Goal: Task Accomplishment & Management: Manage account settings

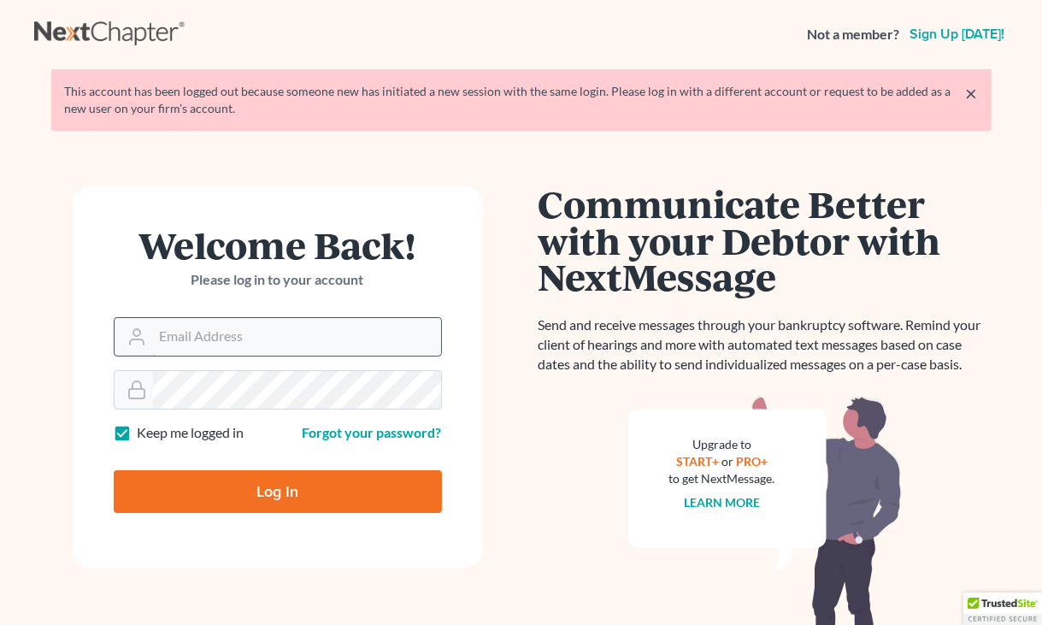
click at [198, 335] on input "Email Address" at bounding box center [297, 337] width 288 height 38
type input "[PERSON_NAME][EMAIL_ADDRESS][DOMAIN_NAME]"
click at [114, 470] on input "Log In" at bounding box center [278, 491] width 328 height 43
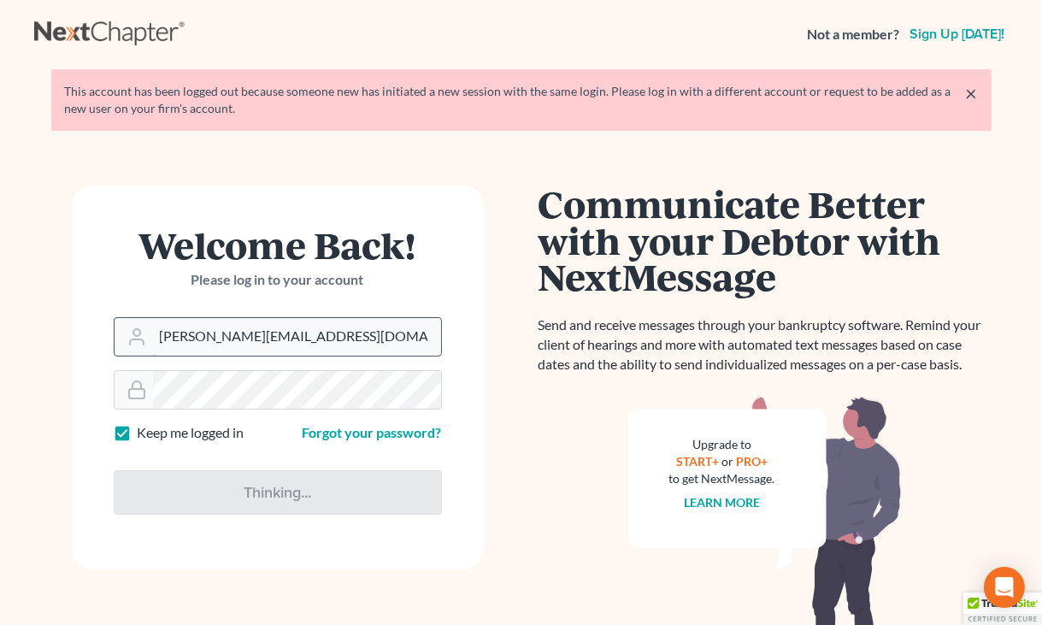
type input "Thinking..."
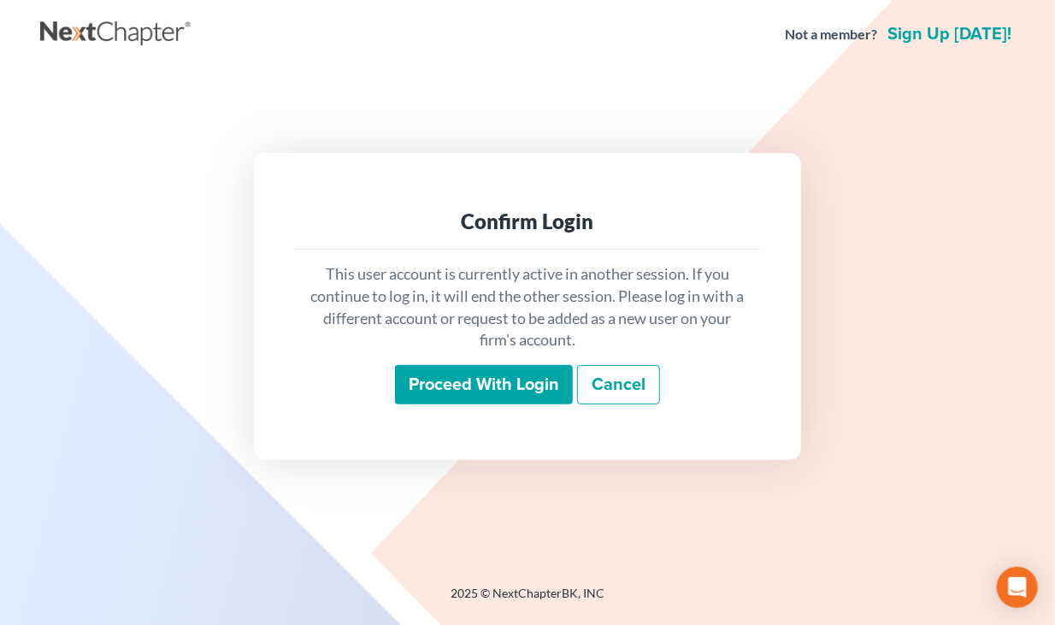
click at [494, 374] on input "Proceed with login" at bounding box center [484, 384] width 178 height 39
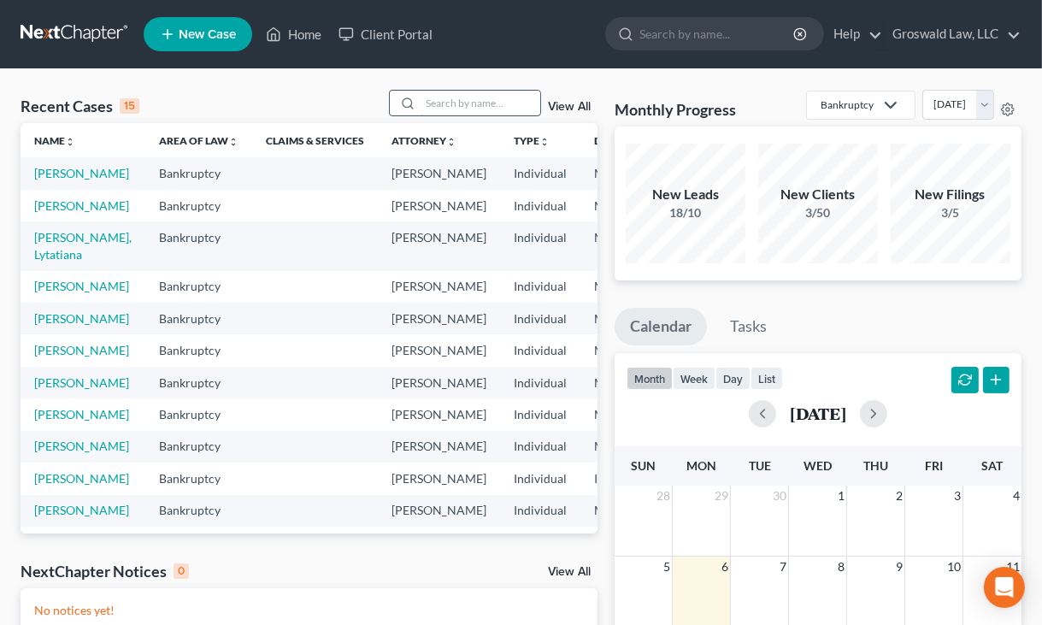
click at [501, 102] on input "search" at bounding box center [481, 103] width 120 height 25
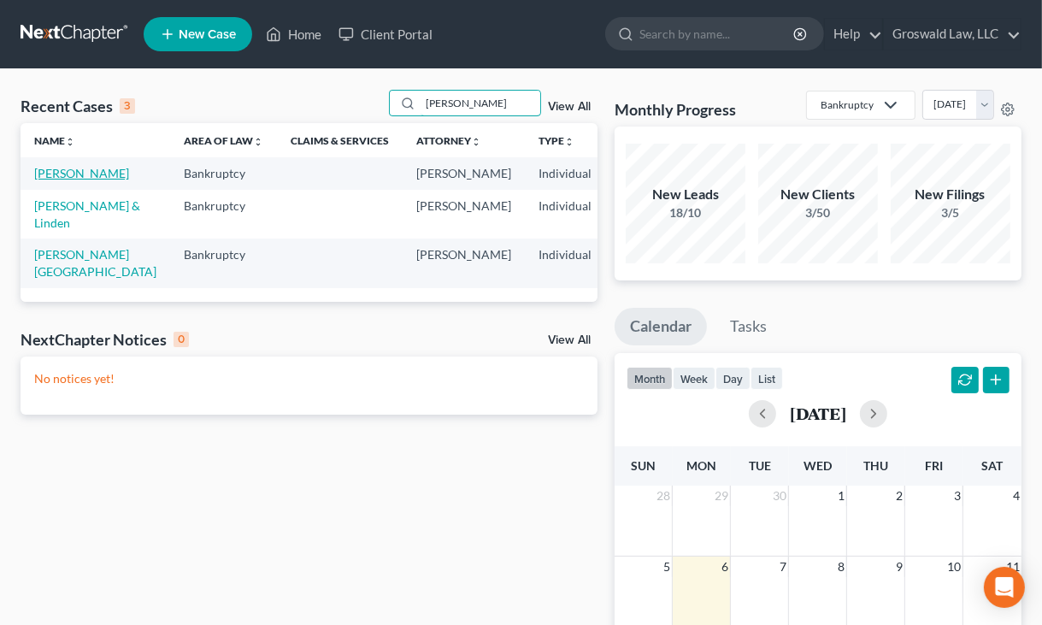
type input "[PERSON_NAME]"
click at [44, 180] on link "[PERSON_NAME]" at bounding box center [81, 173] width 95 height 15
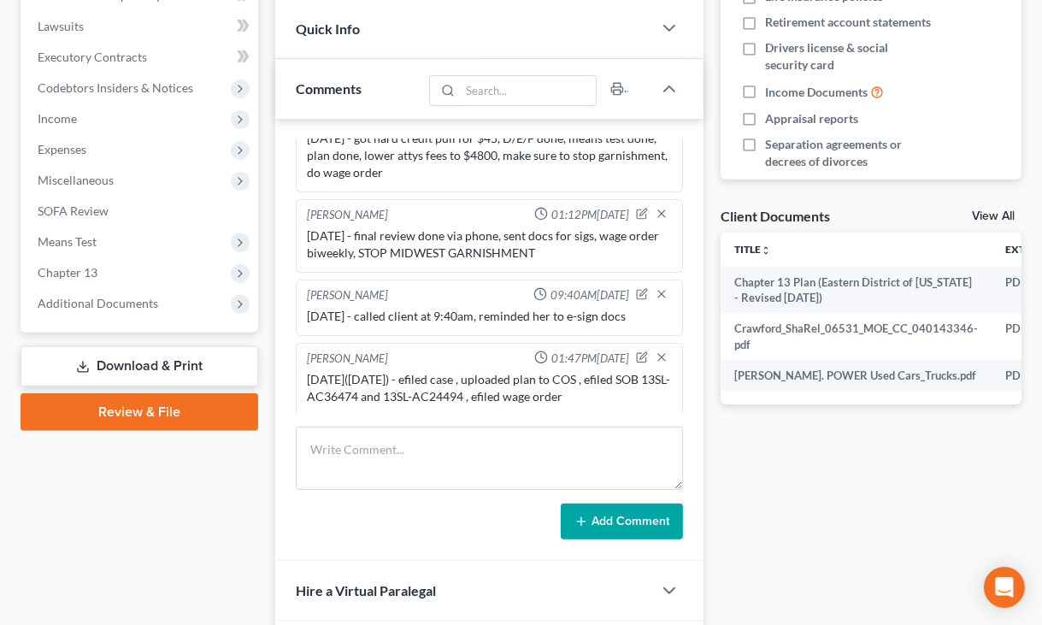
scroll to position [475, 0]
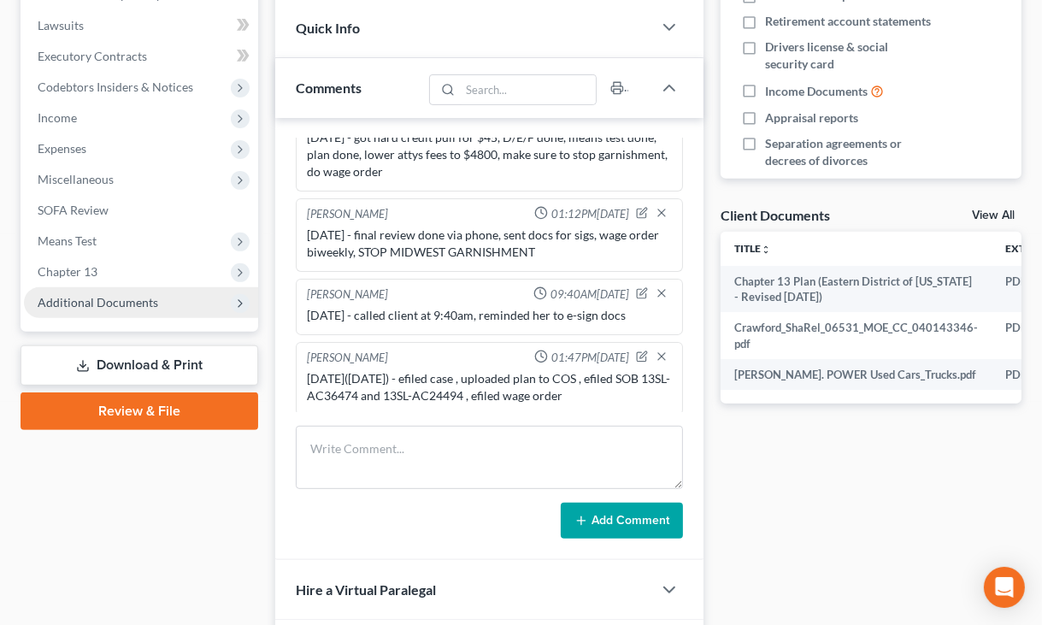
click at [168, 298] on span "Additional Documents" at bounding box center [141, 302] width 234 height 31
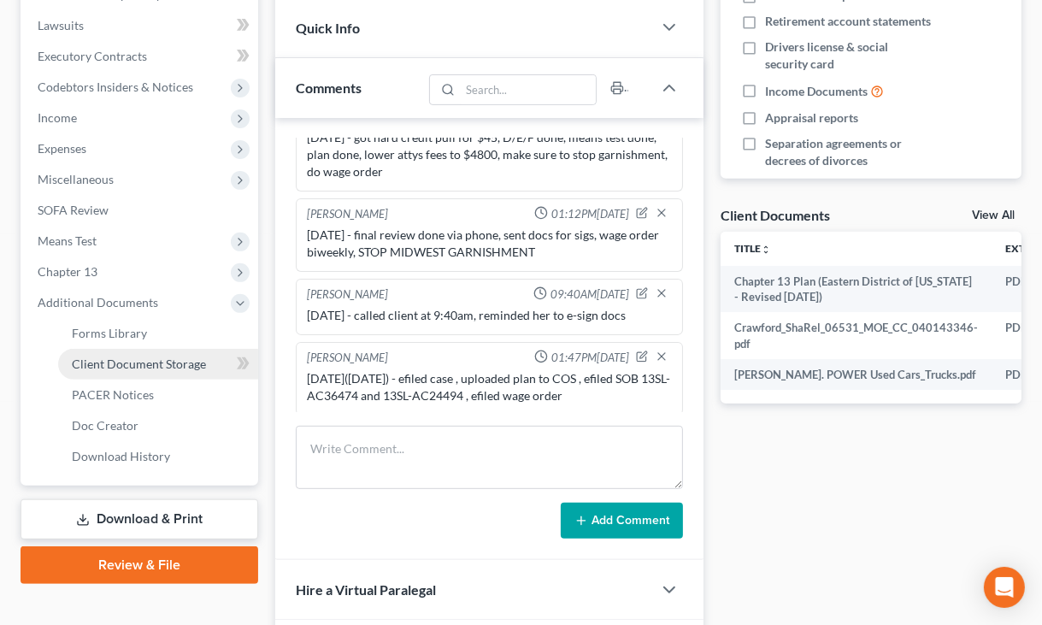
click at [154, 367] on span "Client Document Storage" at bounding box center [139, 364] width 134 height 15
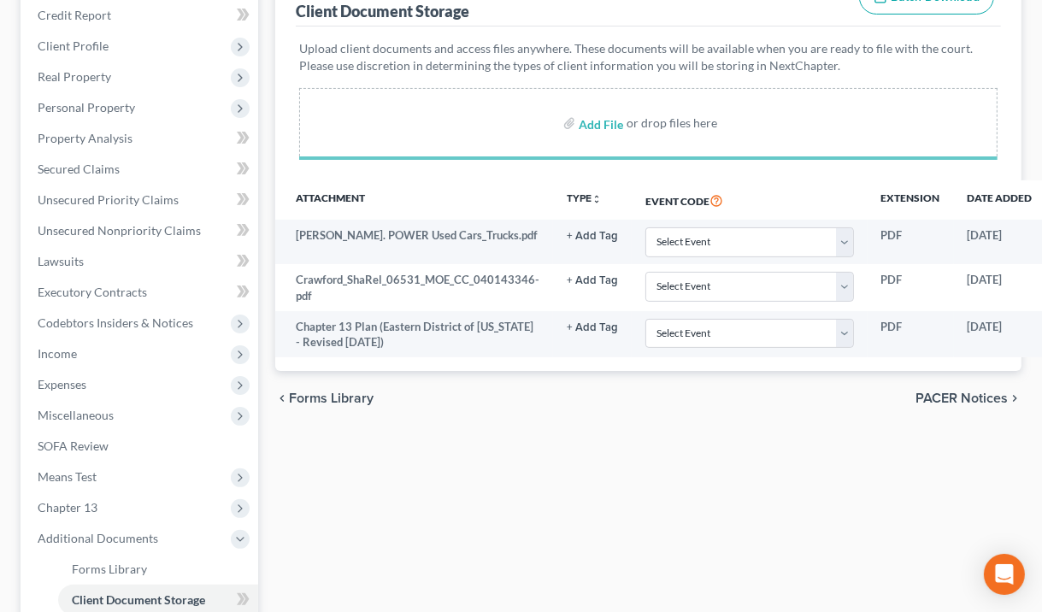
scroll to position [219, 0]
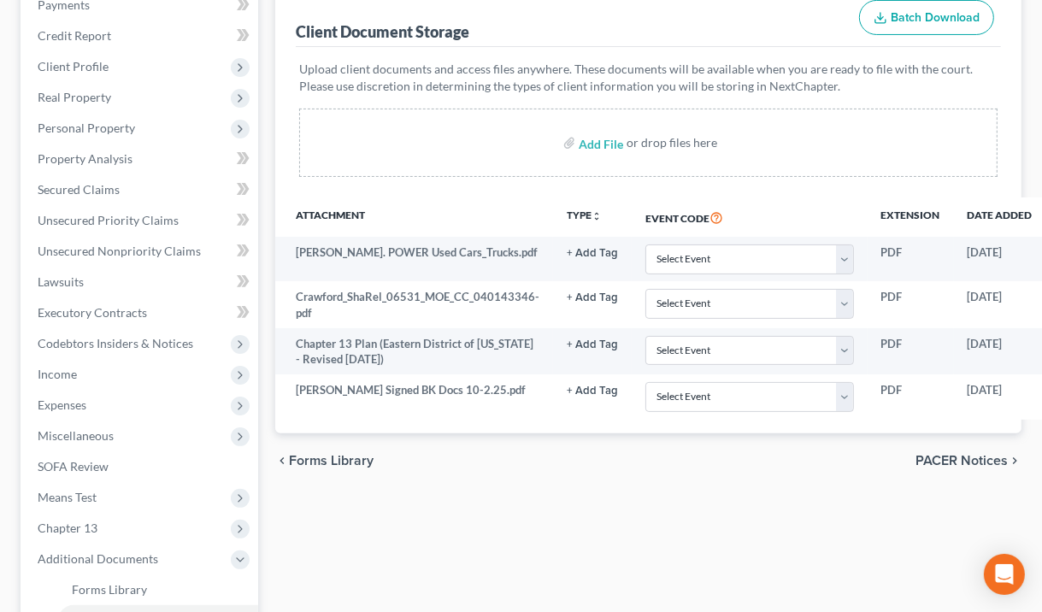
click at [845, 61] on p "Upload client documents and access files anywhere. These documents will be avai…" at bounding box center [648, 78] width 699 height 34
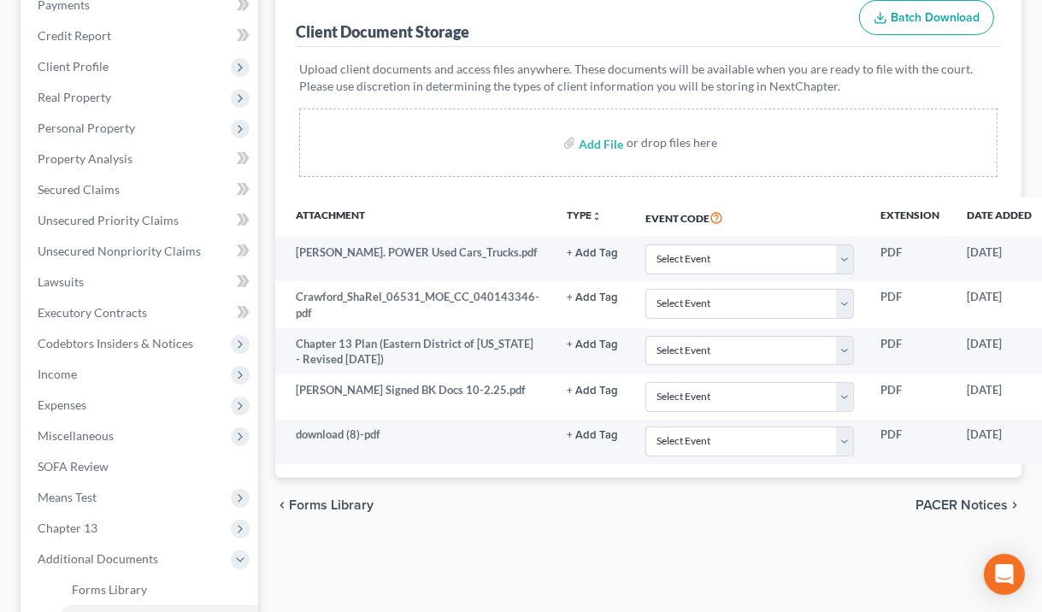
click at [883, 74] on p "Upload client documents and access files anywhere. These documents will be avai…" at bounding box center [648, 78] width 699 height 34
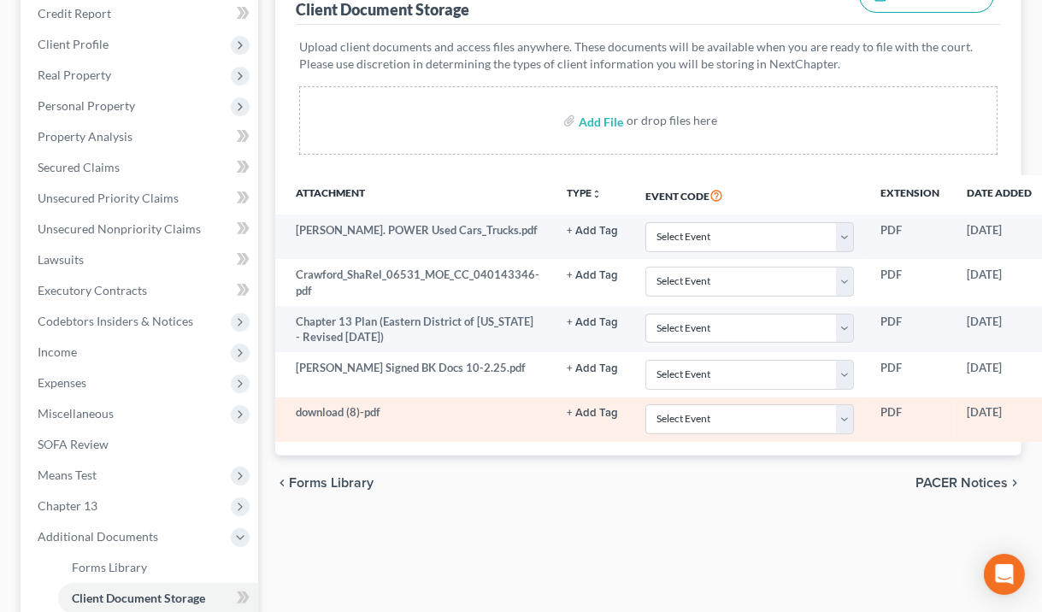
scroll to position [241, 140]
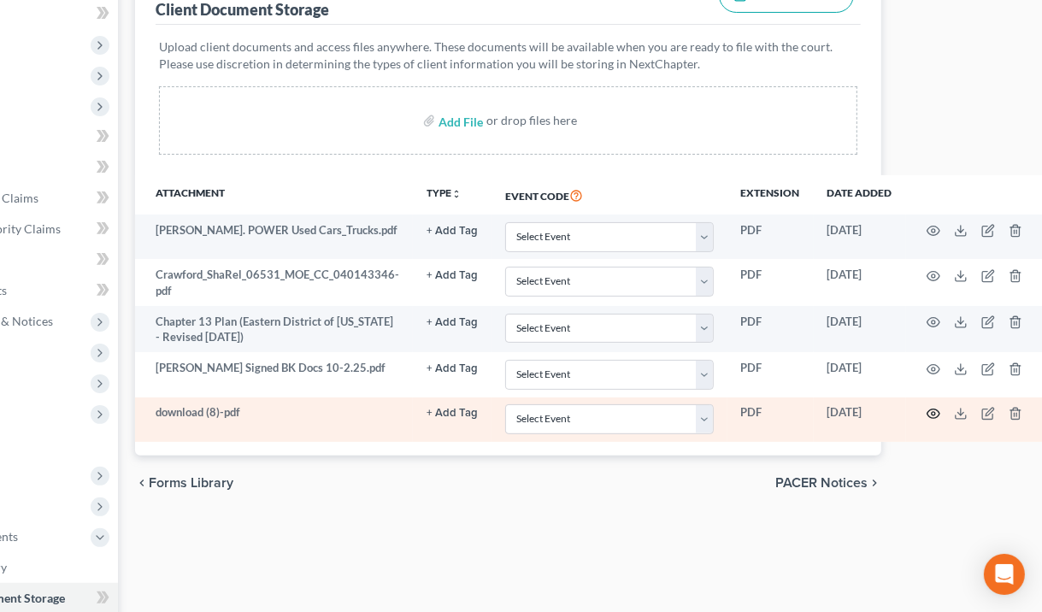
click at [927, 411] on icon "button" at bounding box center [934, 414] width 14 height 14
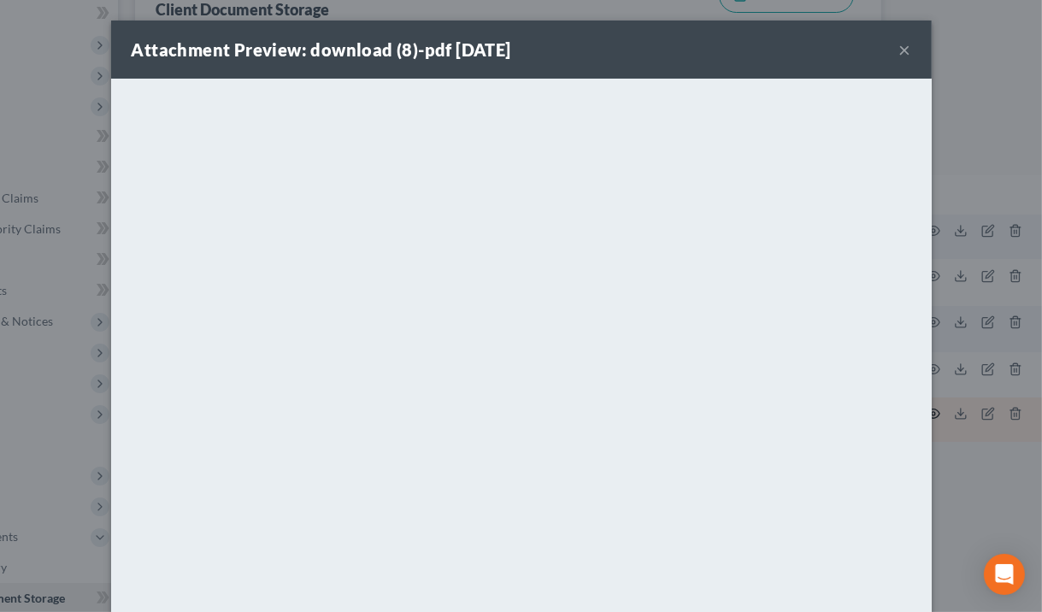
scroll to position [241, 131]
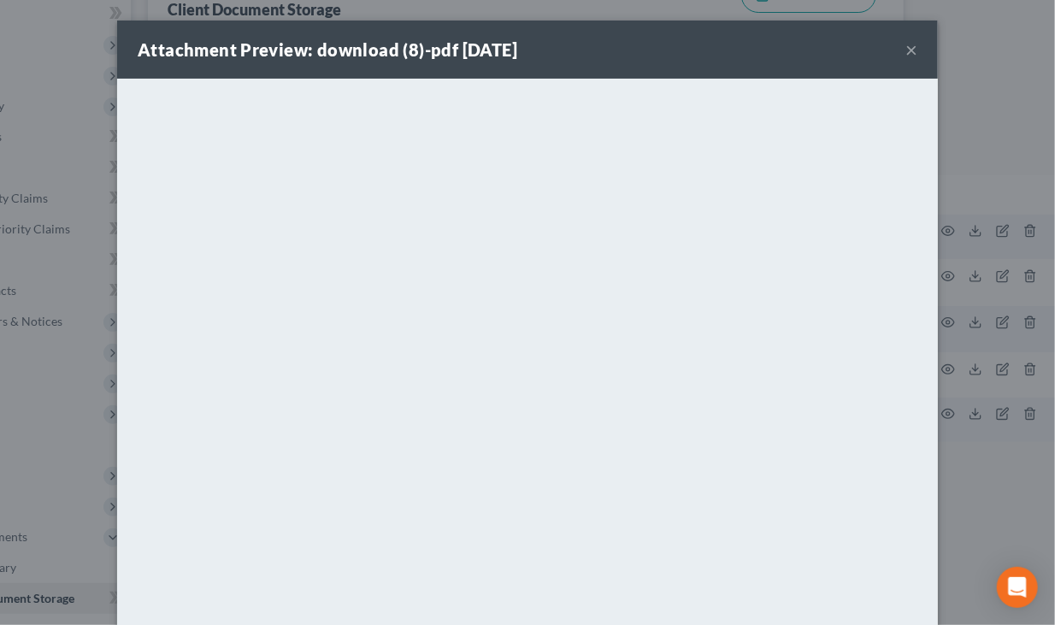
click at [908, 46] on button "×" at bounding box center [911, 49] width 12 height 21
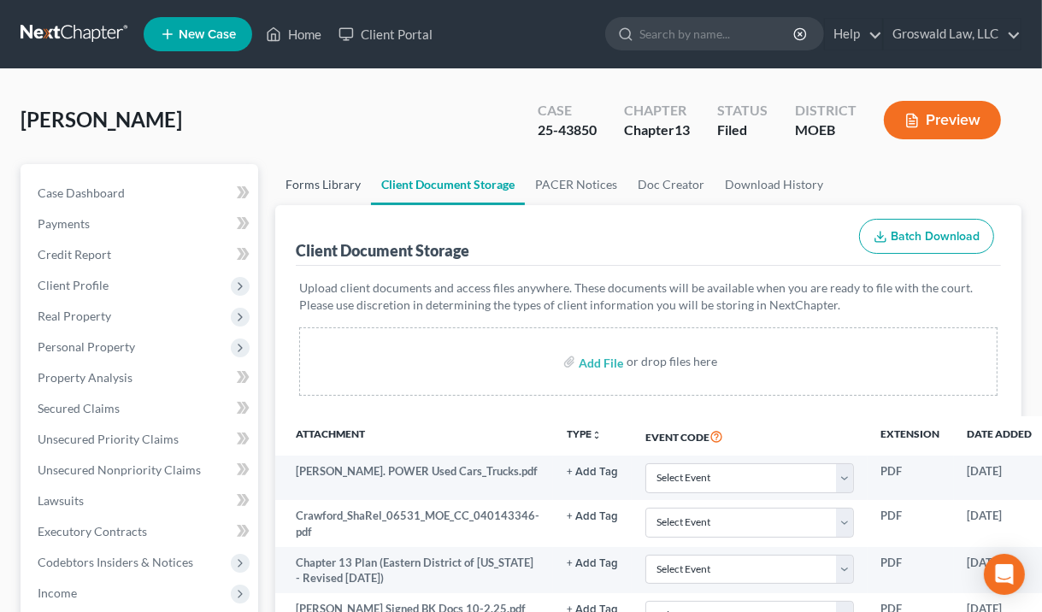
scroll to position [0, 0]
click at [280, 33] on icon at bounding box center [273, 34] width 15 height 21
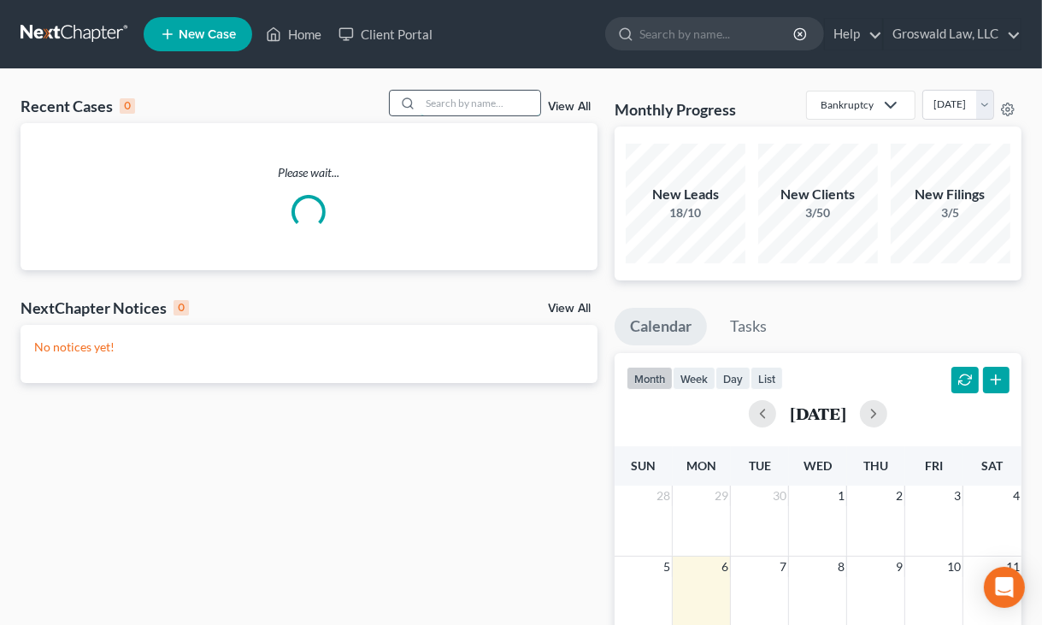
click at [438, 103] on input "search" at bounding box center [481, 103] width 120 height 25
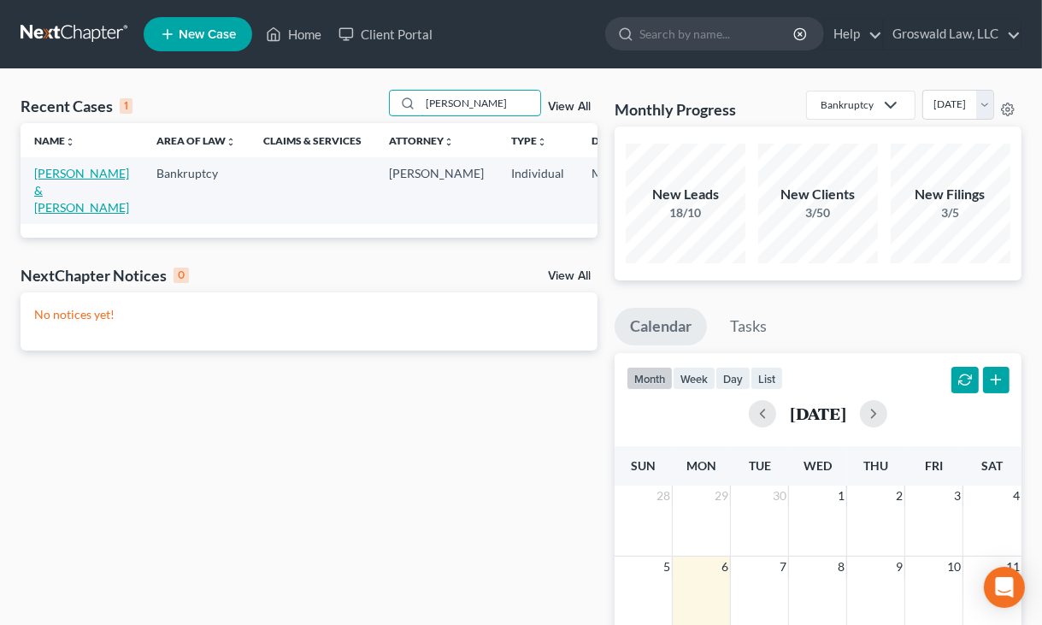
type input "[PERSON_NAME]"
click at [44, 191] on link "[PERSON_NAME] & [PERSON_NAME]" at bounding box center [81, 190] width 95 height 49
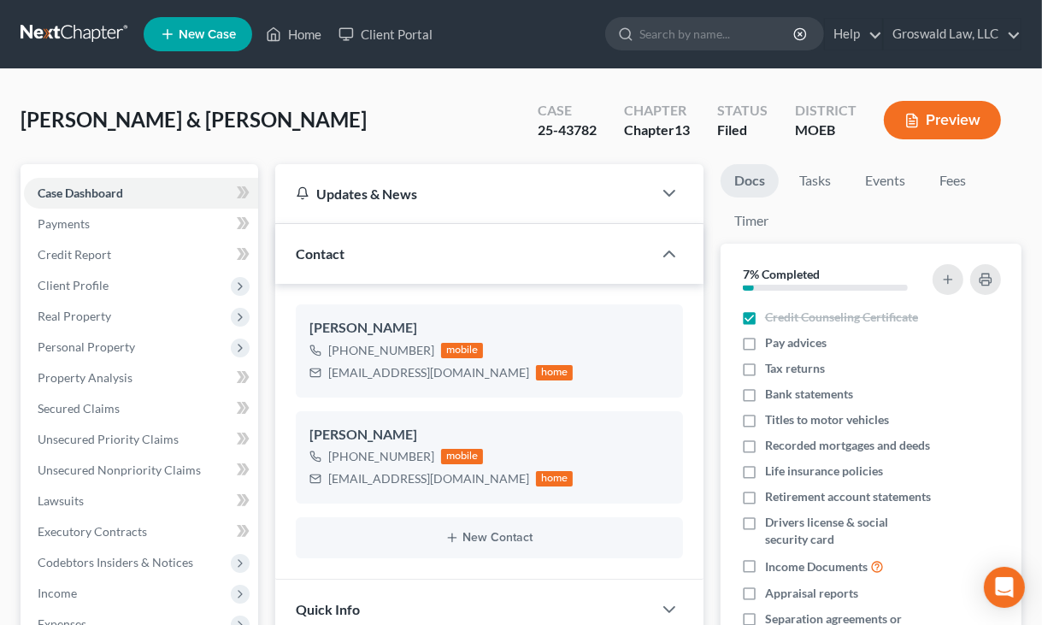
scroll to position [547, 0]
click at [869, 223] on ul "Docs Tasks Events Fees Timer" at bounding box center [871, 204] width 301 height 80
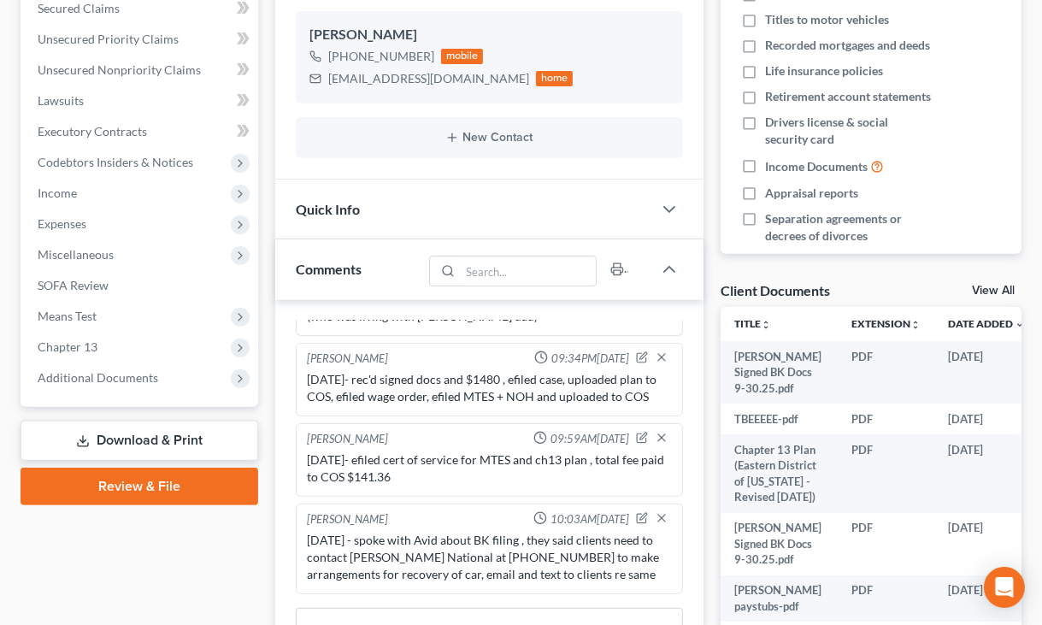
scroll to position [417, 0]
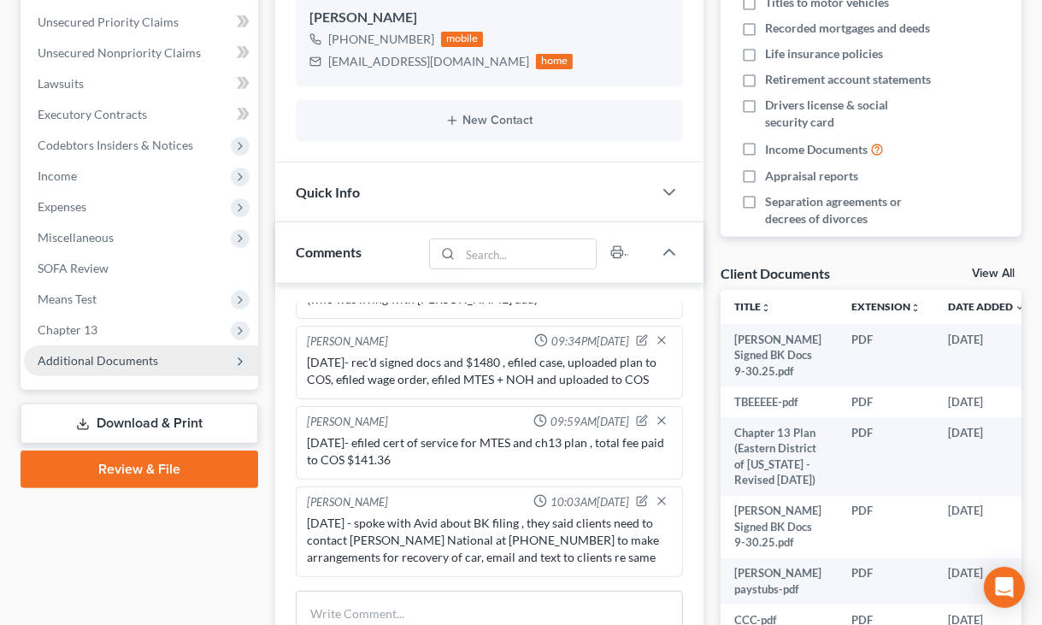
click at [125, 357] on span "Additional Documents" at bounding box center [98, 360] width 121 height 15
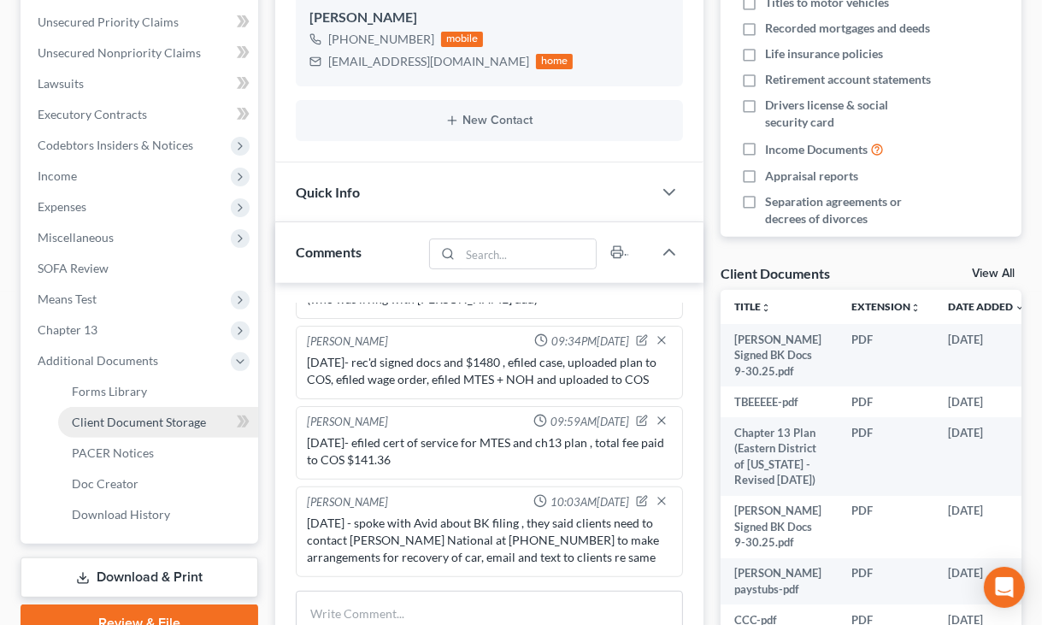
click at [125, 434] on link "Client Document Storage" at bounding box center [158, 422] width 200 height 31
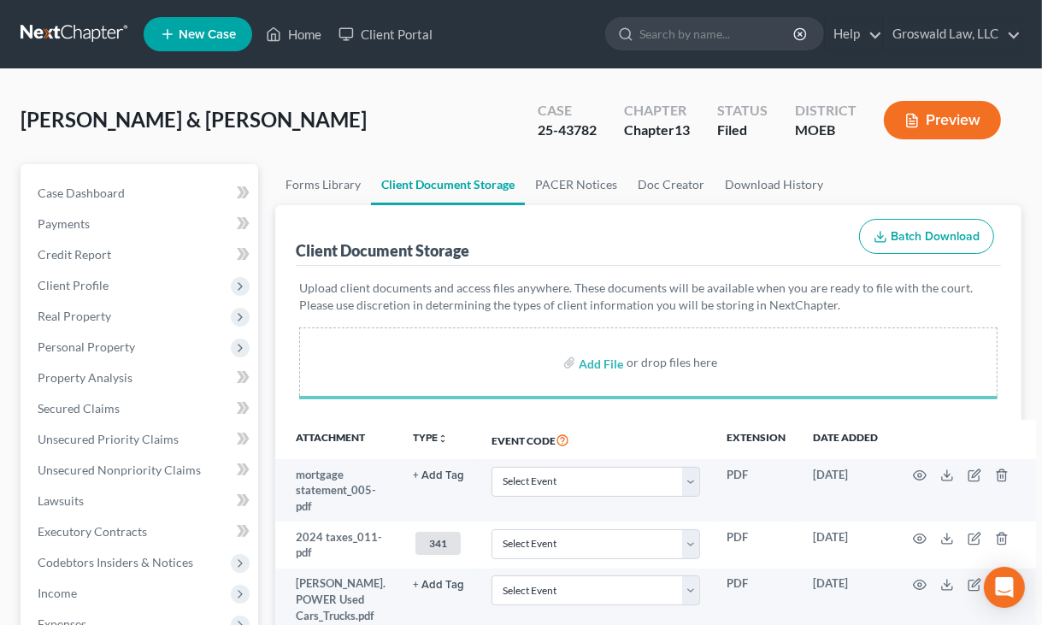
click at [886, 392] on div "Add File or drop files here" at bounding box center [648, 361] width 699 height 68
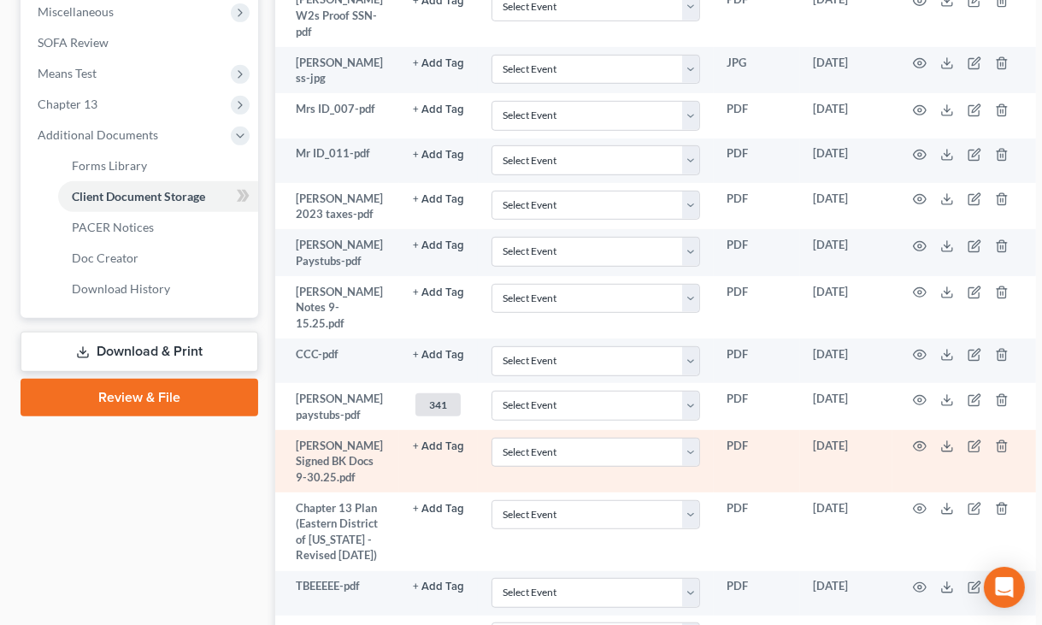
scroll to position [873, 0]
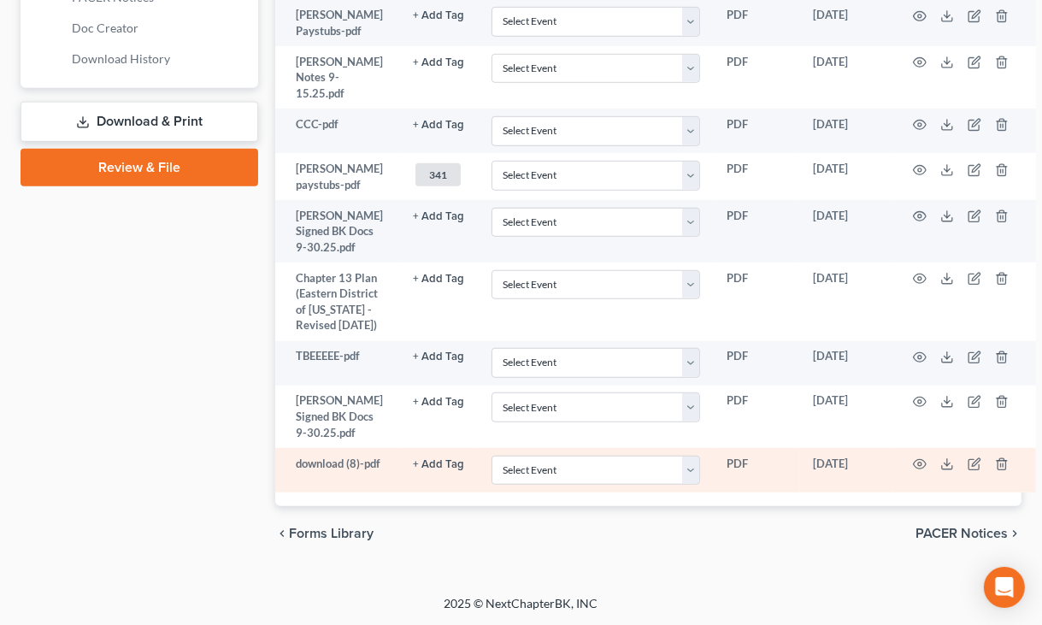
click at [918, 462] on td at bounding box center [965, 470] width 144 height 44
click at [913, 462] on icon "button" at bounding box center [920, 464] width 14 height 14
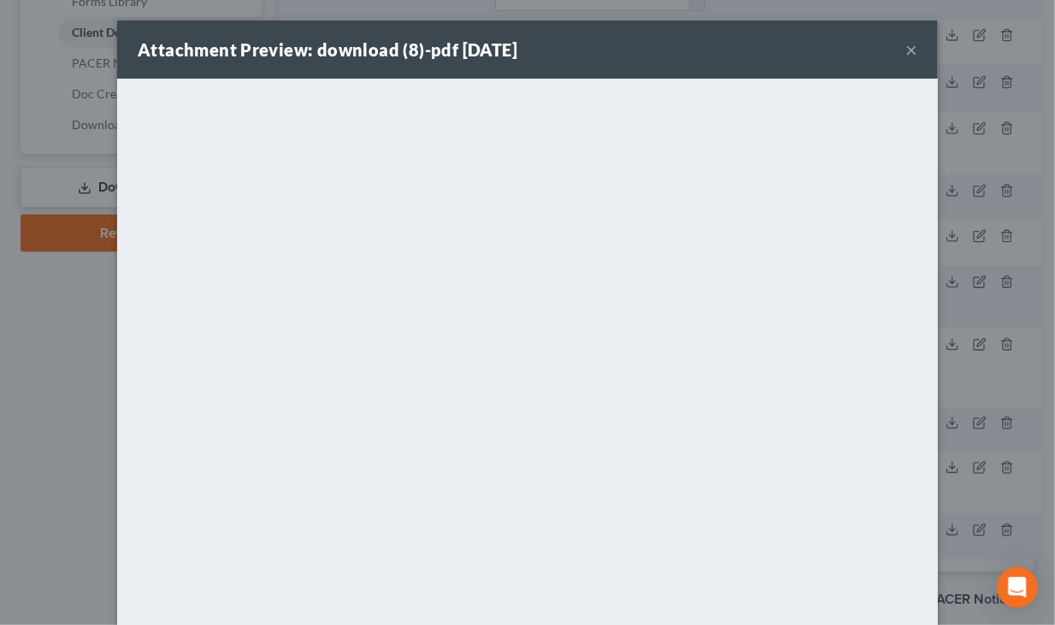
click at [905, 47] on button "×" at bounding box center [911, 49] width 12 height 21
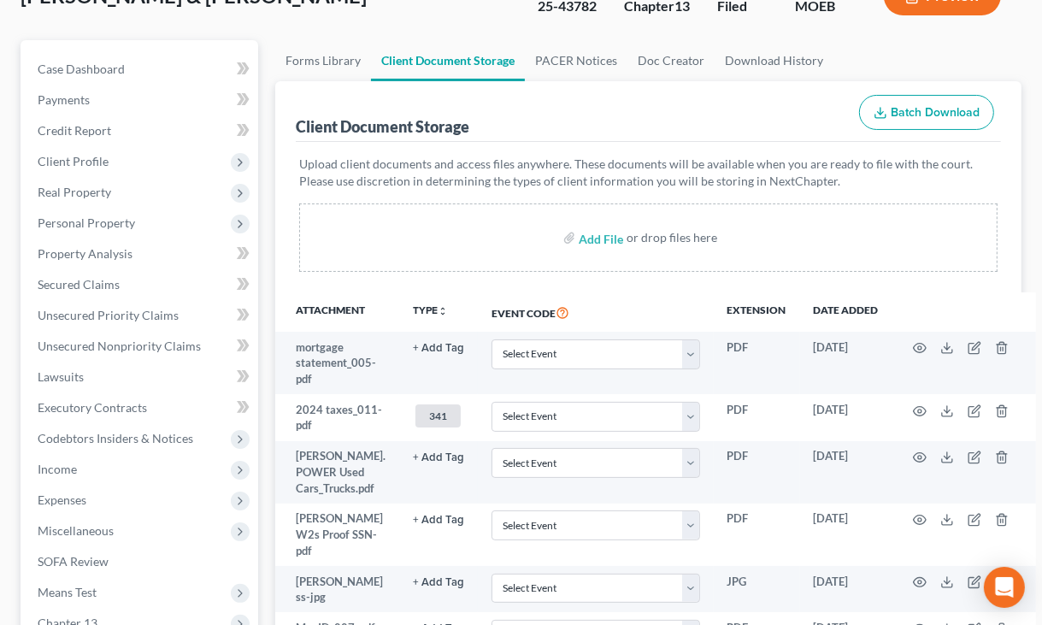
scroll to position [0, 0]
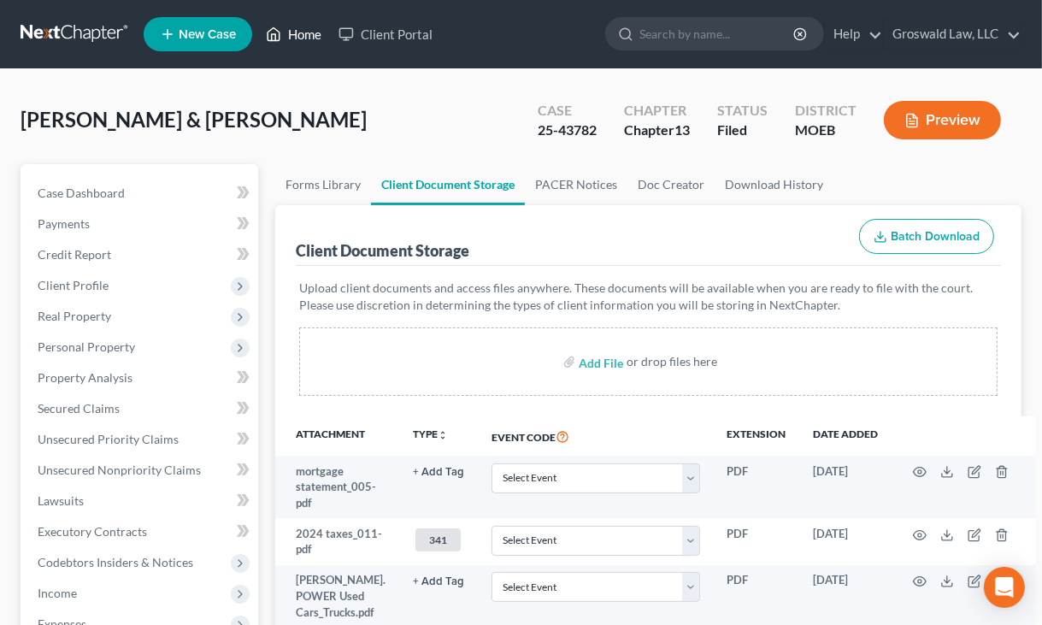
click at [292, 34] on link "Home" at bounding box center [293, 34] width 73 height 31
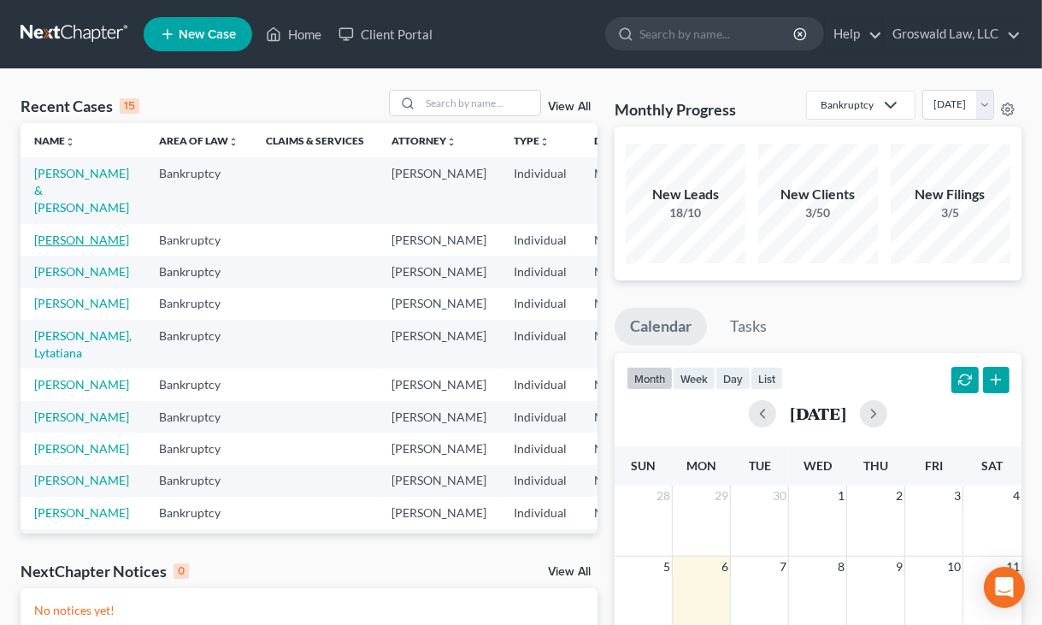
click at [52, 236] on link "[PERSON_NAME]" at bounding box center [81, 240] width 95 height 15
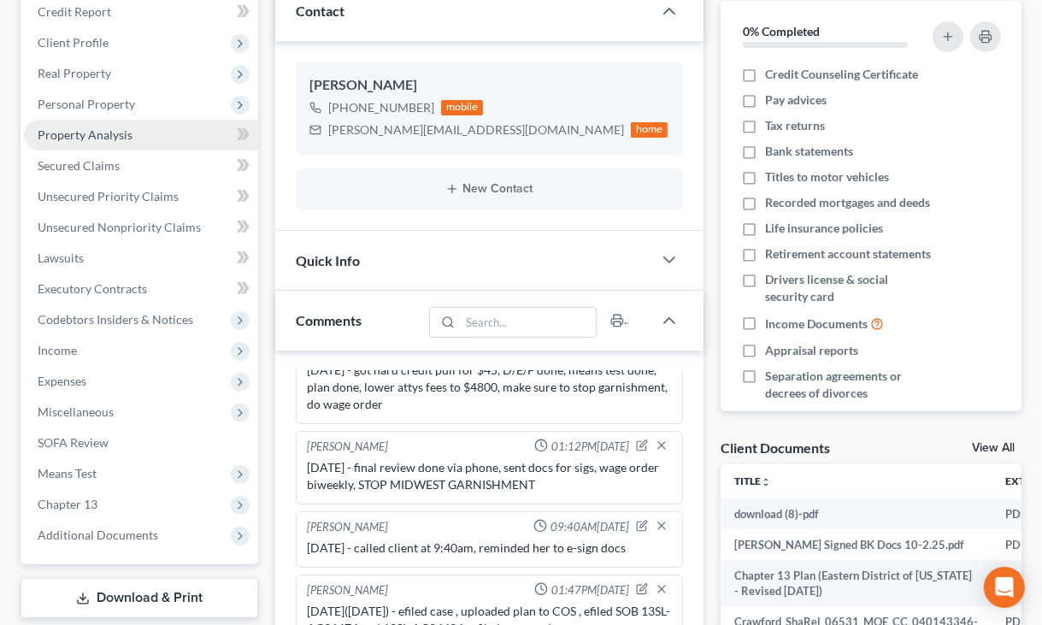
scroll to position [243, 0]
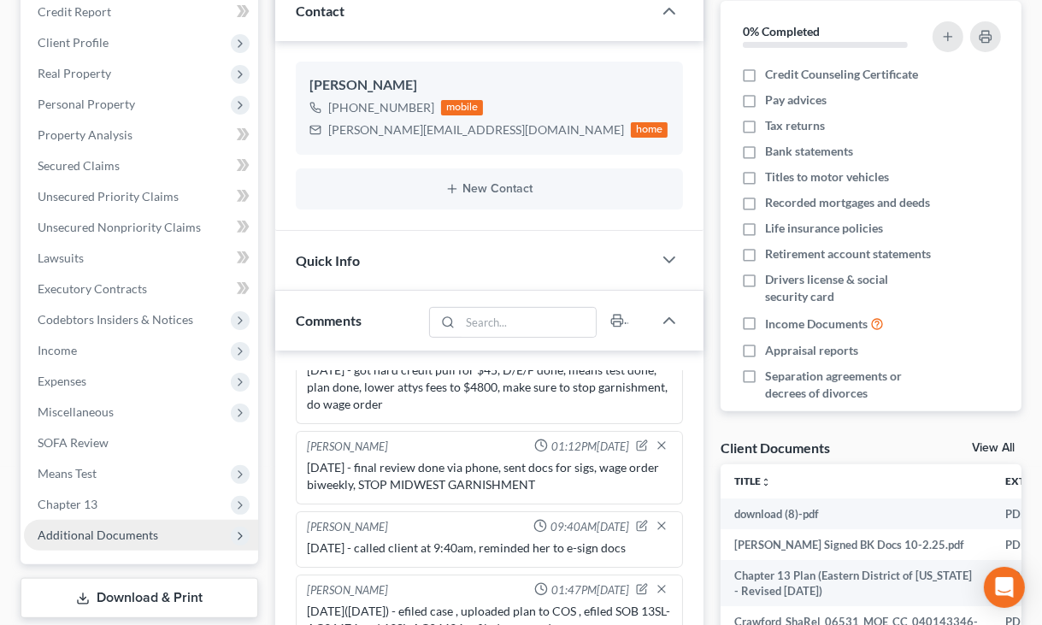
click at [103, 533] on span "Additional Documents" at bounding box center [98, 535] width 121 height 15
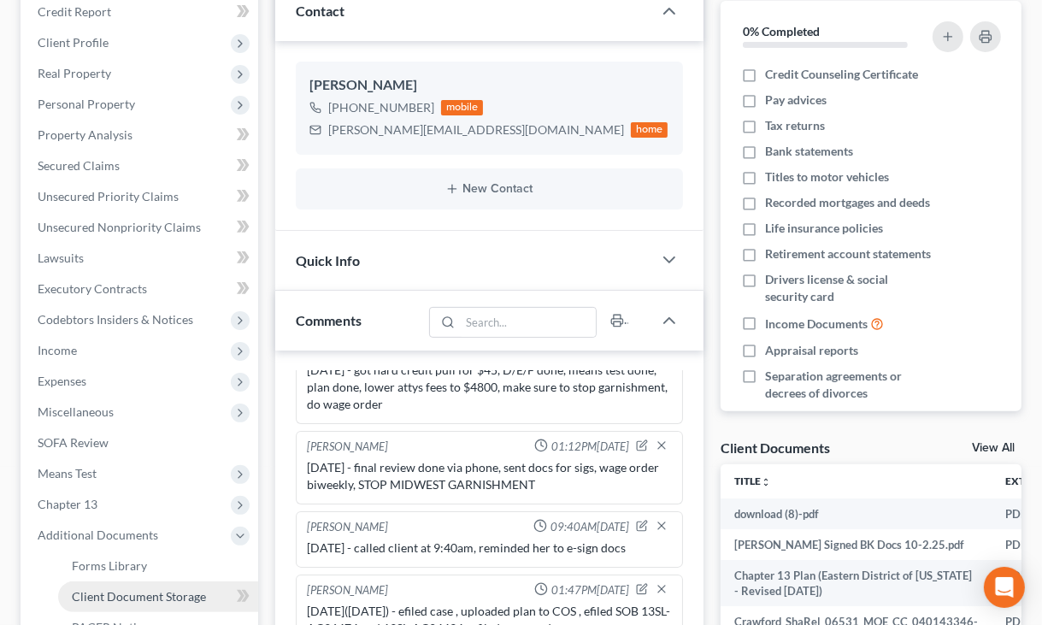
click at [130, 590] on span "Client Document Storage" at bounding box center [139, 596] width 134 height 15
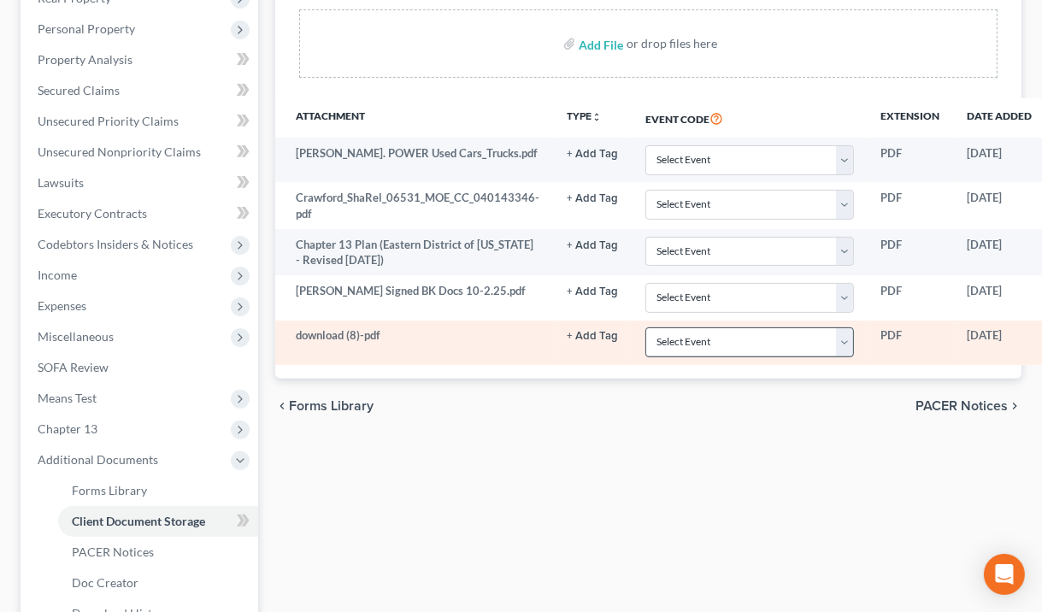
scroll to position [318, 140]
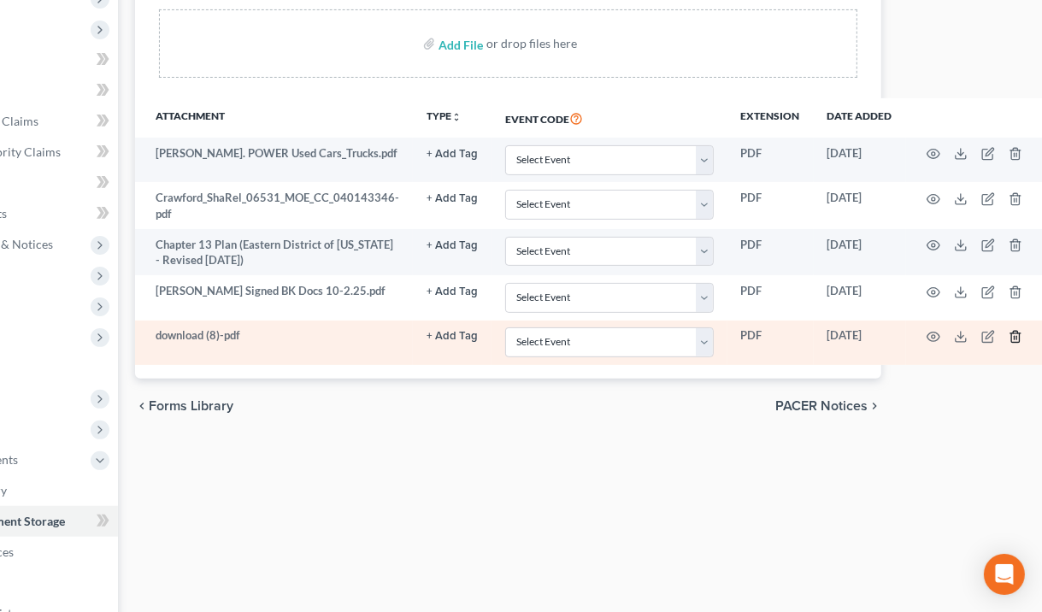
click at [1013, 334] on icon "button" at bounding box center [1016, 337] width 14 height 14
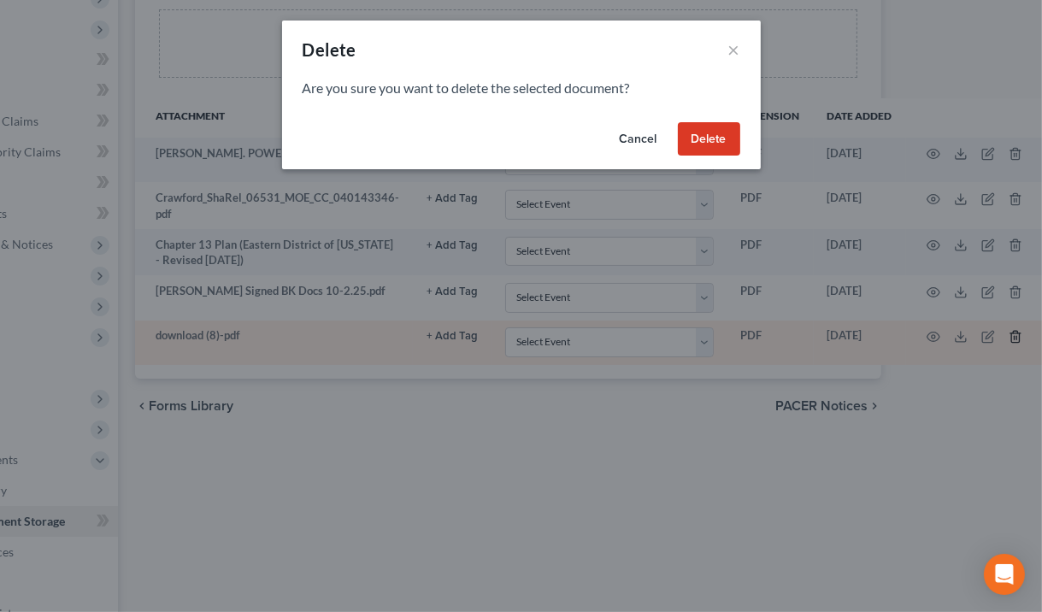
scroll to position [318, 131]
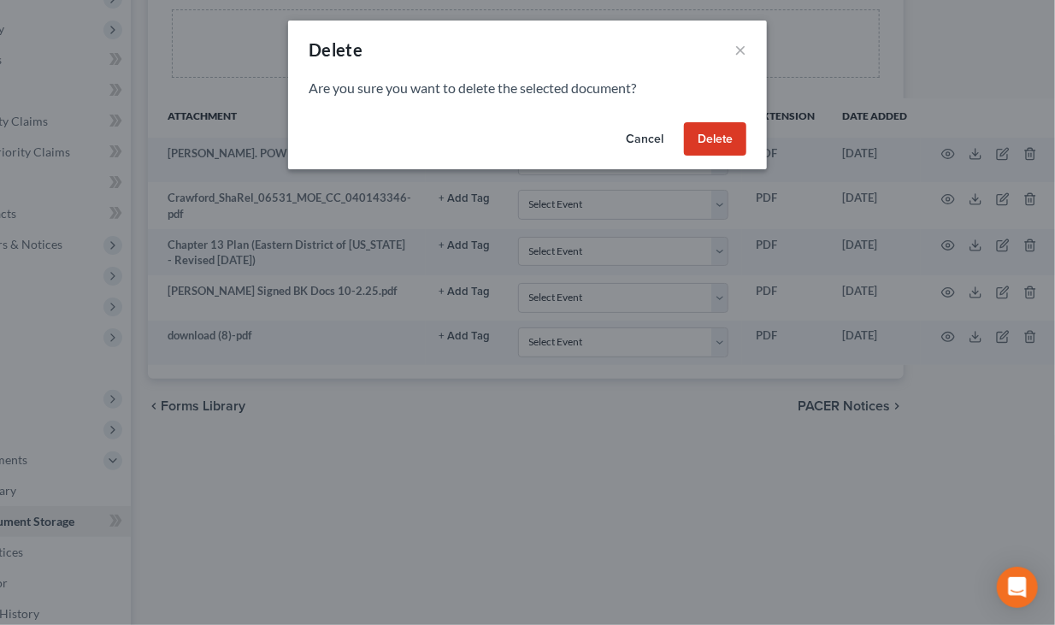
click at [722, 144] on button "Delete" at bounding box center [715, 139] width 62 height 34
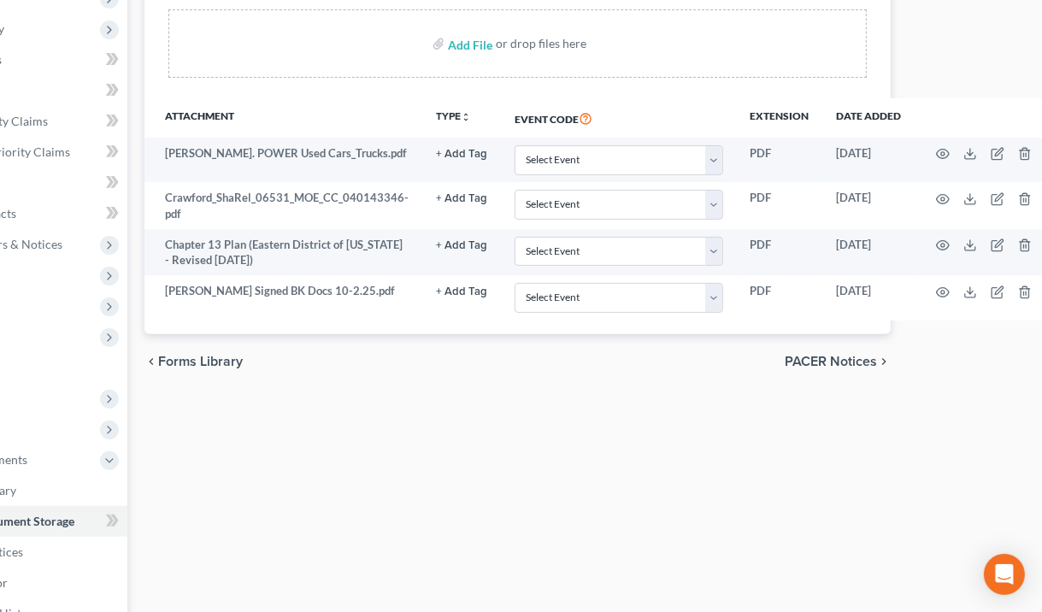
click at [844, 439] on div "Forms Library Client Document Storage PACER Notices Doc Creator Download Histor…" at bounding box center [518, 293] width 764 height 895
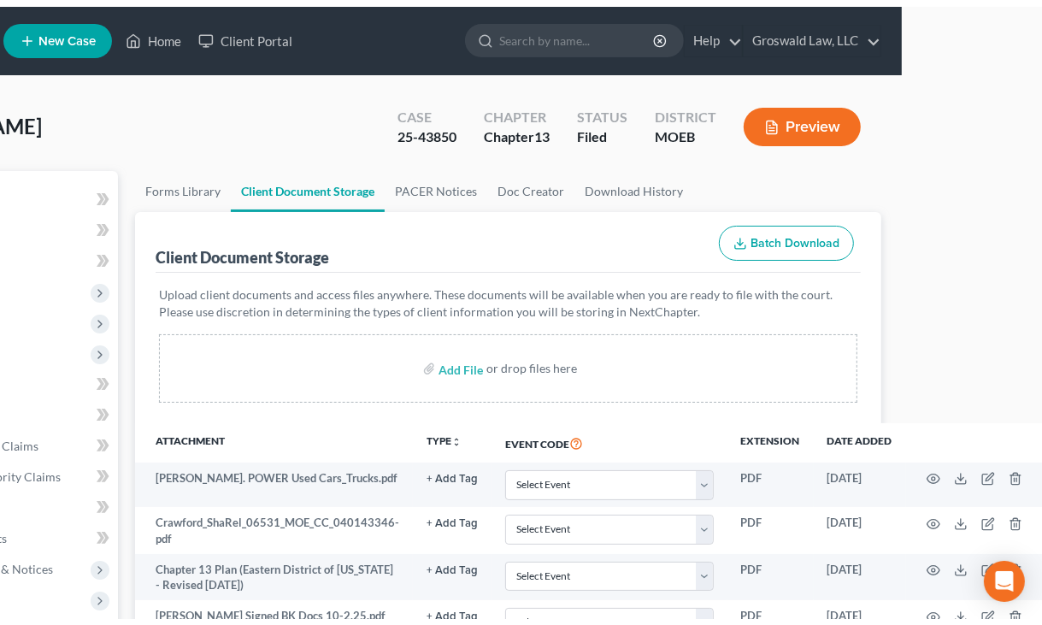
scroll to position [0, 0]
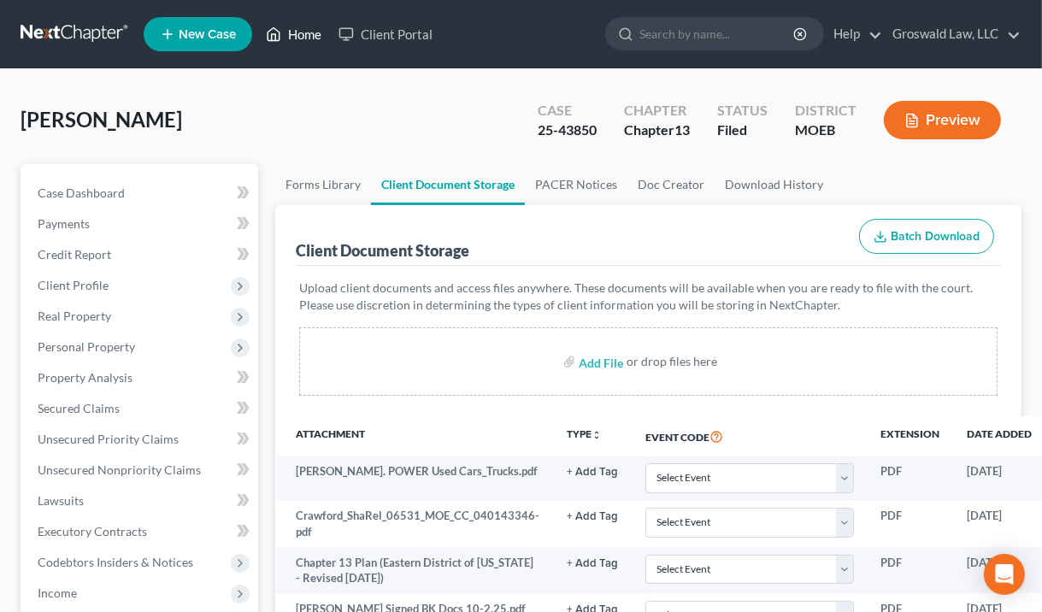
click at [284, 31] on link "Home" at bounding box center [293, 34] width 73 height 31
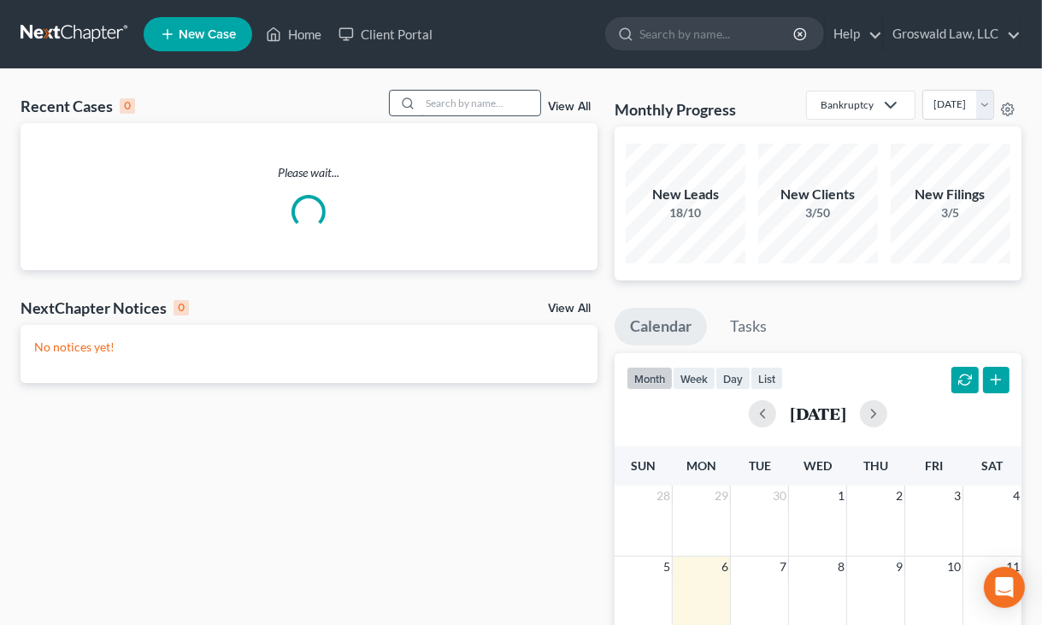
click at [468, 99] on input "search" at bounding box center [481, 103] width 120 height 25
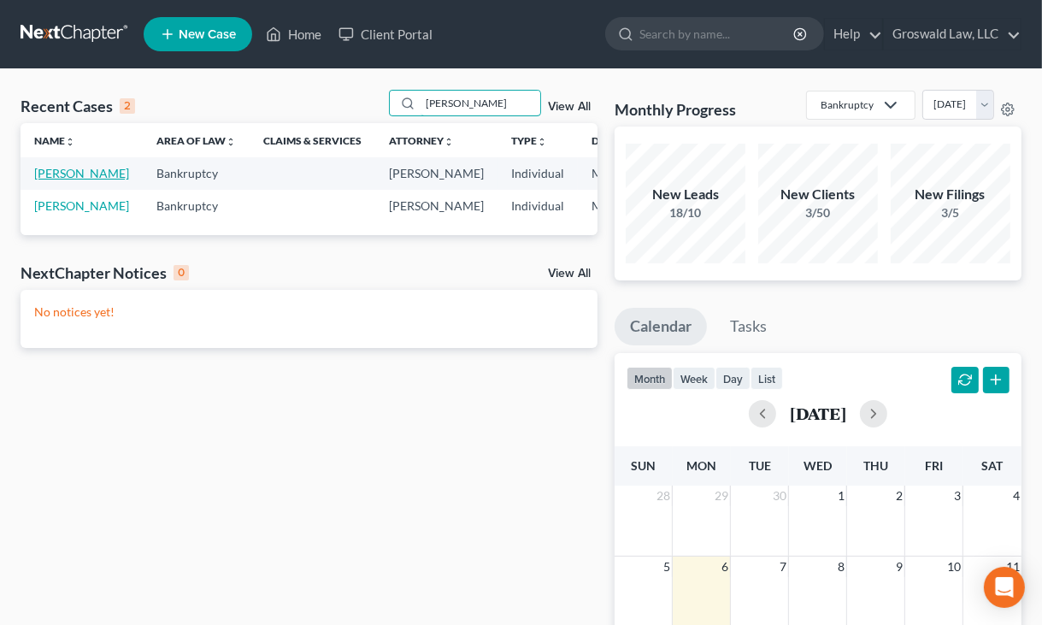
type input "[PERSON_NAME]"
click at [44, 180] on link "[PERSON_NAME]" at bounding box center [81, 173] width 95 height 15
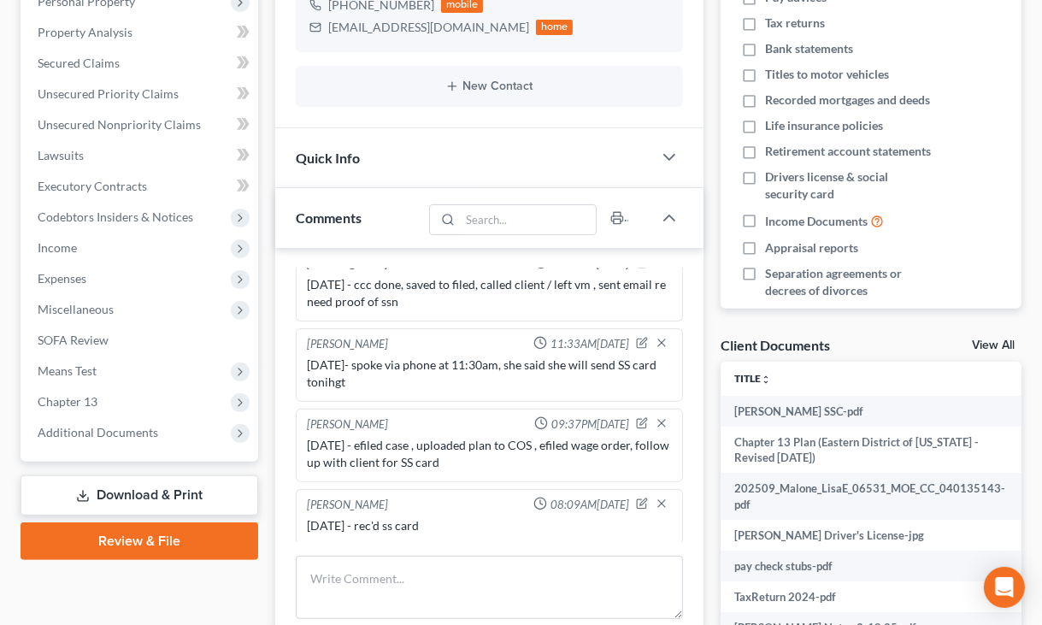
scroll to position [348, 0]
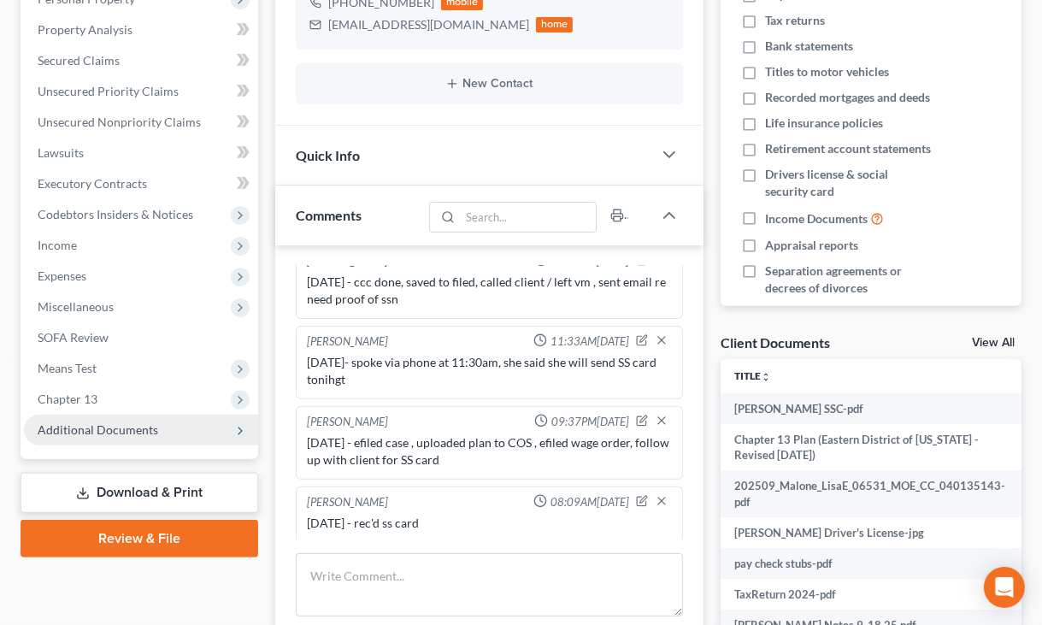
click at [121, 423] on span "Additional Documents" at bounding box center [98, 429] width 121 height 15
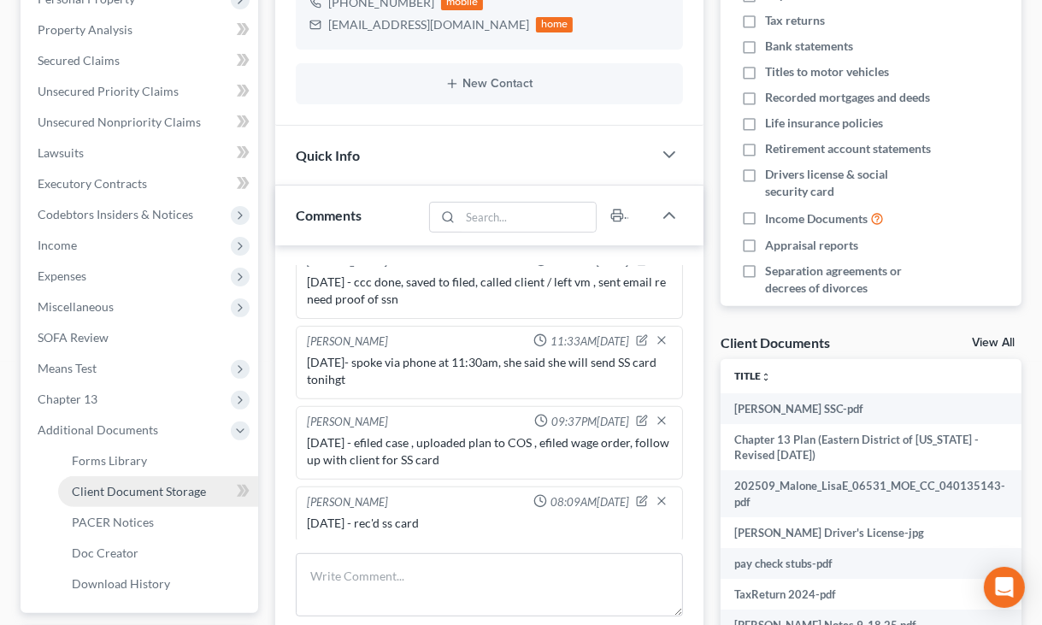
click at [134, 487] on span "Client Document Storage" at bounding box center [139, 491] width 134 height 15
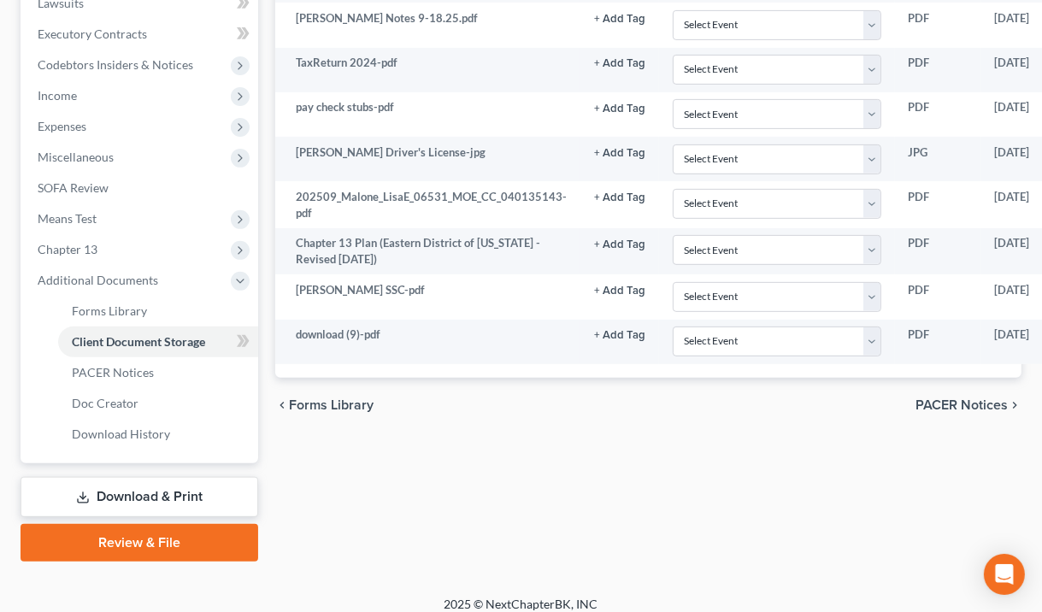
scroll to position [510, 0]
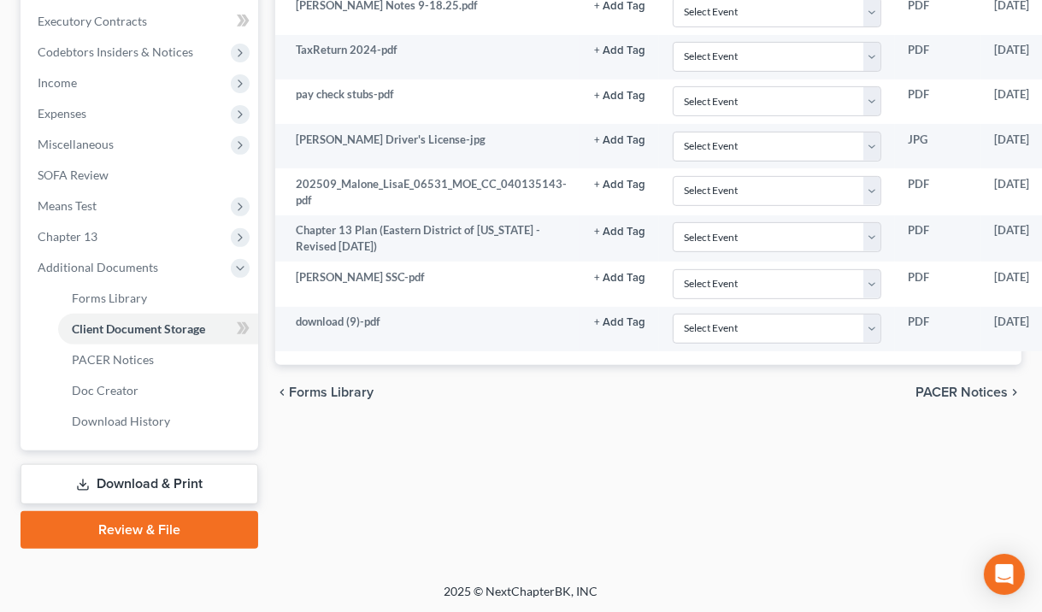
click at [838, 498] on div "Forms Library Client Document Storage PACER Notices Doc Creator Download Histor…" at bounding box center [649, 101] width 764 height 895
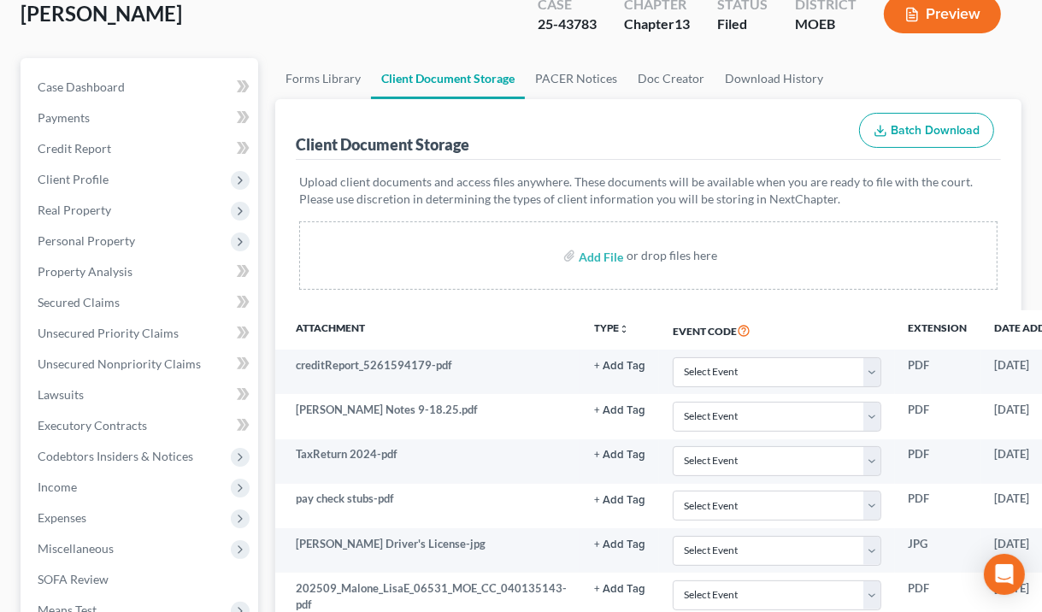
scroll to position [93, 0]
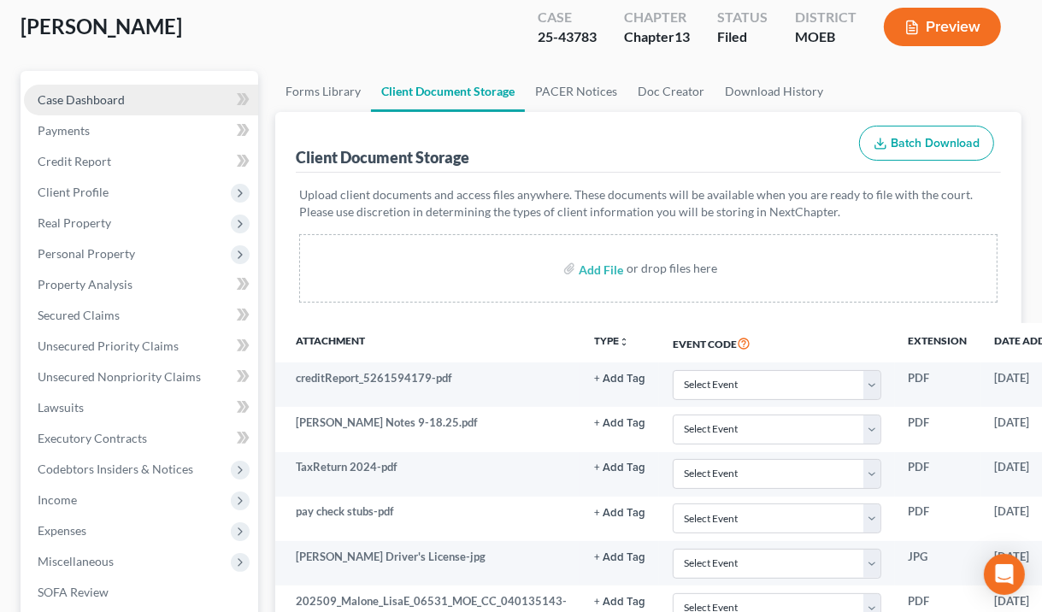
click at [112, 91] on link "Case Dashboard" at bounding box center [141, 100] width 234 height 31
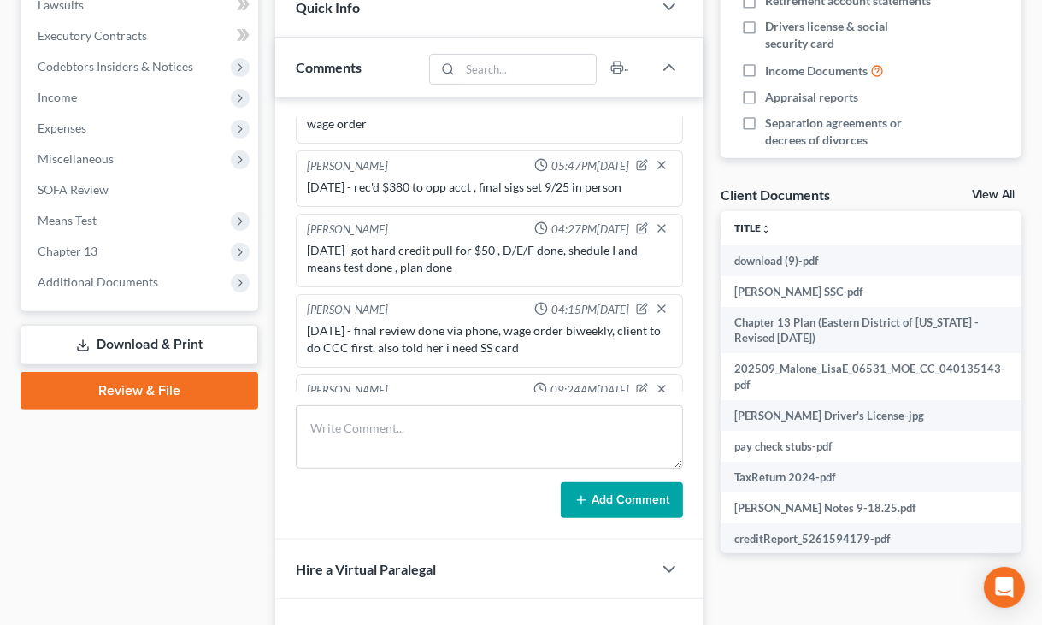
scroll to position [195, 0]
click at [1040, 262] on div "[PERSON_NAME] Upgraded Case 25-43783 Chapter Chapter 13 Status Filed District M…" at bounding box center [521, 163] width 1042 height 1181
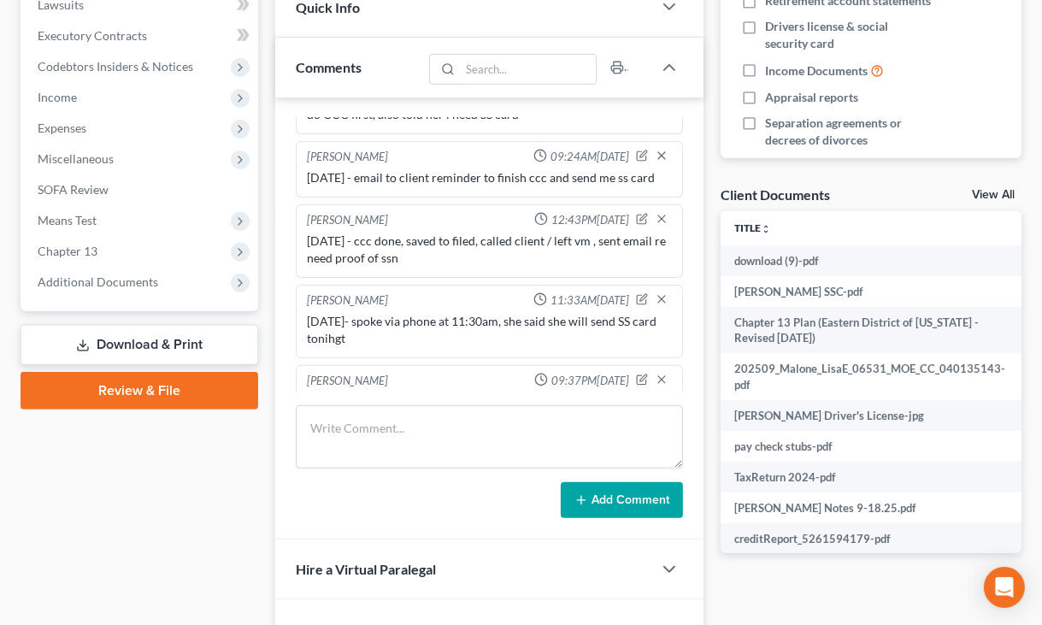
scroll to position [537, 0]
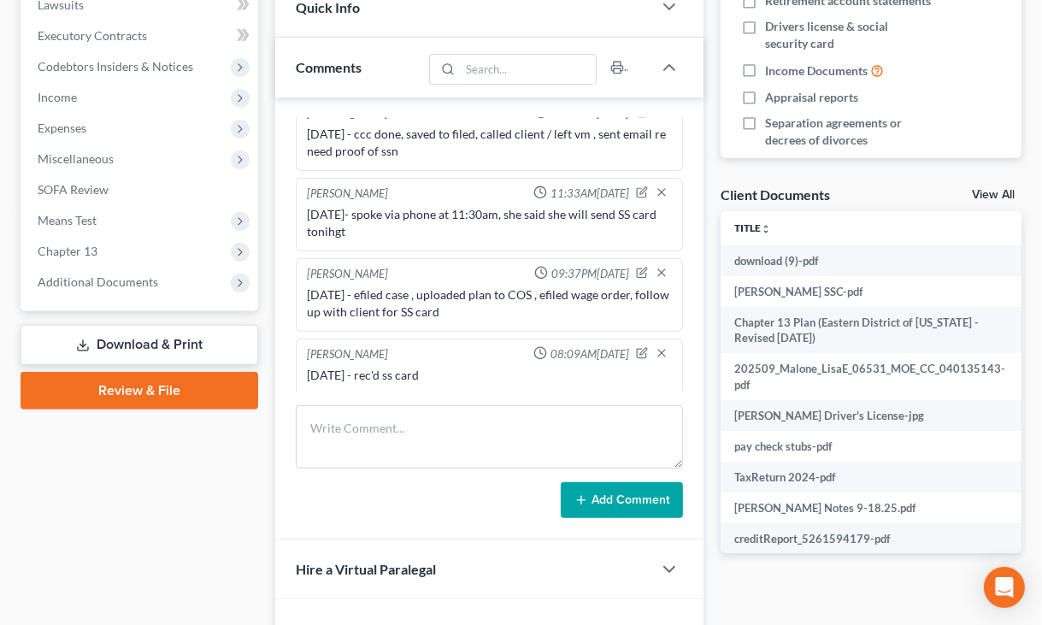
click at [711, 29] on div "Updates & News × [US_STATE] [GEOGRAPHIC_DATA] Notes: Take a look at NextChapter…" at bounding box center [489, 194] width 445 height 1052
click at [123, 242] on span "Chapter 13" at bounding box center [141, 251] width 234 height 31
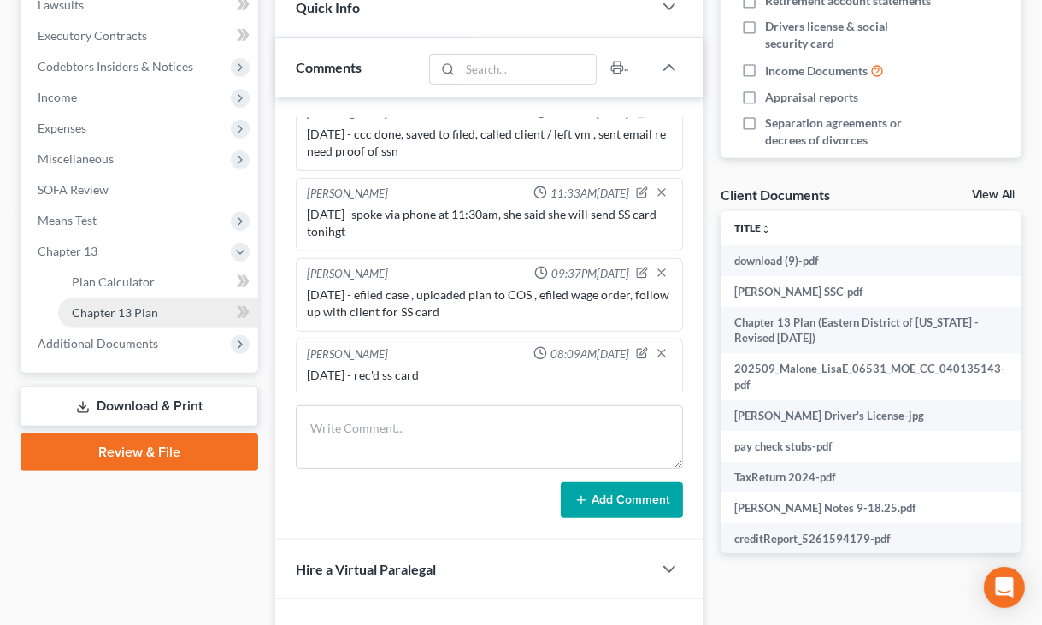
click at [143, 317] on span "Chapter 13 Plan" at bounding box center [115, 312] width 86 height 15
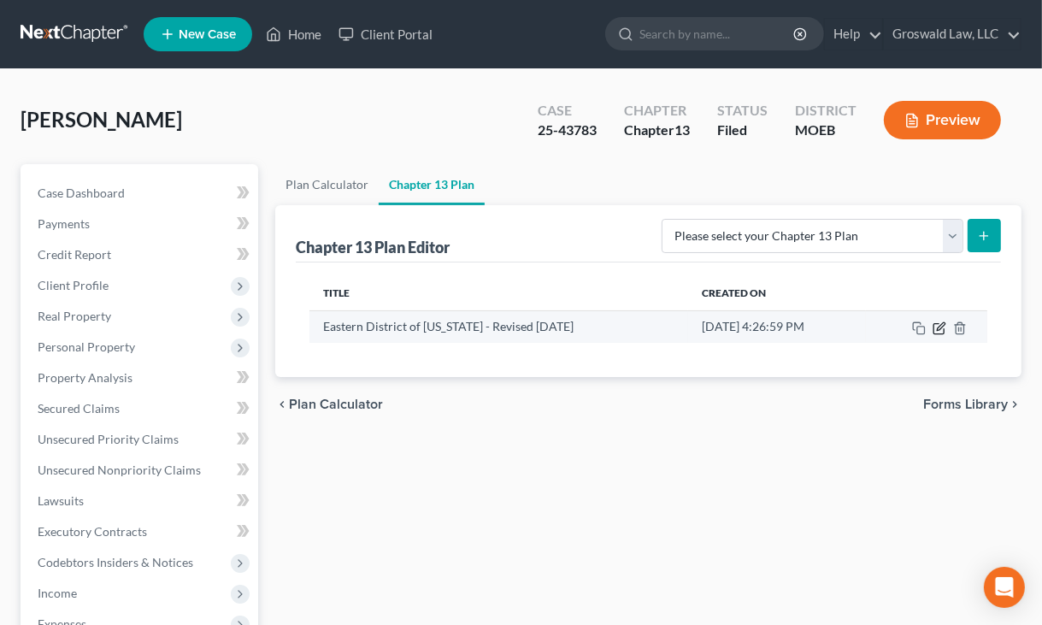
click at [943, 328] on icon "button" at bounding box center [940, 328] width 14 height 14
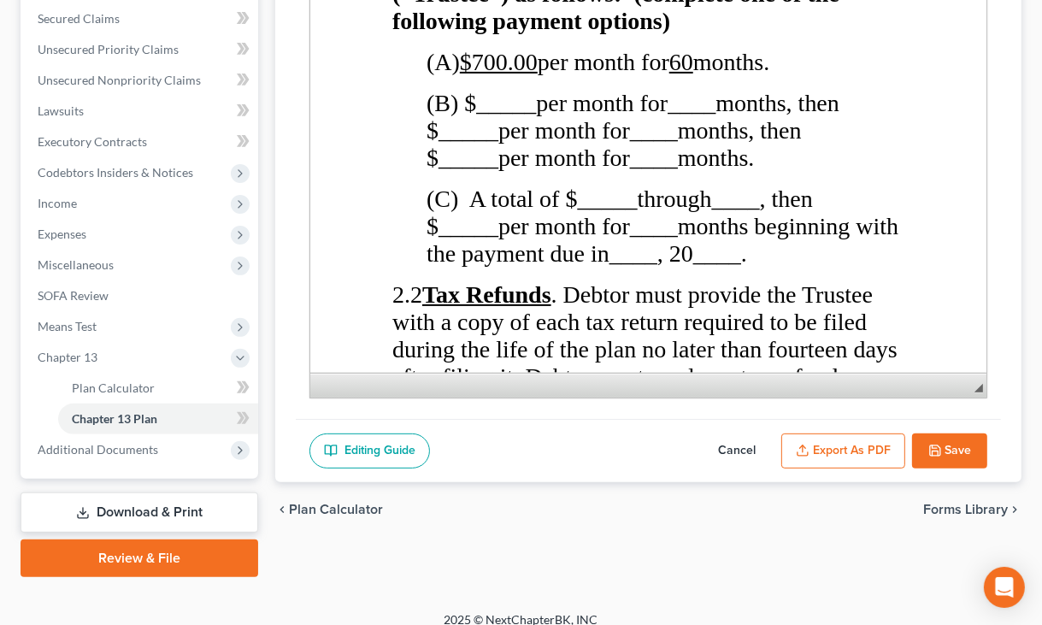
scroll to position [2004, 0]
click at [677, 170] on span "____" at bounding box center [653, 157] width 48 height 27
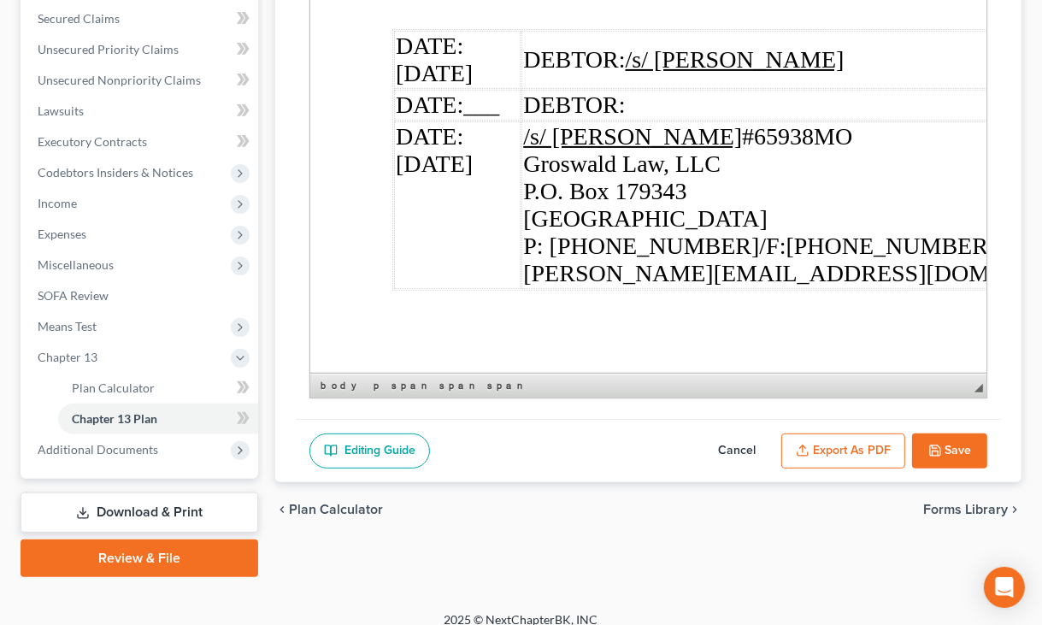
scroll to position [12034, 0]
click at [829, 275] on td "/s/ [PERSON_NAME] #65938MO Groswald Law, LLC P.O. [GEOGRAPHIC_DATA] P: [PHONE_N…" at bounding box center [840, 205] width 638 height 168
click at [941, 457] on button "Save" at bounding box center [949, 451] width 75 height 36
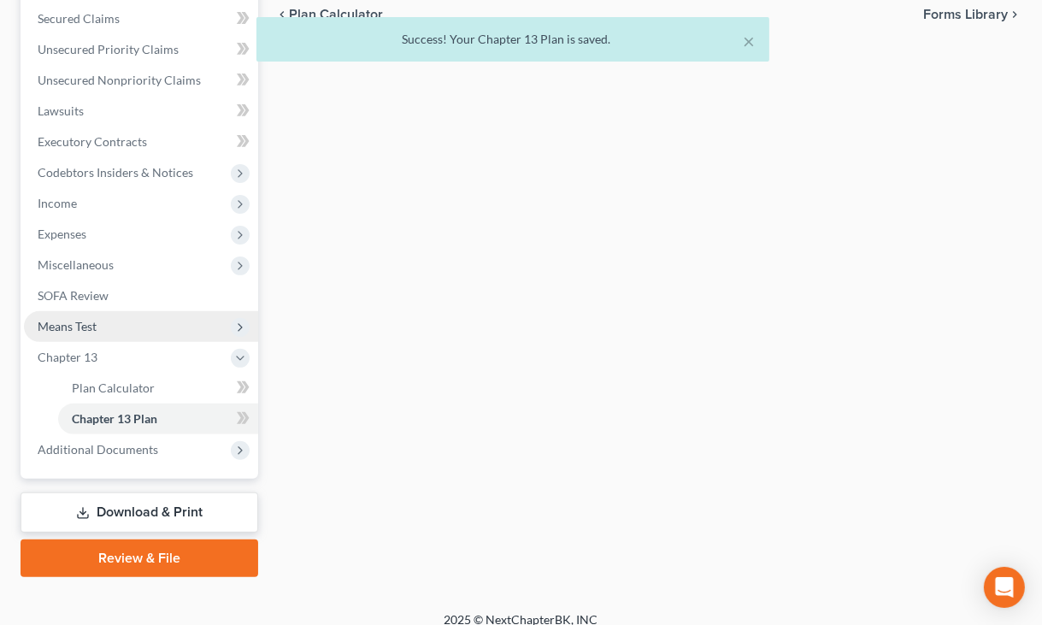
scroll to position [0, 0]
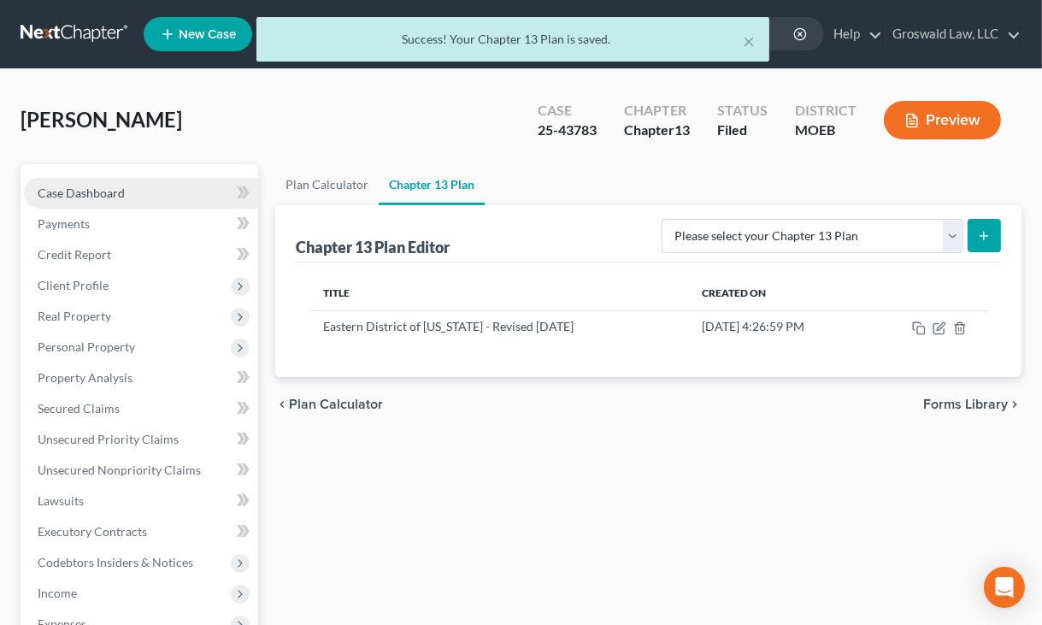
click at [104, 184] on link "Case Dashboard" at bounding box center [141, 193] width 234 height 31
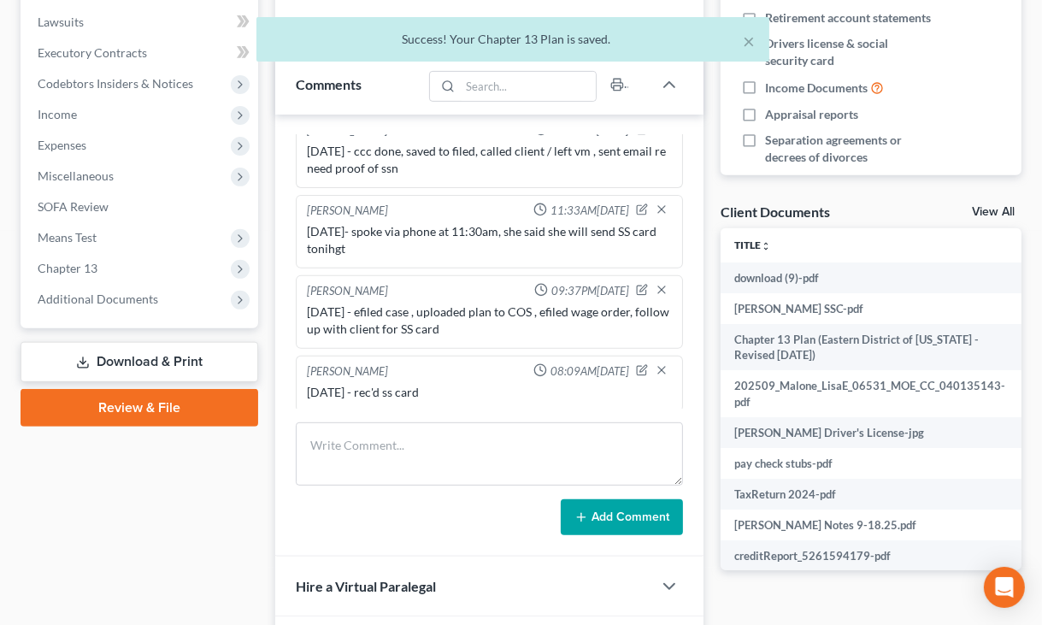
scroll to position [479, 0]
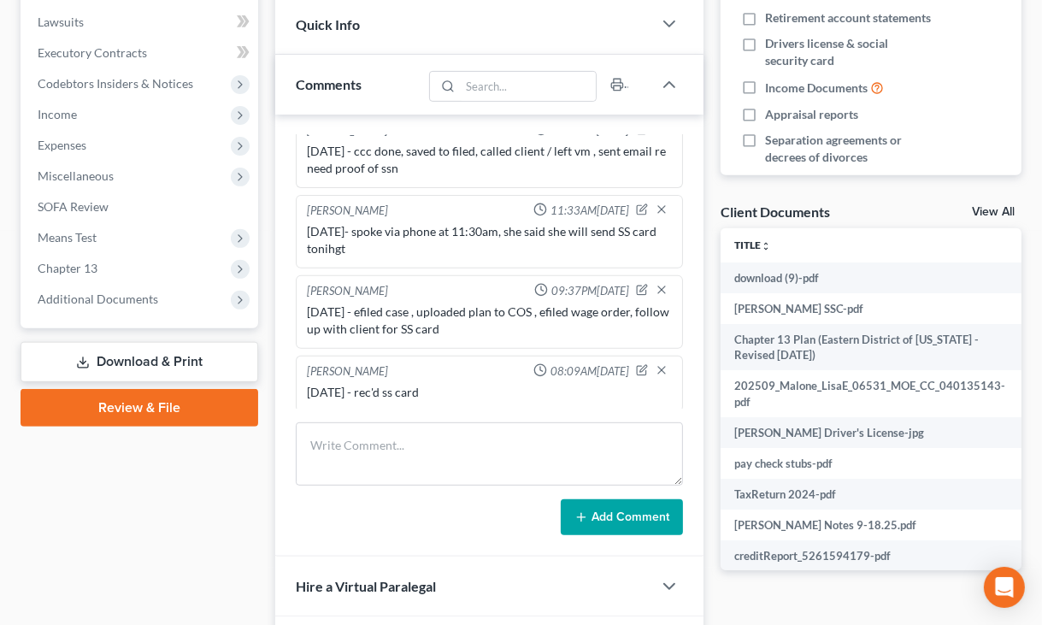
click at [735, 609] on div "Docs Tasks Events Fees Timer 7% Completed Nothing here yet! Credit Counseling C…" at bounding box center [871, 211] width 318 height 1052
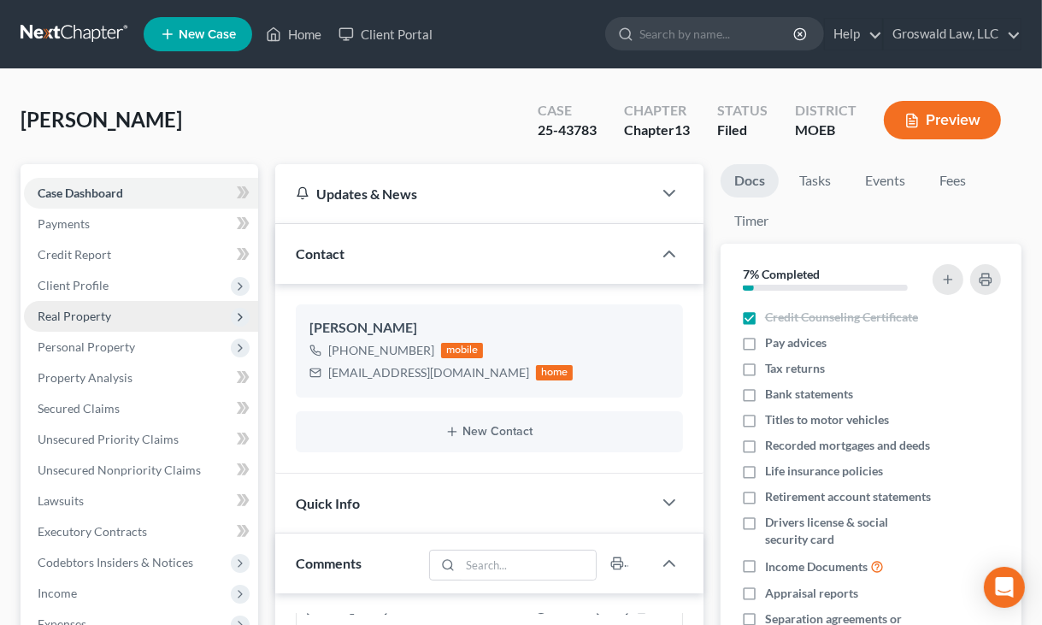
click at [86, 317] on span "Real Property" at bounding box center [75, 316] width 74 height 15
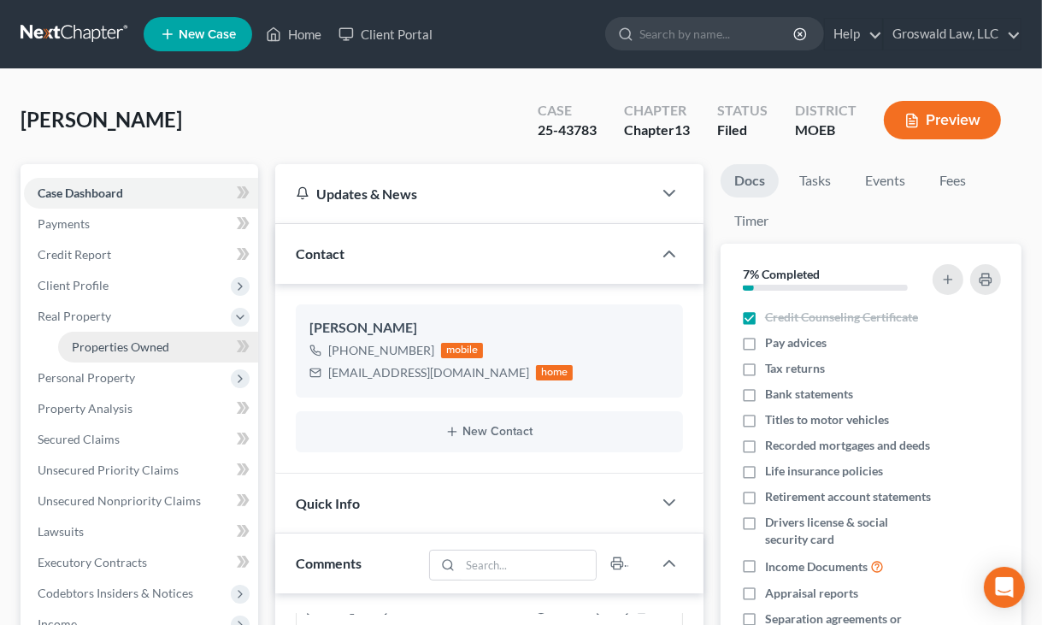
click at [93, 347] on span "Properties Owned" at bounding box center [120, 346] width 97 height 15
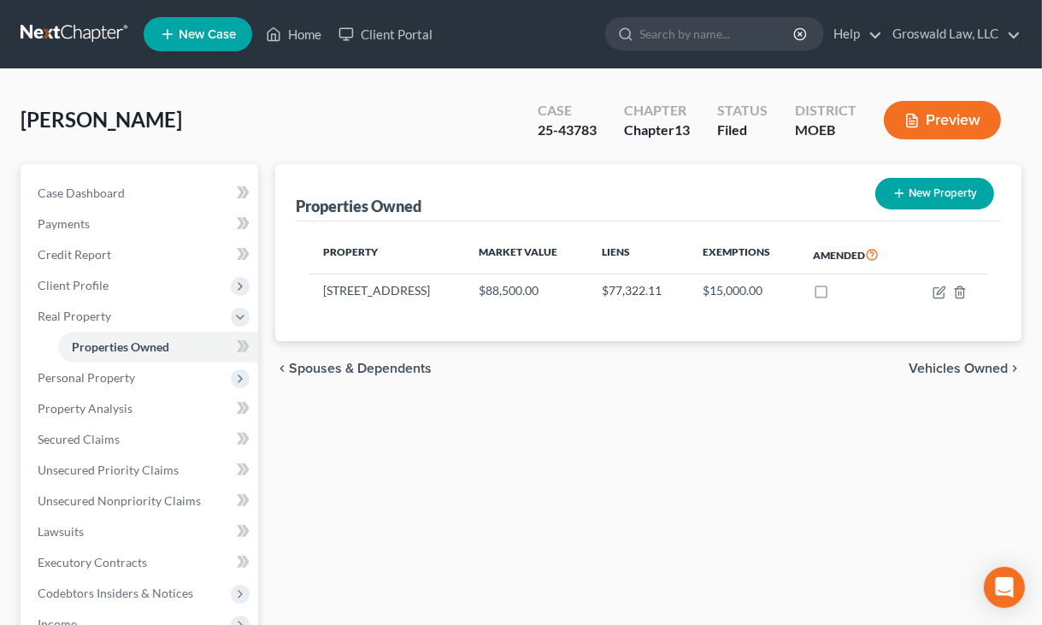
click at [856, 413] on div "Properties Owned New Property Property Market Value Liens Exemptions Amended [S…" at bounding box center [649, 550] width 764 height 772
click at [89, 201] on link "Case Dashboard" at bounding box center [141, 193] width 234 height 31
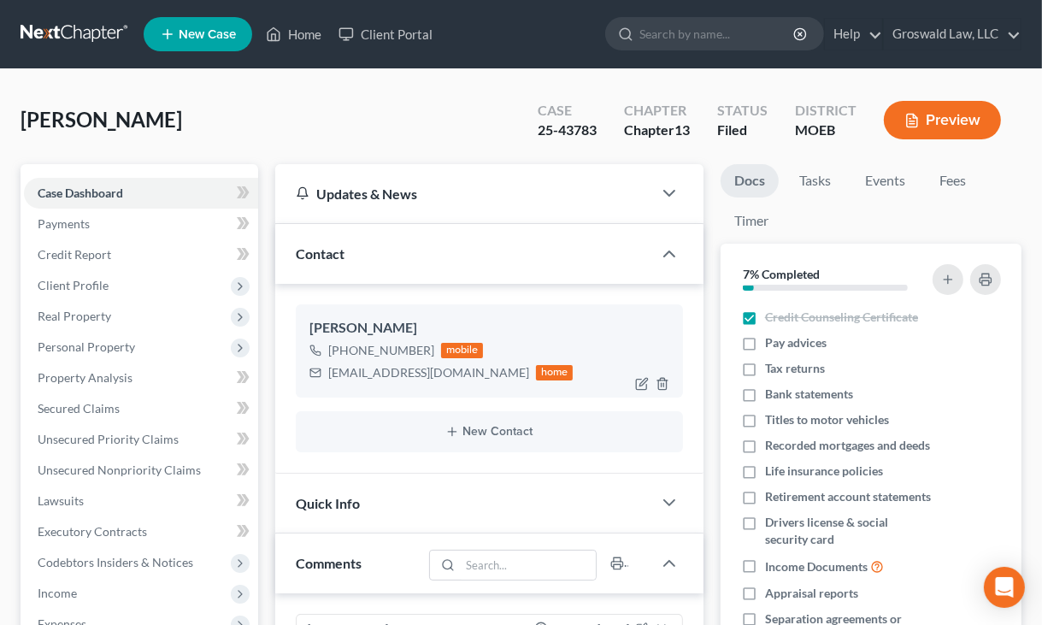
scroll to position [537, 0]
drag, startPoint x: 462, startPoint y: 375, endPoint x: 321, endPoint y: 380, distance: 140.4
click at [321, 380] on div "[EMAIL_ADDRESS][DOMAIN_NAME] home" at bounding box center [442, 373] width 264 height 22
copy div "[EMAIL_ADDRESS][DOMAIN_NAME]"
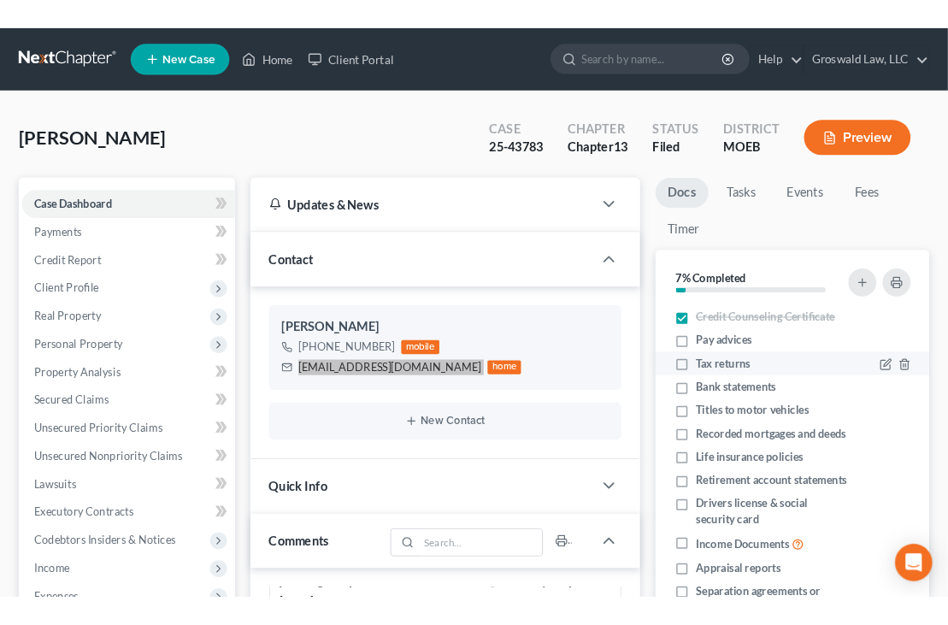
scroll to position [84, 0]
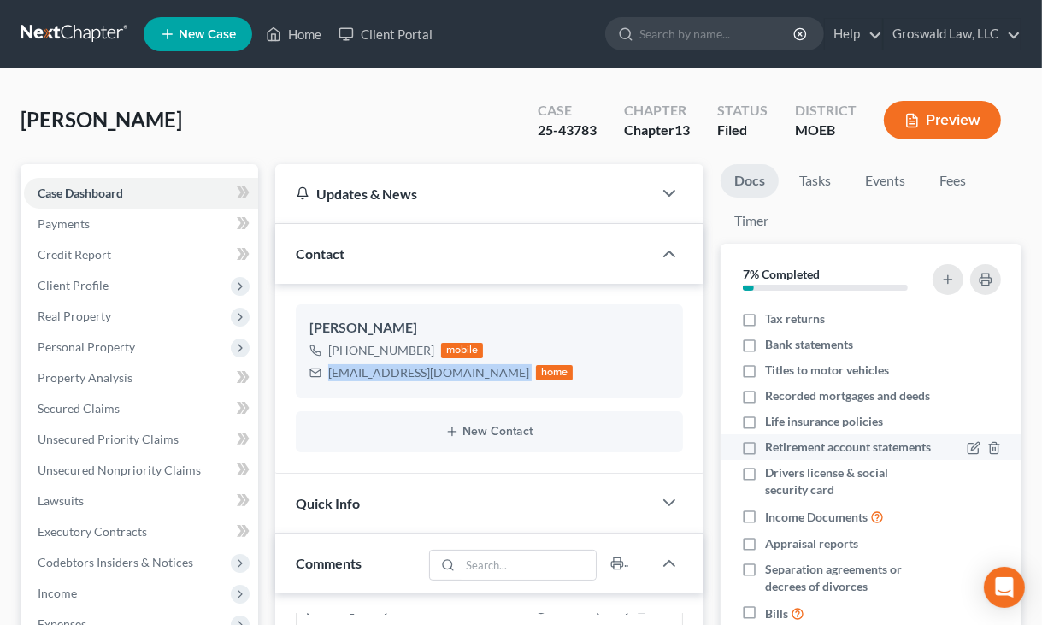
click at [721, 434] on li "Retirement account statements" at bounding box center [871, 447] width 301 height 26
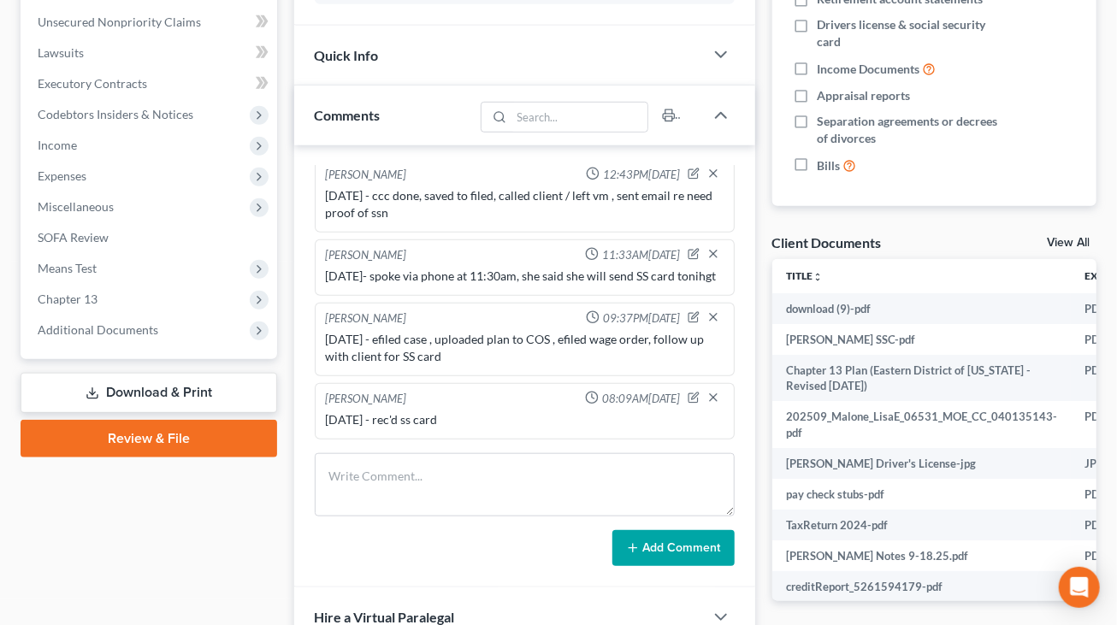
scroll to position [451, 0]
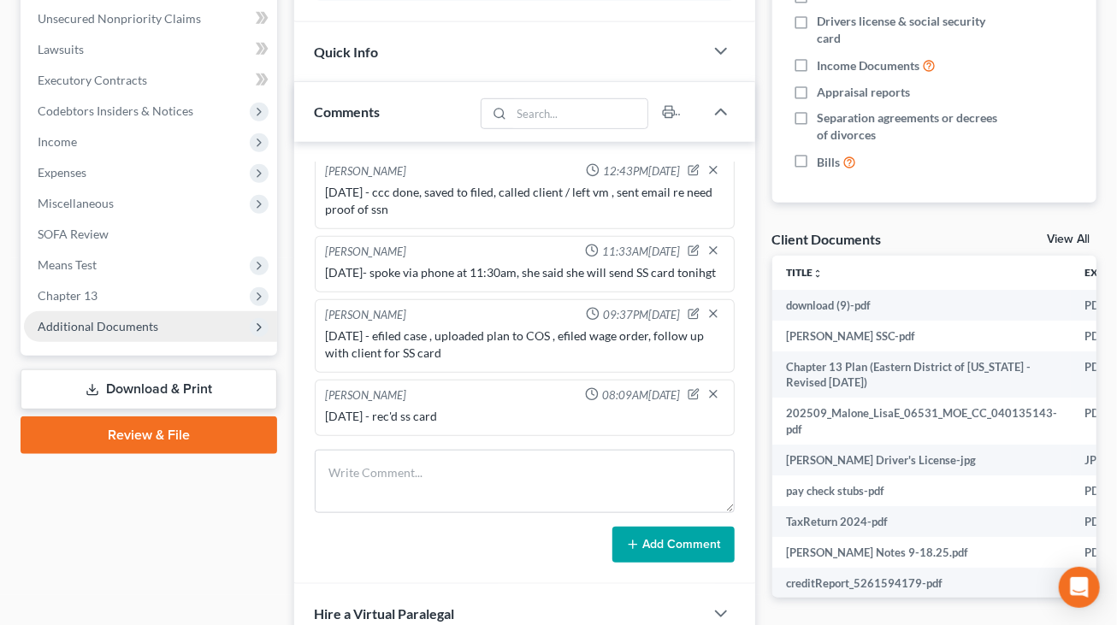
click at [79, 327] on span "Additional Documents" at bounding box center [98, 326] width 121 height 15
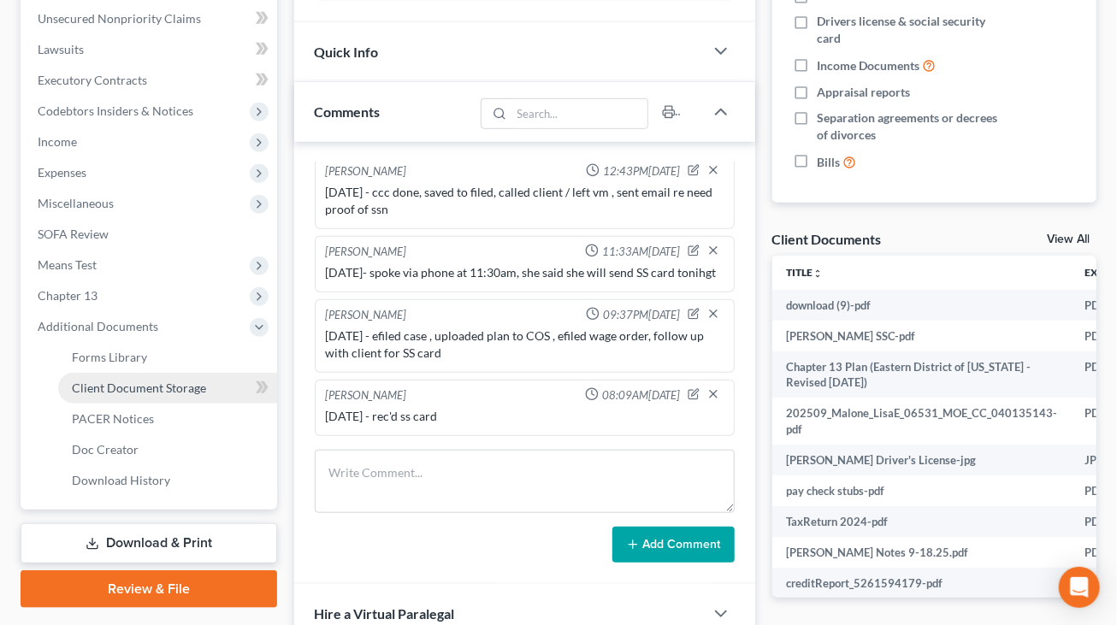
click at [184, 387] on span "Client Document Storage" at bounding box center [139, 387] width 134 height 15
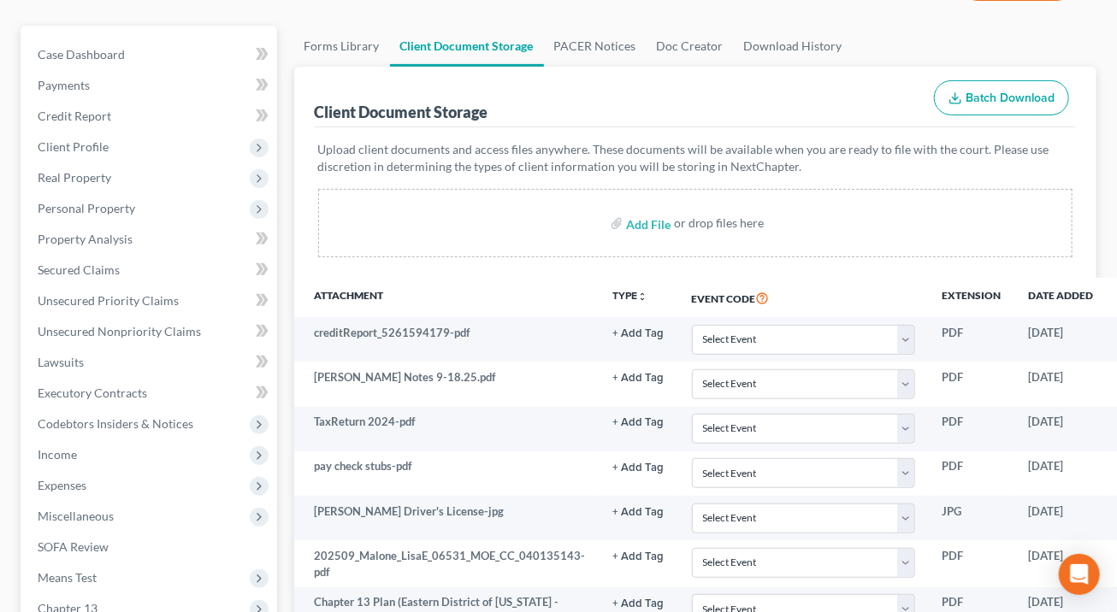
scroll to position [140, 0]
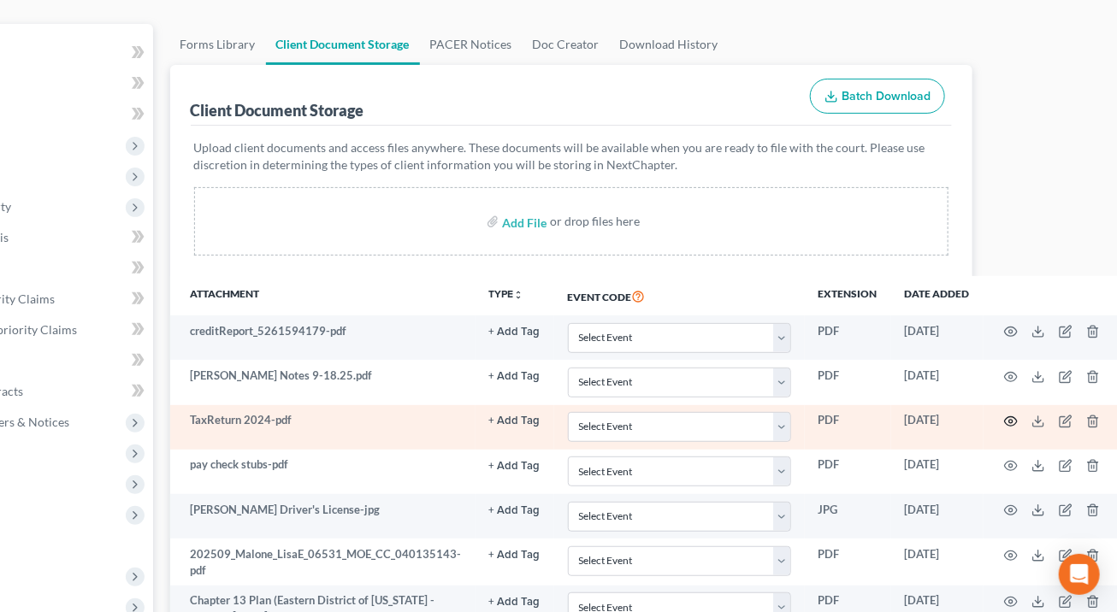
click at [1004, 420] on icon "button" at bounding box center [1011, 422] width 14 height 14
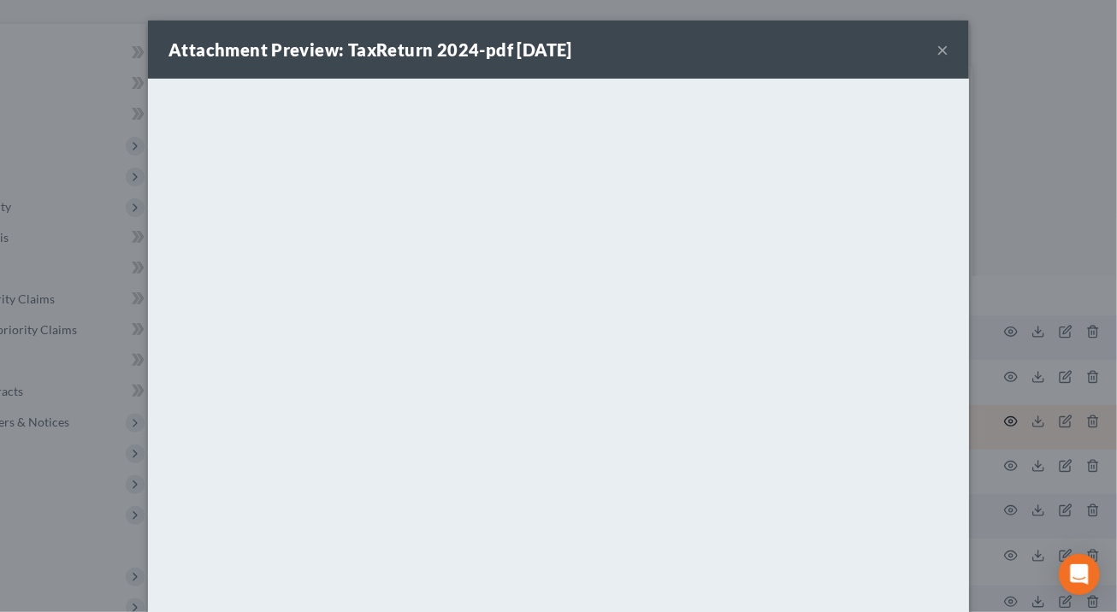
scroll to position [140, 115]
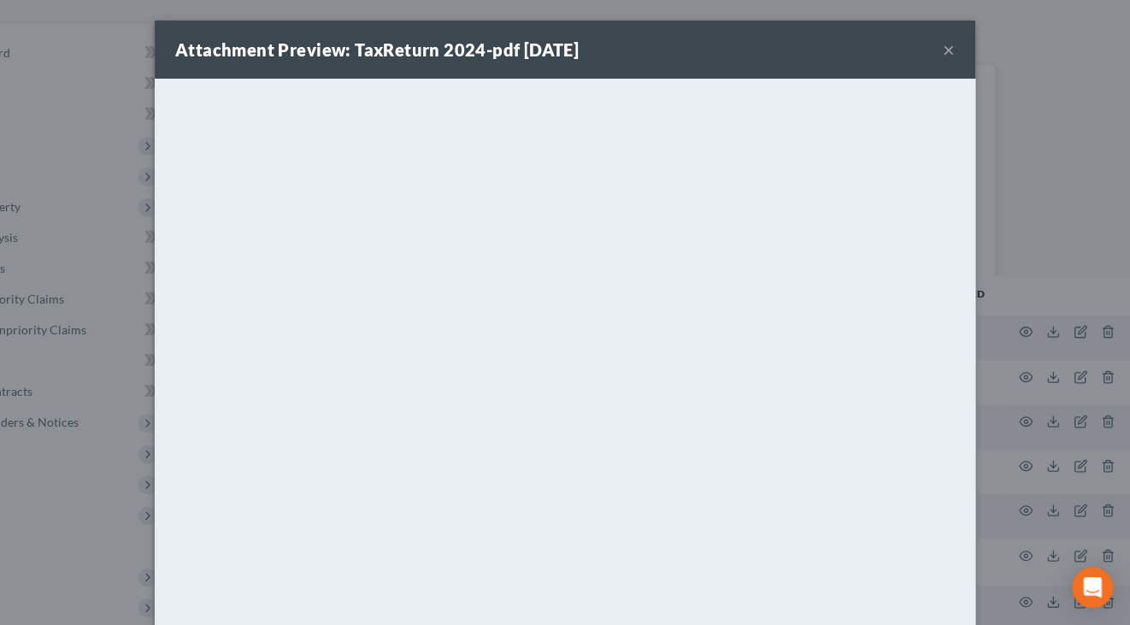
click at [946, 47] on button "×" at bounding box center [949, 49] width 12 height 21
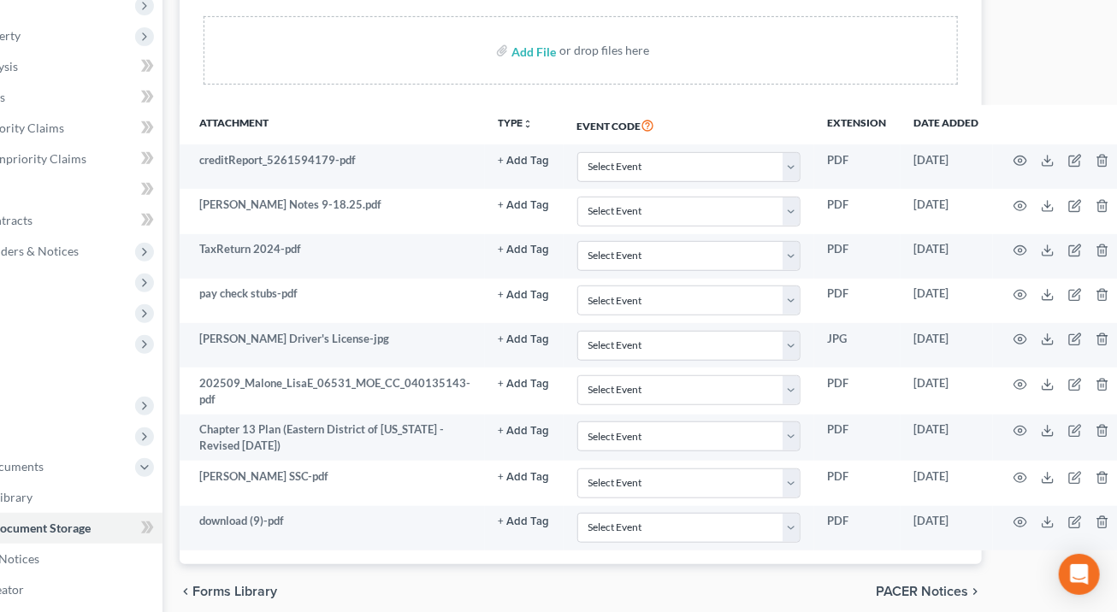
scroll to position [314, 115]
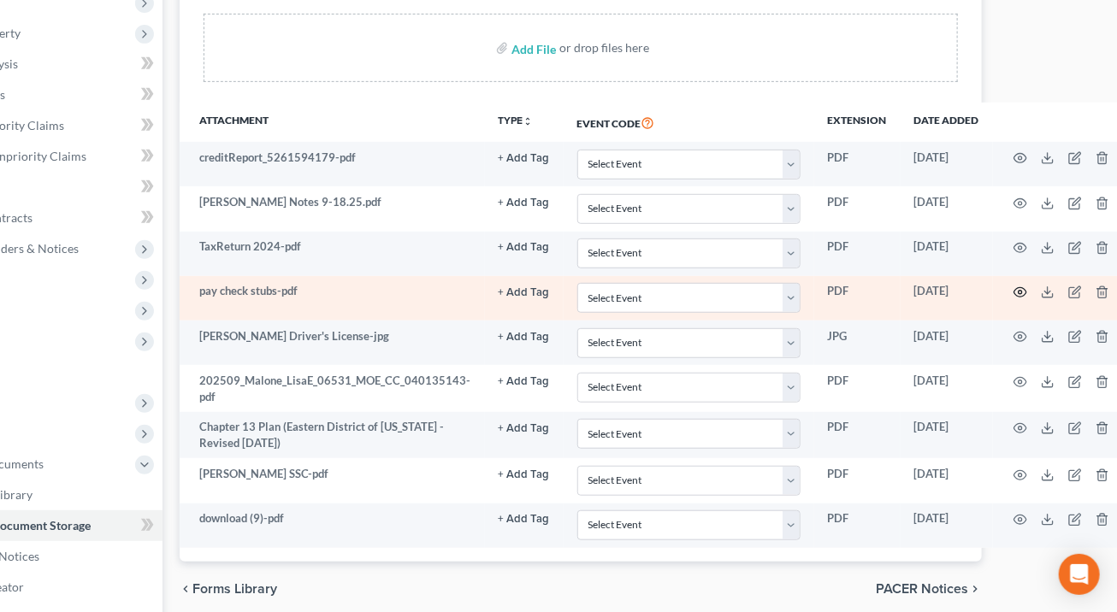
click at [1018, 291] on circle "button" at bounding box center [1019, 292] width 3 height 3
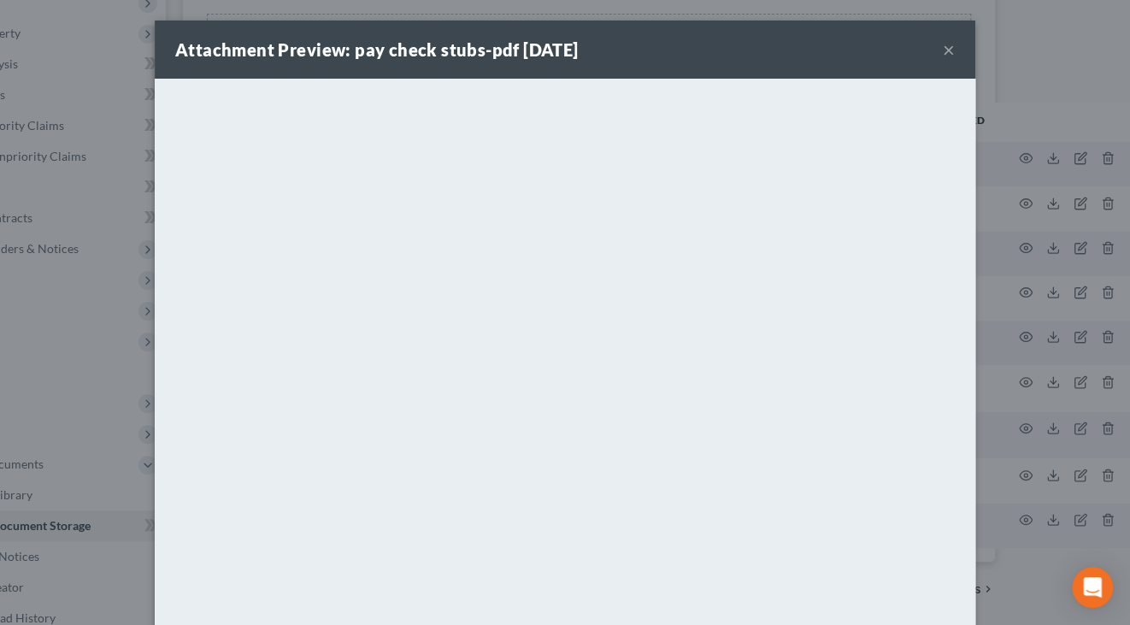
click at [943, 50] on button "×" at bounding box center [949, 49] width 12 height 21
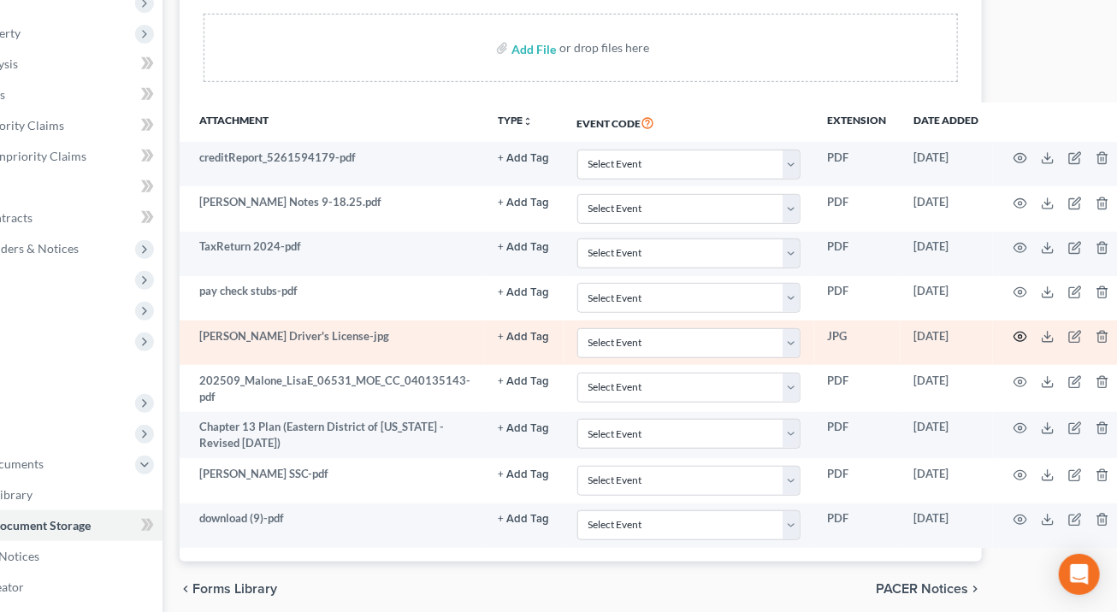
click at [1018, 335] on circle "button" at bounding box center [1019, 336] width 3 height 3
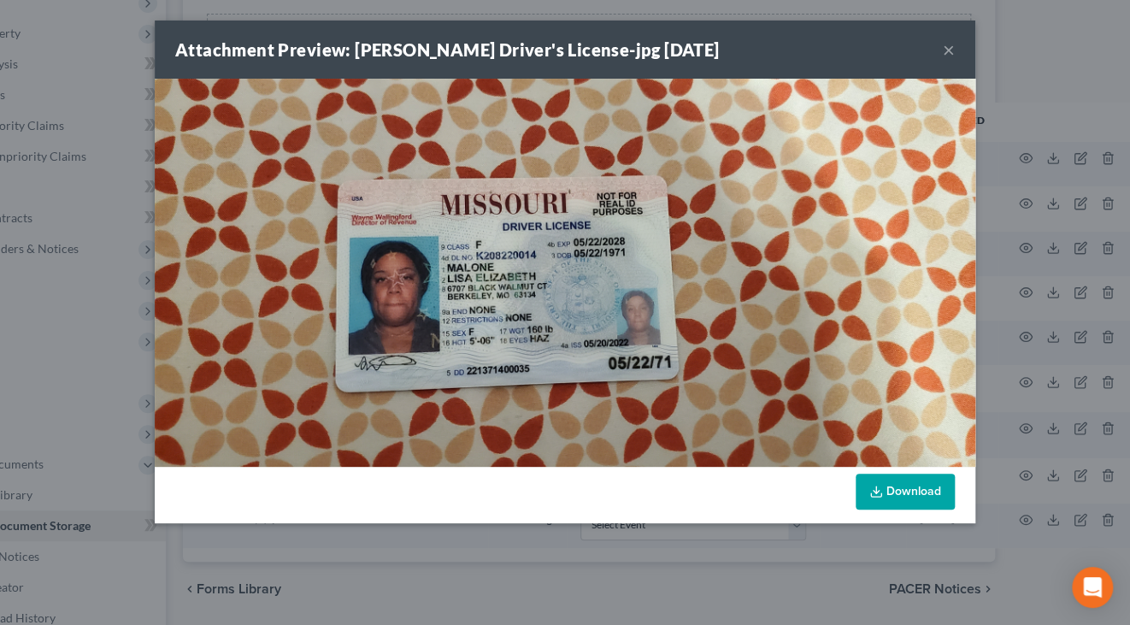
click at [919, 483] on link "Download" at bounding box center [905, 492] width 99 height 36
click at [951, 50] on button "×" at bounding box center [949, 49] width 12 height 21
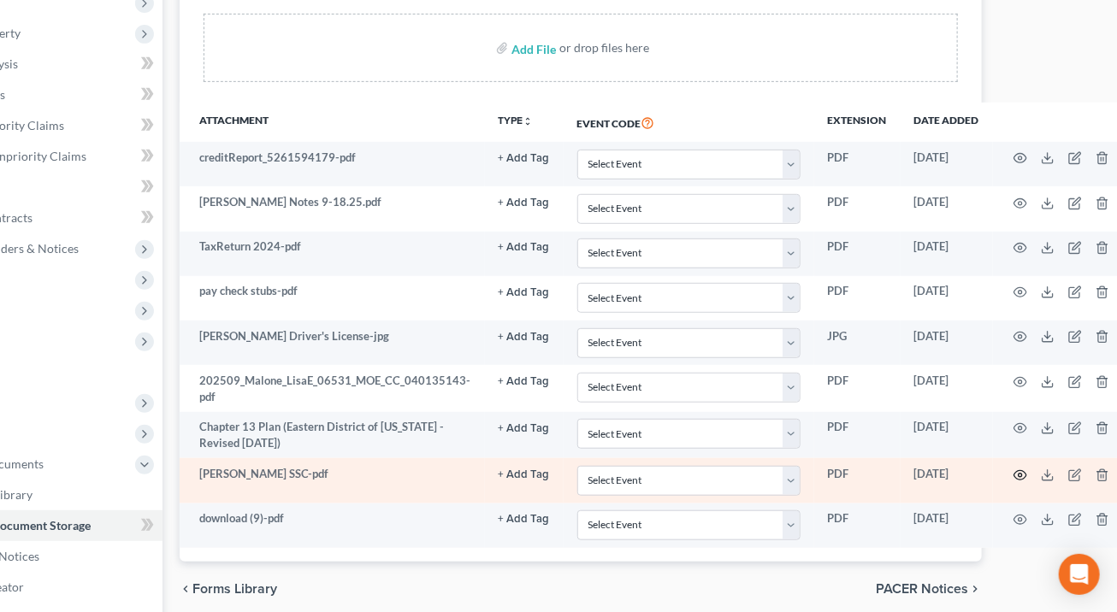
click at [1013, 473] on icon "button" at bounding box center [1020, 476] width 14 height 14
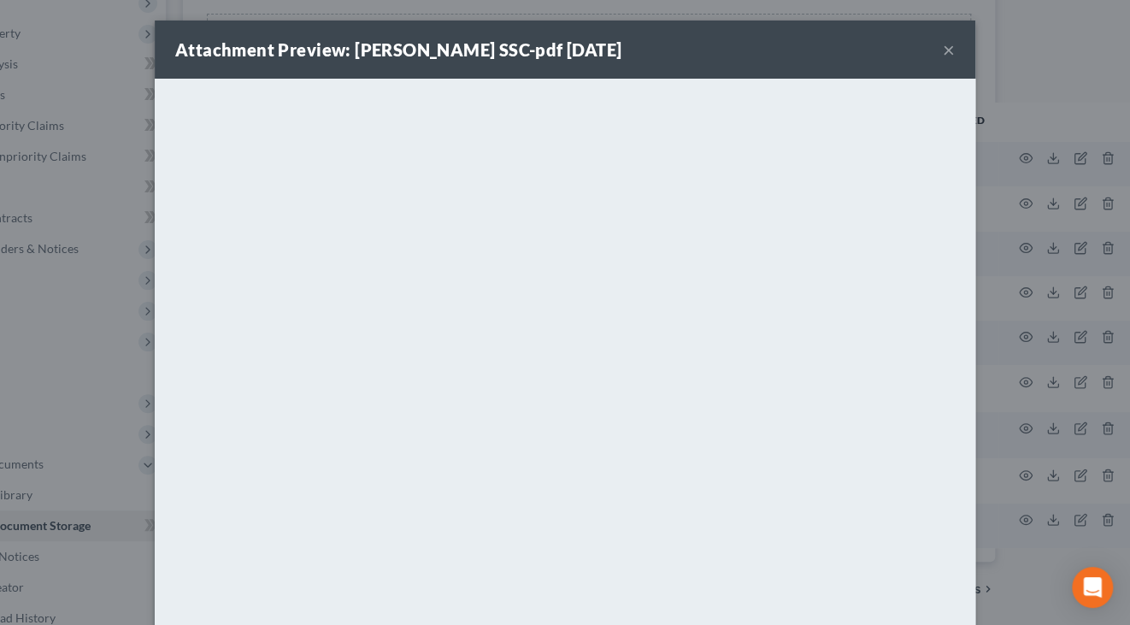
click at [947, 49] on button "×" at bounding box center [949, 49] width 12 height 21
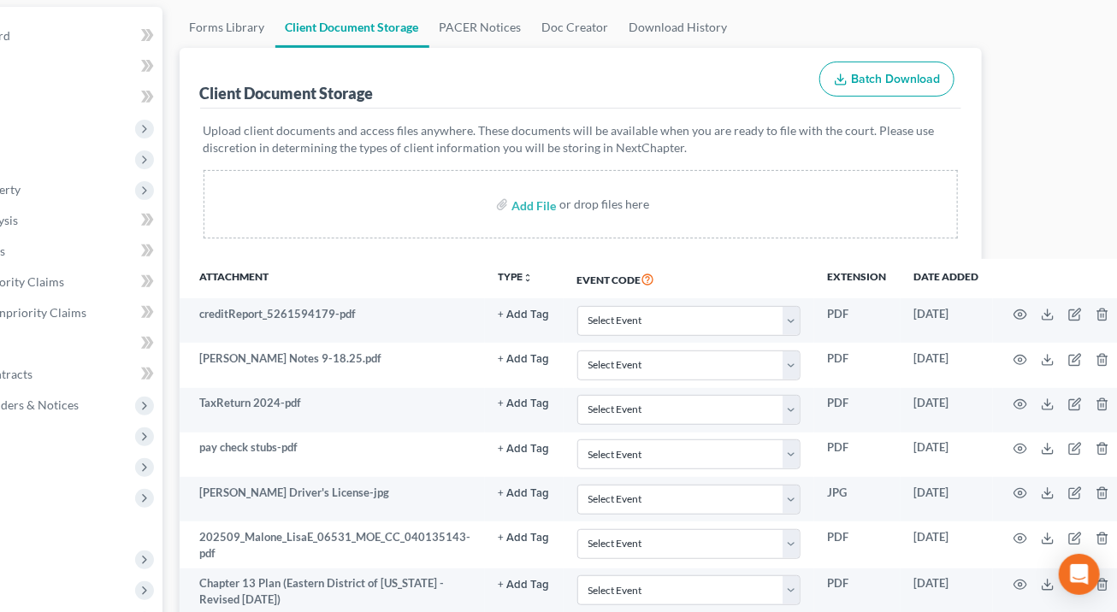
scroll to position [157, 0]
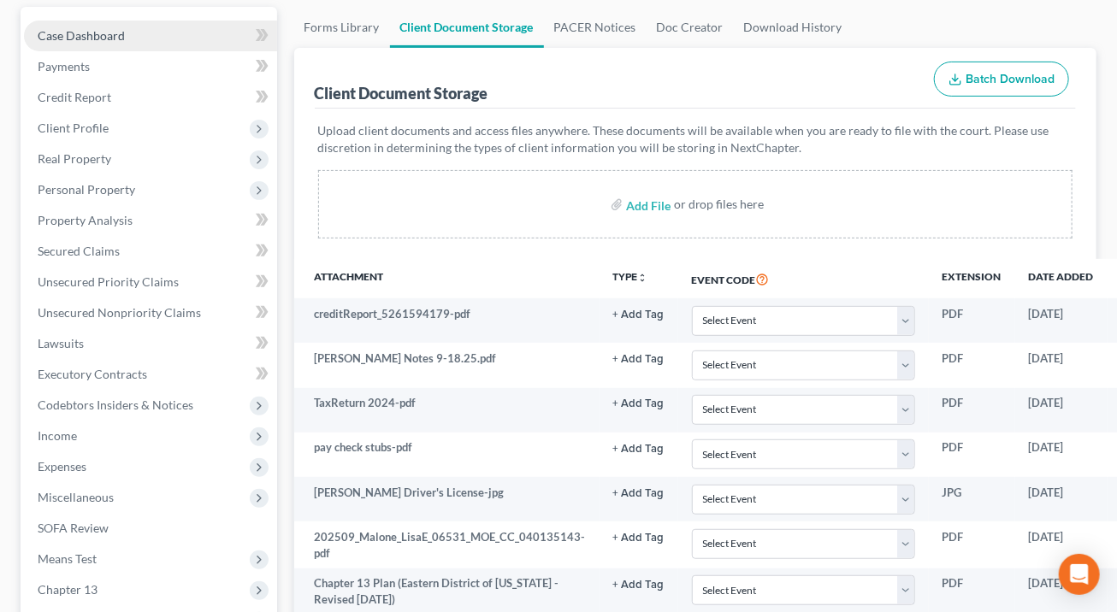
click at [91, 37] on span "Case Dashboard" at bounding box center [81, 35] width 87 height 15
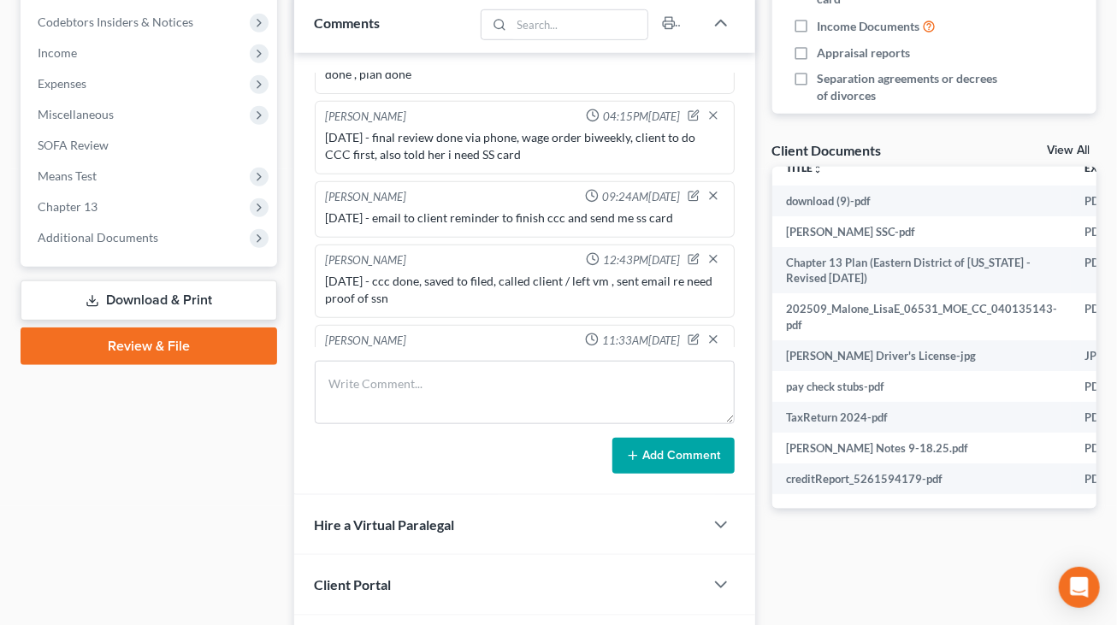
scroll to position [321, 0]
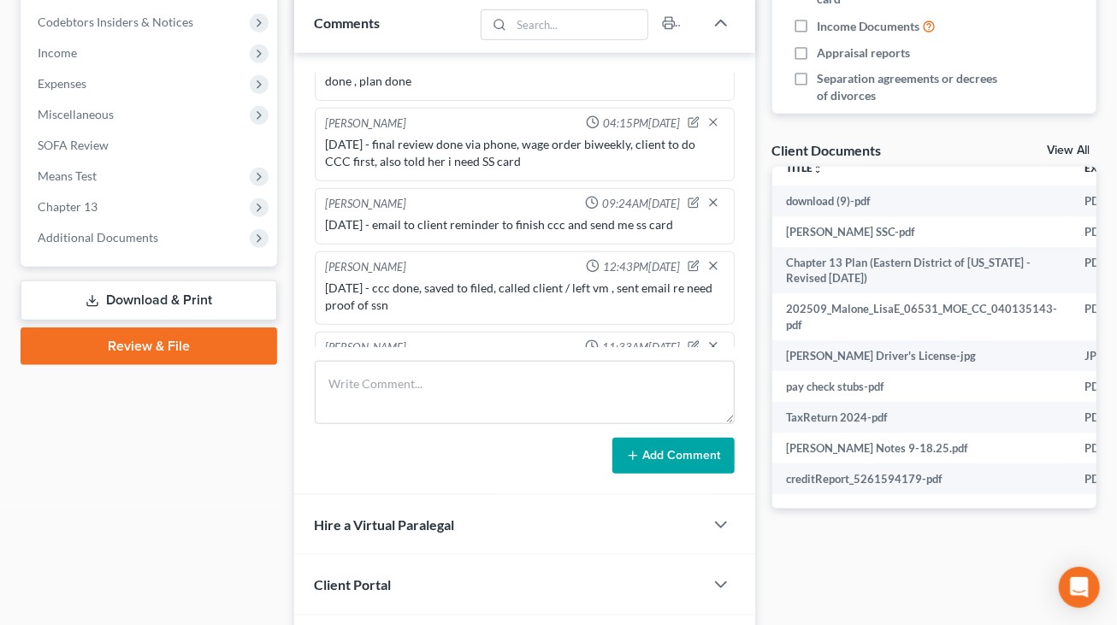
click at [956, 570] on div "Docs Tasks Events Fees Timer 7% Completed Nothing here yet! Credit Counseling C…" at bounding box center [934, 150] width 341 height 1052
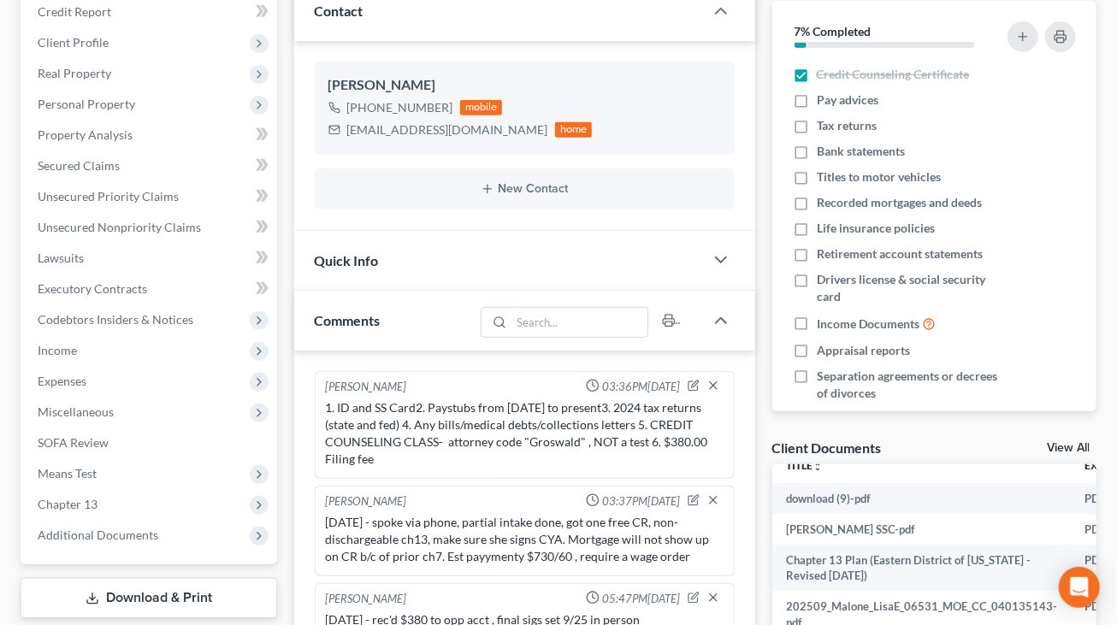
scroll to position [193, 0]
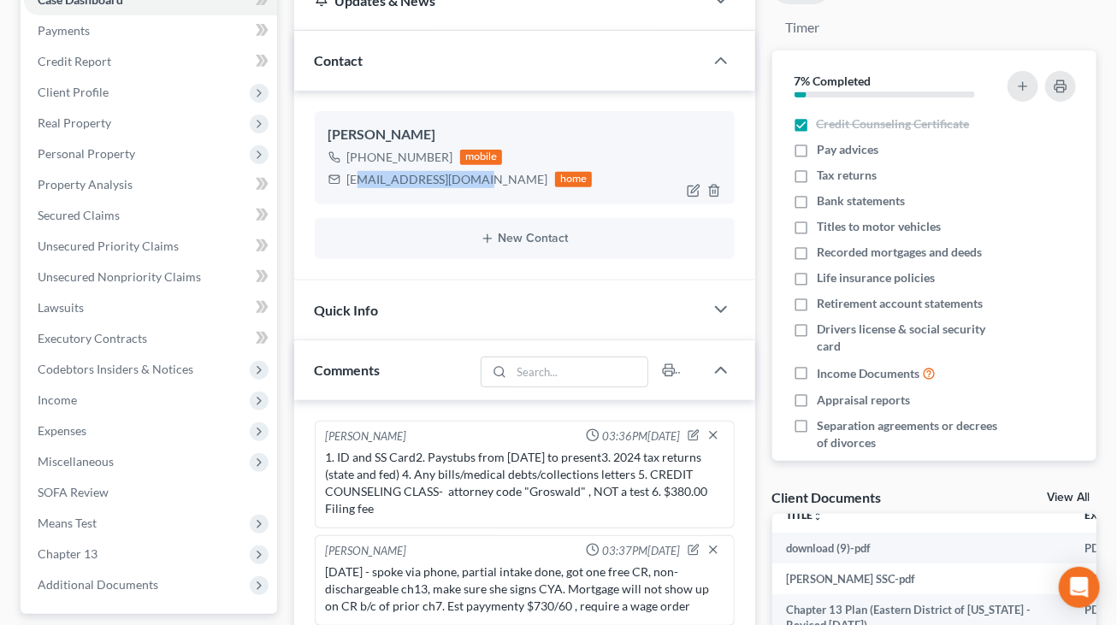
drag, startPoint x: 469, startPoint y: 177, endPoint x: 356, endPoint y: 190, distance: 113.6
click at [356, 190] on div "[PERSON_NAME] [PHONE_NUMBER] mobile [EMAIL_ADDRESS][DOMAIN_NAME] home" at bounding box center [525, 157] width 420 height 92
click at [555, 182] on div "home" at bounding box center [574, 179] width 38 height 15
drag, startPoint x: 481, startPoint y: 180, endPoint x: 341, endPoint y: 194, distance: 140.1
click at [341, 194] on div "[PERSON_NAME] [PHONE_NUMBER] mobile [EMAIL_ADDRESS][DOMAIN_NAME] home" at bounding box center [525, 157] width 420 height 92
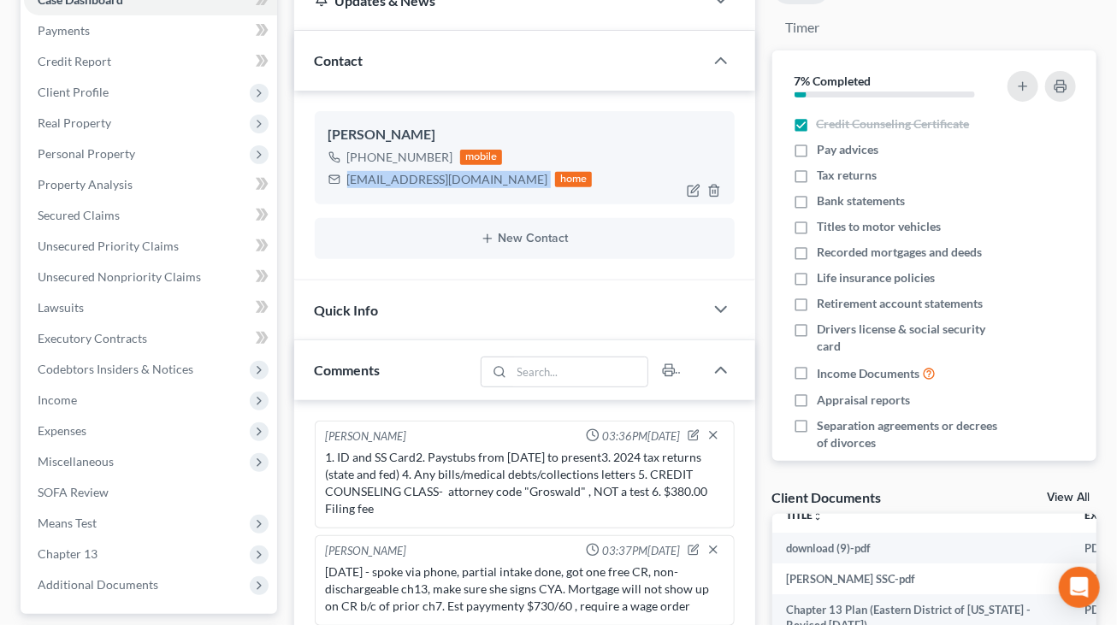
copy div "[EMAIL_ADDRESS][DOMAIN_NAME]"
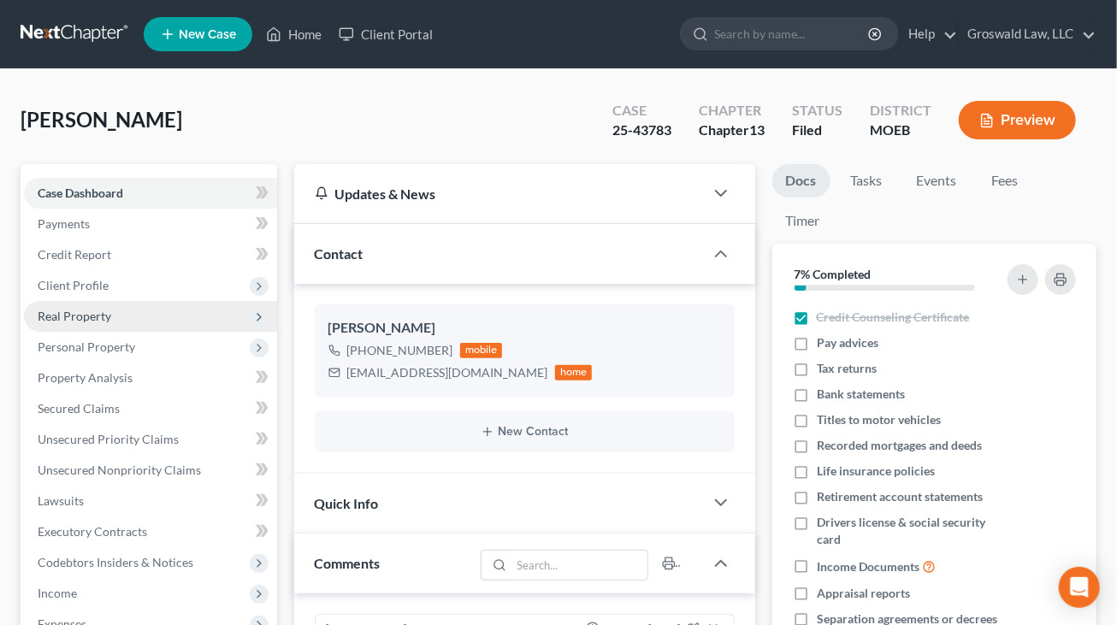
click at [104, 307] on span "Real Property" at bounding box center [150, 316] width 253 height 31
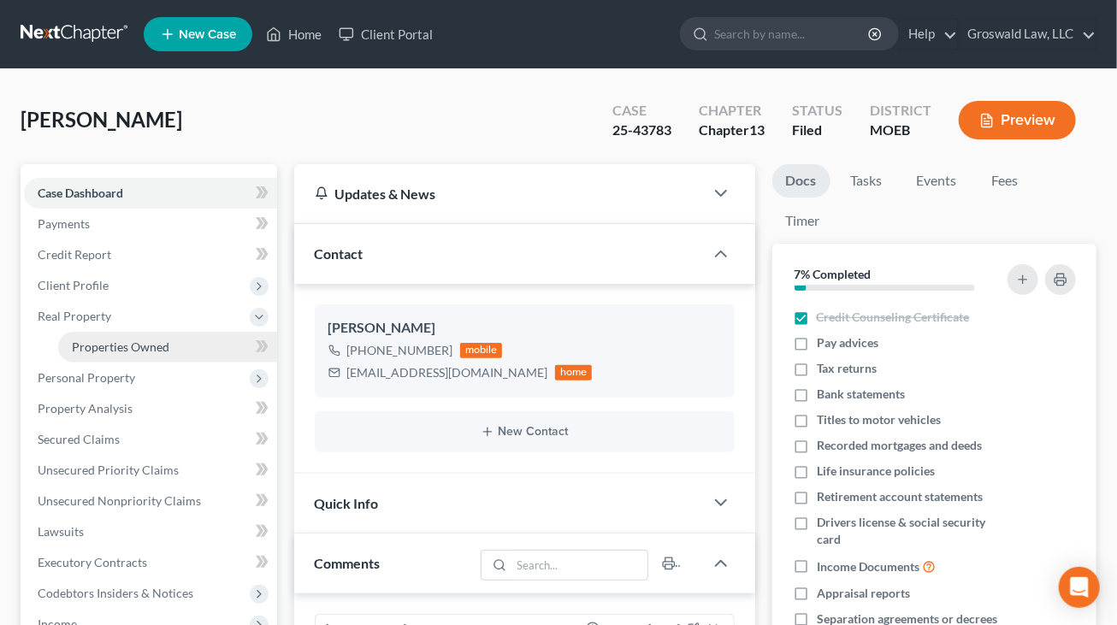
click at [124, 350] on span "Properties Owned" at bounding box center [120, 346] width 97 height 15
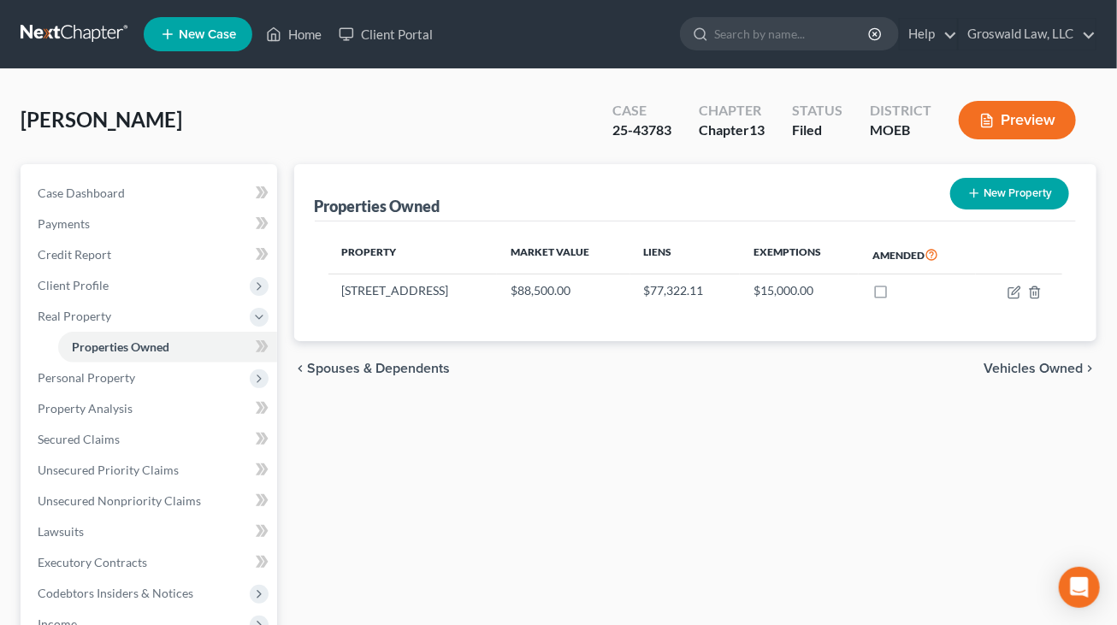
drag, startPoint x: 490, startPoint y: 298, endPoint x: 321, endPoint y: 297, distance: 168.4
click at [321, 297] on div "Property Market Value Liens Exemptions Amended [STREET_ADDRESS] $88,500.00 $77,…" at bounding box center [696, 281] width 762 height 120
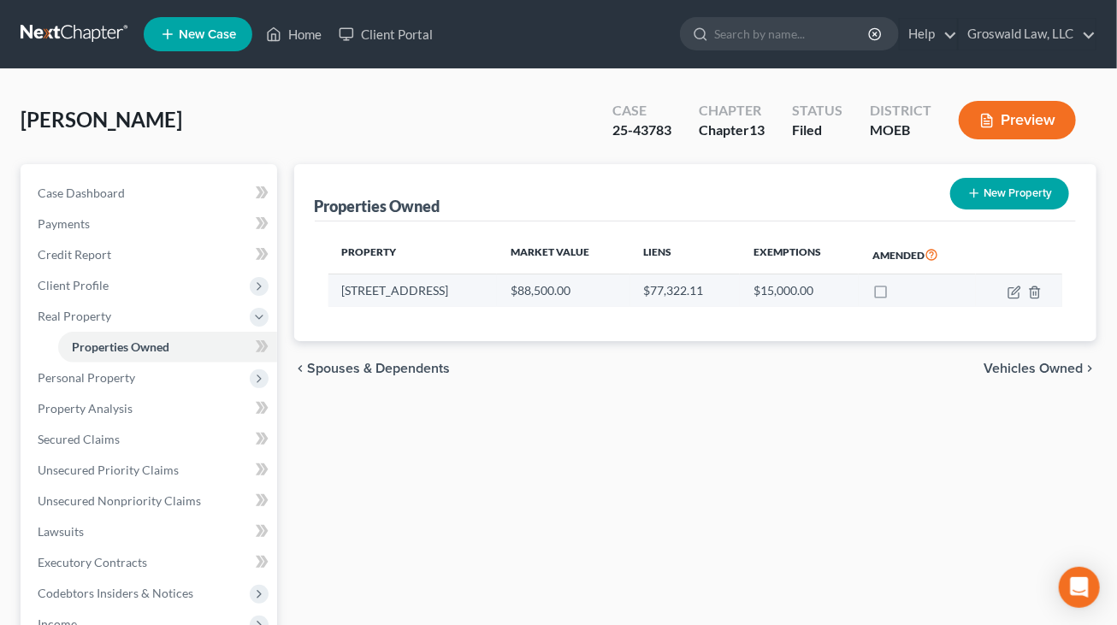
click at [459, 286] on td "[STREET_ADDRESS]" at bounding box center [412, 290] width 168 height 32
drag, startPoint x: 476, startPoint y: 293, endPoint x: 333, endPoint y: 304, distance: 144.0
click at [333, 304] on td "[STREET_ADDRESS]" at bounding box center [412, 290] width 168 height 32
copy td "[STREET_ADDRESS]"
click at [1016, 290] on icon "button" at bounding box center [1014, 293] width 14 height 14
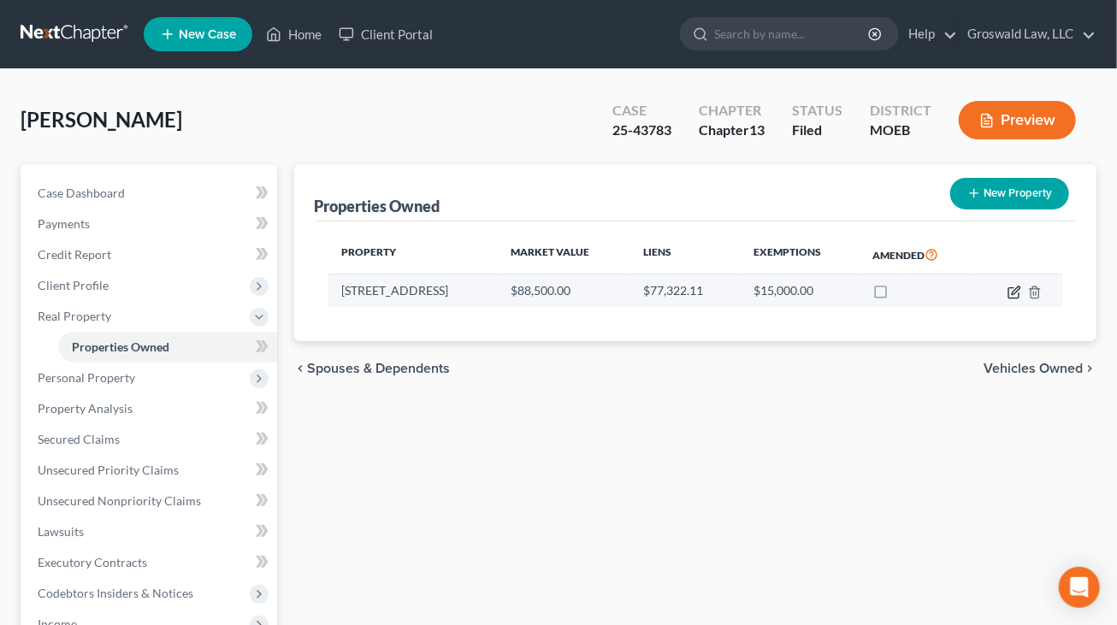
select select "26"
select select "0"
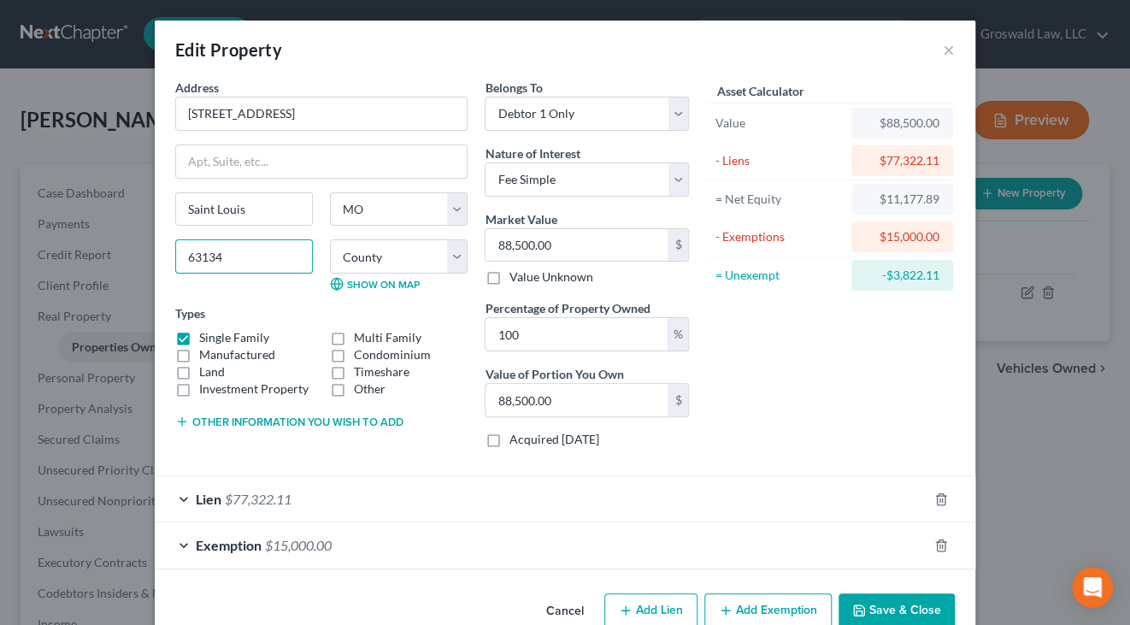
drag, startPoint x: 234, startPoint y: 259, endPoint x: 118, endPoint y: 269, distance: 116.7
click at [118, 269] on div "Edit Property × Address * 6707 [GEOGRAPHIC_DATA] [GEOGRAPHIC_DATA] [US_STATE][G…" at bounding box center [565, 312] width 1130 height 625
click at [943, 52] on button "×" at bounding box center [949, 49] width 12 height 21
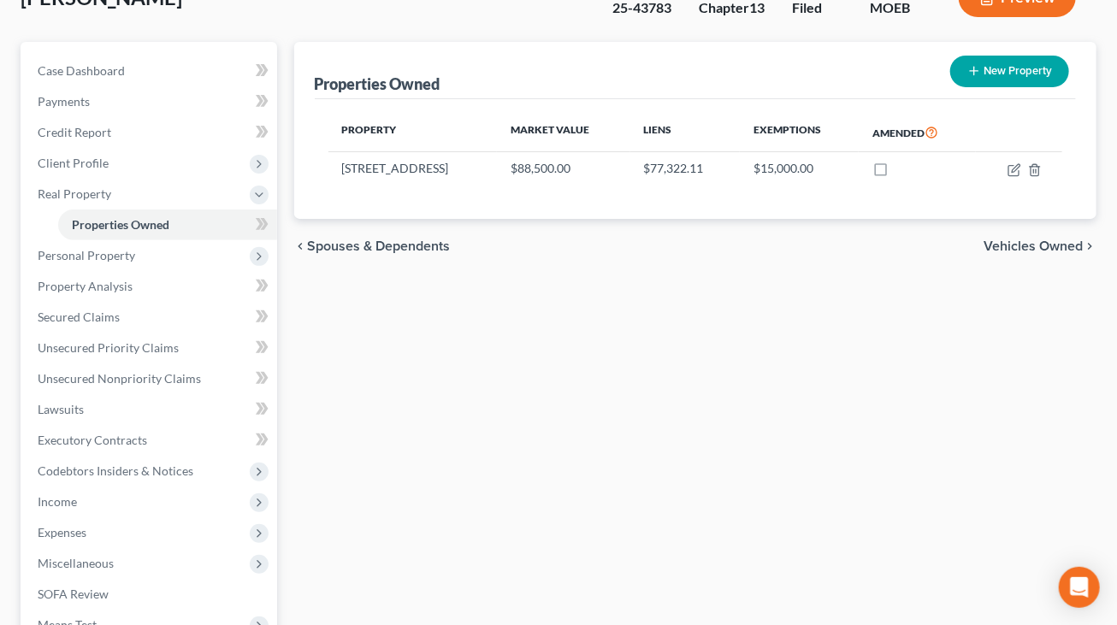
scroll to position [123, 0]
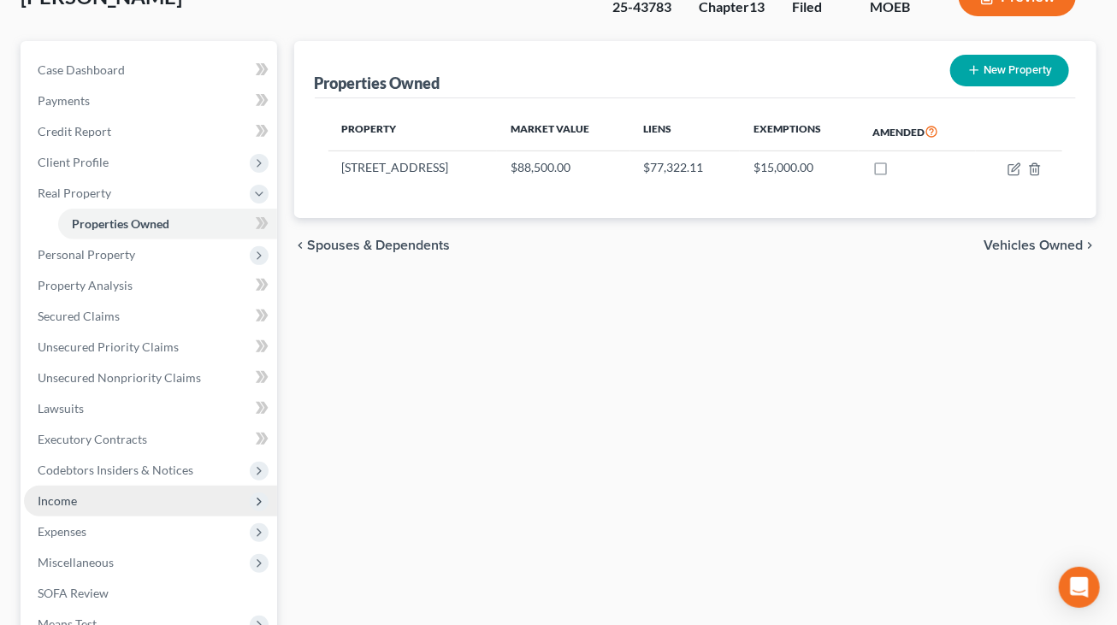
click at [86, 498] on span "Income" at bounding box center [150, 501] width 253 height 31
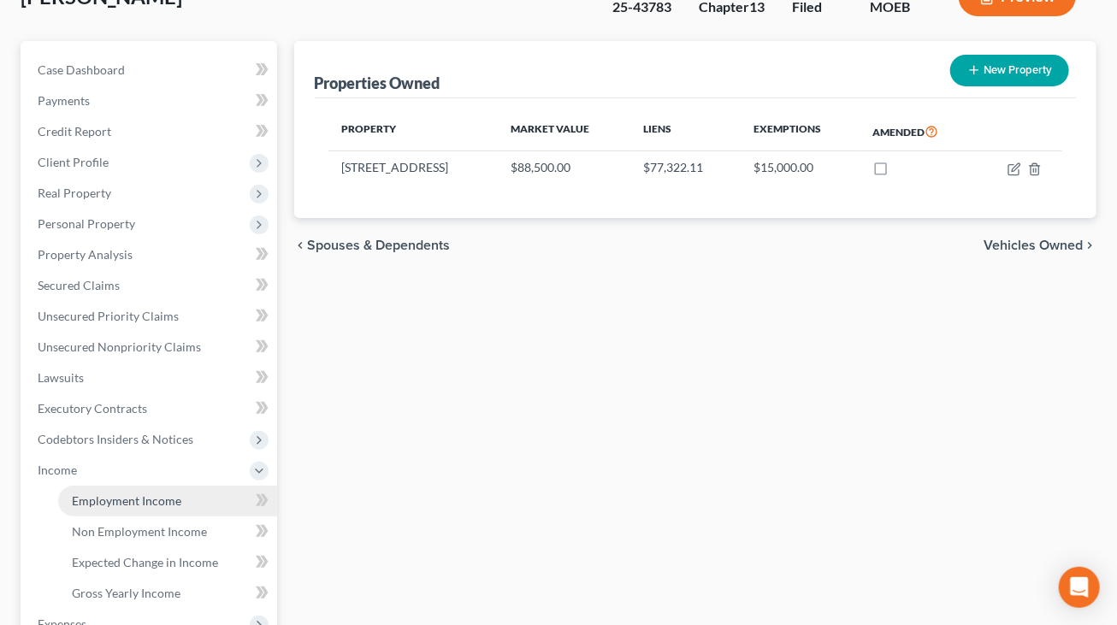
click at [185, 510] on link "Employment Income" at bounding box center [167, 501] width 219 height 31
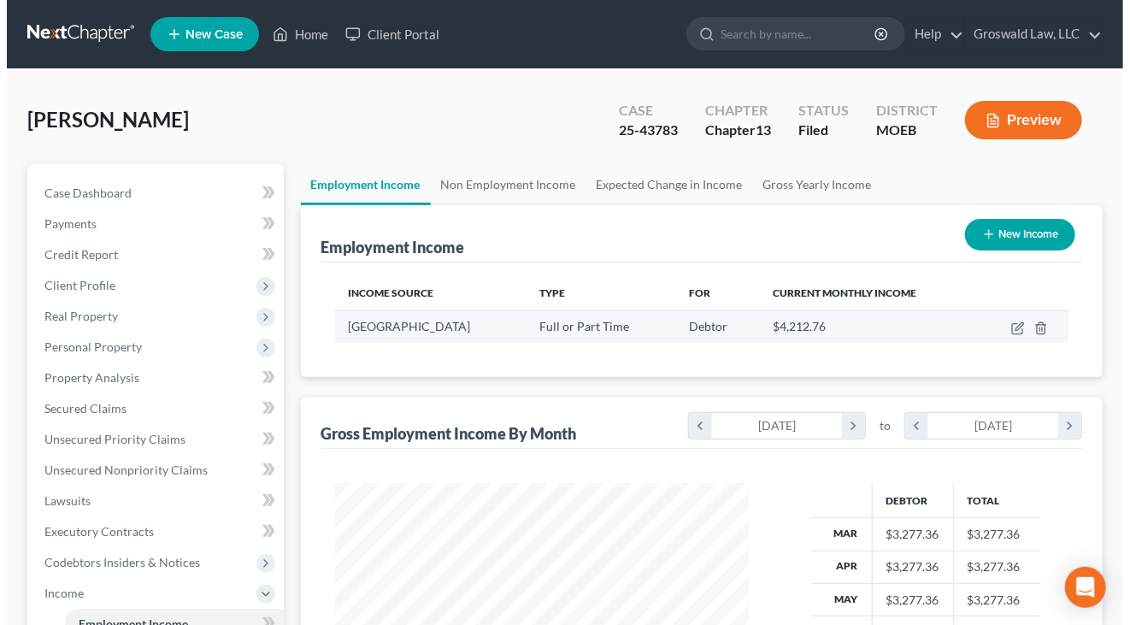
scroll to position [304, 448]
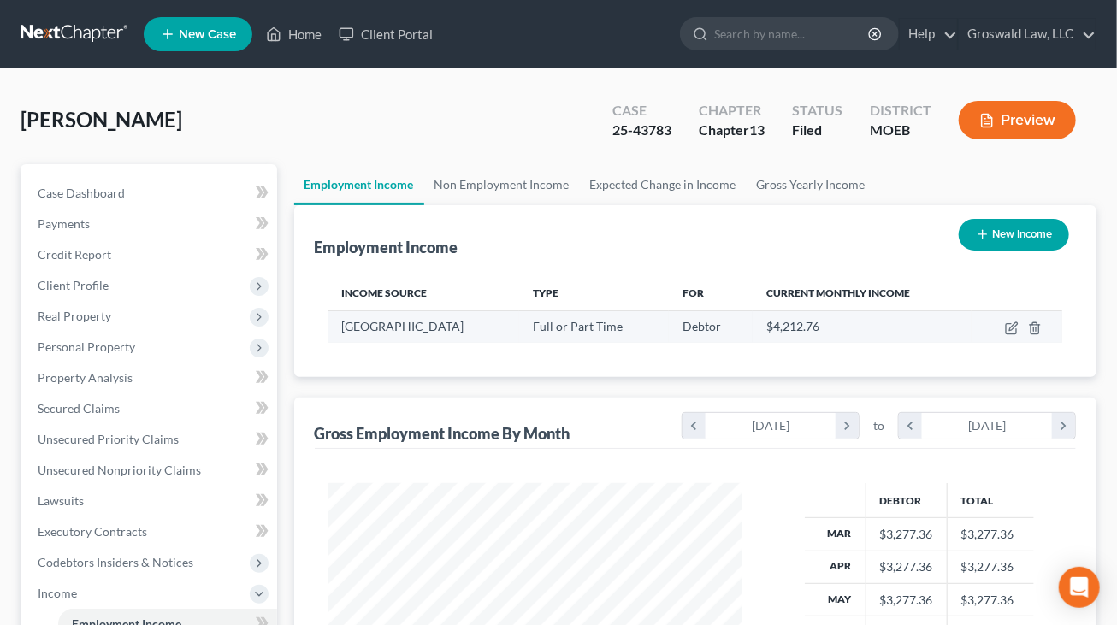
click at [1022, 324] on td at bounding box center [1016, 326] width 91 height 32
click at [1014, 327] on icon "button" at bounding box center [1013, 326] width 8 height 8
select select "0"
select select "26"
select select "2"
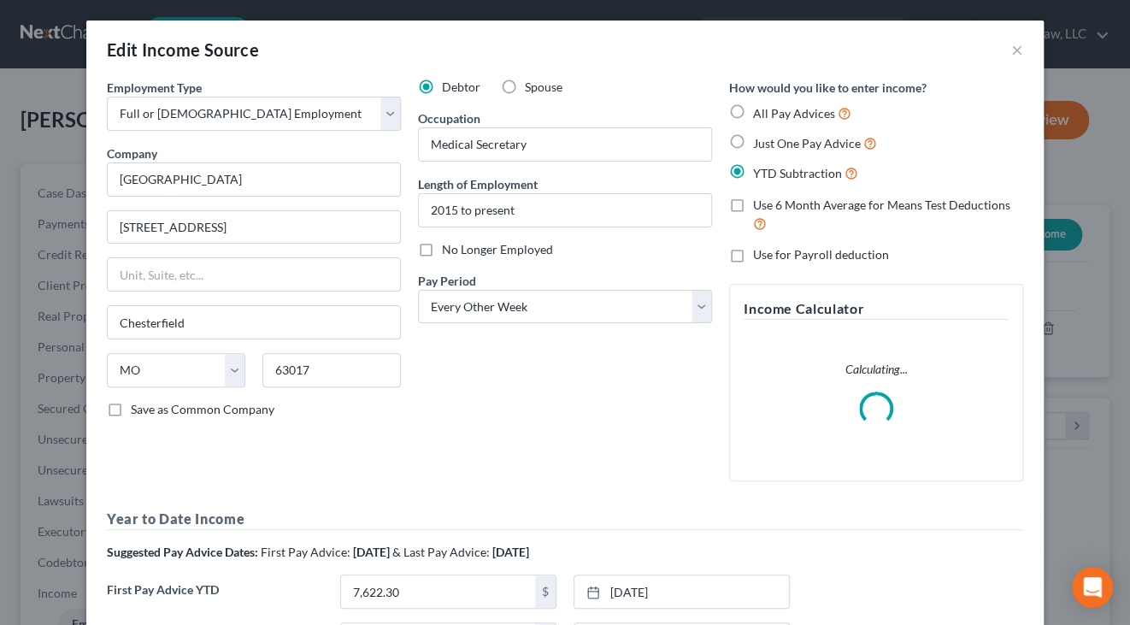
scroll to position [304, 453]
drag, startPoint x: 283, startPoint y: 175, endPoint x: 22, endPoint y: 173, distance: 260.8
click at [22, 173] on div "Edit Income Source × Employment Type * Select Full or [DEMOGRAPHIC_DATA] Employ…" at bounding box center [565, 312] width 1130 height 625
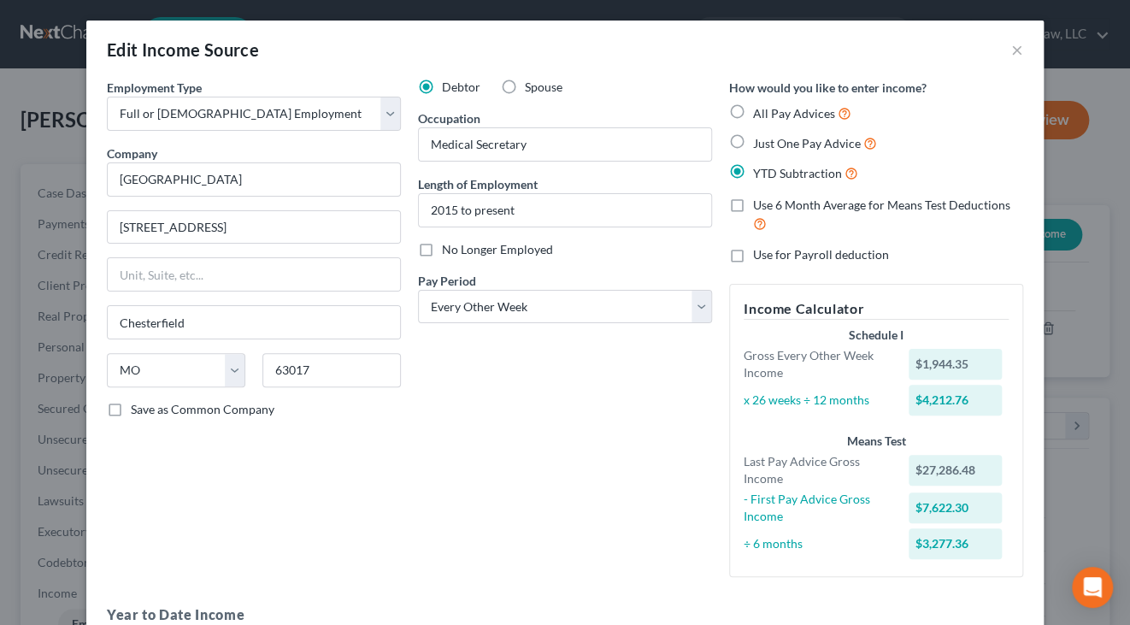
click at [663, 252] on div "No Longer Employed" at bounding box center [565, 249] width 294 height 17
drag, startPoint x: 330, startPoint y: 228, endPoint x: -39, endPoint y: 213, distance: 369.7
click at [0, 213] on html "Home New Case Client Portal Groswald Law, LLC [PERSON_NAME][EMAIL_ADDRESS][DOMA…" at bounding box center [565, 570] width 1130 height 1141
click at [684, 416] on div "Debtor Spouse Occupation Medical Secretary Length of Employment 2015 to present…" at bounding box center [565, 335] width 311 height 512
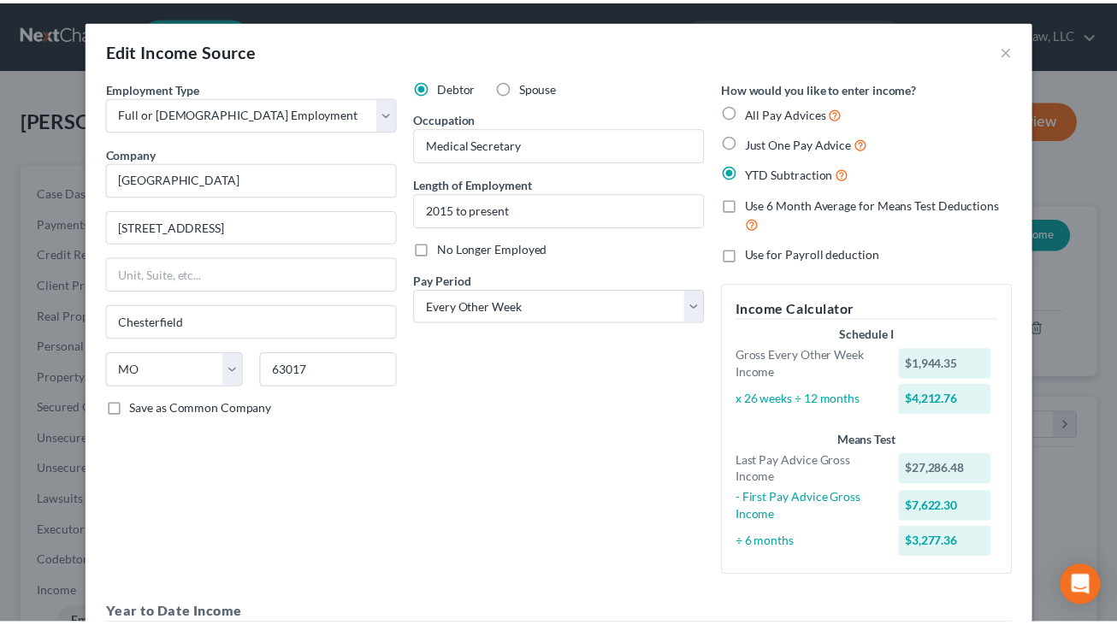
scroll to position [345, 0]
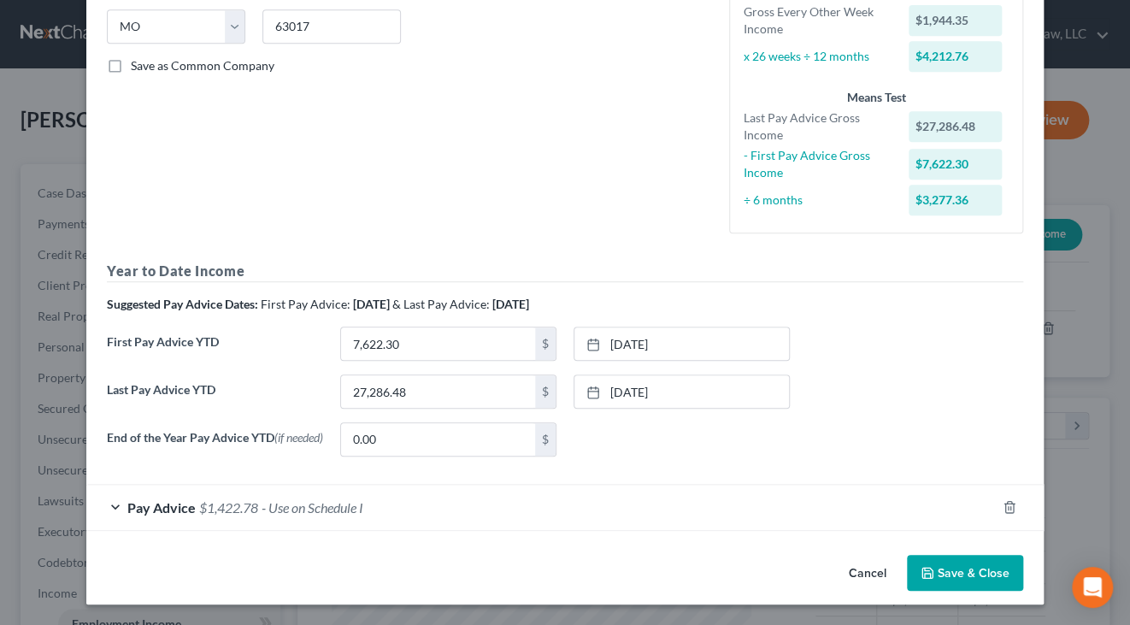
click at [865, 575] on button "Cancel" at bounding box center [867, 574] width 65 height 34
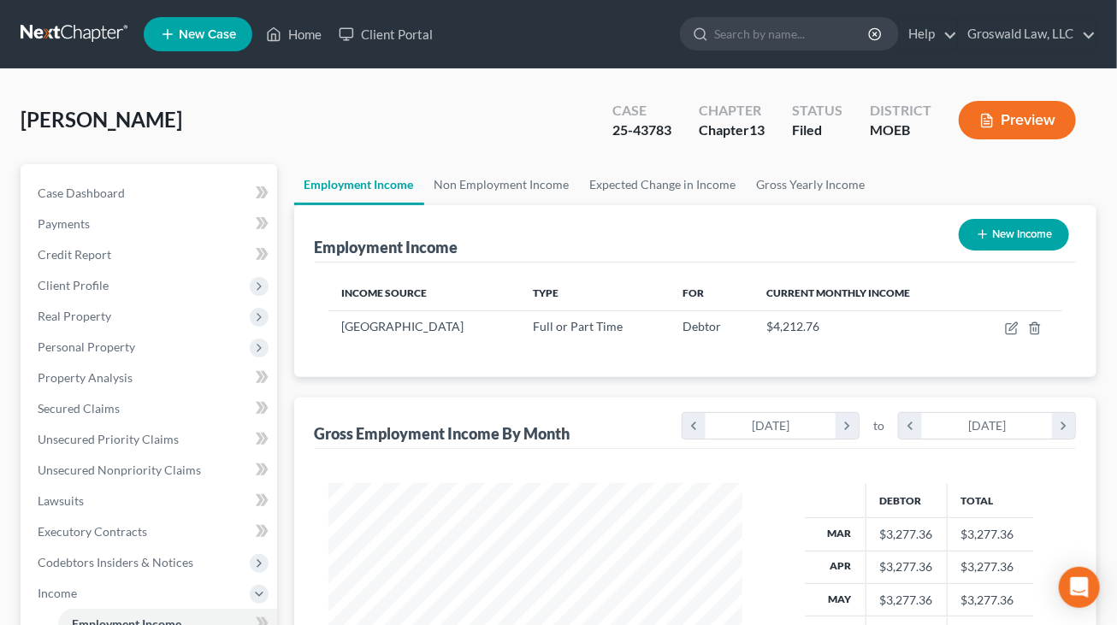
scroll to position [467, 0]
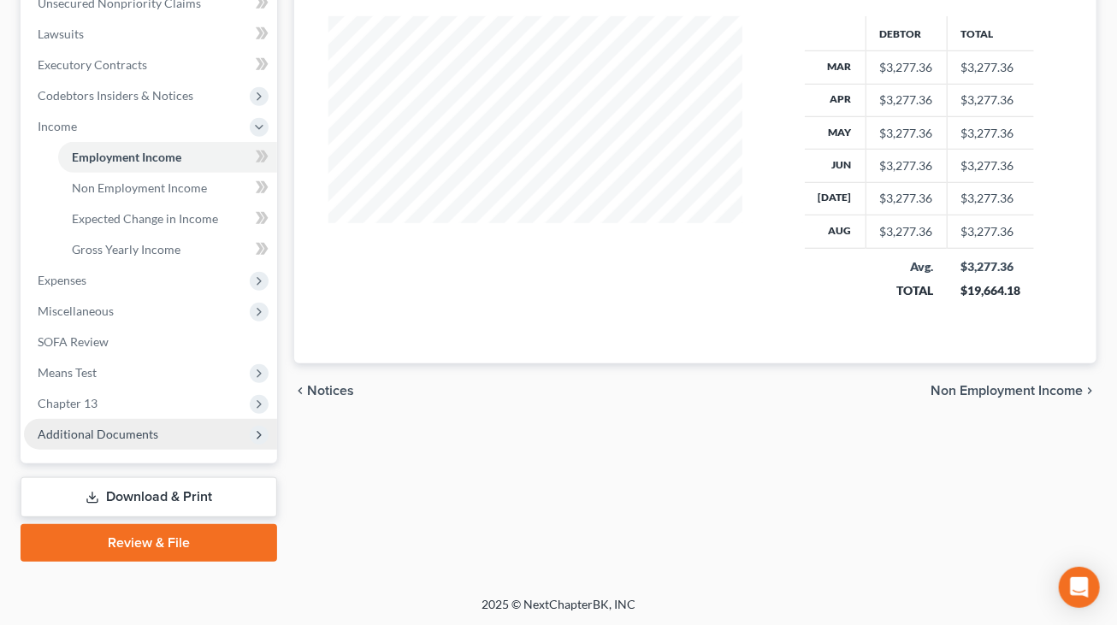
click at [76, 428] on span "Additional Documents" at bounding box center [98, 434] width 121 height 15
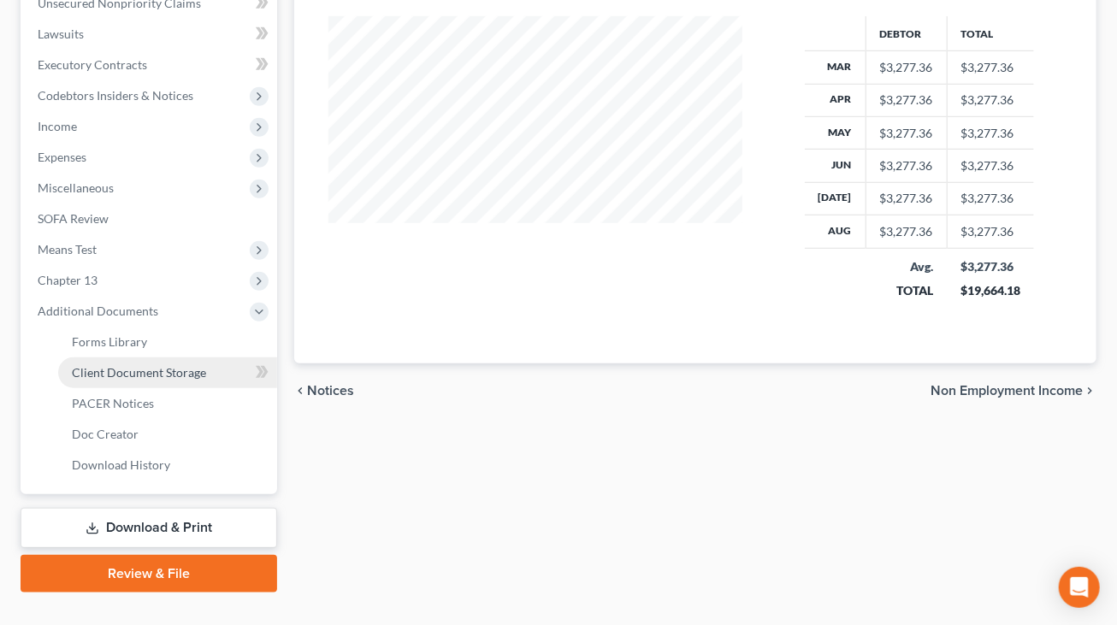
click at [174, 365] on span "Client Document Storage" at bounding box center [139, 372] width 134 height 15
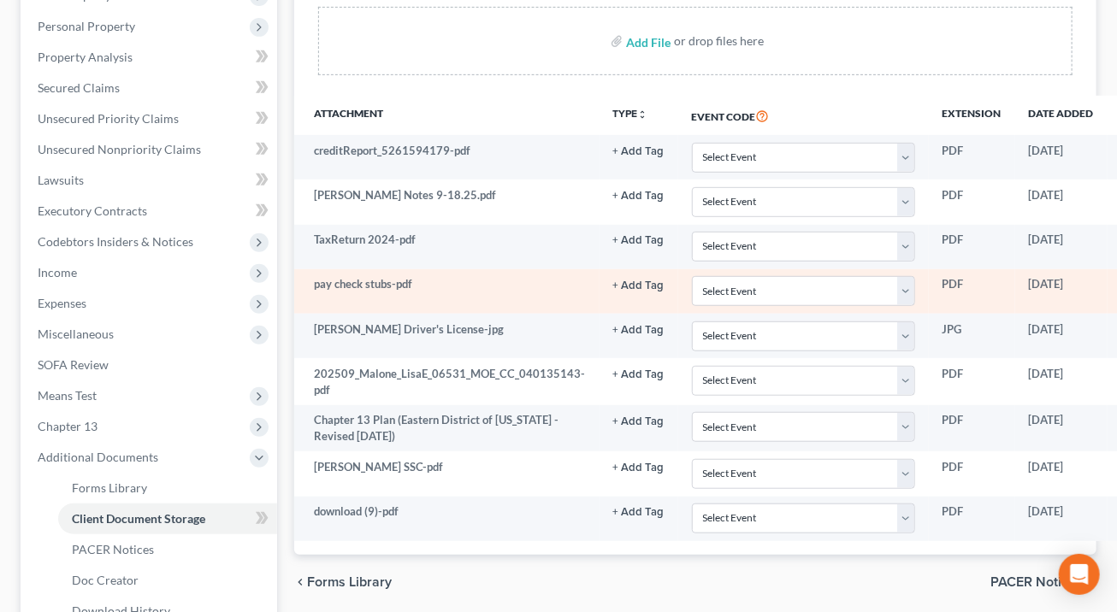
scroll to position [321, 124]
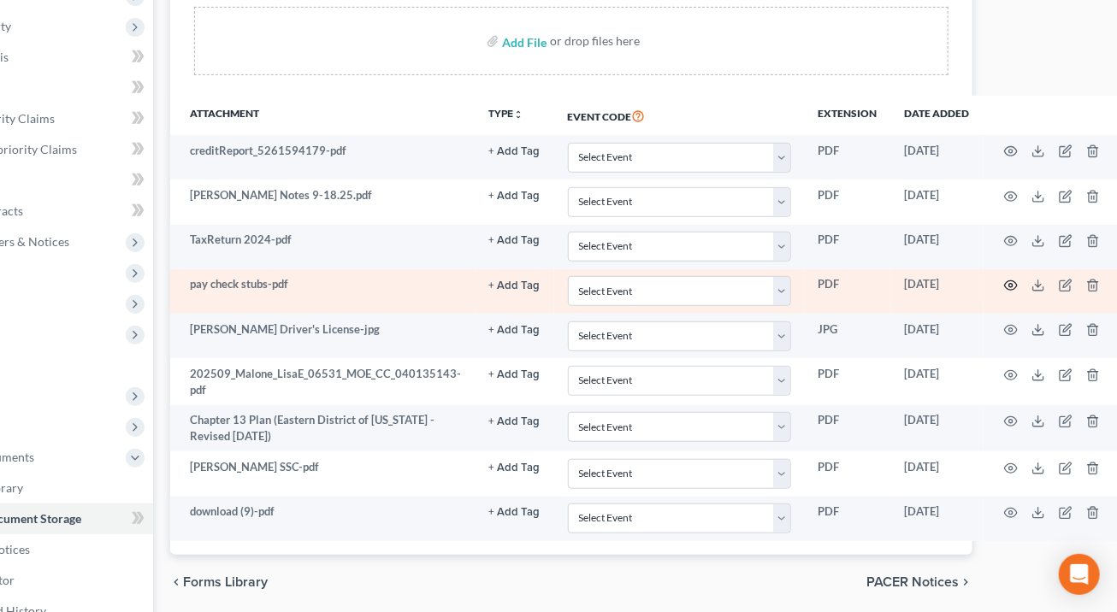
click at [1004, 284] on icon "button" at bounding box center [1011, 286] width 14 height 14
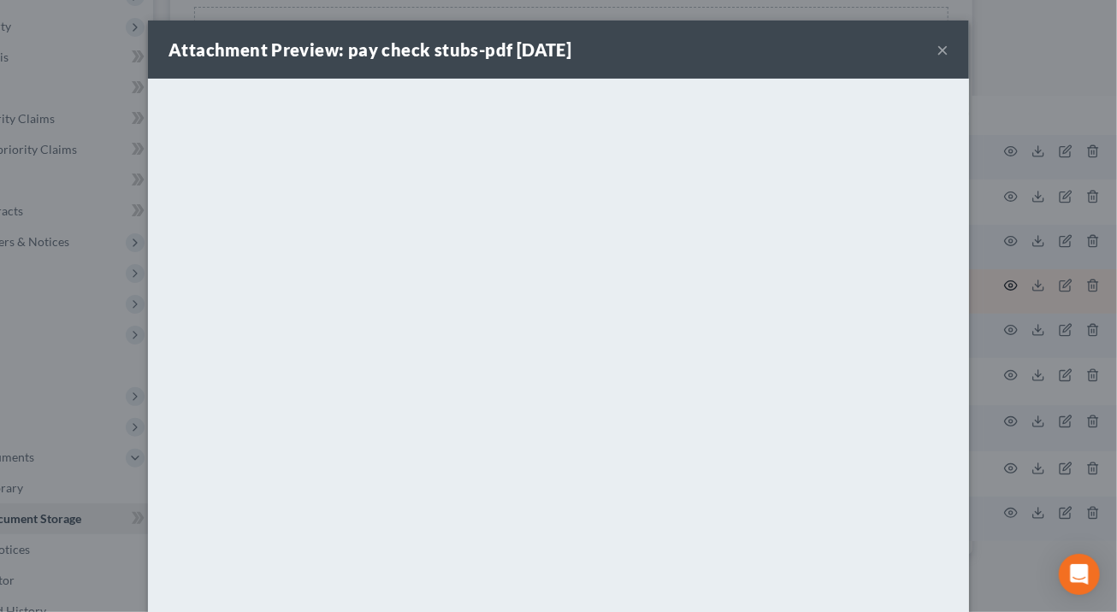
scroll to position [321, 115]
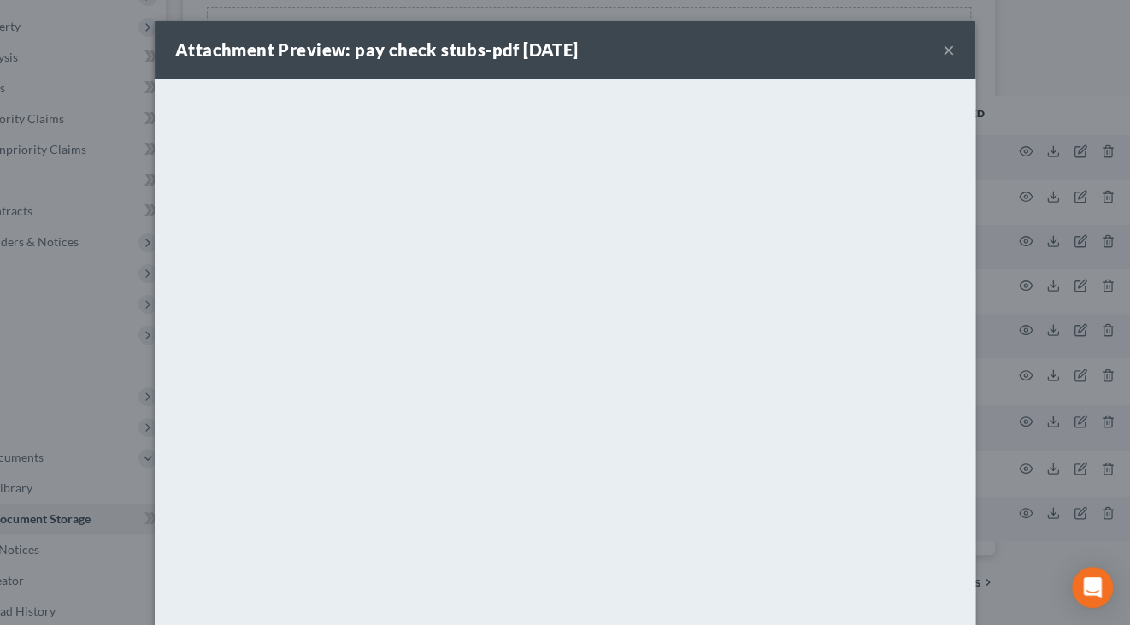
click at [943, 54] on button "×" at bounding box center [949, 49] width 12 height 21
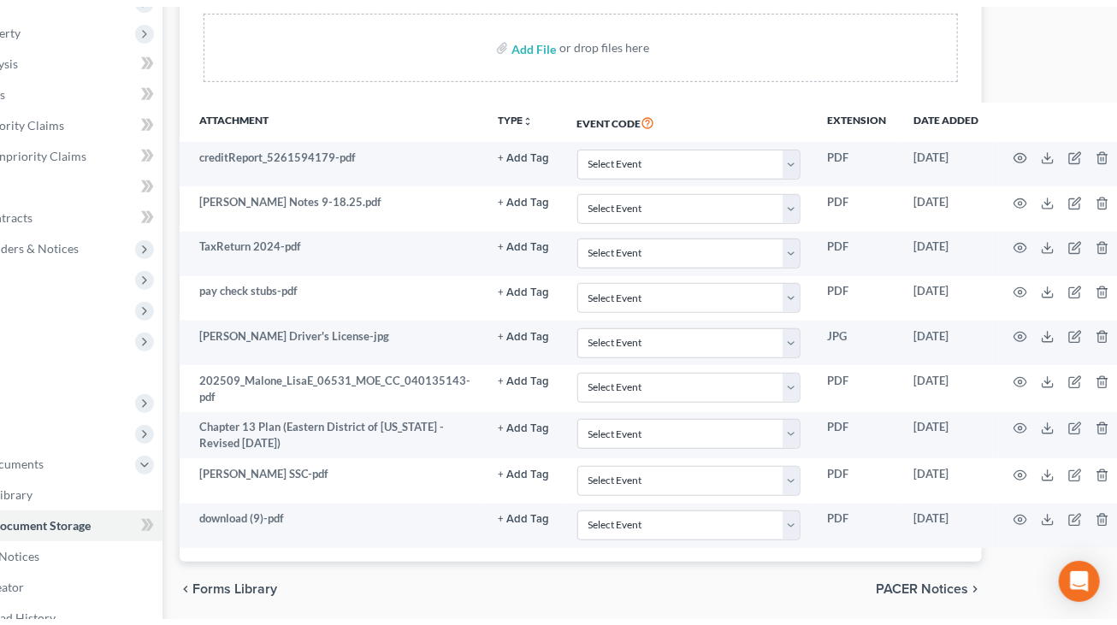
scroll to position [321, 0]
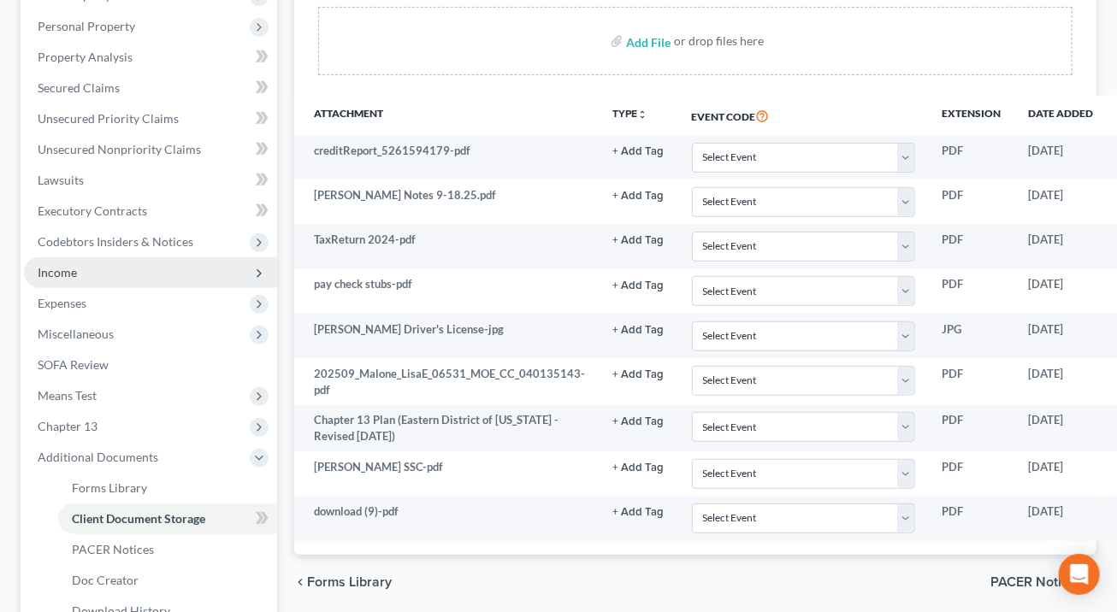
click at [61, 266] on span "Income" at bounding box center [57, 272] width 39 height 15
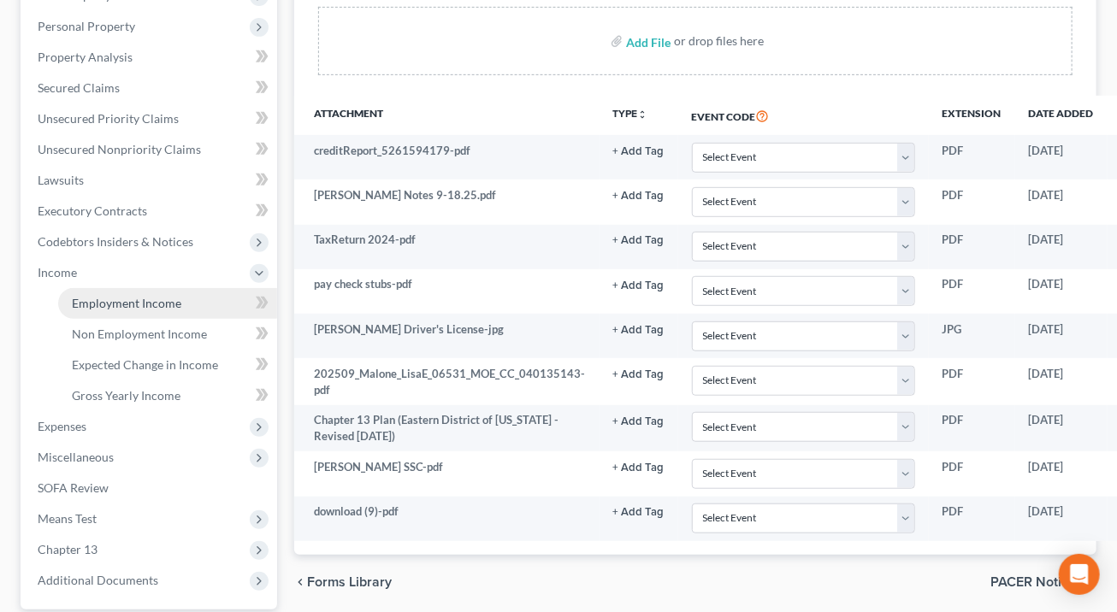
click at [97, 302] on span "Employment Income" at bounding box center [126, 303] width 109 height 15
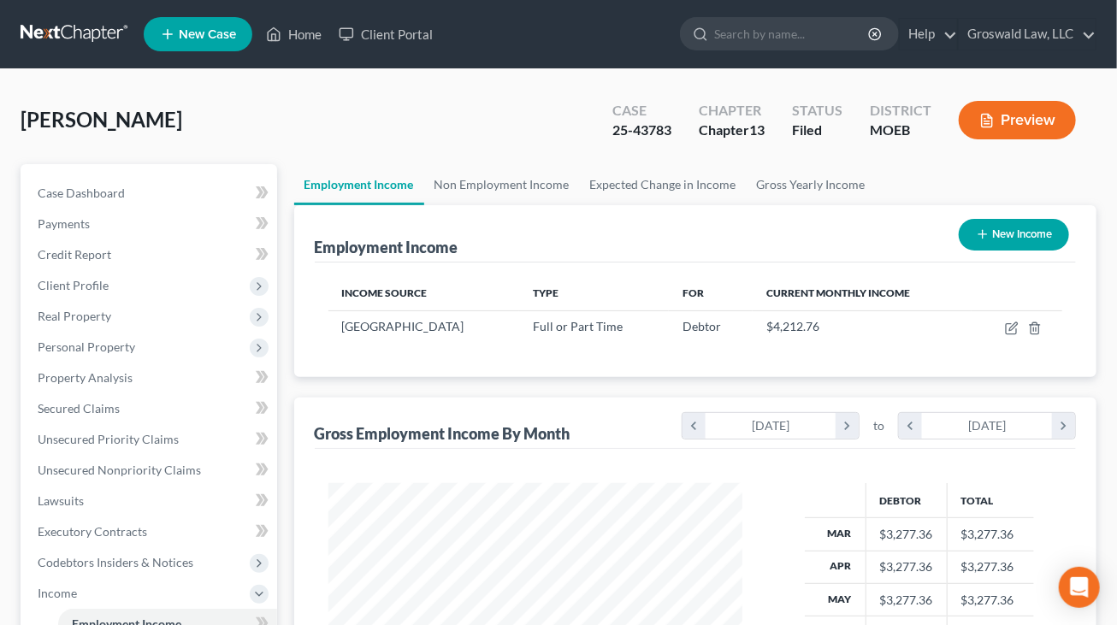
scroll to position [304, 448]
click at [518, 177] on link "Non Employment Income" at bounding box center [502, 184] width 156 height 41
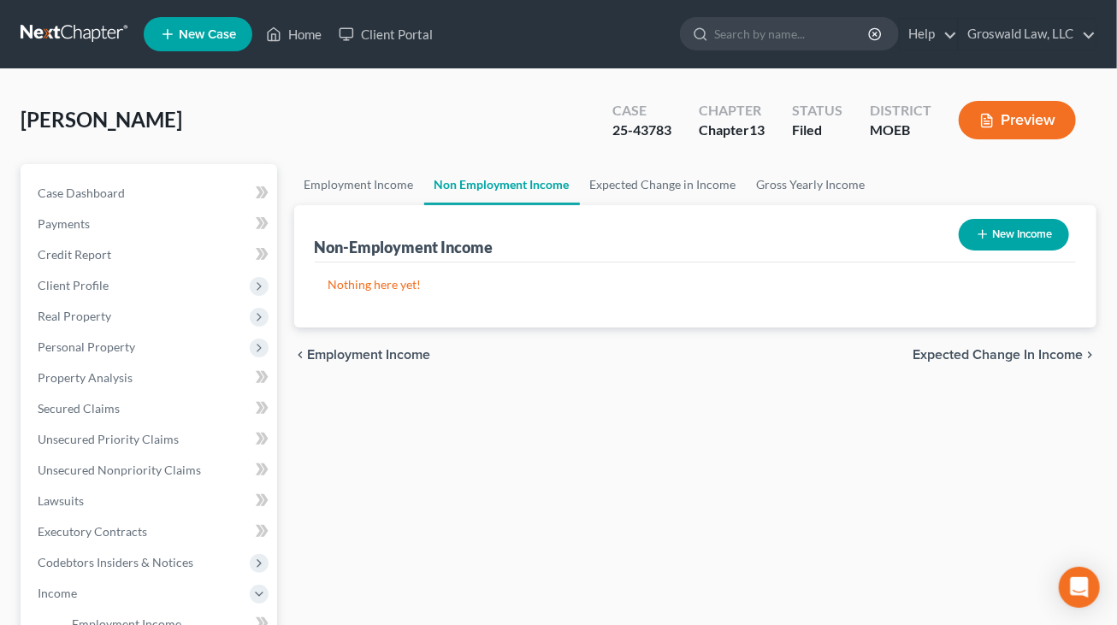
click at [727, 433] on div "Employment Income Non Employment Income Expected Change in Income Gross Yearly …" at bounding box center [696, 596] width 820 height 864
click at [93, 314] on span "Real Property" at bounding box center [75, 316] width 74 height 15
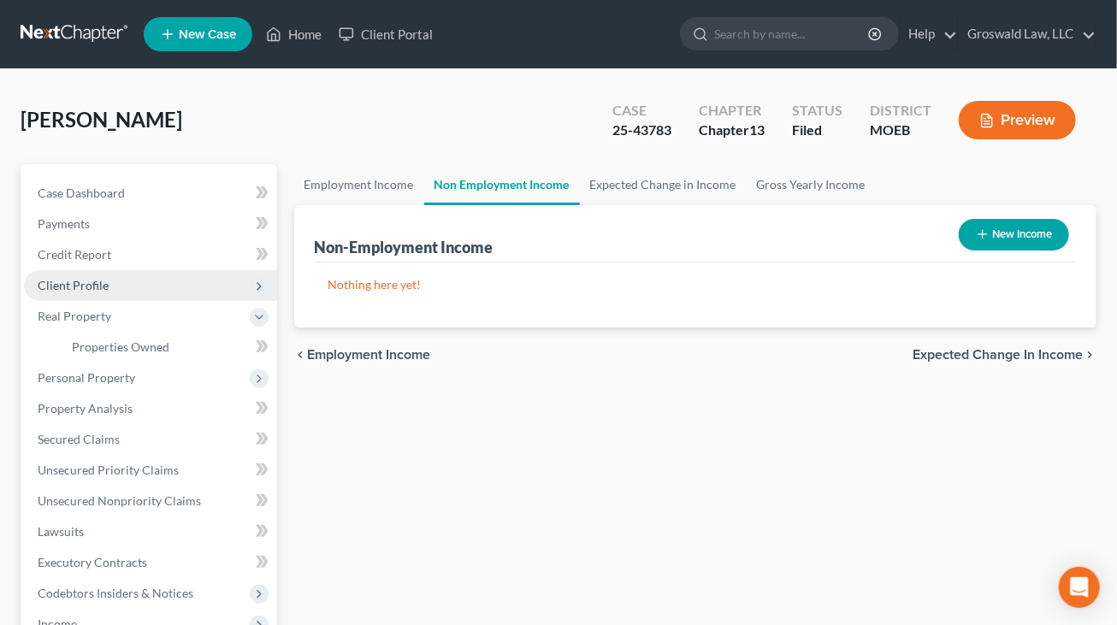
click at [91, 290] on span "Client Profile" at bounding box center [73, 285] width 71 height 15
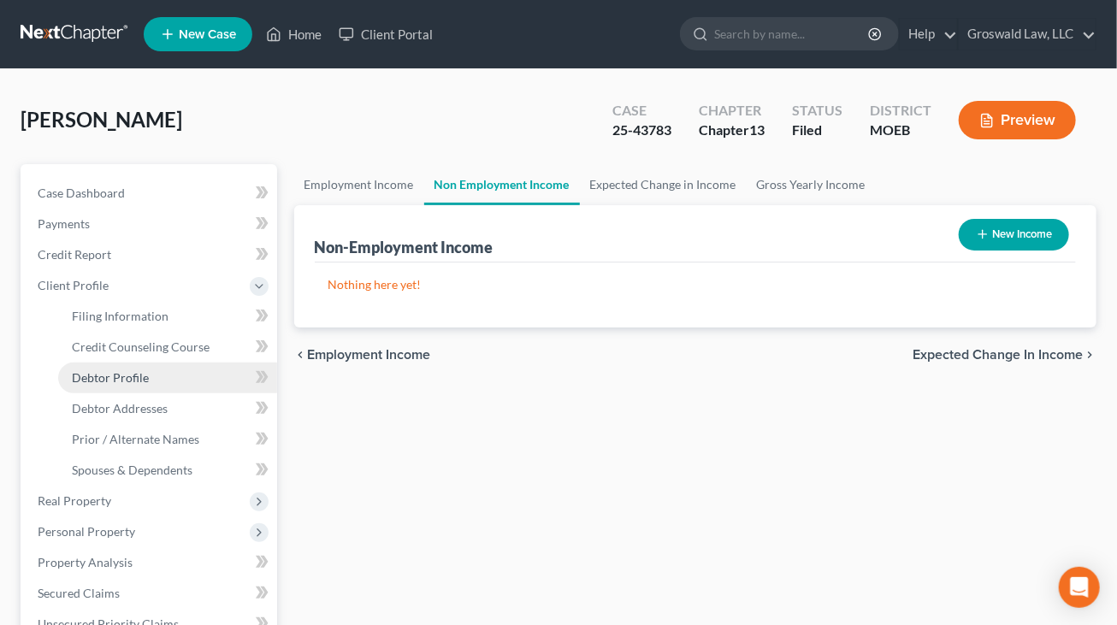
click at [107, 365] on link "Debtor Profile" at bounding box center [167, 378] width 219 height 31
select select "0"
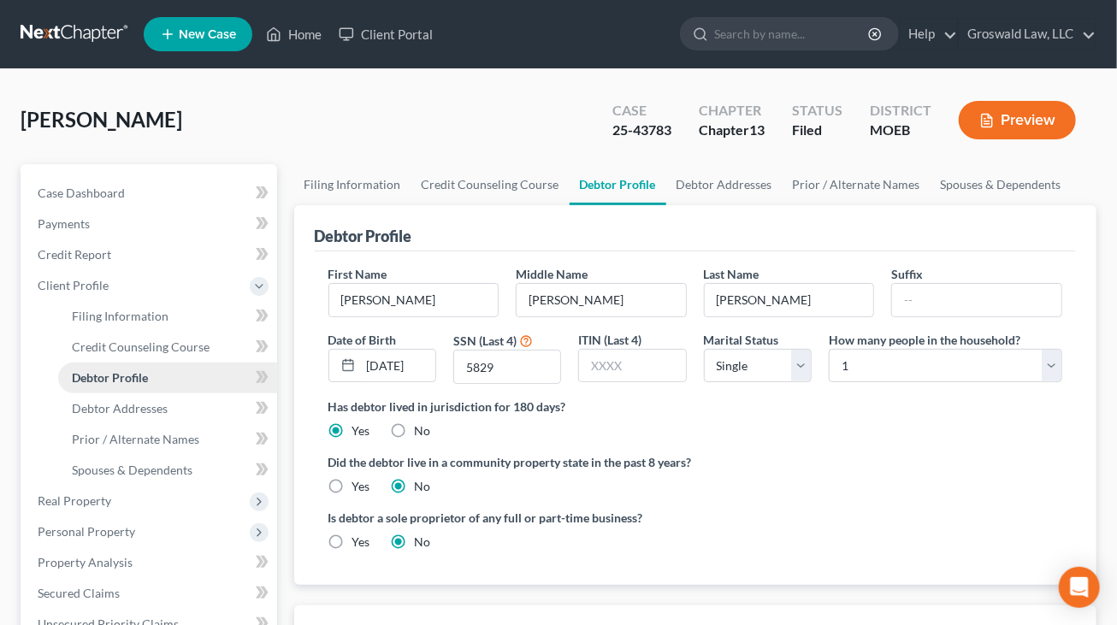
radio input "true"
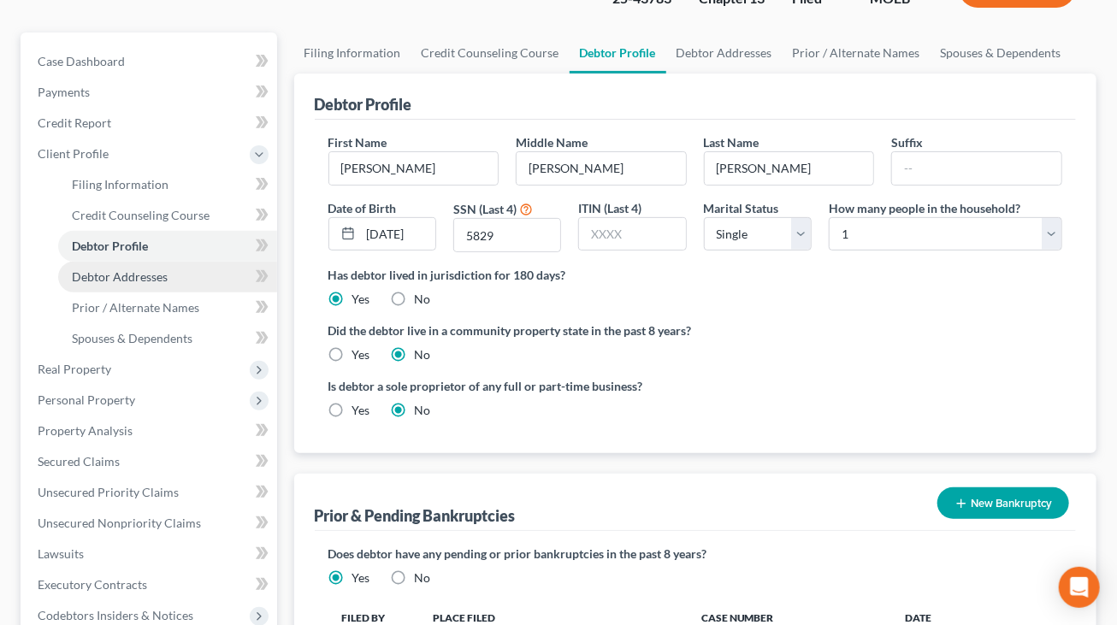
scroll to position [133, 0]
click at [902, 343] on div "Did the debtor live in a community property state in the past 8 years? Yes No" at bounding box center [695, 342] width 734 height 42
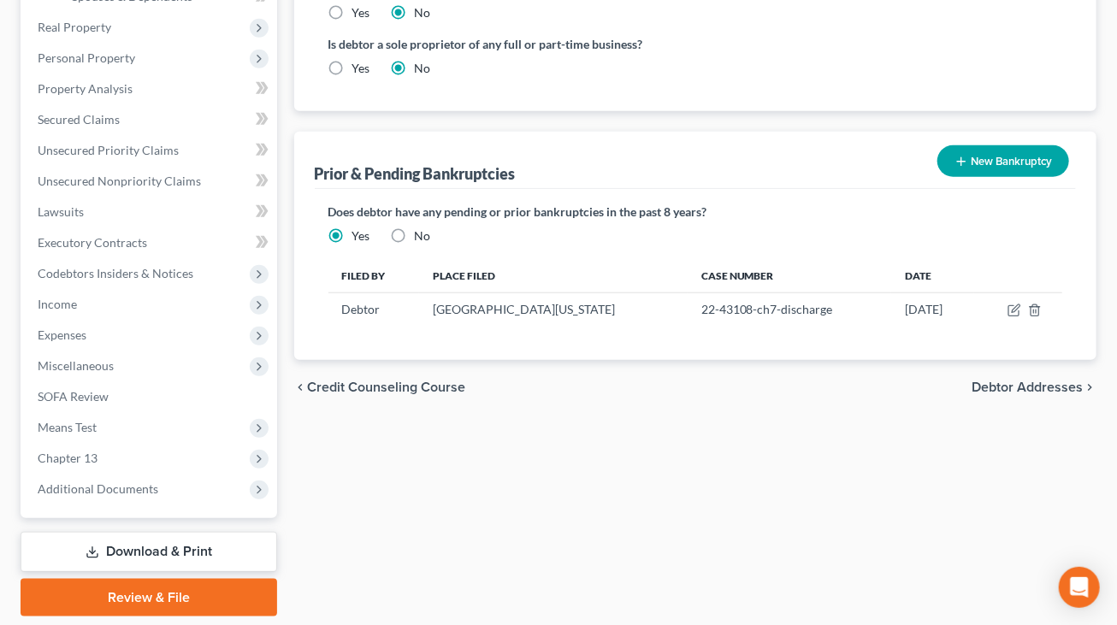
scroll to position [475, 0]
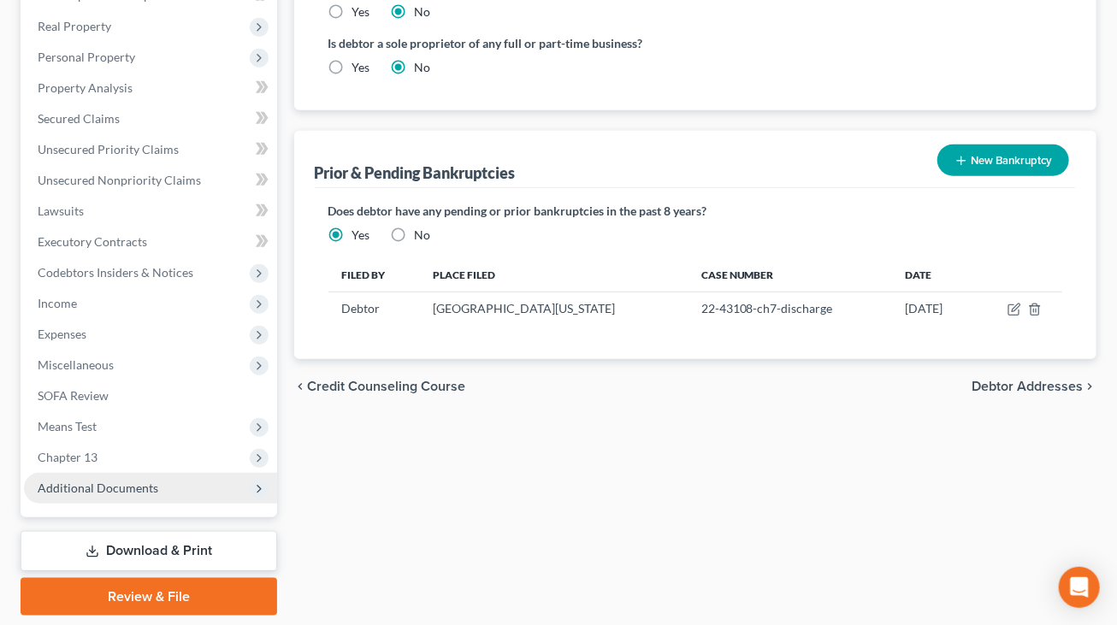
click at [112, 488] on span "Additional Documents" at bounding box center [98, 488] width 121 height 15
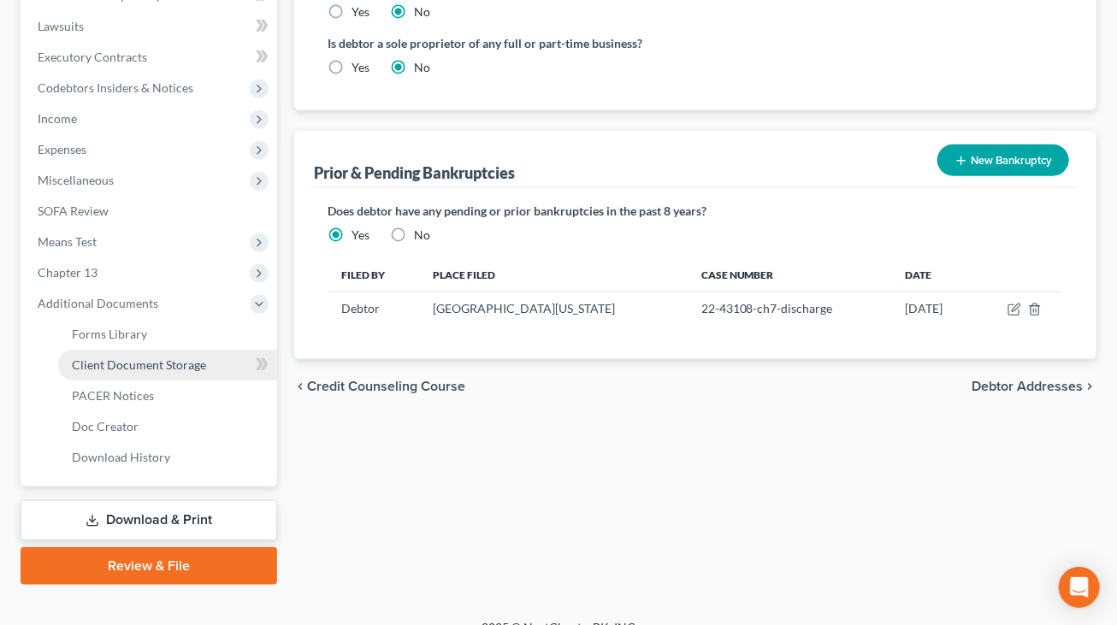
click at [192, 366] on span "Client Document Storage" at bounding box center [139, 364] width 134 height 15
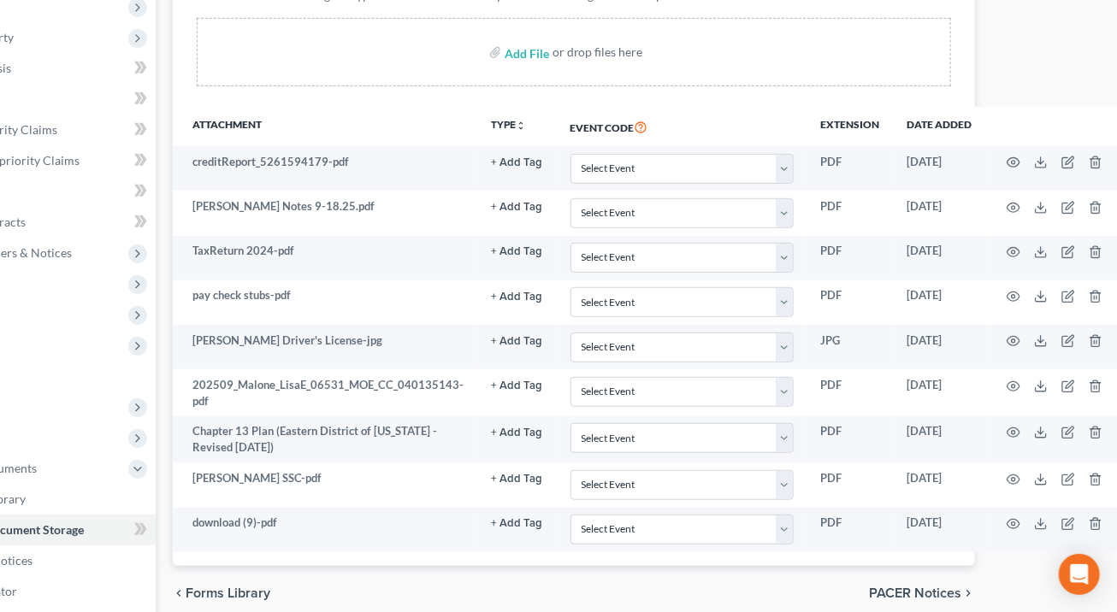
scroll to position [310, 123]
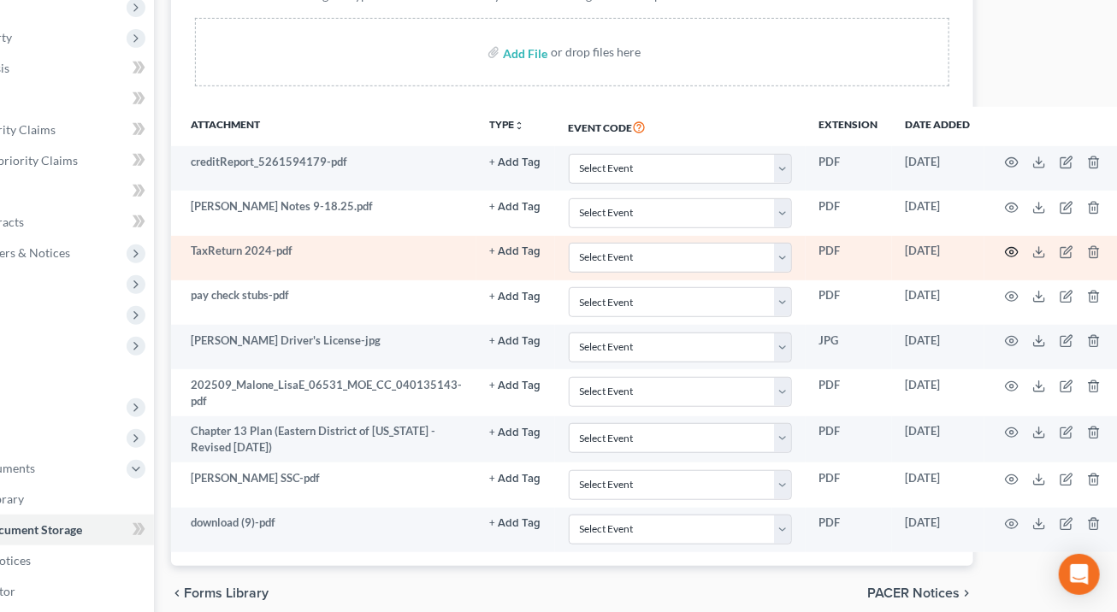
click at [1005, 249] on icon "button" at bounding box center [1011, 252] width 13 height 9
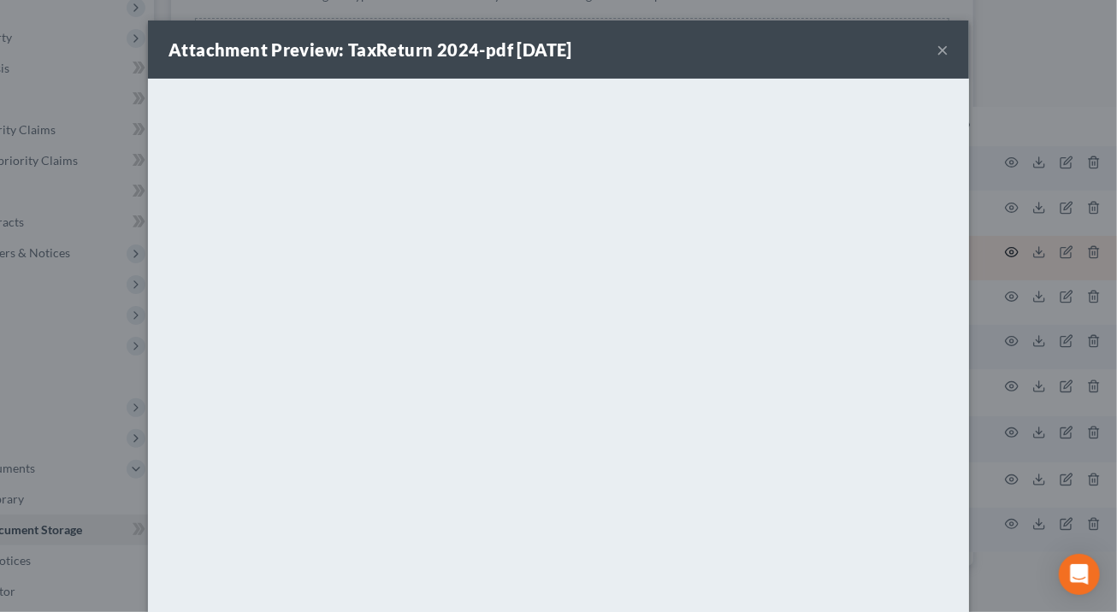
scroll to position [310, 115]
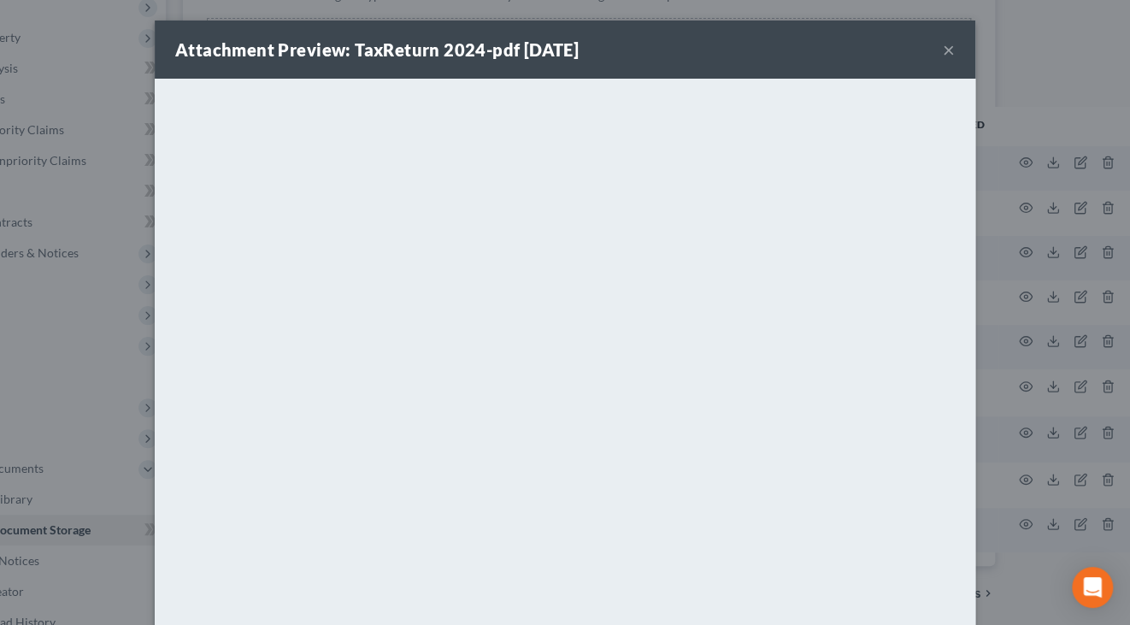
click at [943, 47] on button "×" at bounding box center [949, 49] width 12 height 21
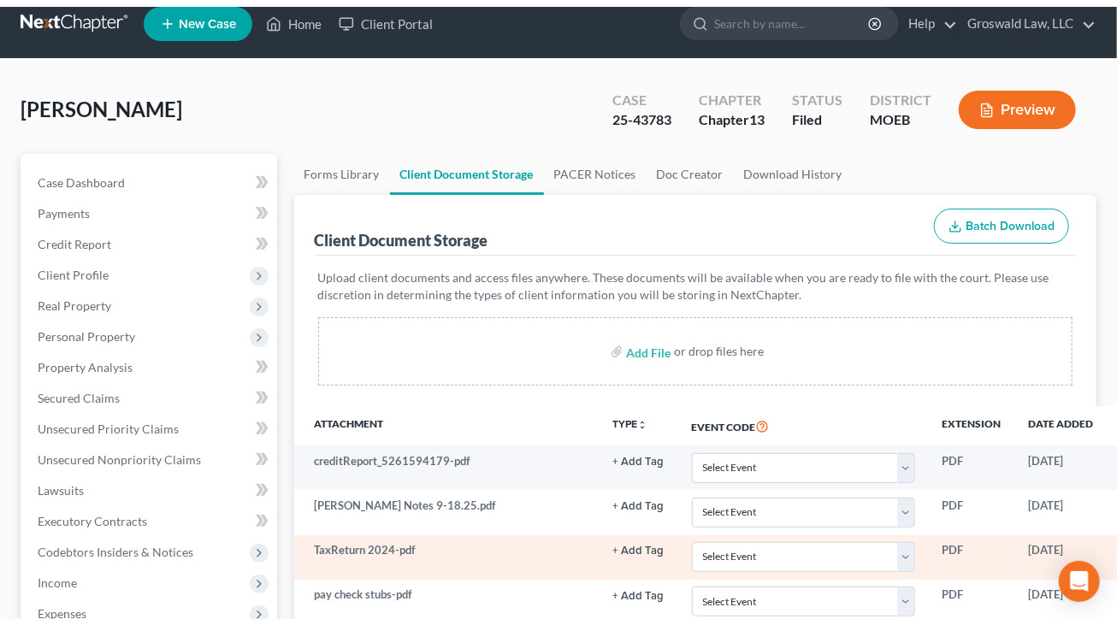
scroll to position [0, 0]
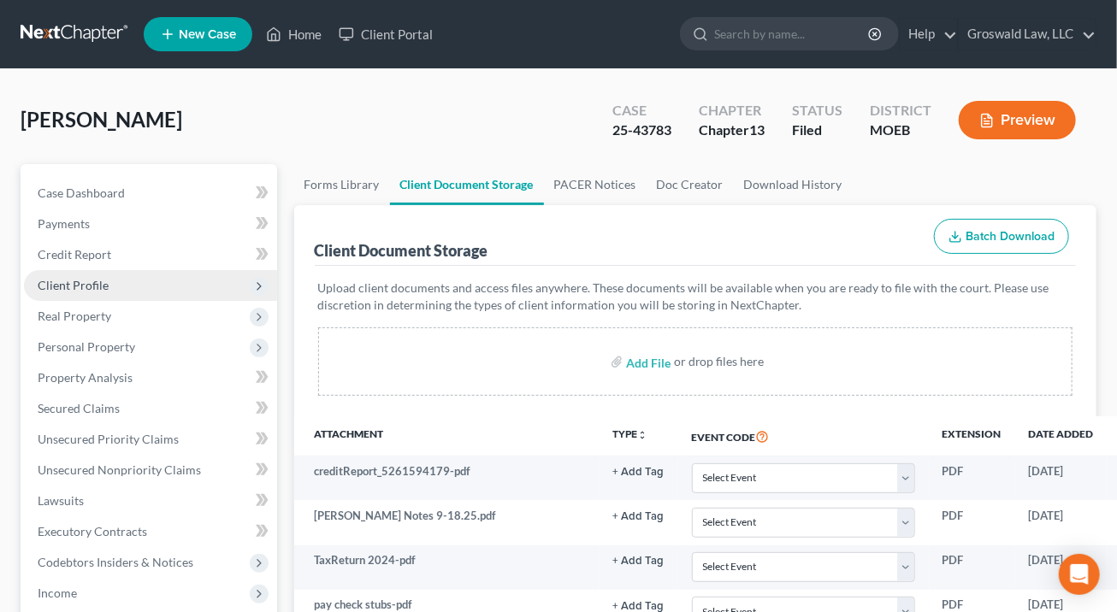
click at [96, 287] on span "Client Profile" at bounding box center [73, 285] width 71 height 15
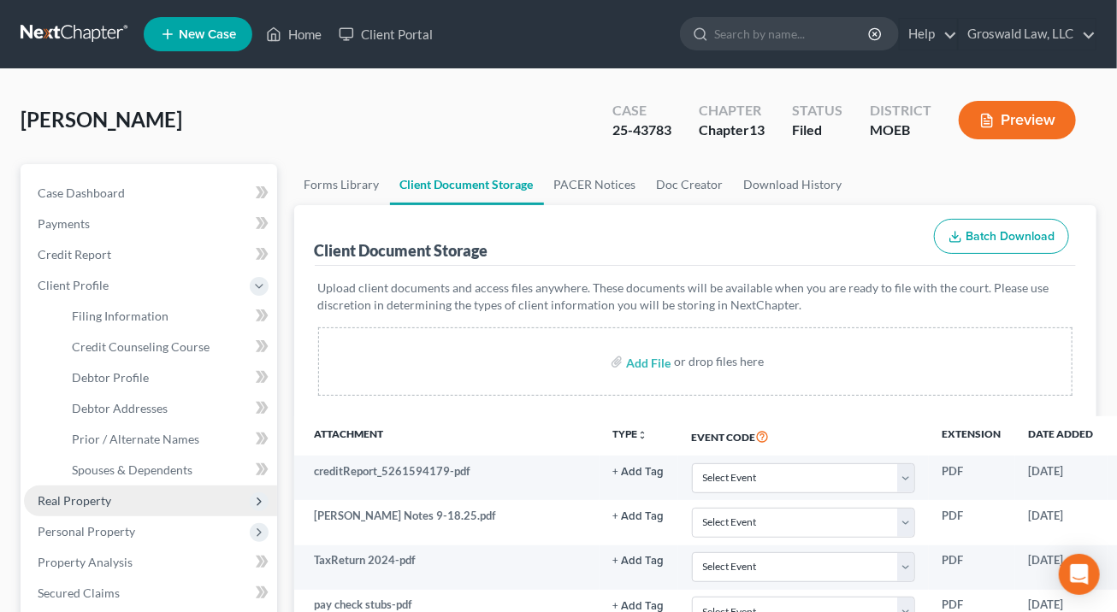
click at [96, 501] on span "Real Property" at bounding box center [75, 500] width 74 height 15
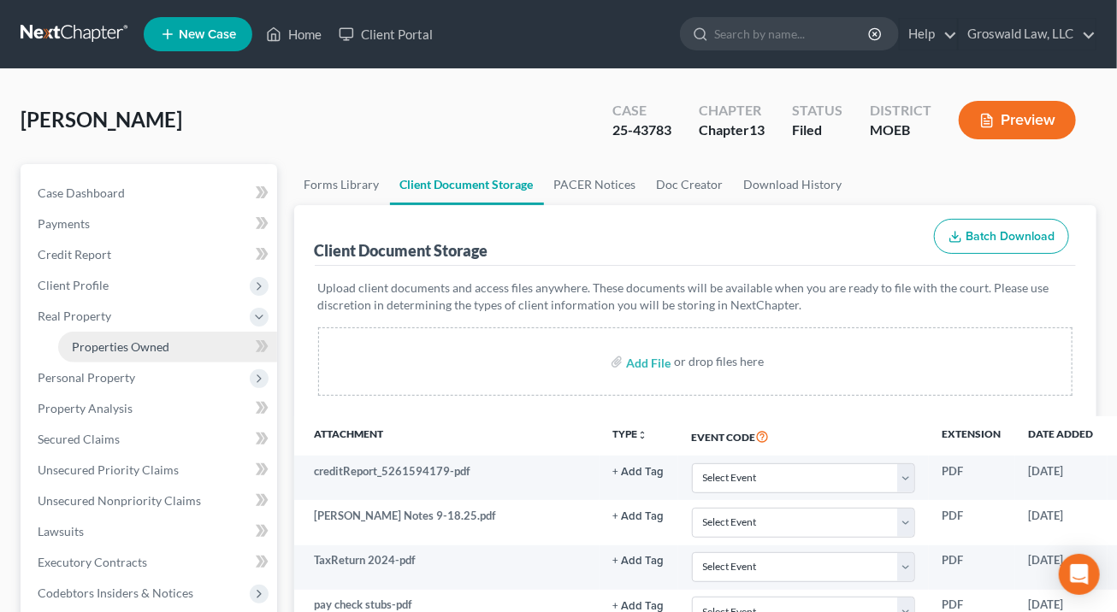
click at [121, 351] on span "Properties Owned" at bounding box center [120, 346] width 97 height 15
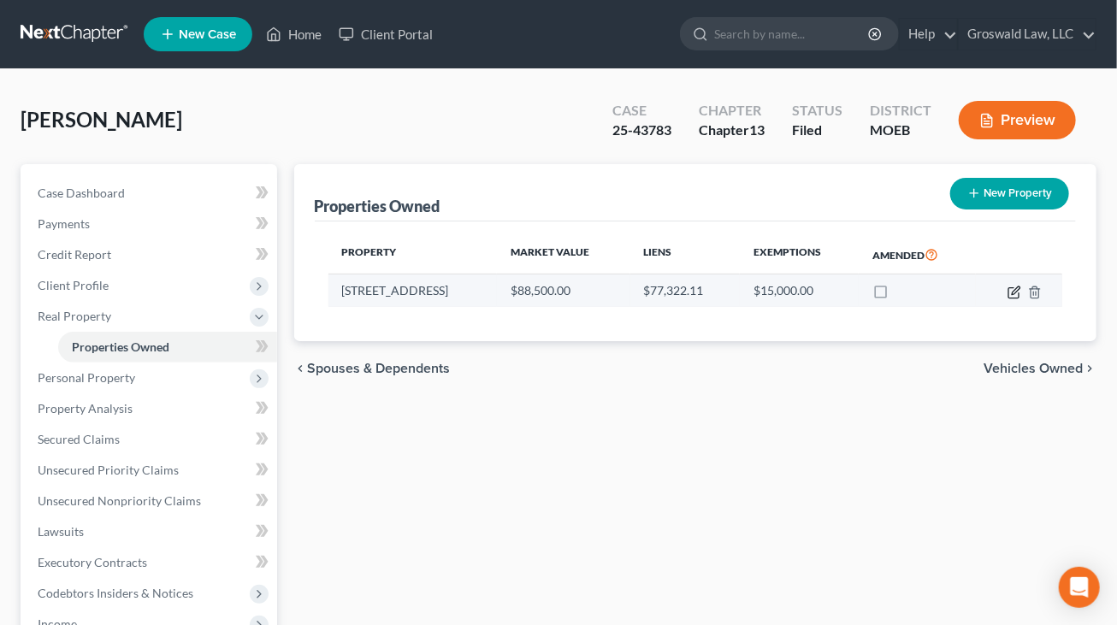
click at [1014, 292] on icon "button" at bounding box center [1014, 293] width 14 height 14
select select "26"
select select "100"
select select "0"
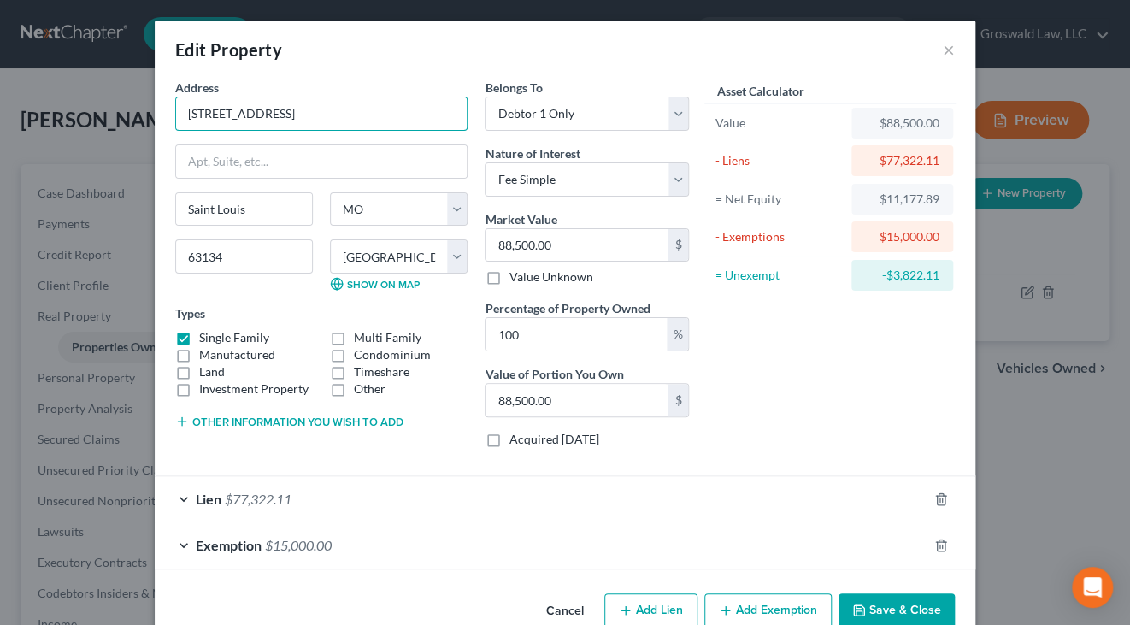
drag, startPoint x: 398, startPoint y: 111, endPoint x: 117, endPoint y: 80, distance: 282.2
click at [117, 80] on div "Edit Property × Address * 6707 [GEOGRAPHIC_DATA] [GEOGRAPHIC_DATA] [US_STATE][G…" at bounding box center [565, 312] width 1130 height 625
click at [772, 384] on div "Asset Calculator Value $88,500.00 - Liens $77,322.11 = Net Equity $11,177.89 - …" at bounding box center [831, 270] width 266 height 383
click at [943, 50] on button "×" at bounding box center [949, 49] width 12 height 21
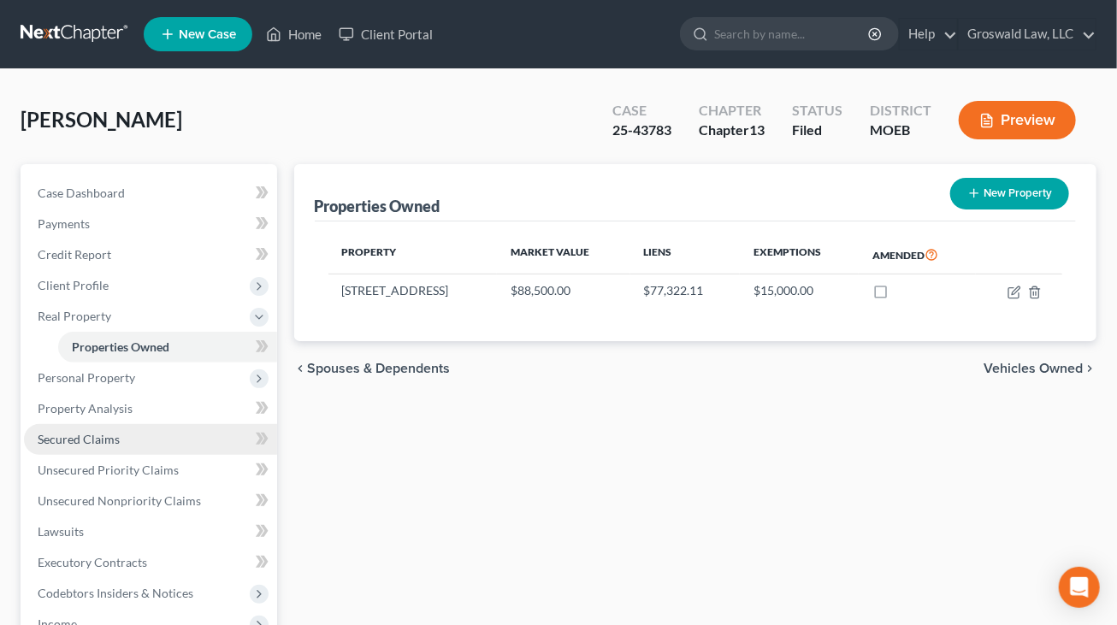
click at [107, 434] on span "Secured Claims" at bounding box center [79, 439] width 82 height 15
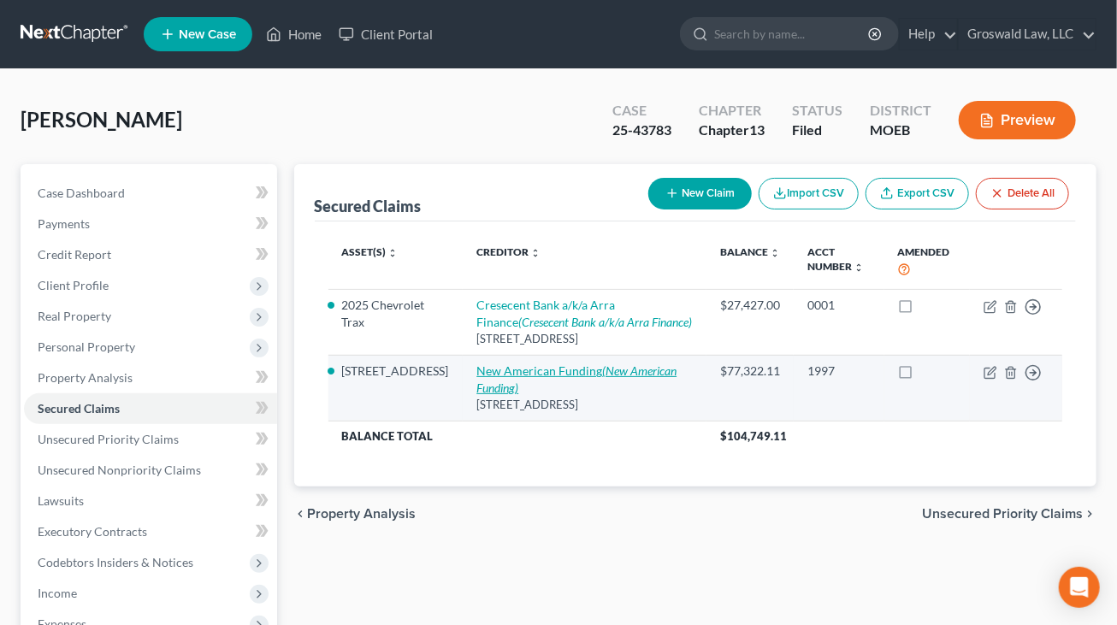
click at [544, 369] on link "New American Funding (New American Funding)" at bounding box center [576, 379] width 200 height 32
select select "45"
select select "2"
select select "0"
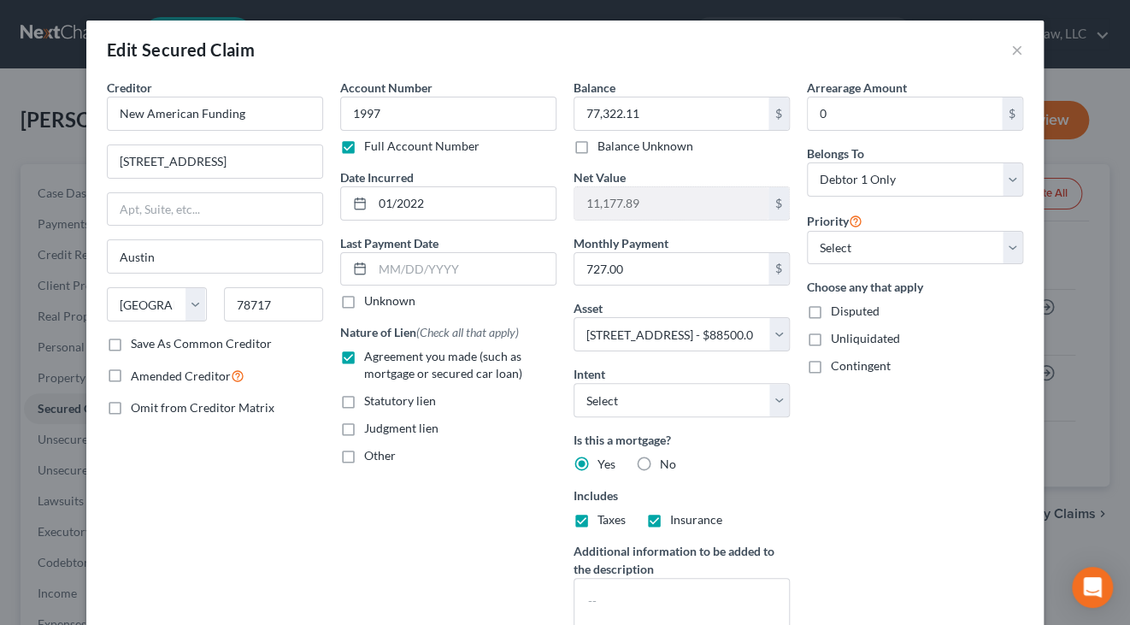
click at [886, 441] on div "Arrearage Amount 0 $ Belongs To * Select Debtor 1 Only Debtor 2 Only Debtor 1 A…" at bounding box center [915, 367] width 233 height 576
click at [1016, 50] on button "×" at bounding box center [1017, 49] width 12 height 21
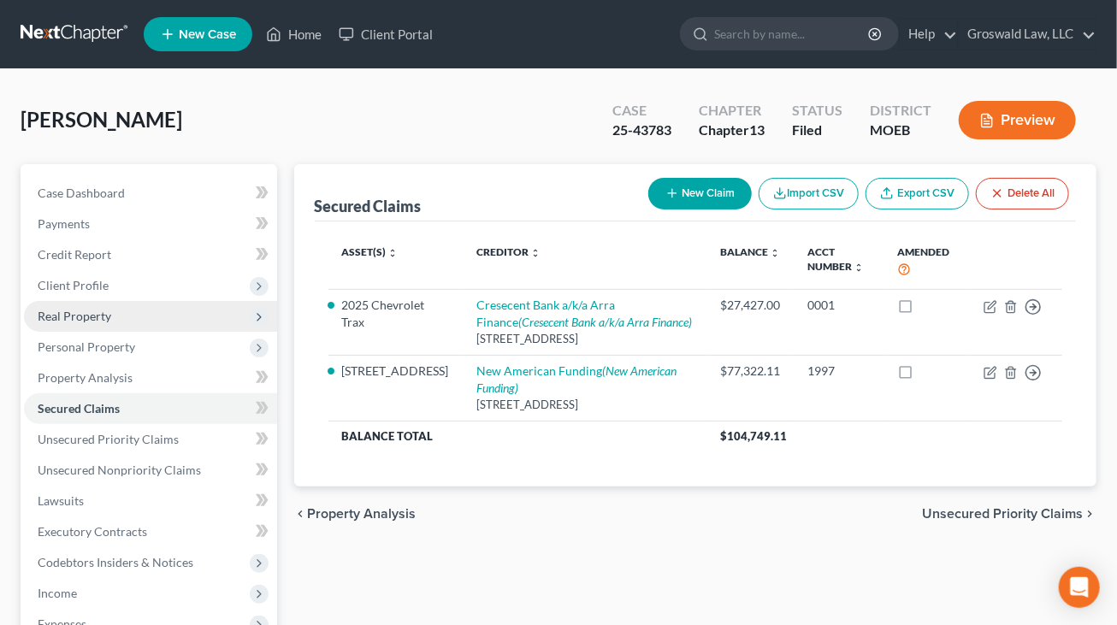
click at [90, 320] on span "Real Property" at bounding box center [75, 316] width 74 height 15
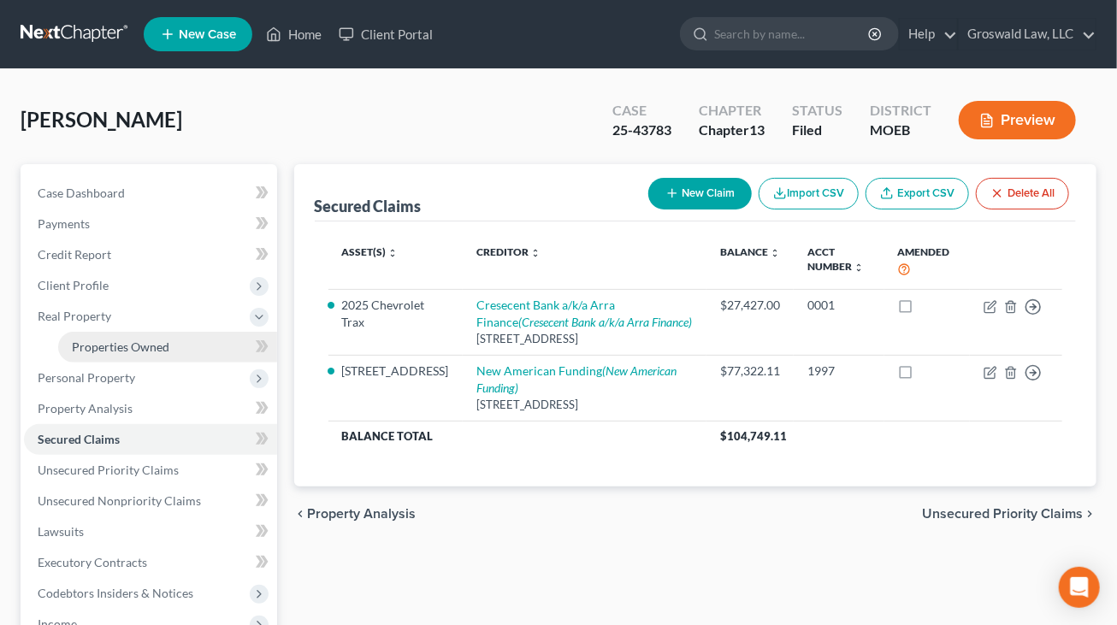
click at [107, 351] on span "Properties Owned" at bounding box center [120, 346] width 97 height 15
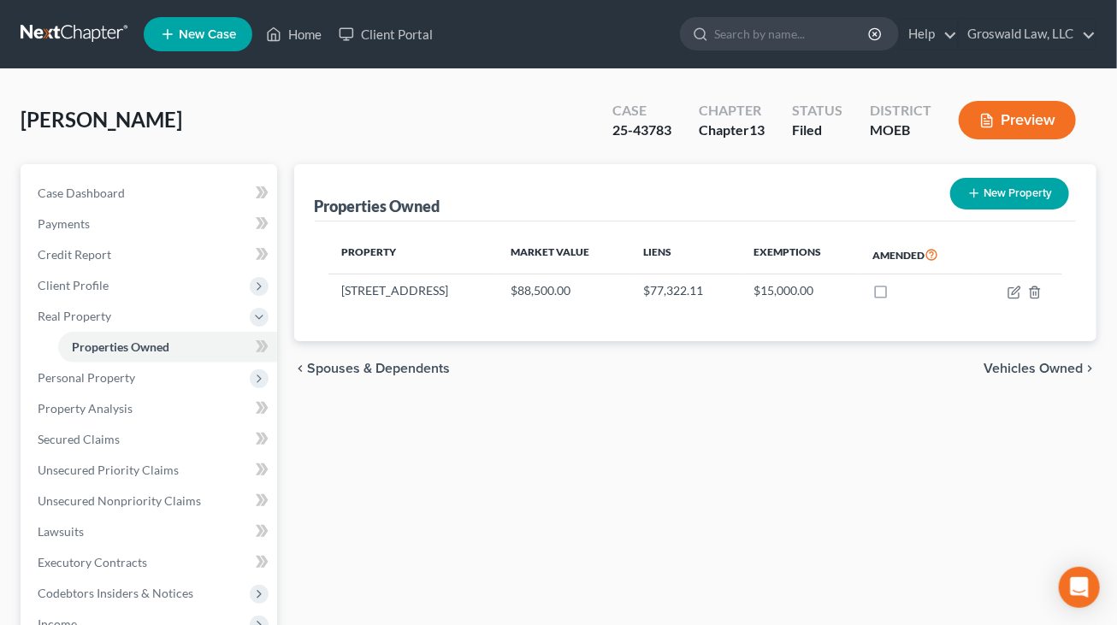
click at [498, 95] on div "[PERSON_NAME] Upgraded Case 25-43783 Chapter Chapter 13 Status Filed District M…" at bounding box center [559, 127] width 1076 height 74
click at [84, 196] on span "Case Dashboard" at bounding box center [81, 193] width 87 height 15
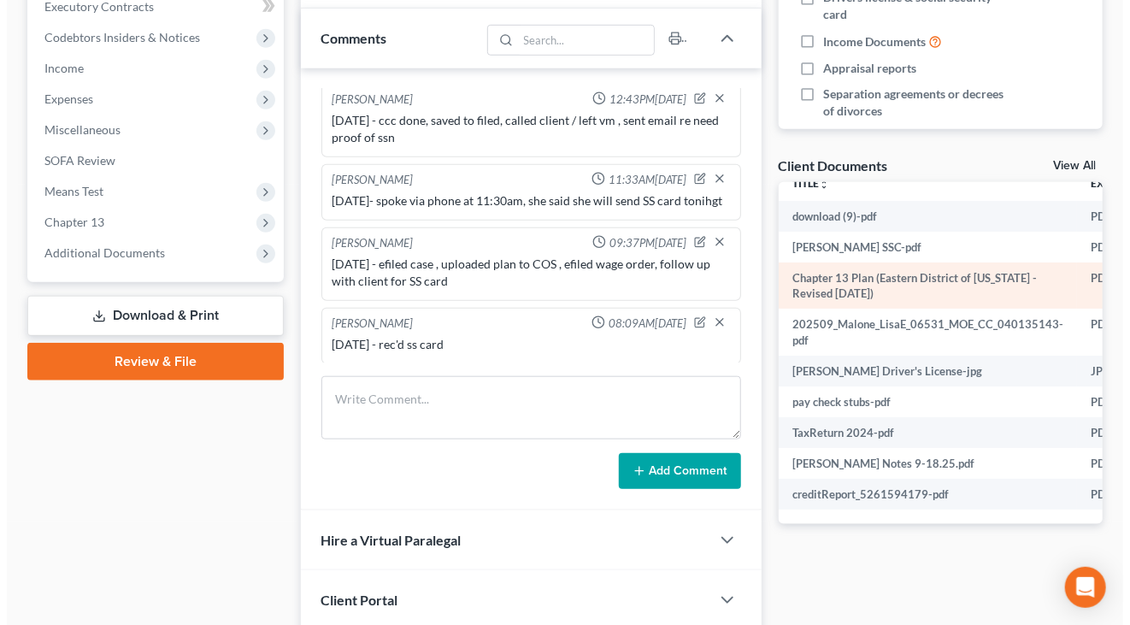
scroll to position [30, 221]
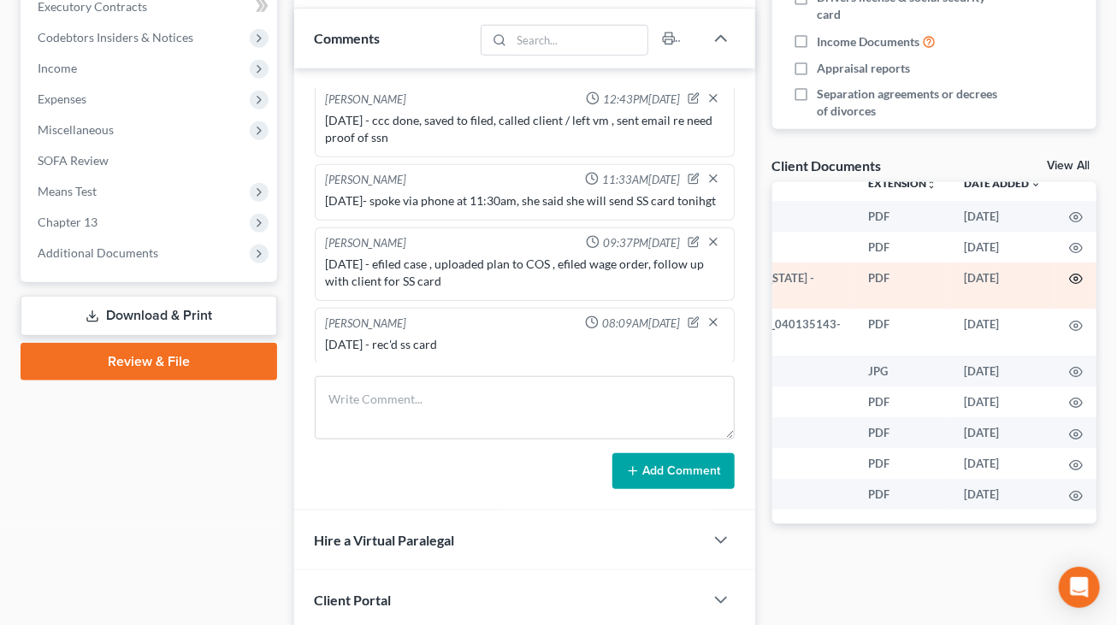
click at [1054, 272] on icon "button" at bounding box center [1076, 279] width 14 height 14
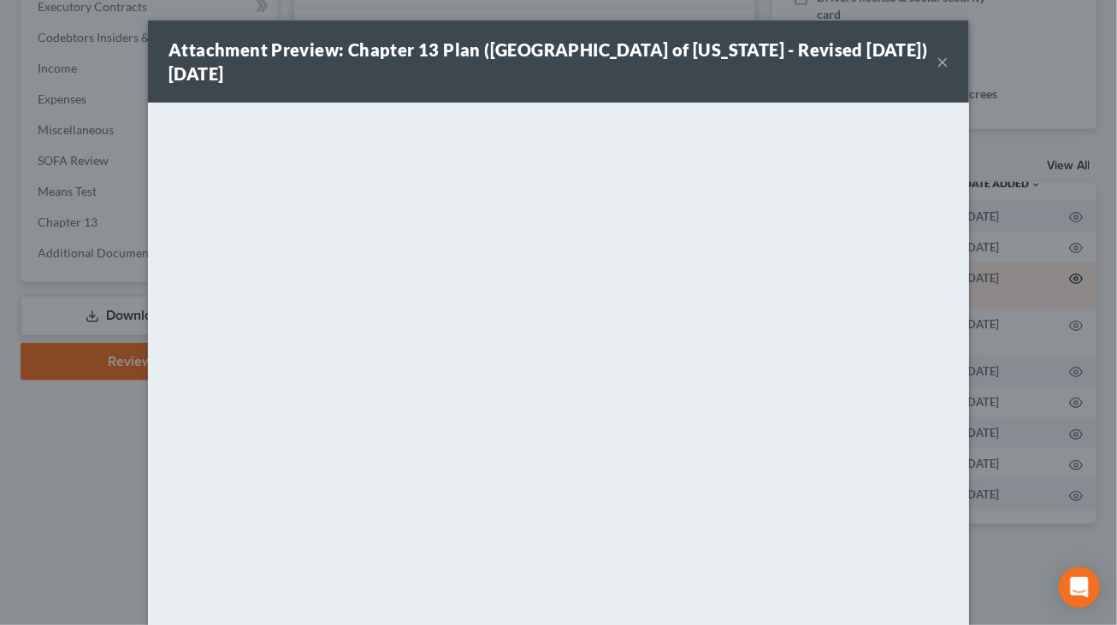
scroll to position [30, 217]
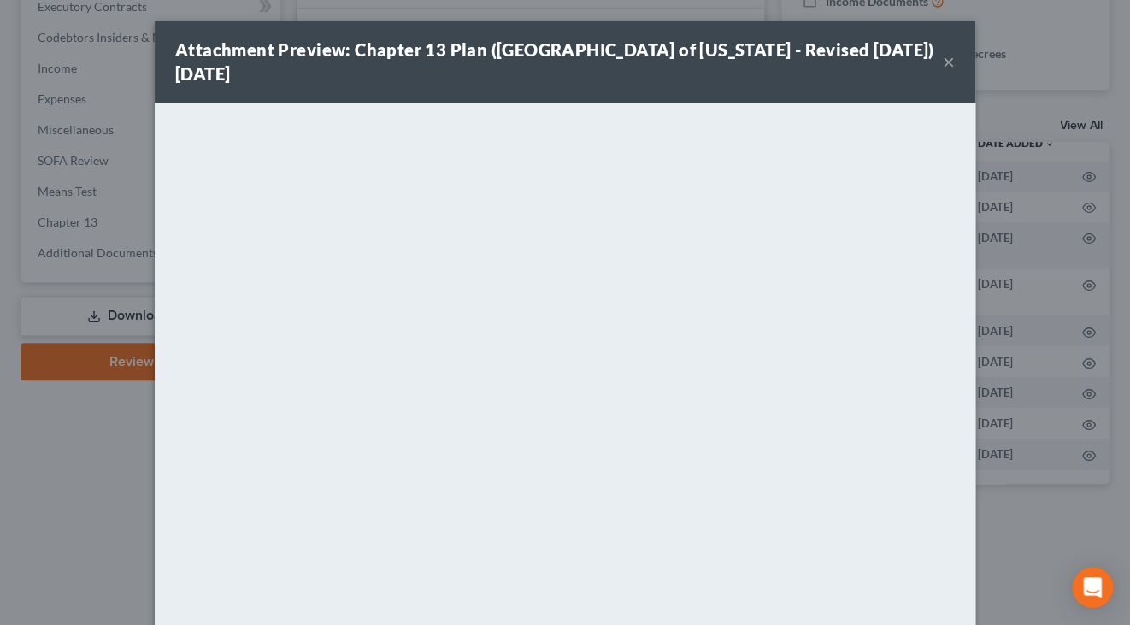
click at [947, 64] on button "×" at bounding box center [949, 61] width 12 height 21
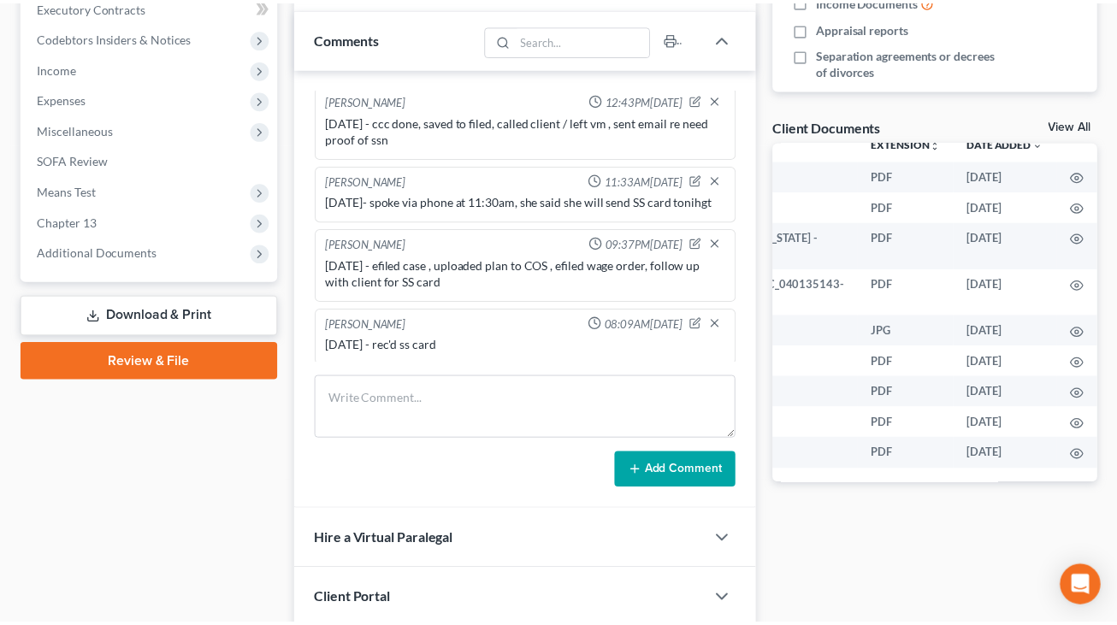
scroll to position [504, 0]
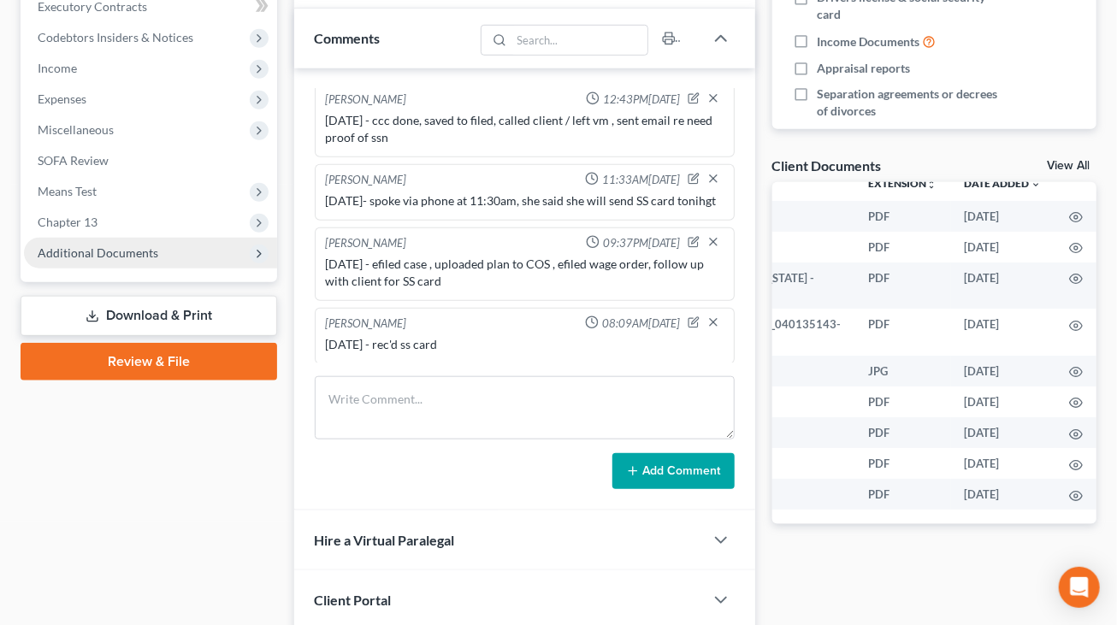
click at [121, 253] on span "Additional Documents" at bounding box center [98, 252] width 121 height 15
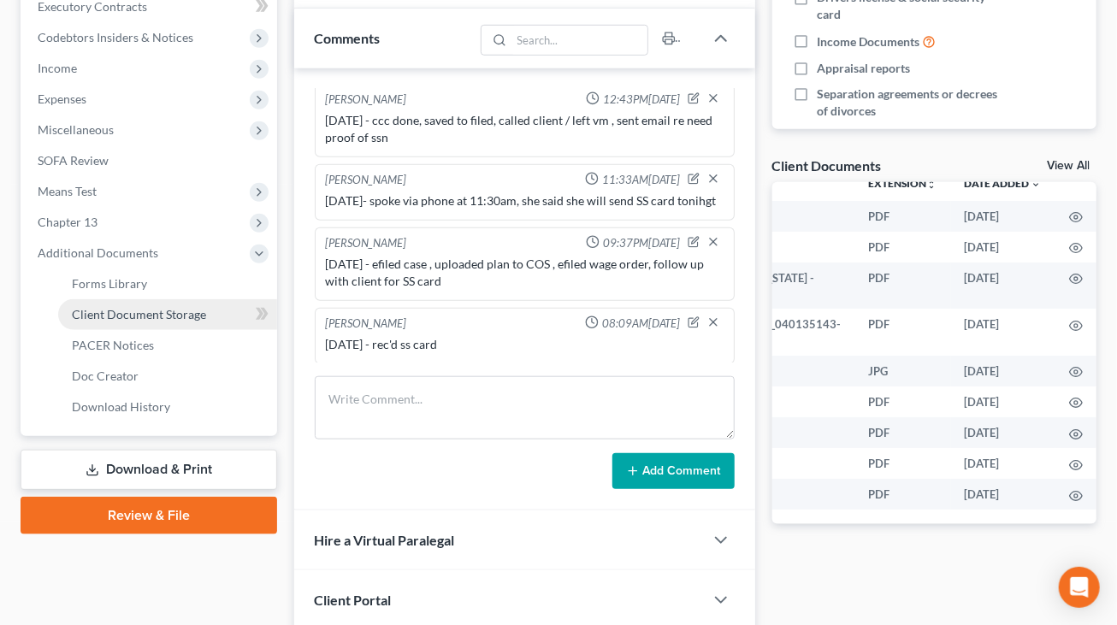
click at [126, 310] on span "Client Document Storage" at bounding box center [139, 314] width 134 height 15
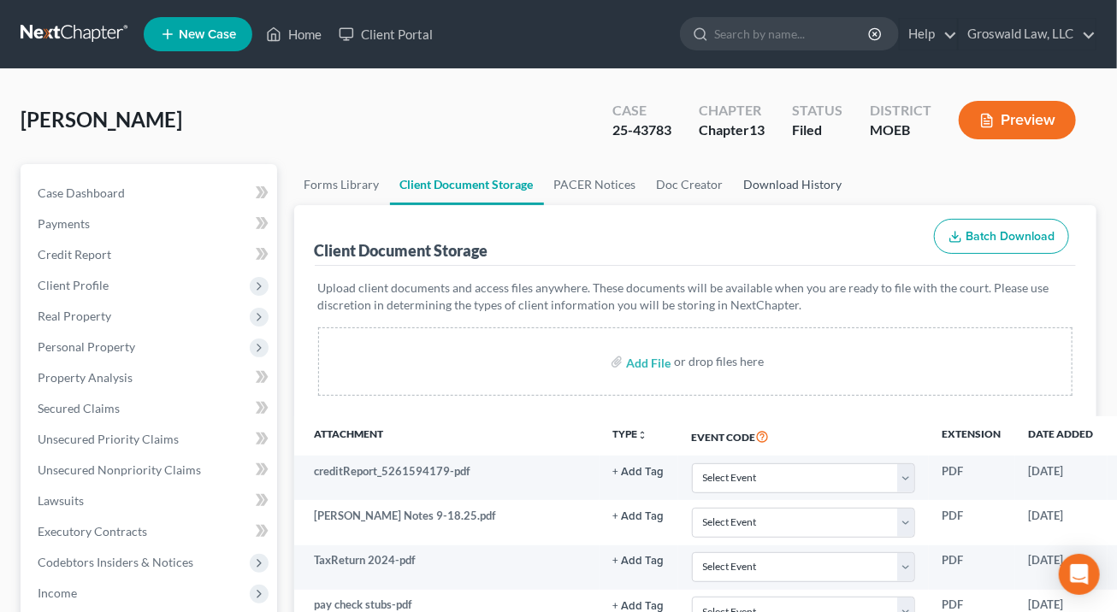
click at [781, 191] on link "Download History" at bounding box center [793, 184] width 119 height 41
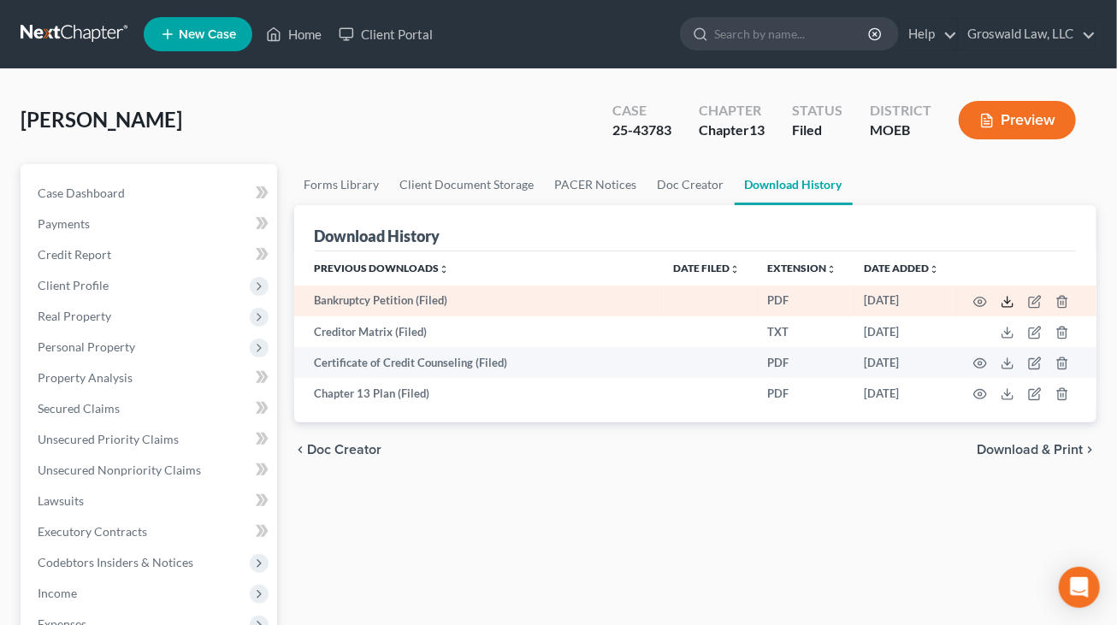
click at [1003, 301] on icon at bounding box center [1007, 302] width 14 height 14
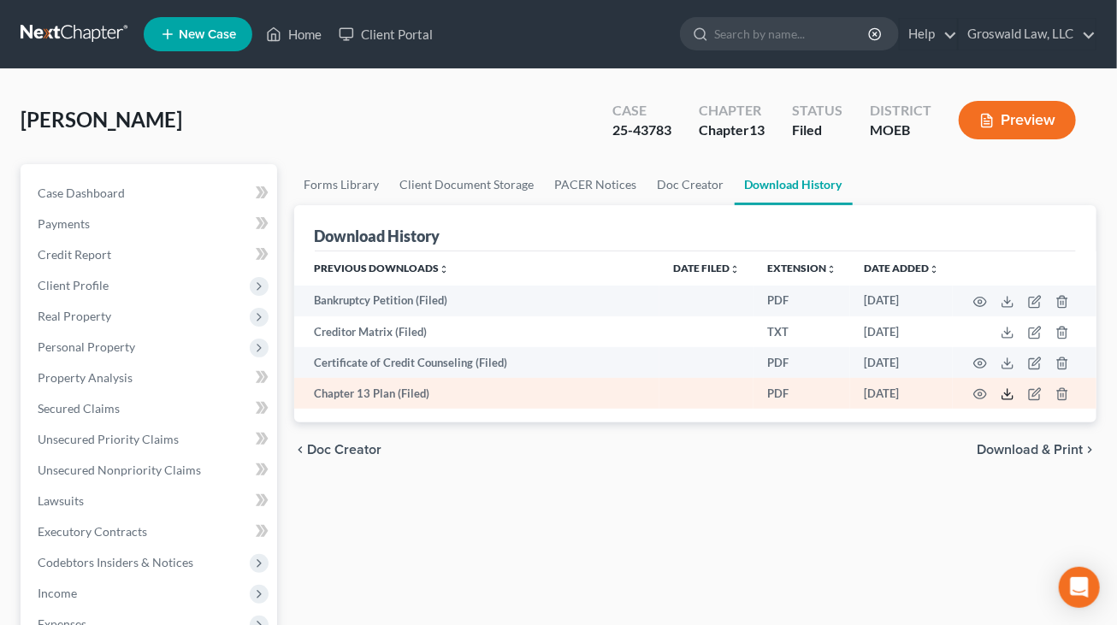
click at [1007, 398] on icon at bounding box center [1007, 394] width 14 height 14
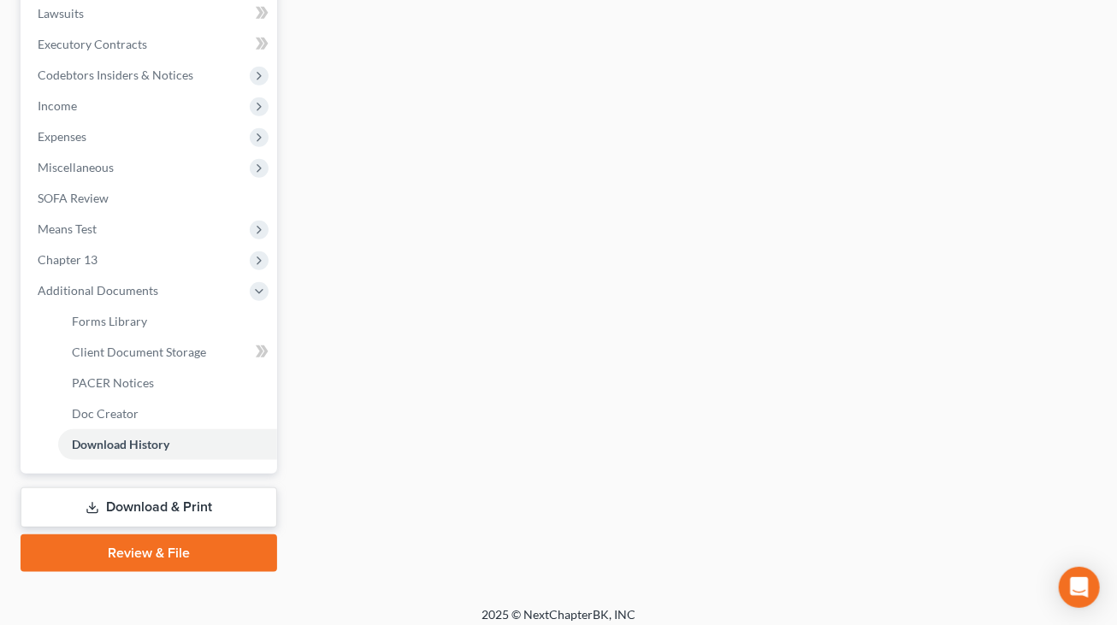
scroll to position [498, 0]
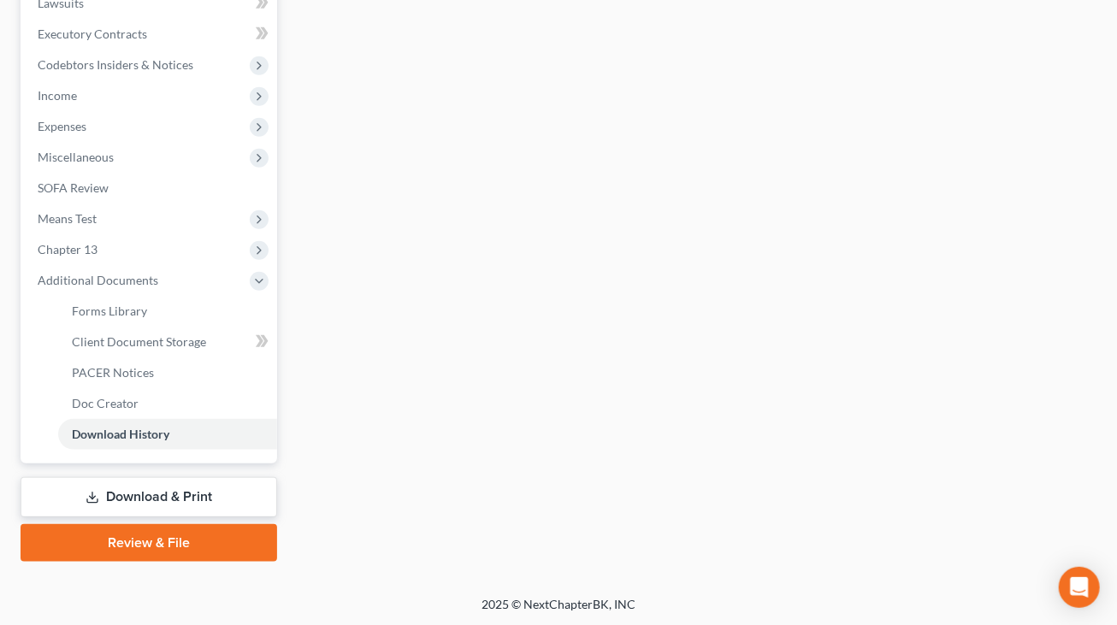
click at [1023, 312] on div "Forms Library Client Document Storage PACER Notices Doc Creator Download Histor…" at bounding box center [696, 114] width 820 height 895
click at [108, 249] on span "Chapter 13" at bounding box center [150, 249] width 253 height 31
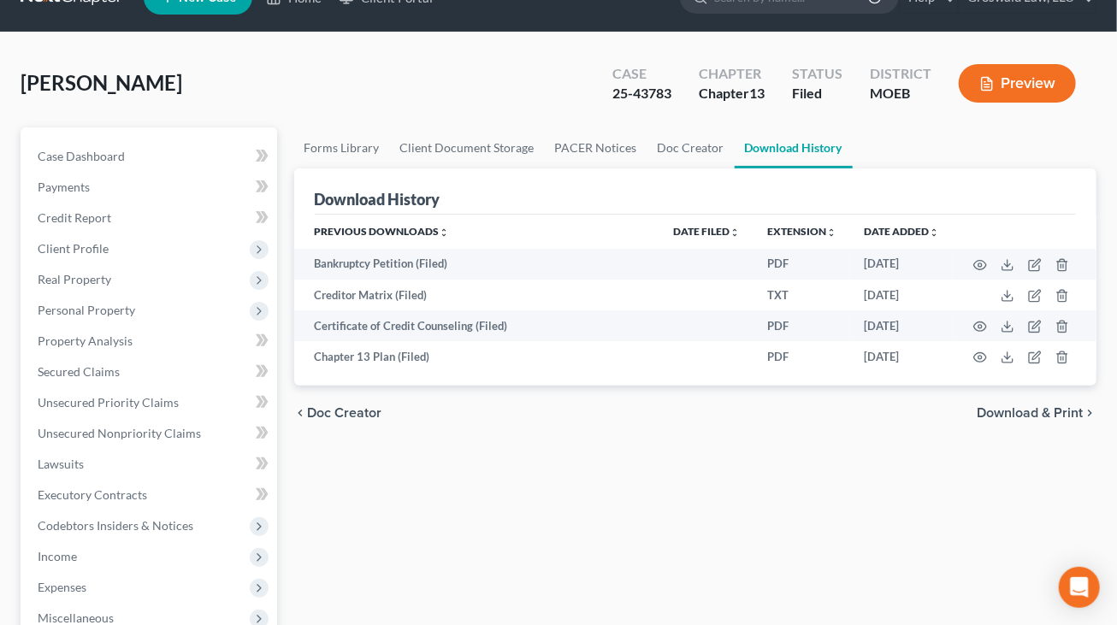
scroll to position [36, 0]
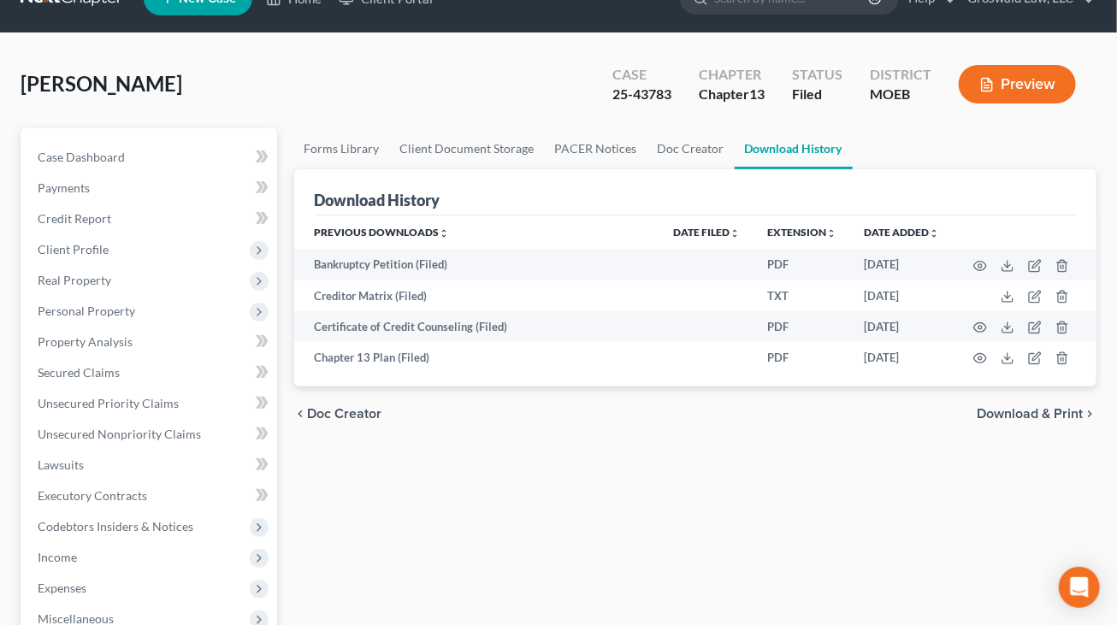
drag, startPoint x: 853, startPoint y: 484, endPoint x: 345, endPoint y: 525, distance: 510.4
click at [345, 525] on div "Forms Library Client Document Storage PACER Notices Doc Creator Download Histor…" at bounding box center [696, 529] width 820 height 803
click at [93, 275] on span "Real Property" at bounding box center [75, 280] width 74 height 15
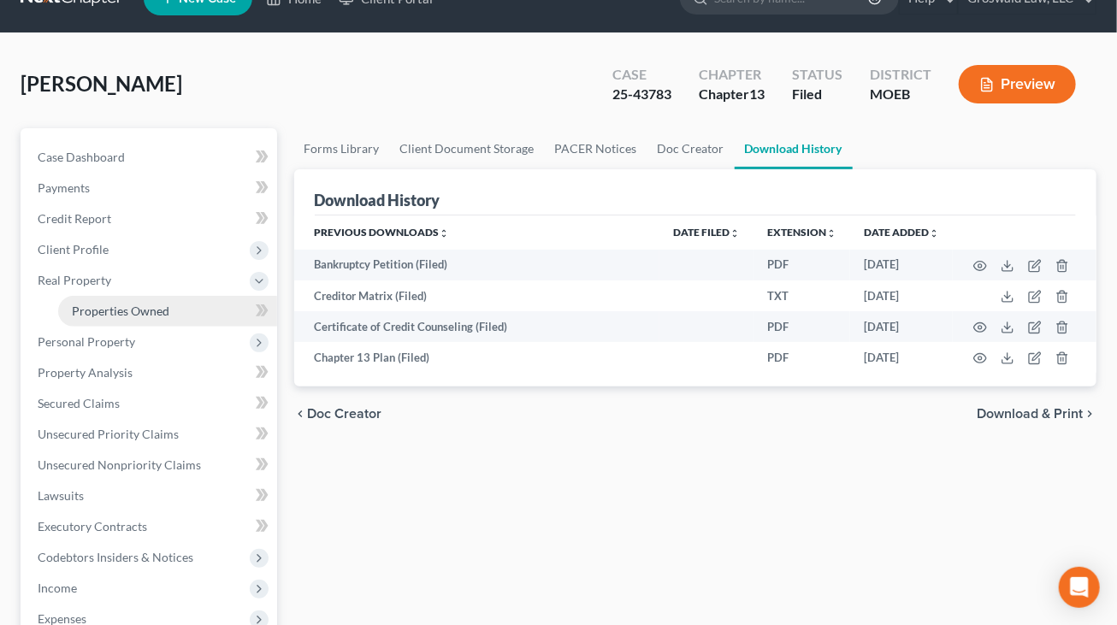
click at [121, 310] on span "Properties Owned" at bounding box center [120, 311] width 97 height 15
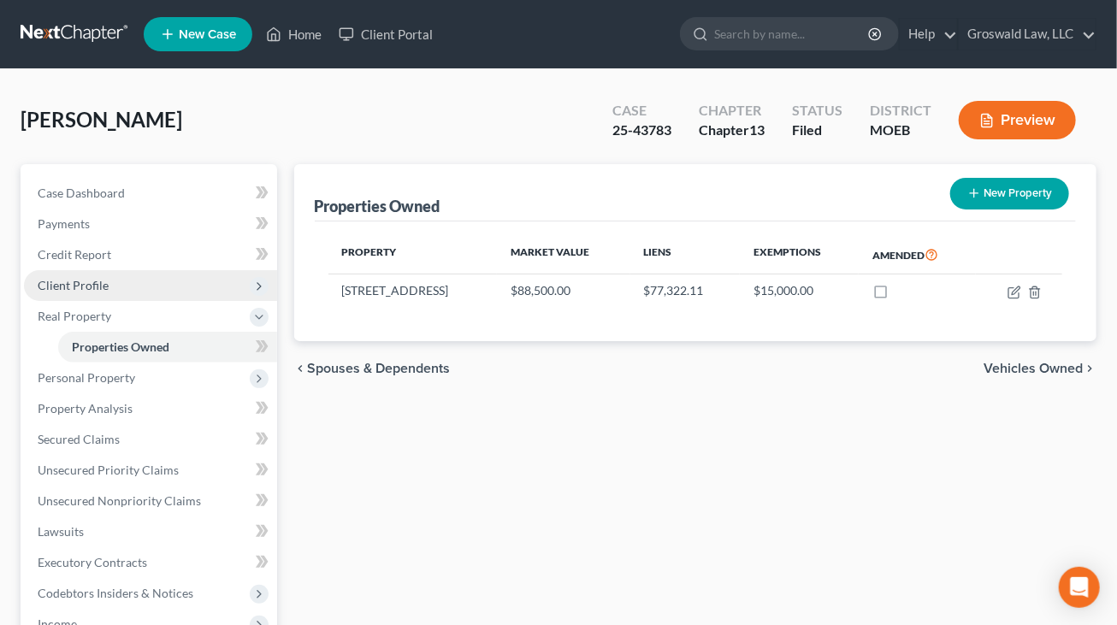
click at [86, 283] on span "Client Profile" at bounding box center [73, 285] width 71 height 15
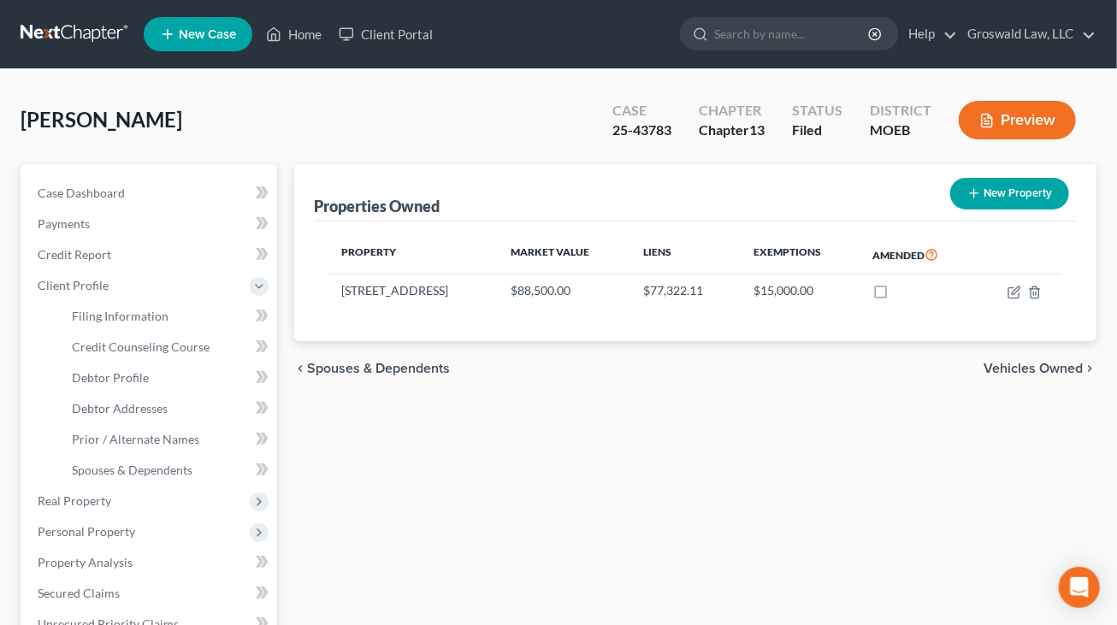
click at [803, 454] on div "Properties Owned New Property Property Market Value Liens Exemptions Amended [S…" at bounding box center [696, 627] width 820 height 926
click at [137, 357] on link "Credit Counseling Course" at bounding box center [167, 347] width 219 height 31
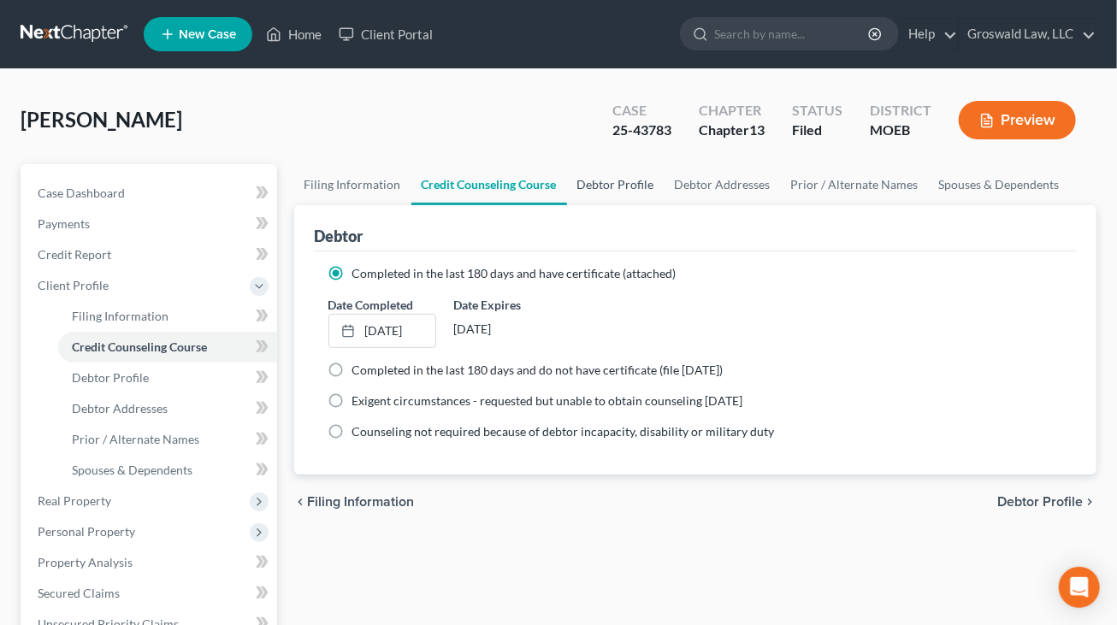
click at [618, 187] on link "Debtor Profile" at bounding box center [615, 184] width 97 height 41
select select "0"
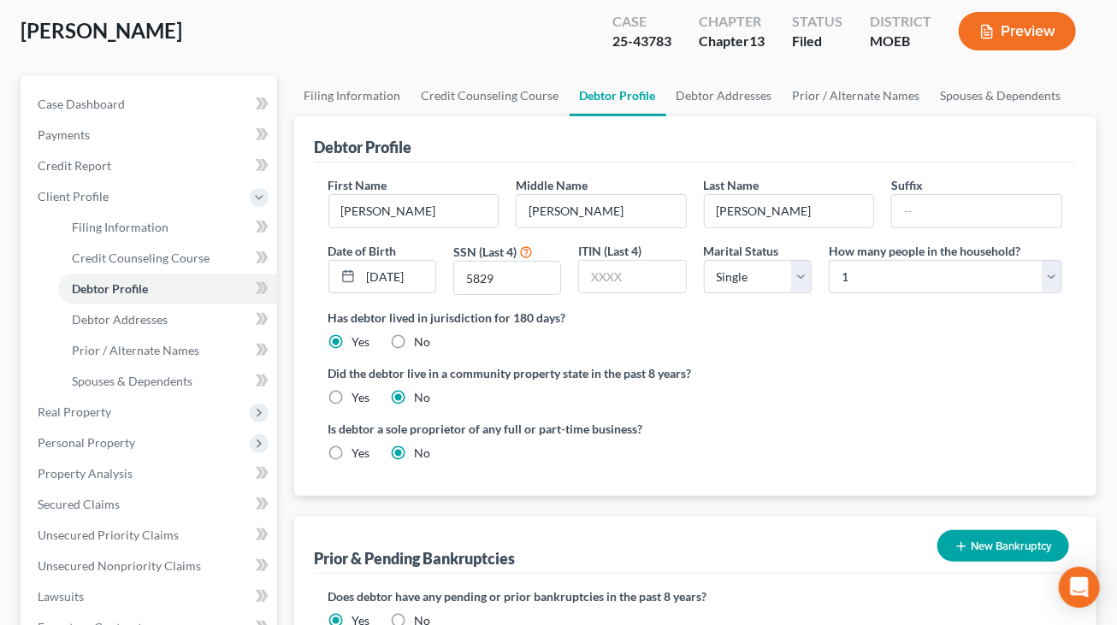
scroll to position [88, 0]
click at [835, 381] on label "Did the debtor live in a community property state in the past 8 years?" at bounding box center [695, 374] width 734 height 18
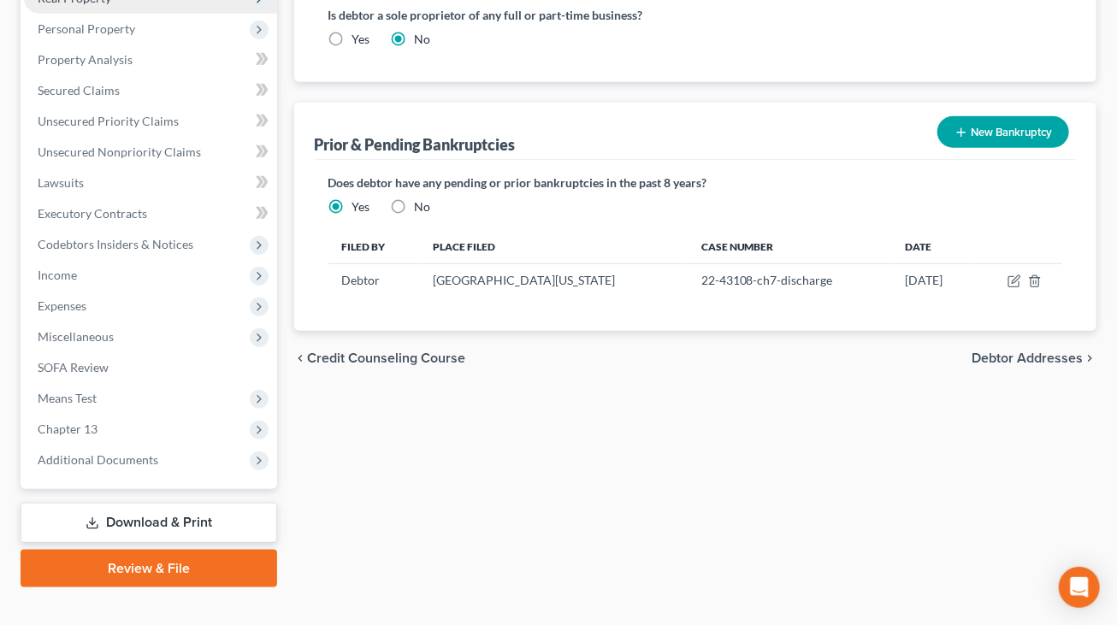
scroll to position [528, 0]
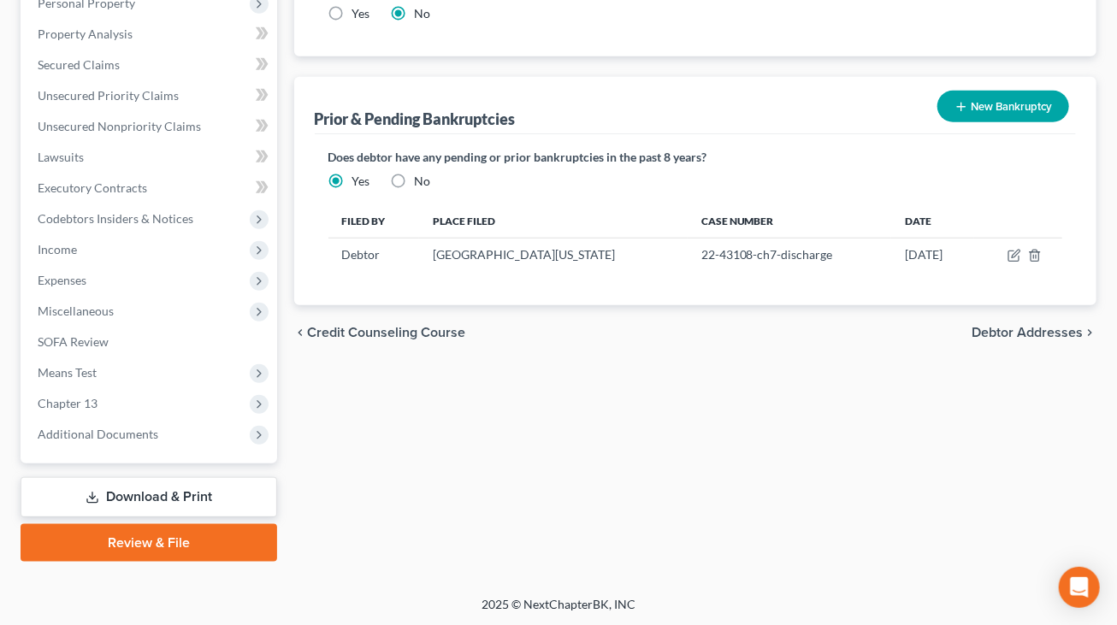
click at [780, 423] on div "Filing Information Credit Counseling Course Debtor Profile Debtor Addresses Pri…" at bounding box center [696, 99] width 820 height 926
click at [78, 440] on span "Additional Documents" at bounding box center [150, 434] width 253 height 31
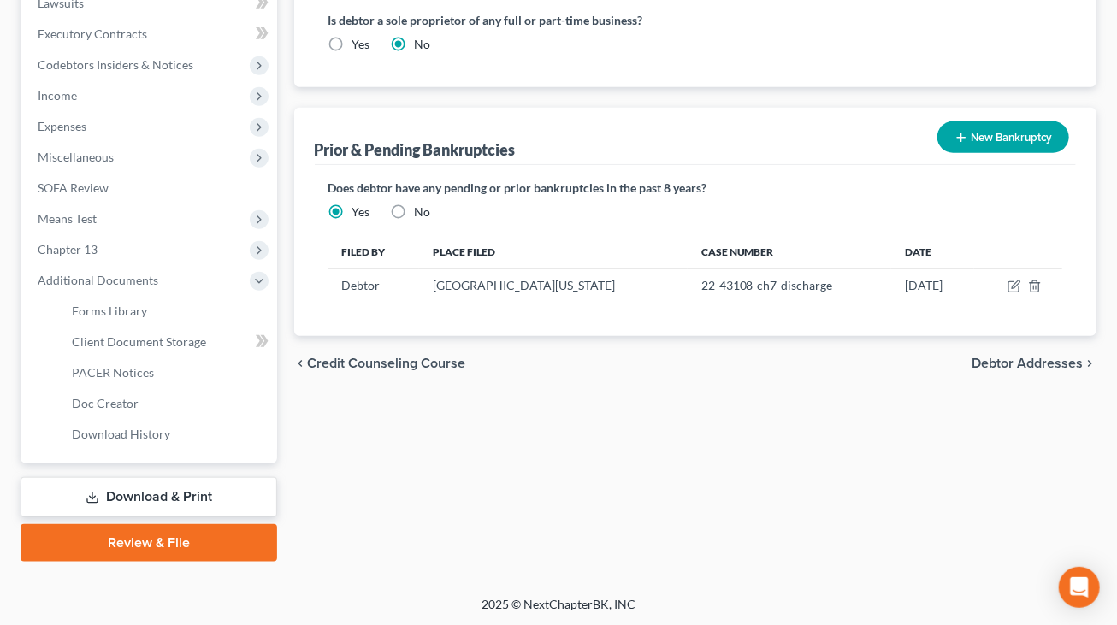
click at [152, 495] on link "Download & Print" at bounding box center [149, 497] width 257 height 40
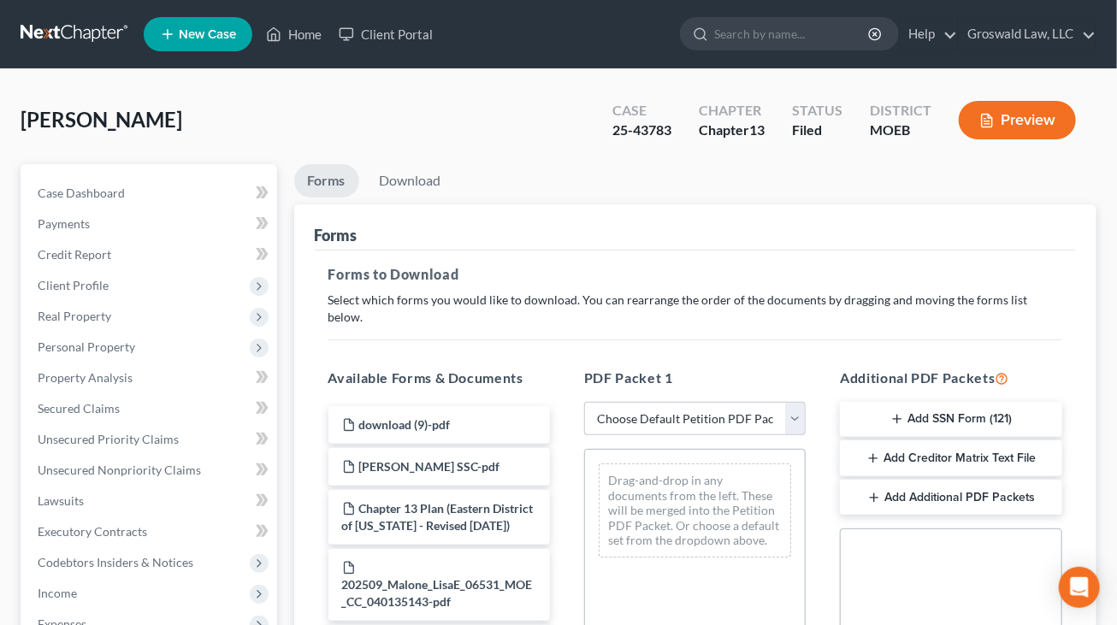
click at [945, 407] on button "Add SSN Form (121)" at bounding box center [950, 420] width 221 height 36
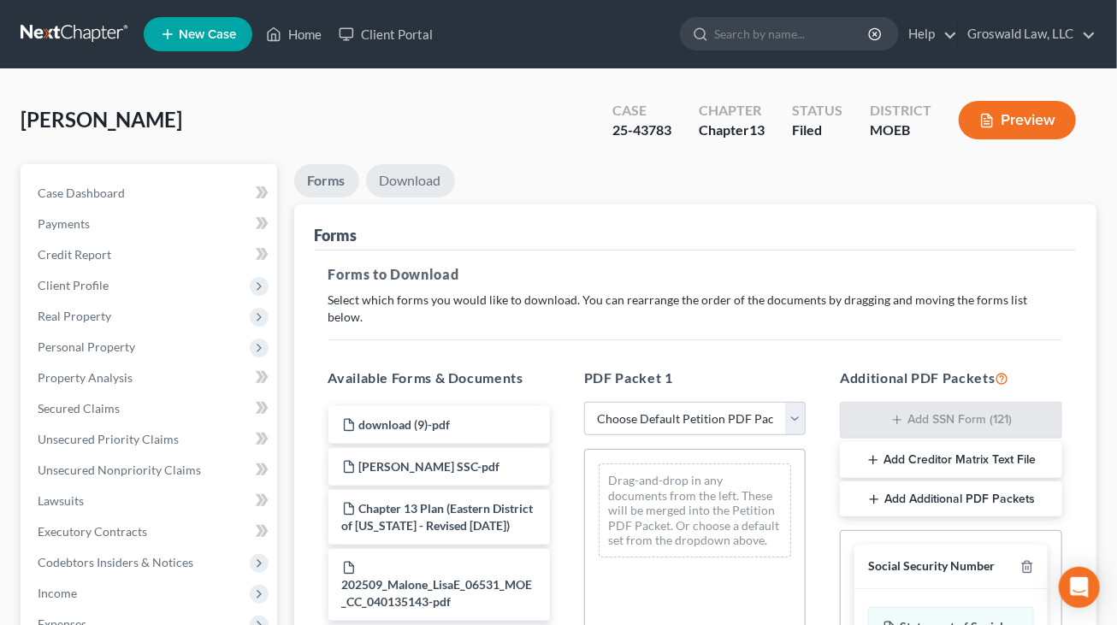
click at [432, 172] on link "Download" at bounding box center [410, 180] width 89 height 33
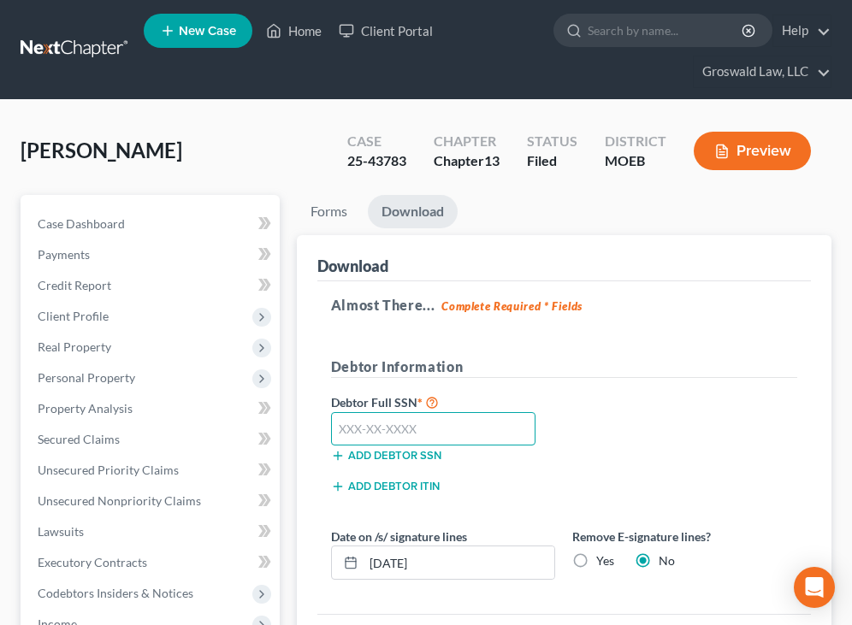
click at [390, 433] on input "text" at bounding box center [433, 429] width 204 height 34
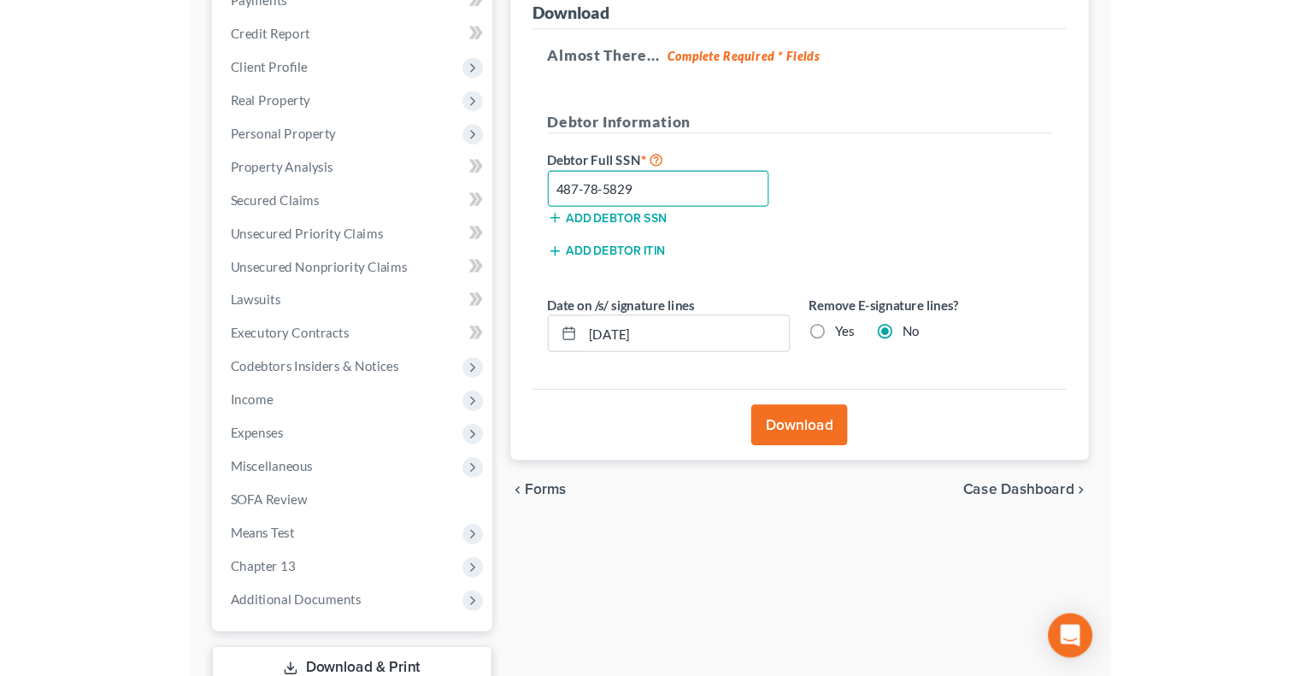
scroll to position [291, 0]
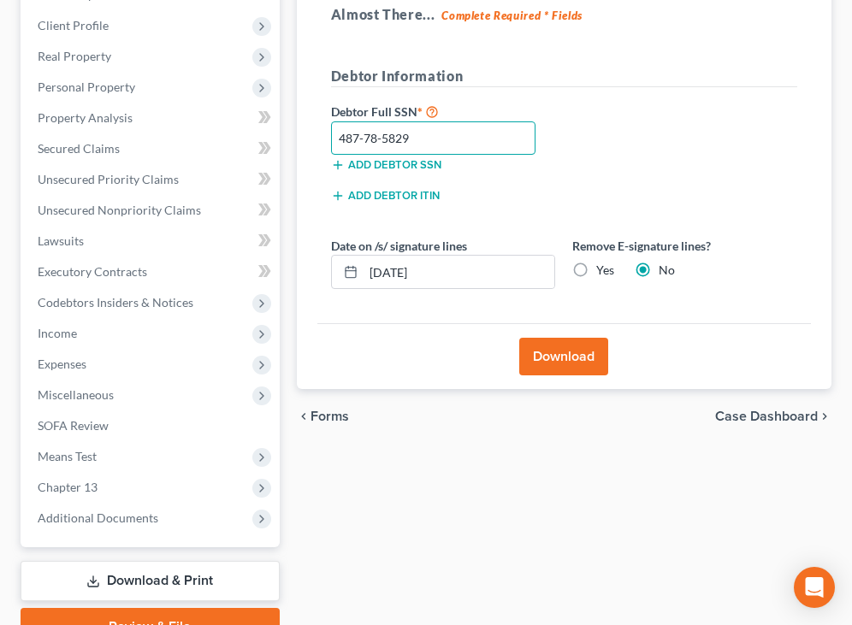
type input "487-78-5829"
click at [540, 353] on button "Download" at bounding box center [563, 357] width 89 height 38
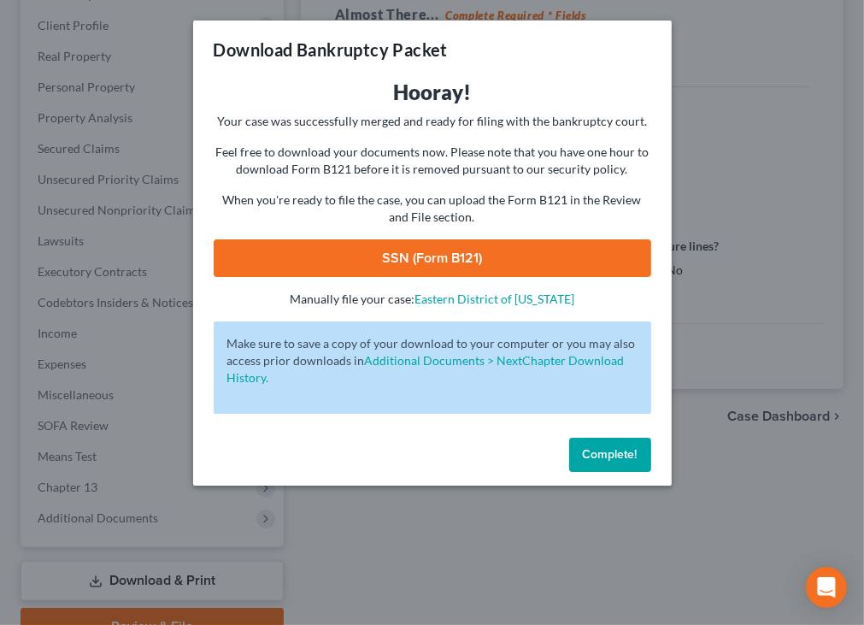
click at [471, 270] on link "SSN (Form B121)" at bounding box center [433, 258] width 438 height 38
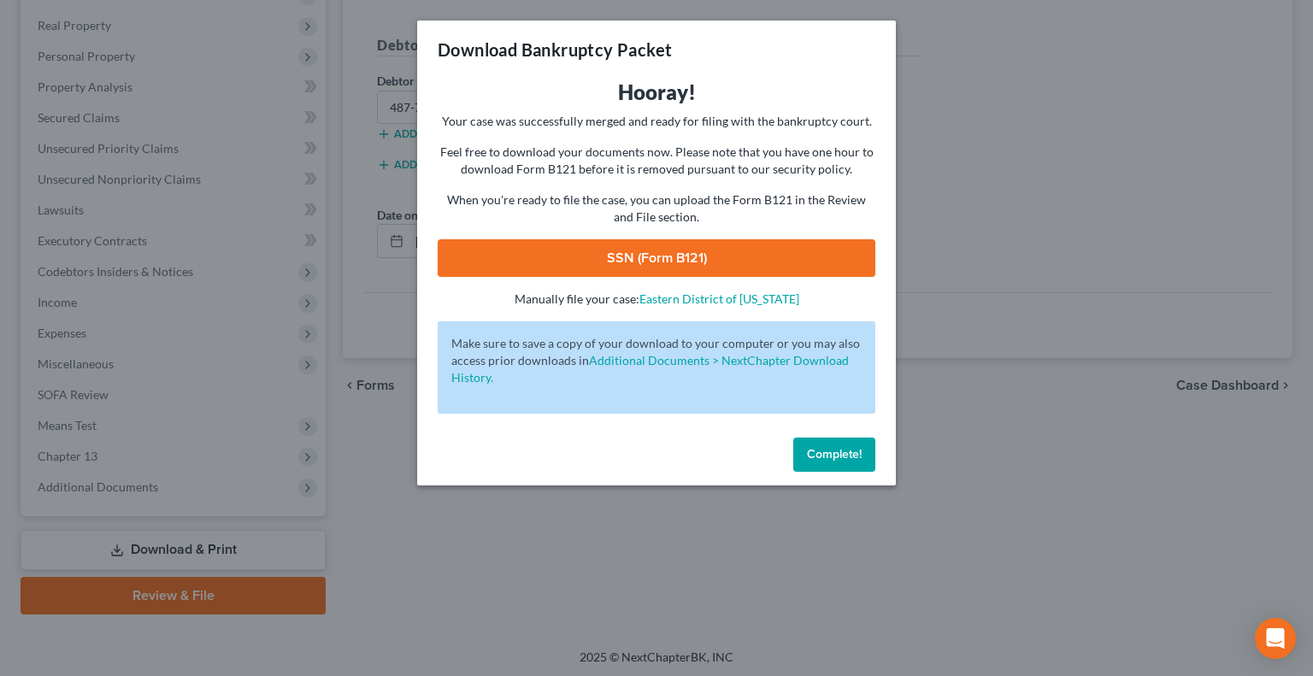
click at [837, 464] on button "Complete!" at bounding box center [834, 455] width 82 height 34
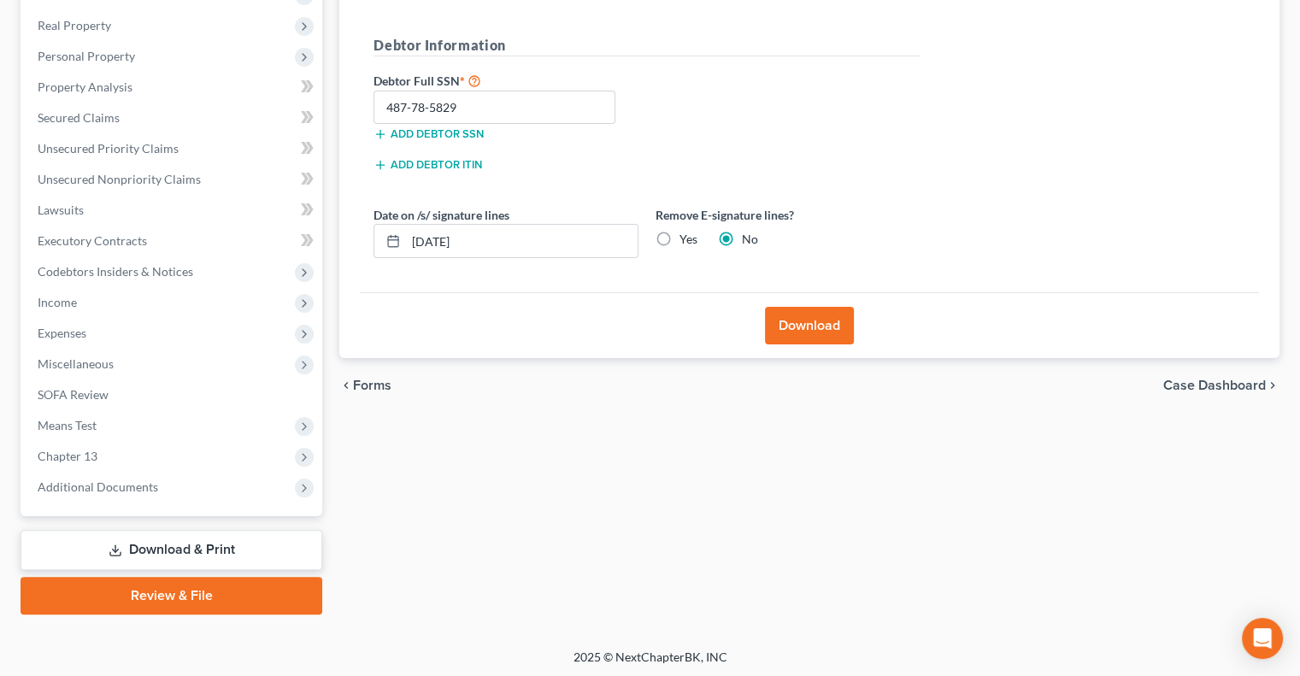
scroll to position [0, 0]
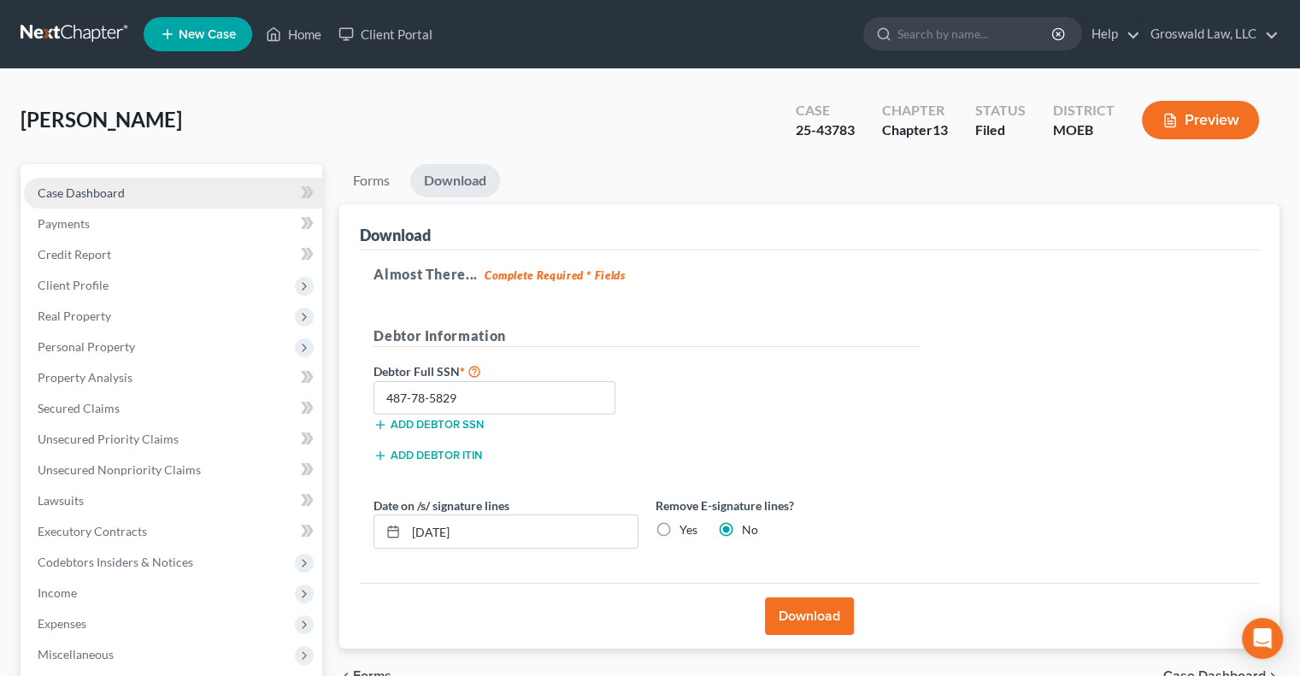
click at [140, 188] on link "Case Dashboard" at bounding box center [173, 193] width 298 height 31
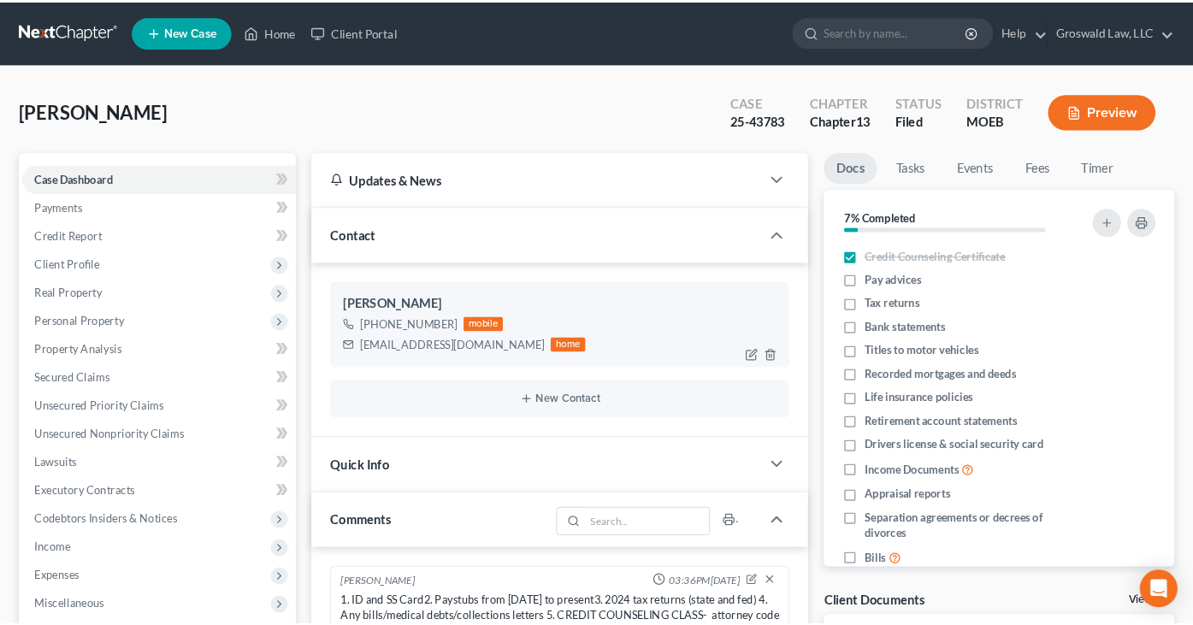
scroll to position [469, 0]
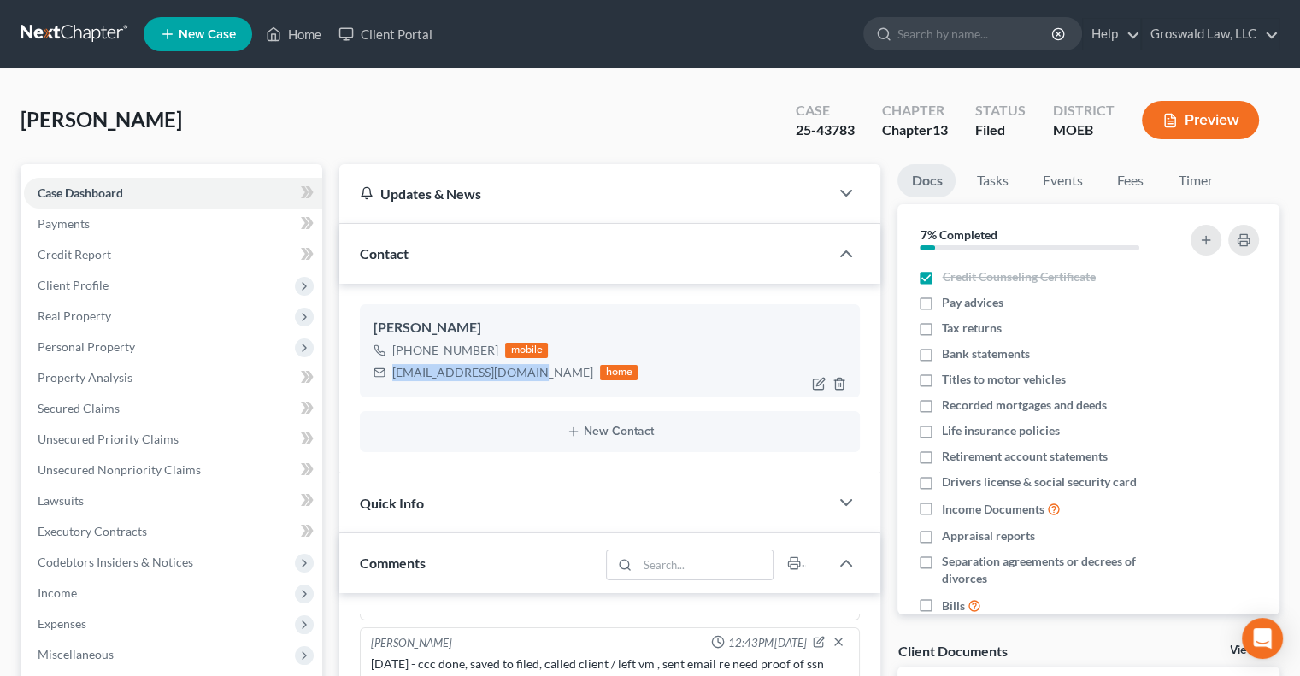
drag, startPoint x: 521, startPoint y: 372, endPoint x: 390, endPoint y: 375, distance: 130.9
click at [390, 375] on div "[EMAIL_ADDRESS][DOMAIN_NAME] home" at bounding box center [506, 373] width 264 height 22
copy div "[EMAIL_ADDRESS][DOMAIN_NAME]"
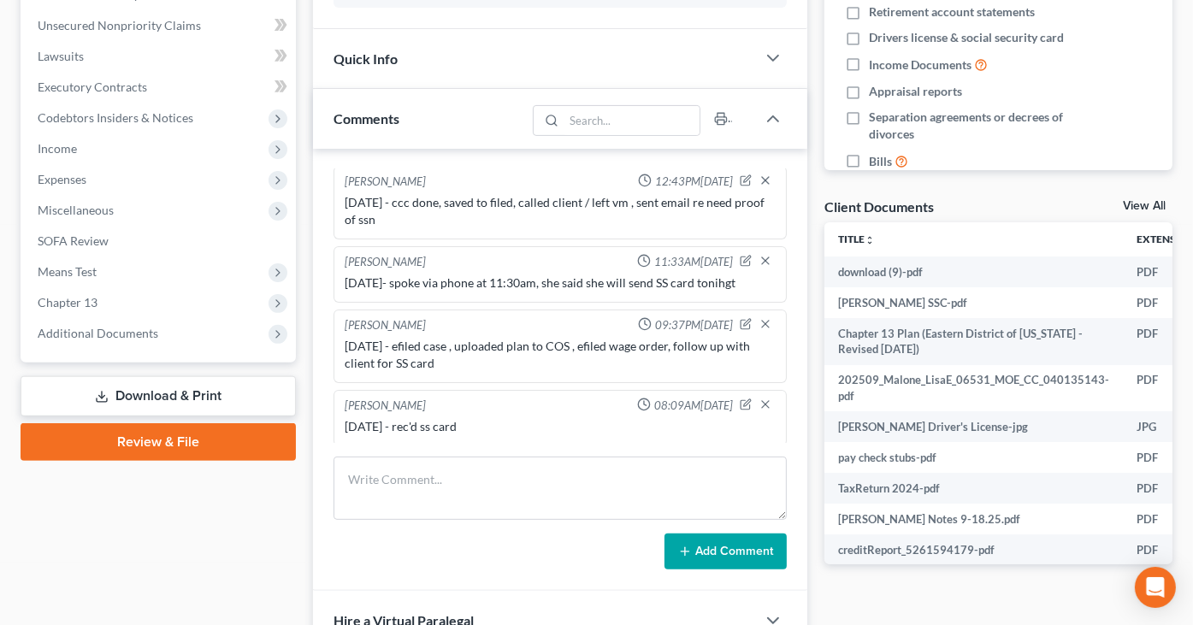
scroll to position [503, 0]
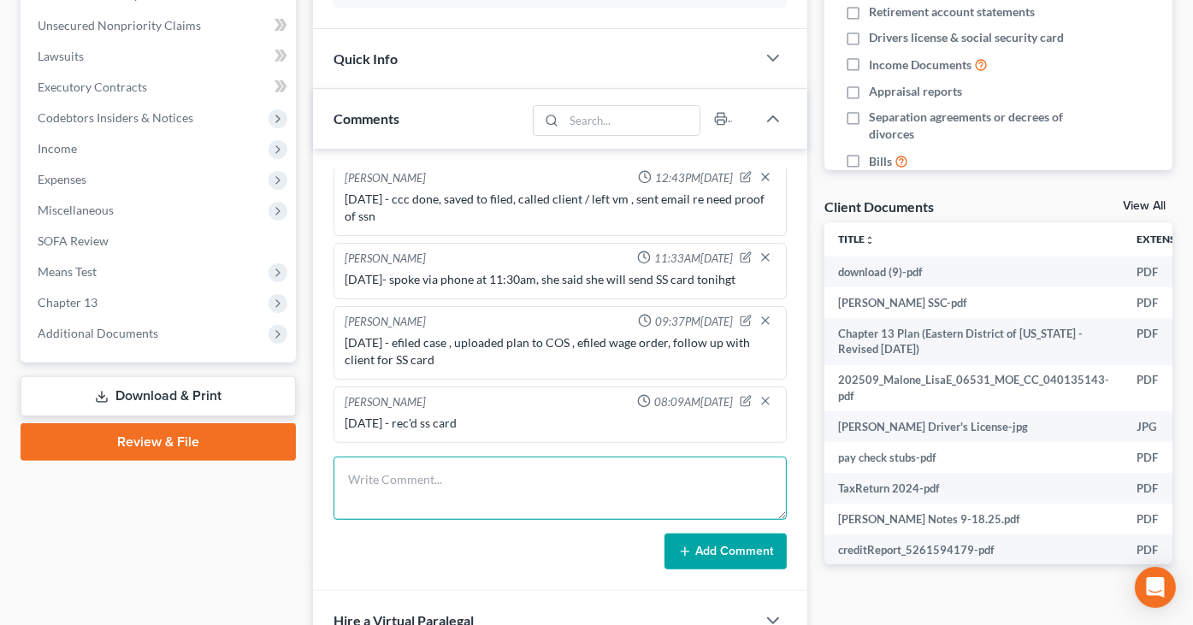
click at [408, 488] on textarea at bounding box center [559, 488] width 453 height 63
type textarea "[DATE]- emailed 341 info to client, sent trustee ID, SS, stubs, taxes. uploaded…"
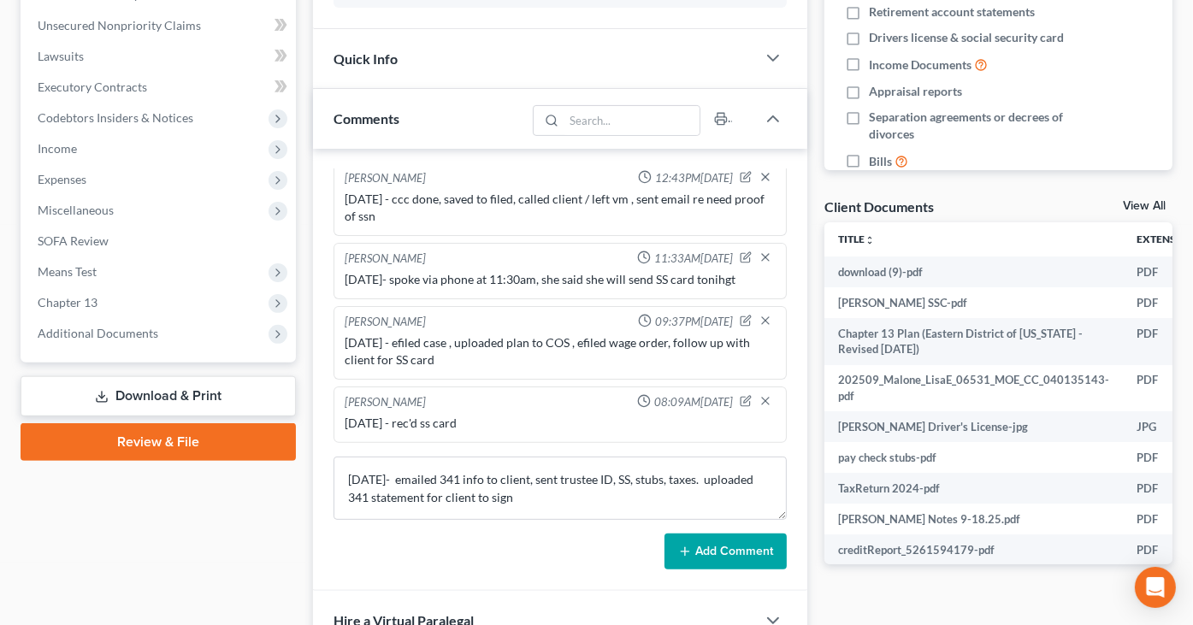
click at [790, 556] on div "[PERSON_NAME] 03:36PM[DATE] 1. ID and SS Card2. Paystubs from [DATE] to present…" at bounding box center [560, 370] width 494 height 442
click at [738, 559] on button "Add Comment" at bounding box center [725, 552] width 122 height 36
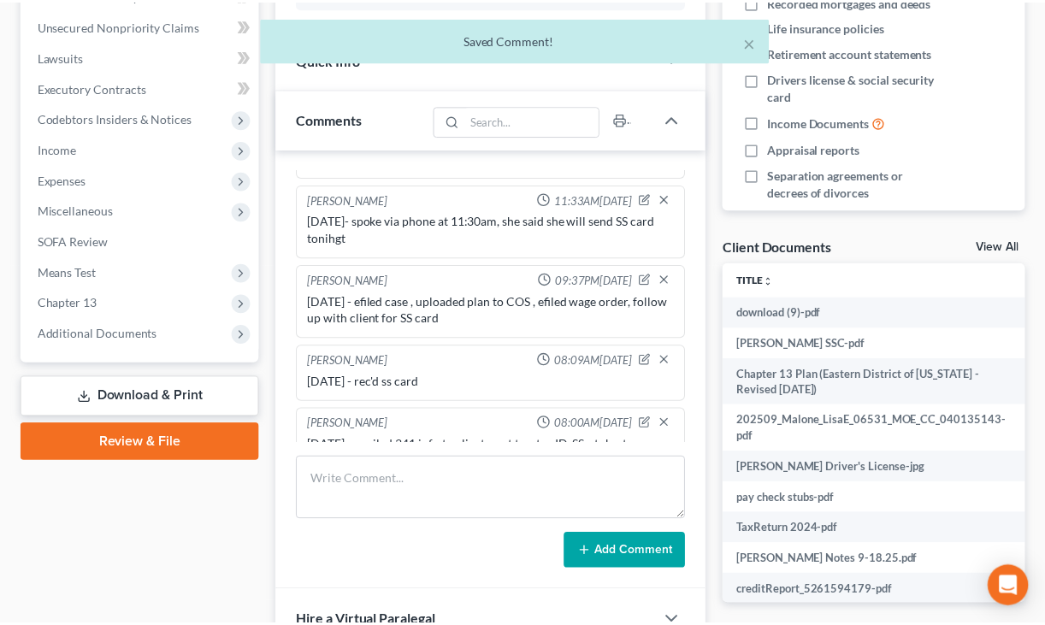
scroll to position [616, 0]
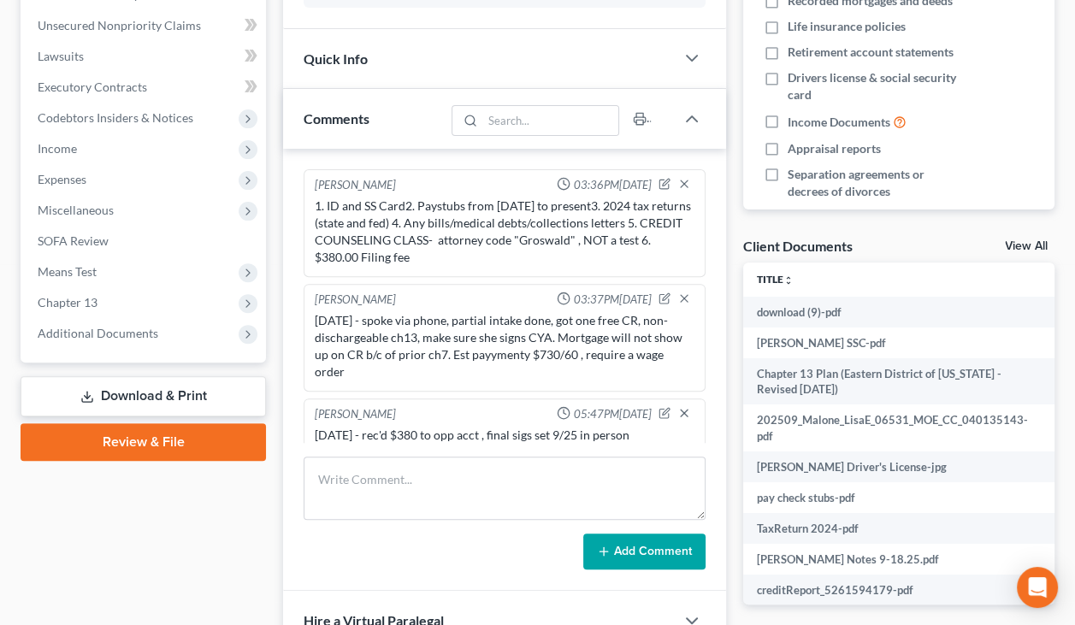
scroll to position [0, 0]
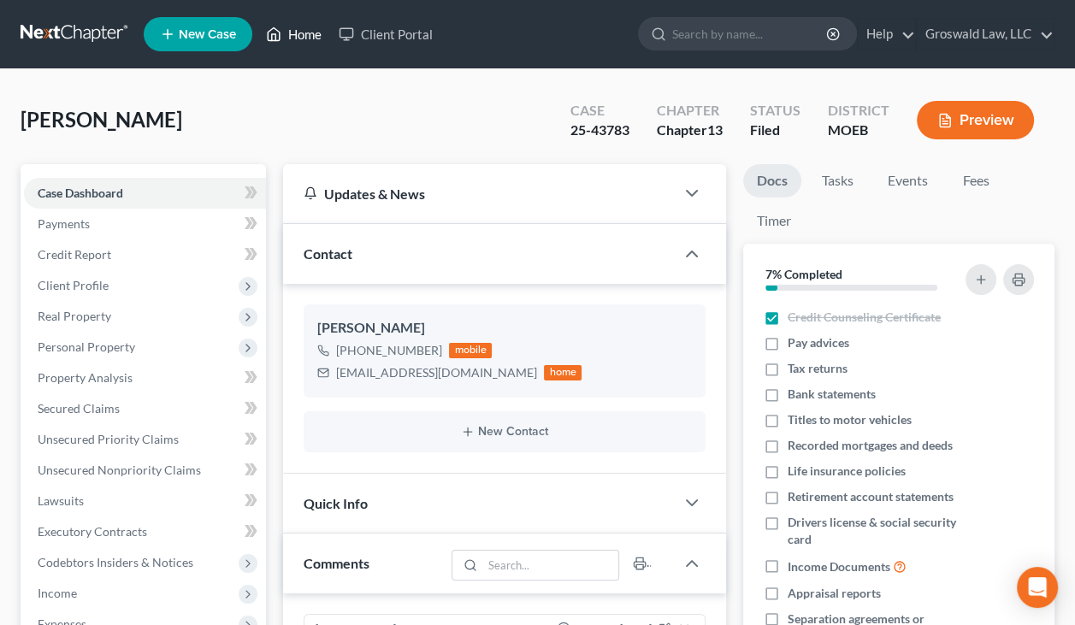
click at [280, 40] on icon at bounding box center [273, 34] width 15 height 21
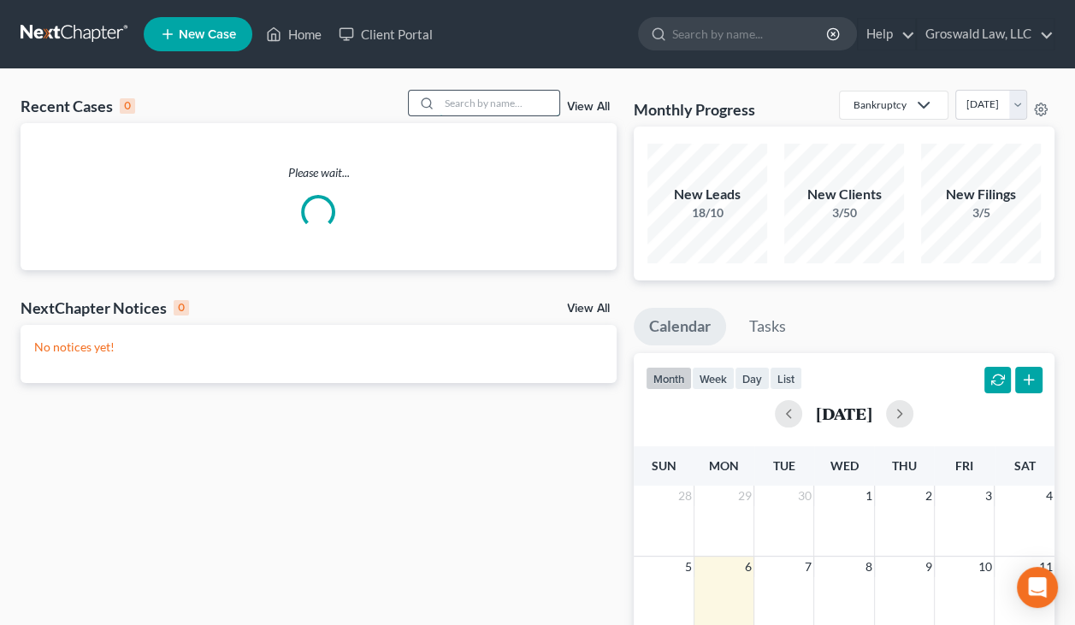
click at [499, 102] on input "search" at bounding box center [499, 103] width 120 height 25
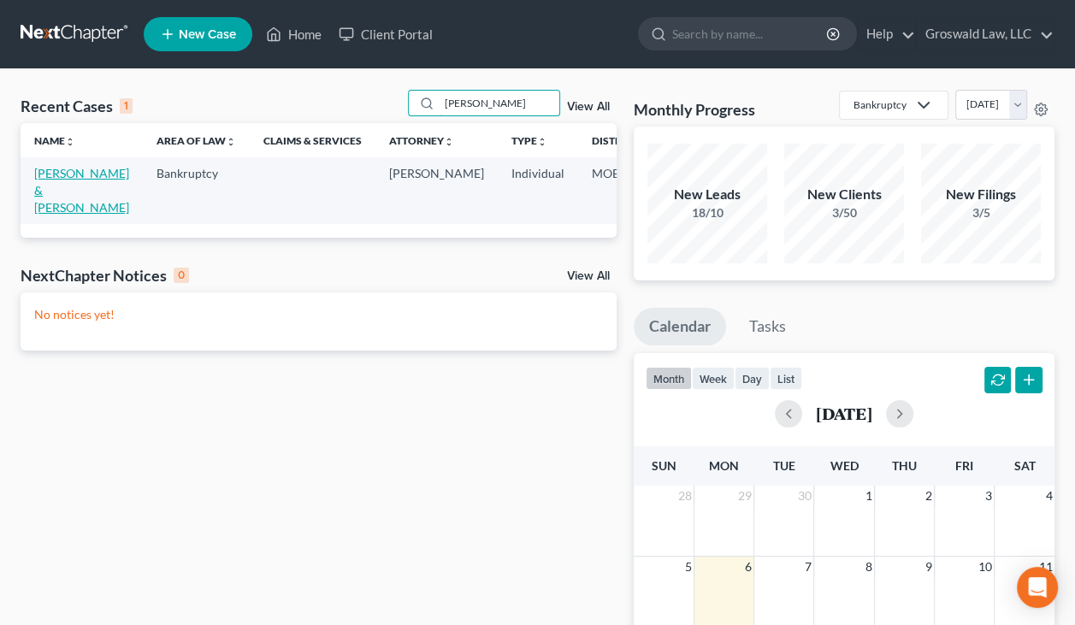
type input "[PERSON_NAME]"
click at [56, 193] on link "[PERSON_NAME] & [PERSON_NAME]" at bounding box center [81, 190] width 95 height 49
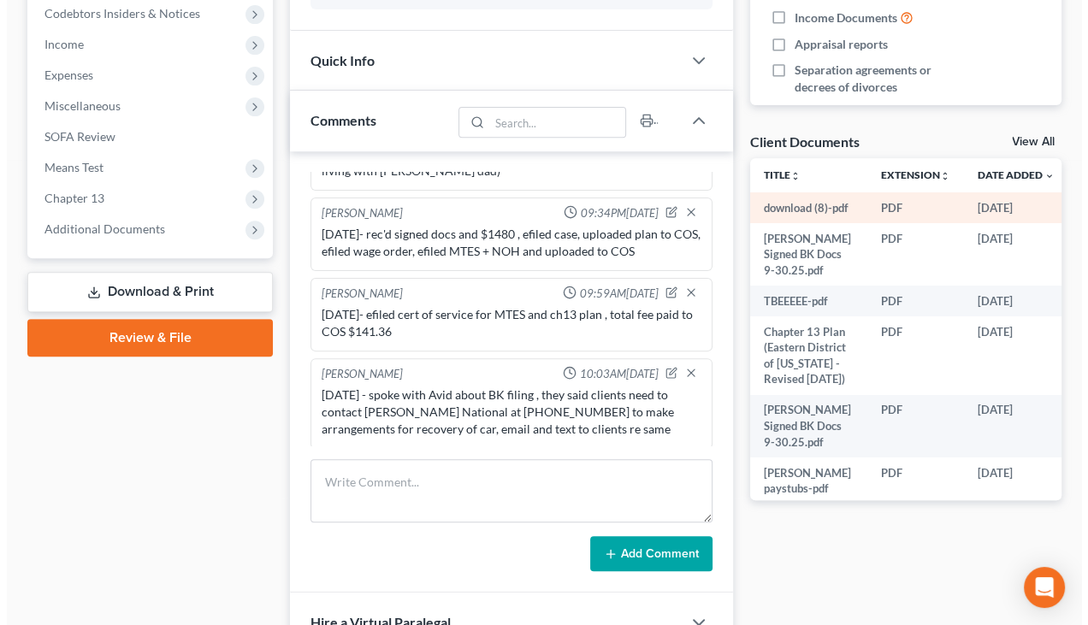
scroll to position [0, 50]
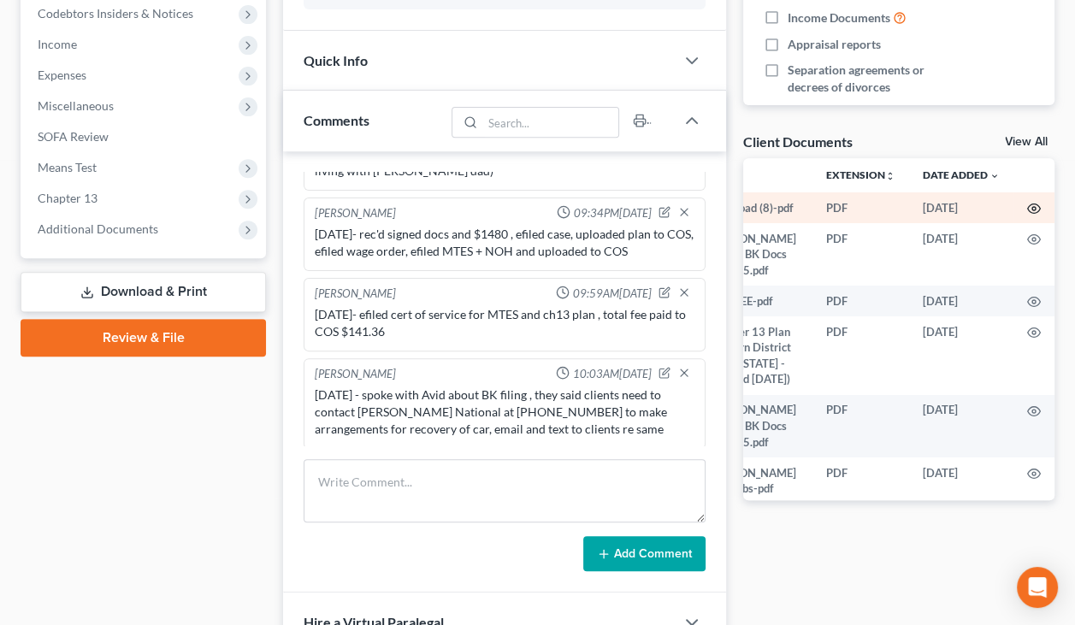
click at [1032, 208] on circle "button" at bounding box center [1033, 208] width 3 height 3
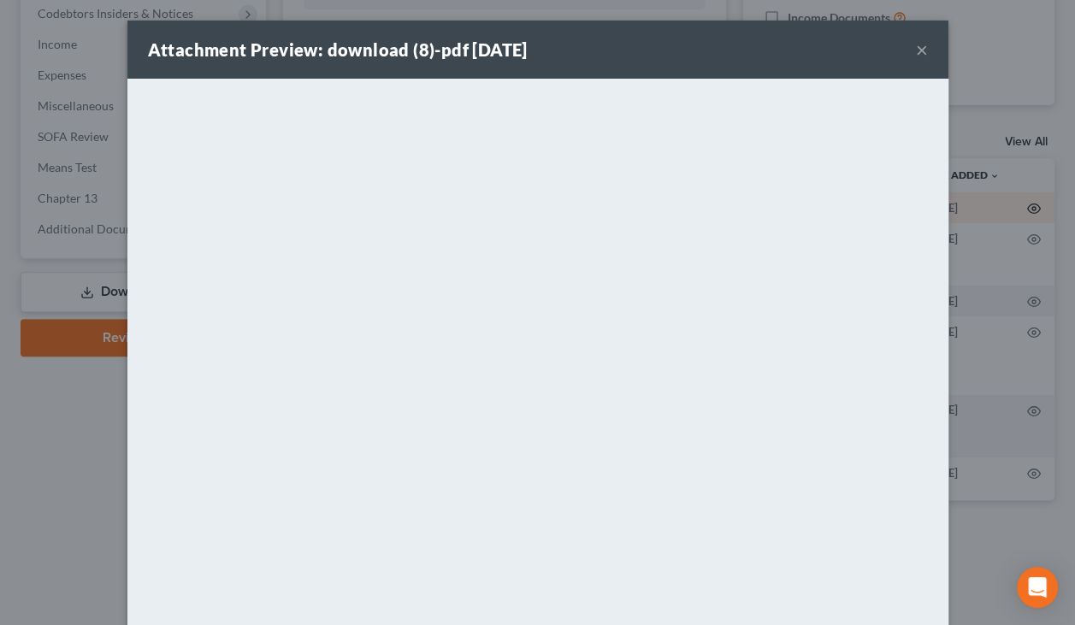
scroll to position [0, 45]
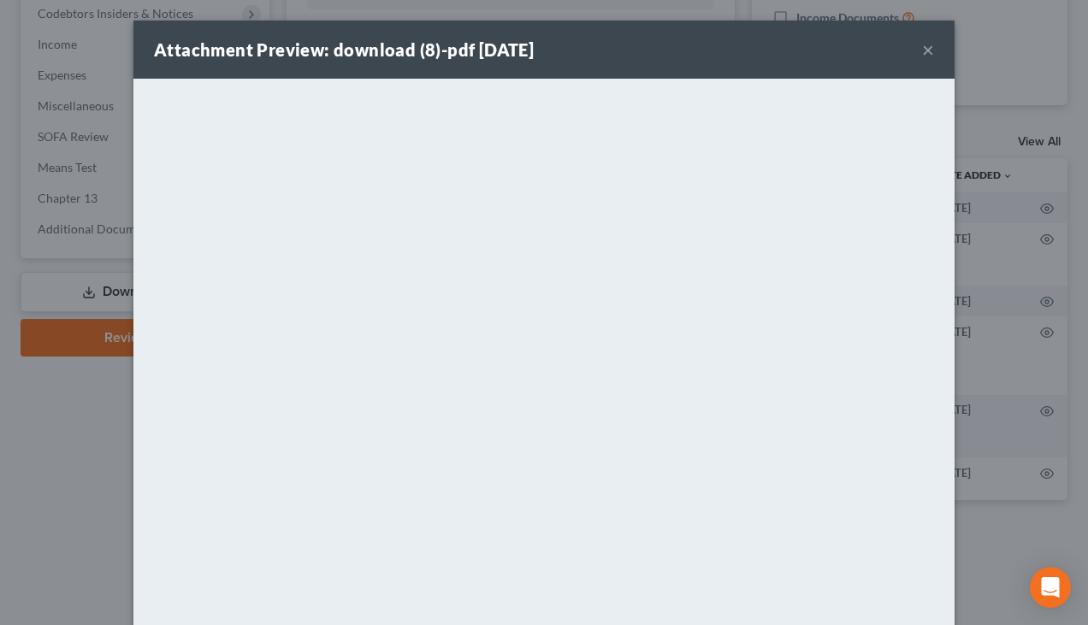
drag, startPoint x: 917, startPoint y: 50, endPoint x: 829, endPoint y: 81, distance: 94.4
click at [922, 50] on button "×" at bounding box center [928, 49] width 12 height 21
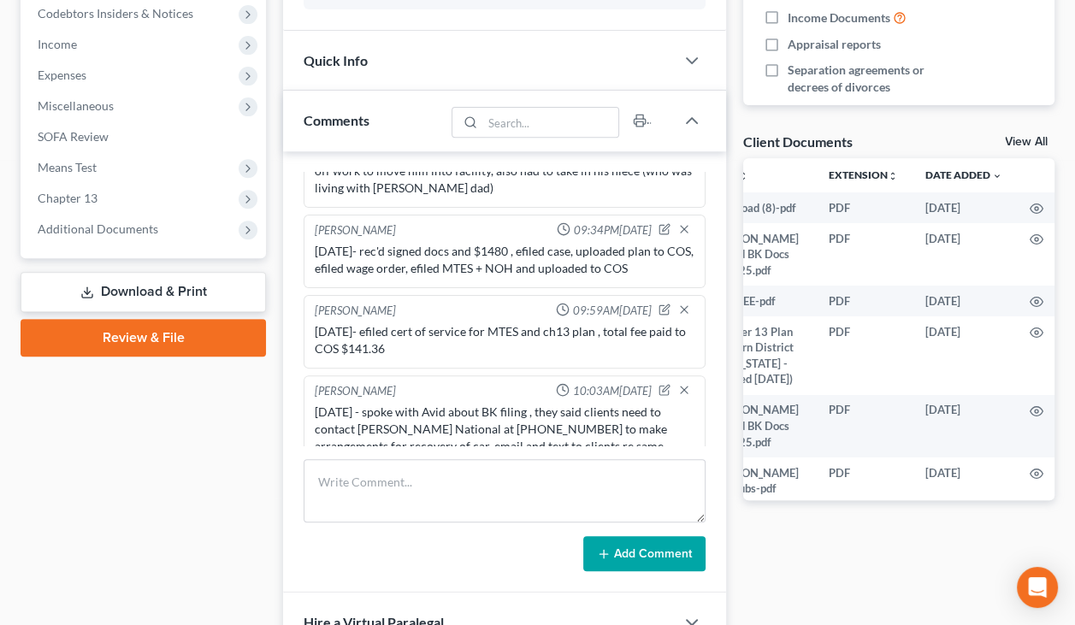
scroll to position [513, 0]
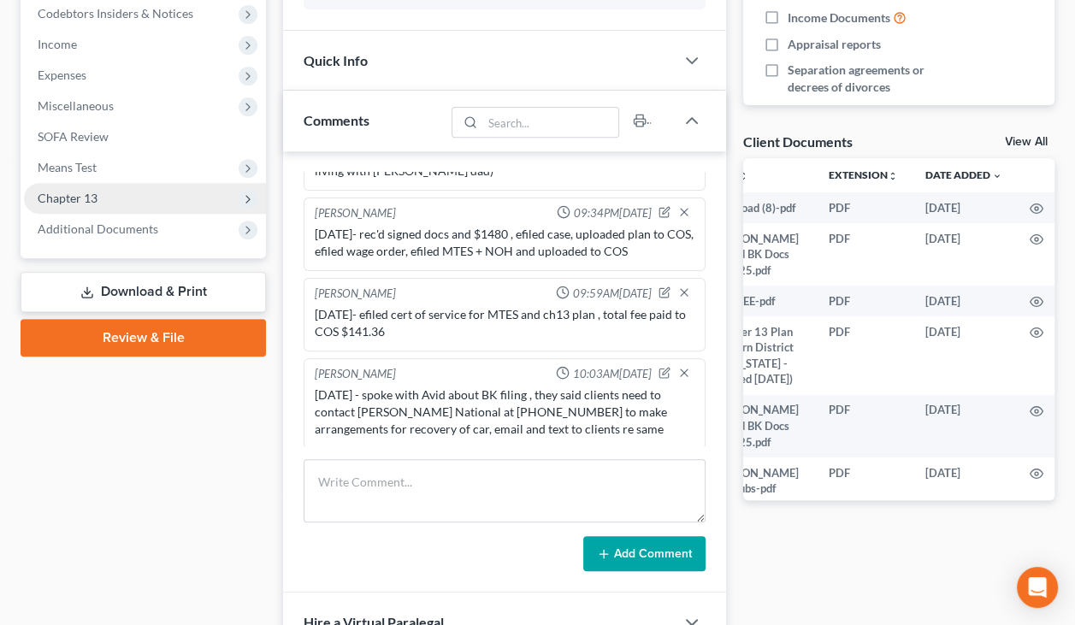
click at [110, 199] on span "Chapter 13" at bounding box center [145, 198] width 242 height 31
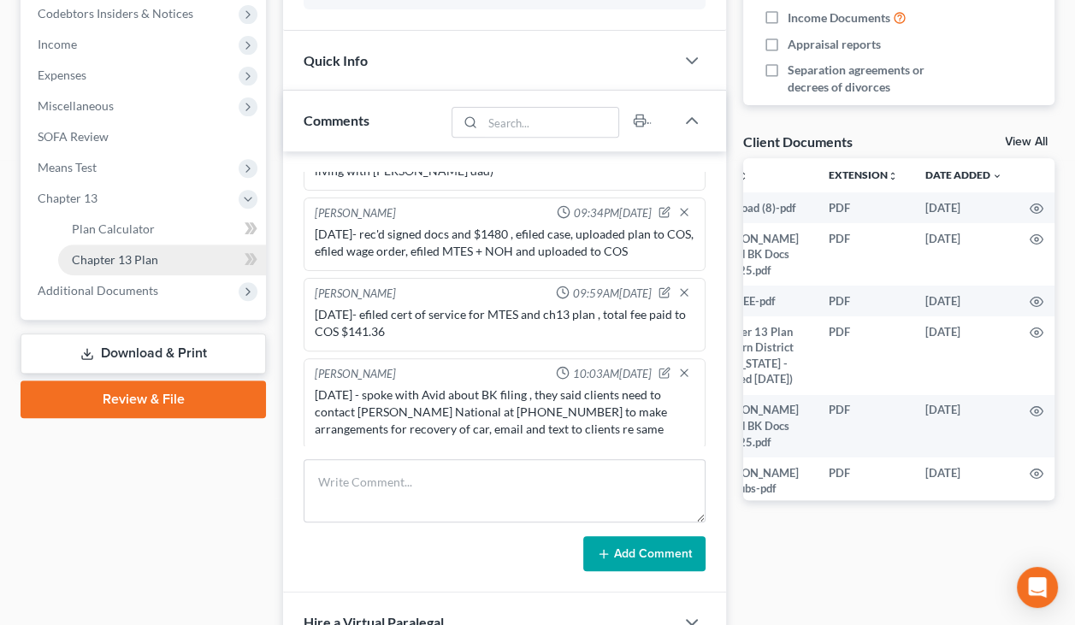
click at [134, 259] on span "Chapter 13 Plan" at bounding box center [115, 259] width 86 height 15
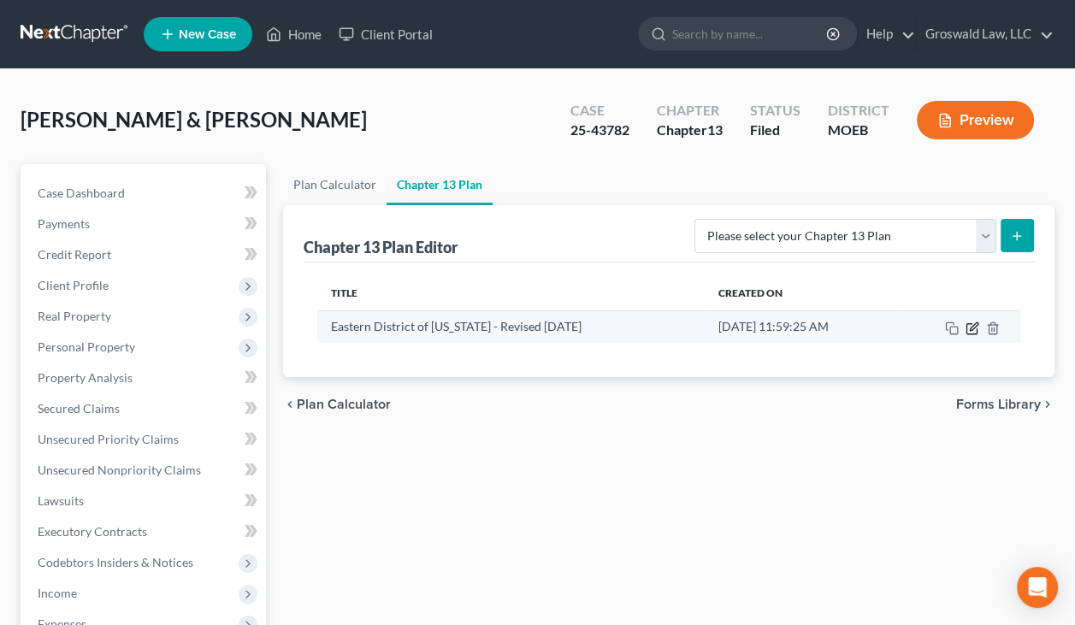
click at [970, 328] on icon "button" at bounding box center [974, 326] width 8 height 8
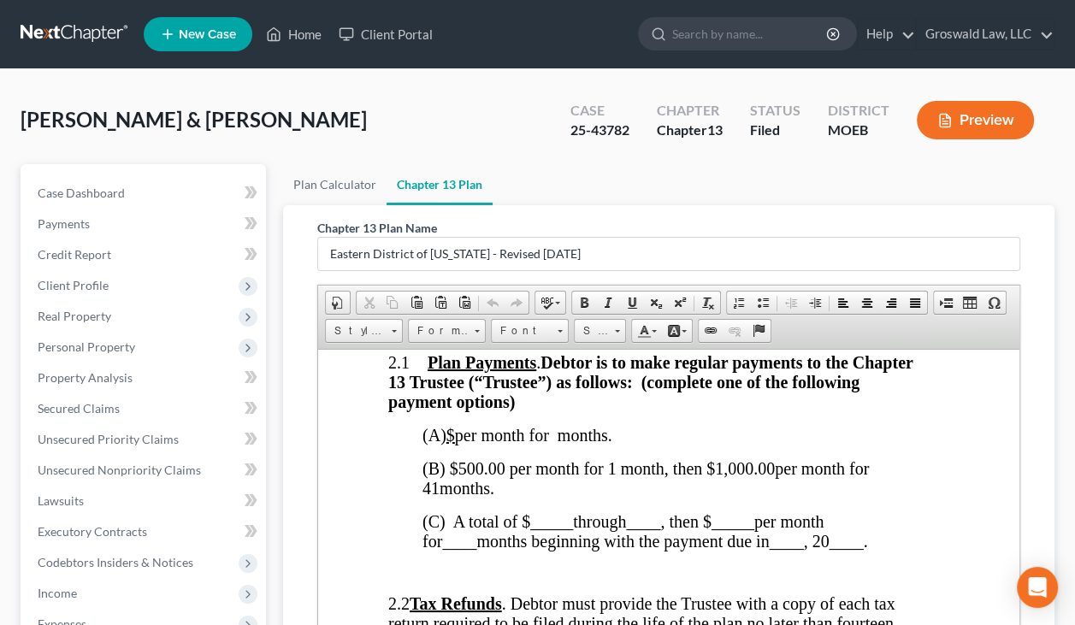
scroll to position [1207, 12]
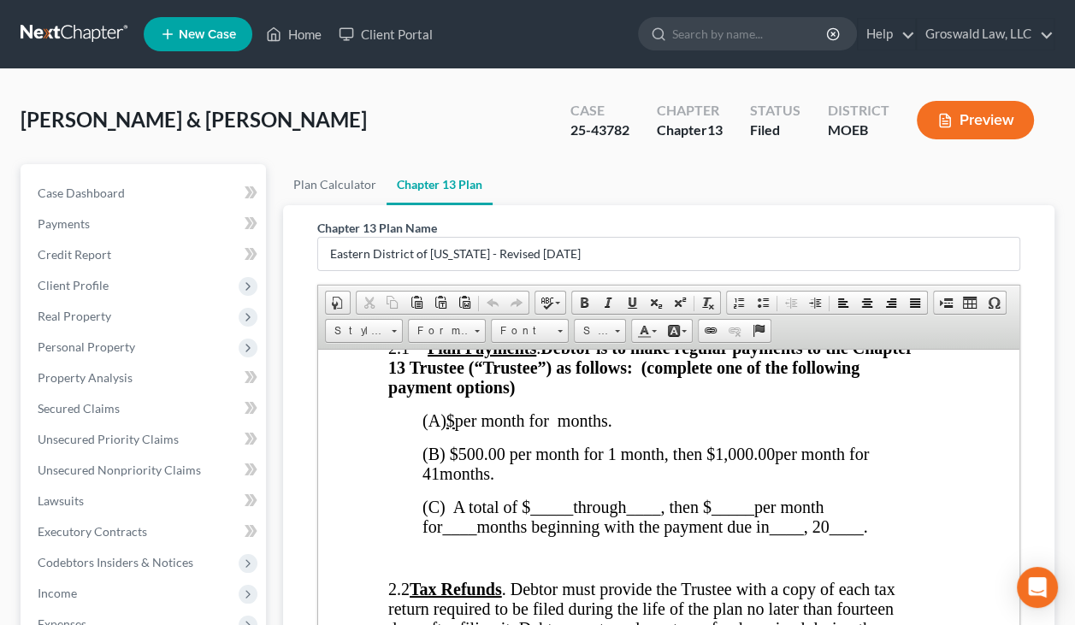
click at [768, 465] on p "(B) $500.00 per month for 1 month, then $1,000.00 per month for 41 months ." at bounding box center [673, 463] width 503 height 39
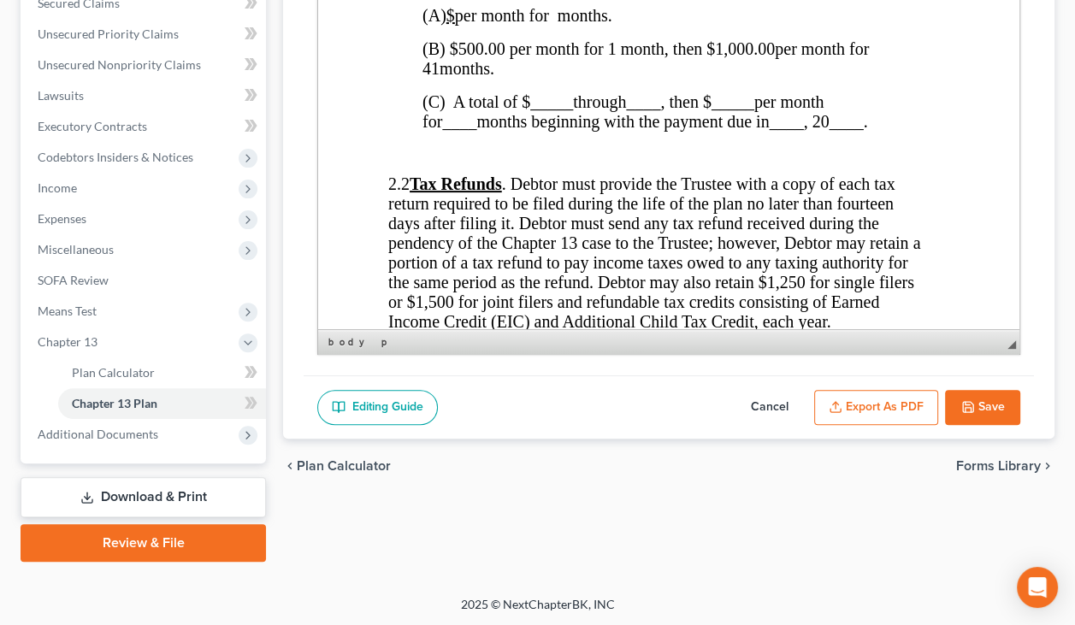
scroll to position [404, 0]
click at [992, 401] on button "Save" at bounding box center [982, 409] width 75 height 36
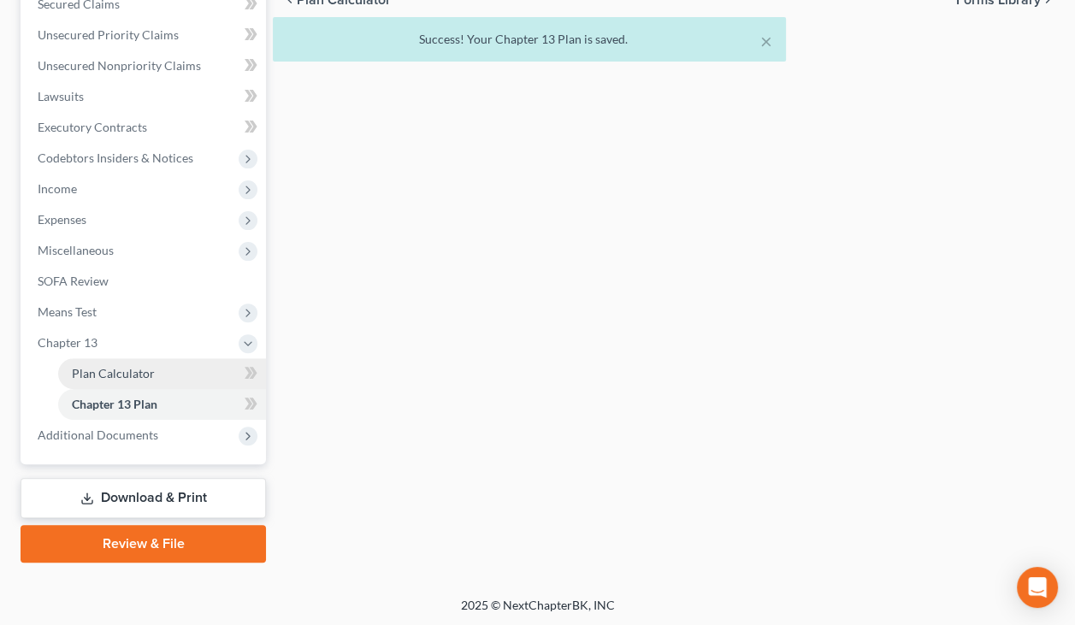
scroll to position [0, 0]
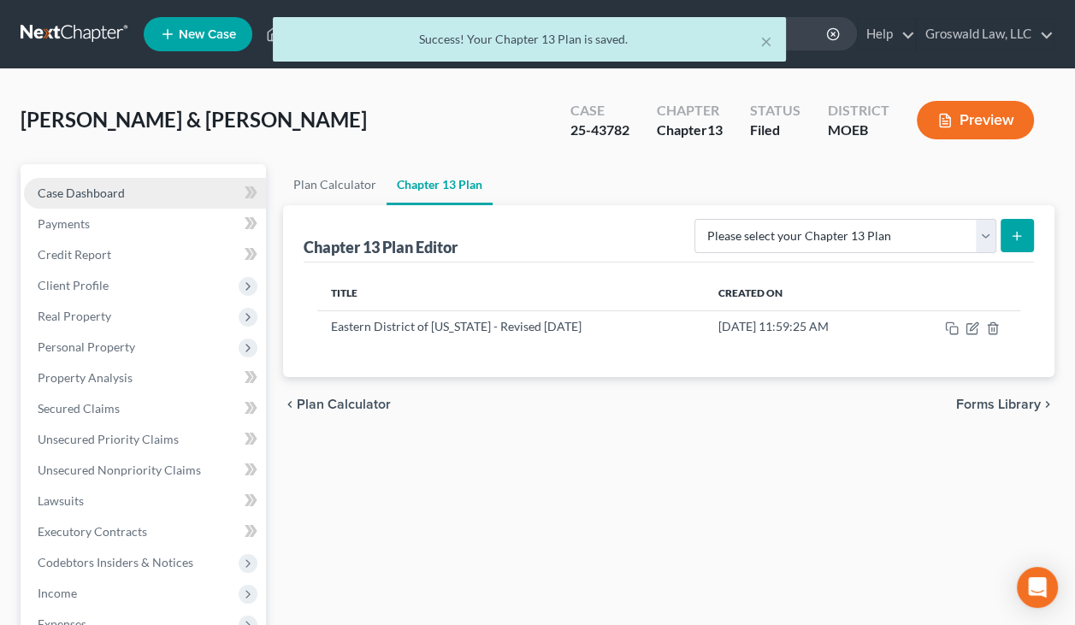
click at [138, 180] on link "Case Dashboard" at bounding box center [145, 193] width 242 height 31
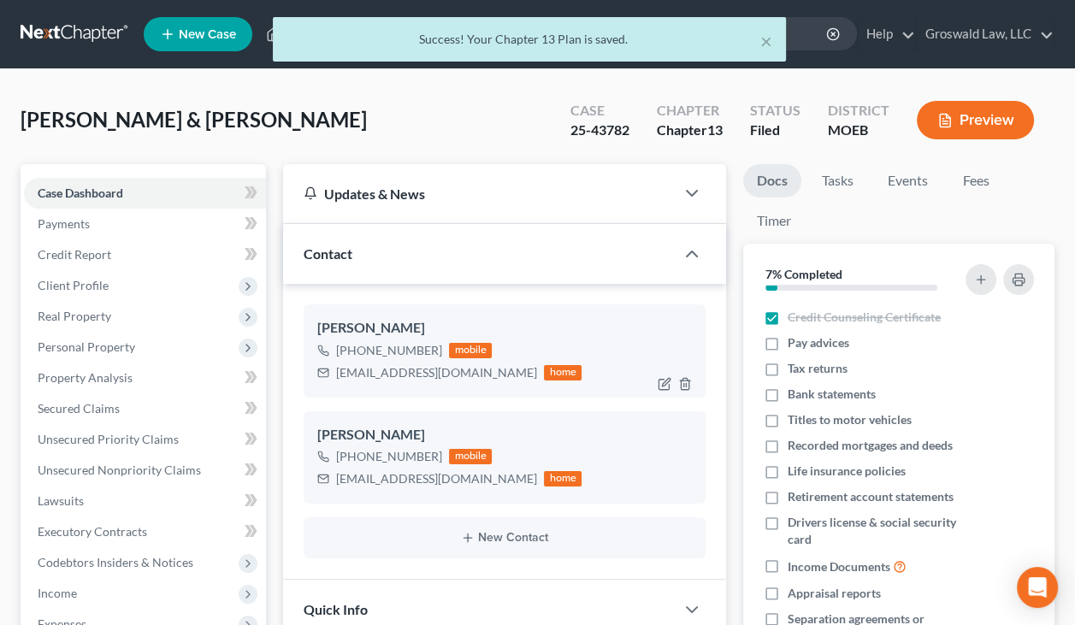
scroll to position [513, 0]
drag, startPoint x: 460, startPoint y: 372, endPoint x: 308, endPoint y: 379, distance: 152.3
click at [308, 379] on div "[PERSON_NAME] [PHONE_NUMBER] mobile [EMAIL_ADDRESS][DOMAIN_NAME] home" at bounding box center [505, 350] width 402 height 92
copy div "[EMAIL_ADDRESS][DOMAIN_NAME]"
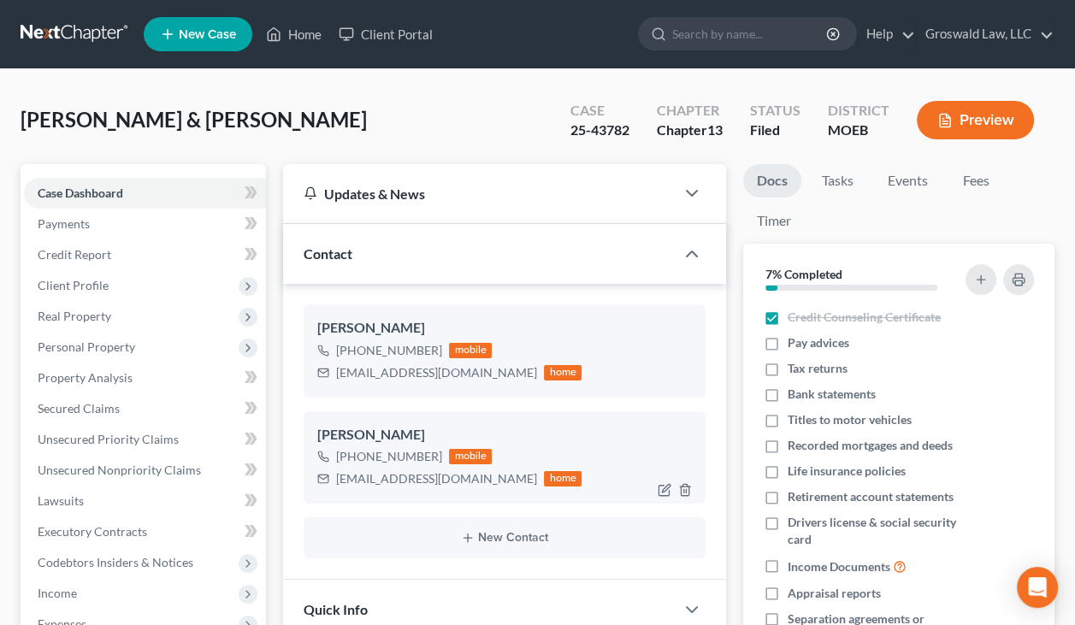
drag, startPoint x: 738, startPoint y: 439, endPoint x: 513, endPoint y: 476, distance: 227.9
drag, startPoint x: 479, startPoint y: 485, endPoint x: 335, endPoint y: 471, distance: 144.3
click at [335, 471] on div "[EMAIL_ADDRESS][DOMAIN_NAME] home" at bounding box center [449, 479] width 264 height 22
copy div "[EMAIL_ADDRESS][DOMAIN_NAME]"
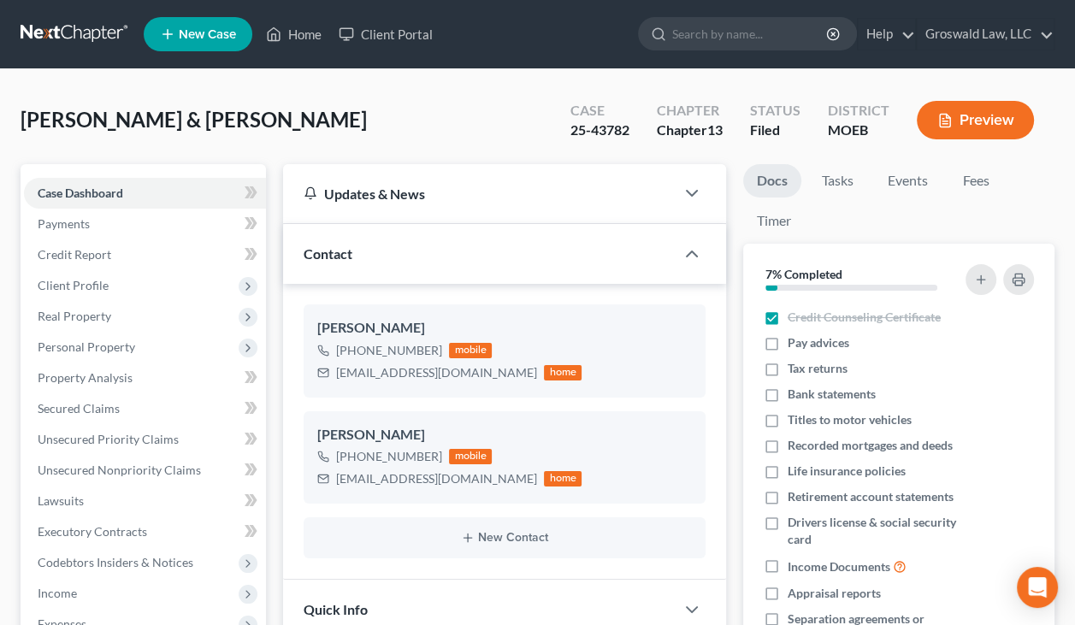
click at [964, 219] on ul "Docs Tasks Events Fees Timer" at bounding box center [898, 204] width 311 height 80
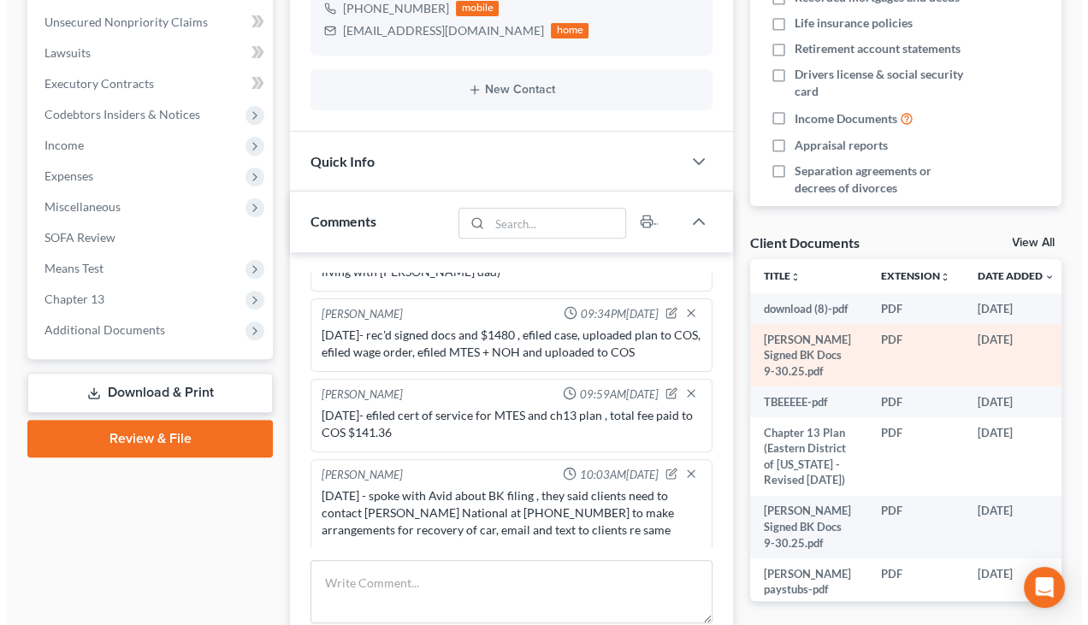
scroll to position [0, 50]
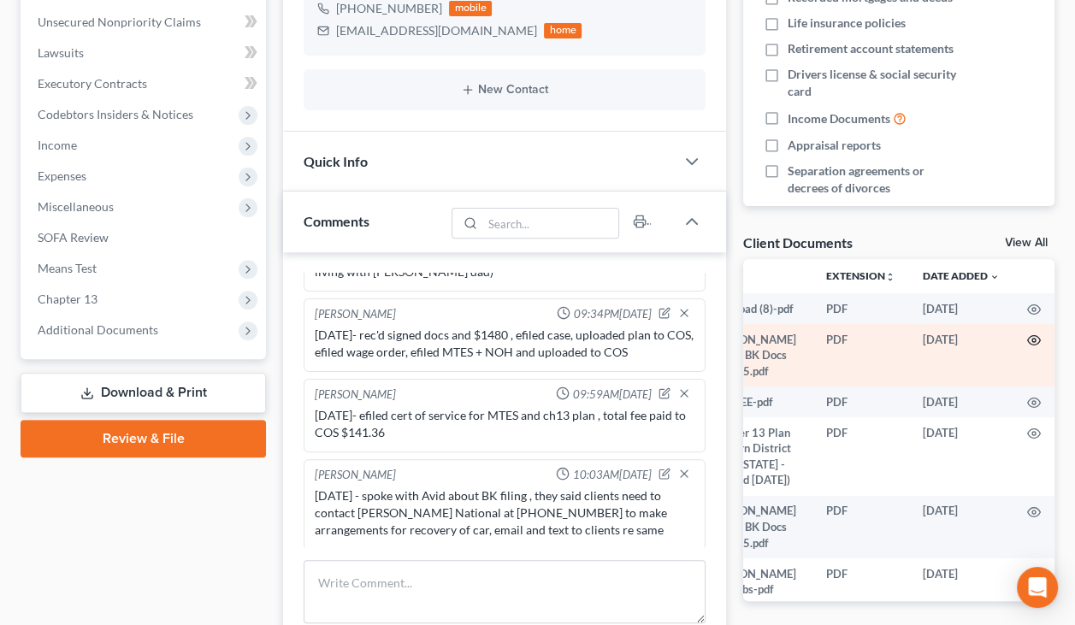
click at [1032, 342] on circle "button" at bounding box center [1033, 340] width 3 height 3
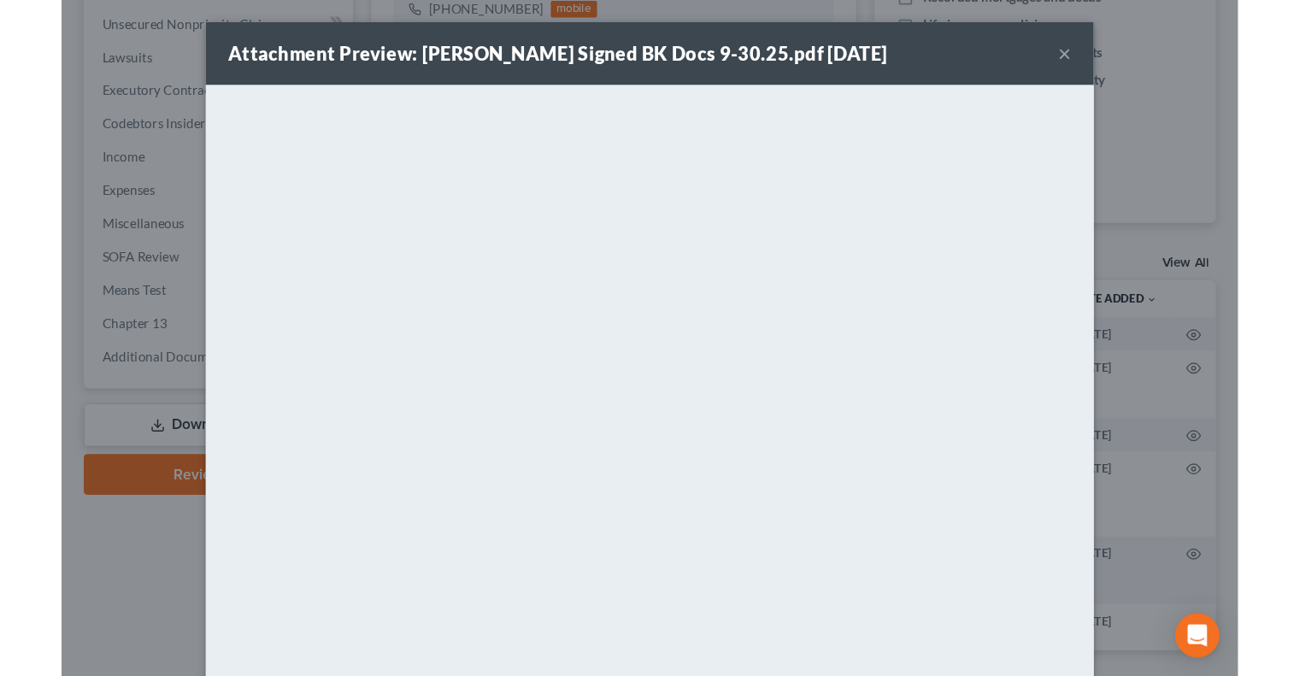
scroll to position [0, 0]
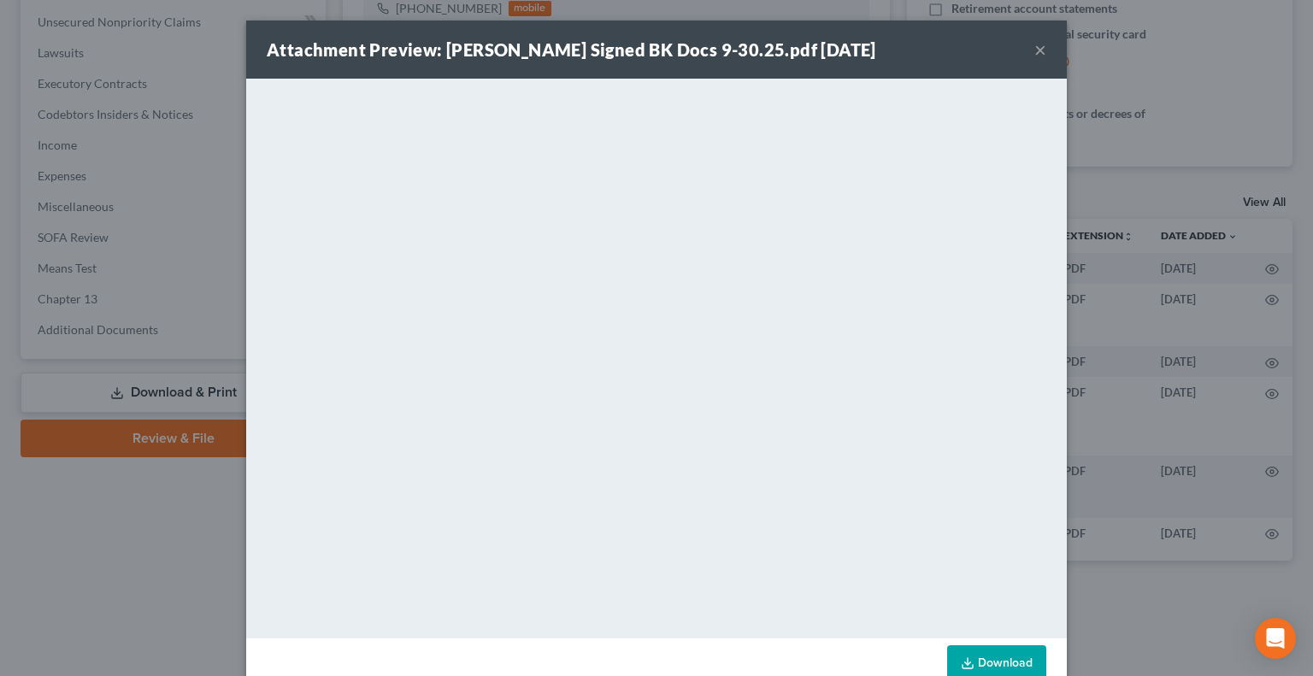
click at [1035, 45] on button "×" at bounding box center [1041, 49] width 12 height 21
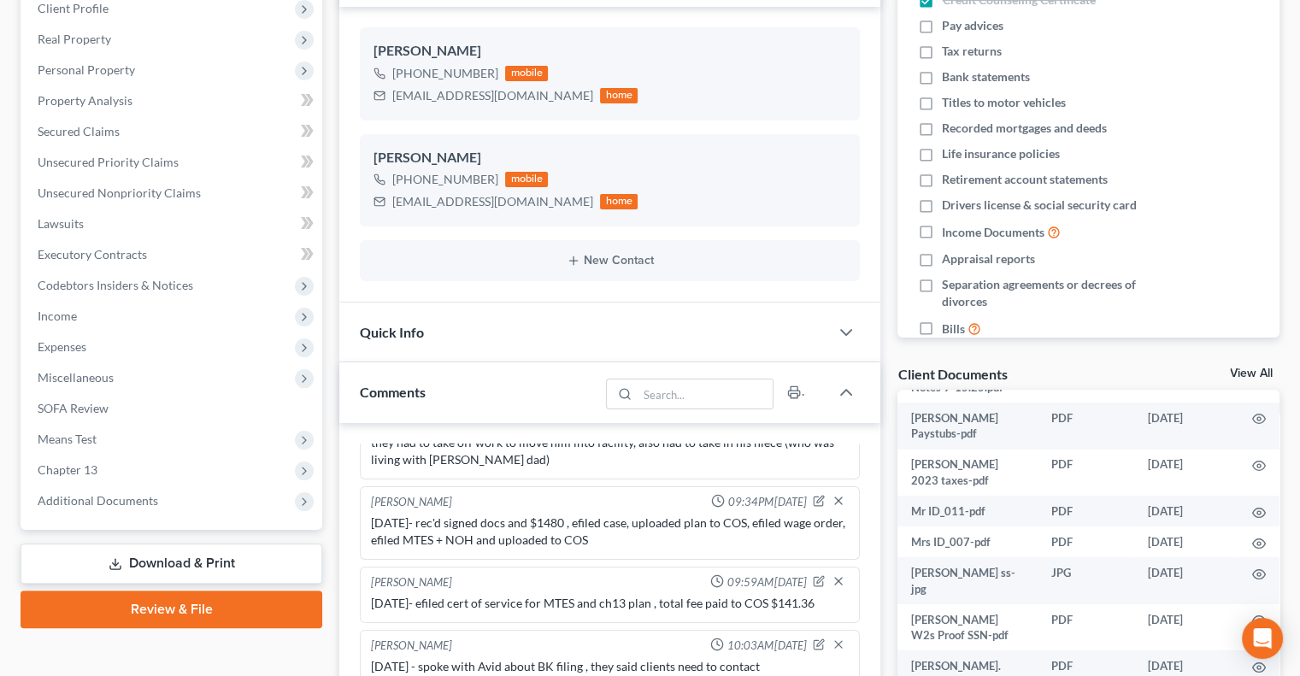
scroll to position [438, 0]
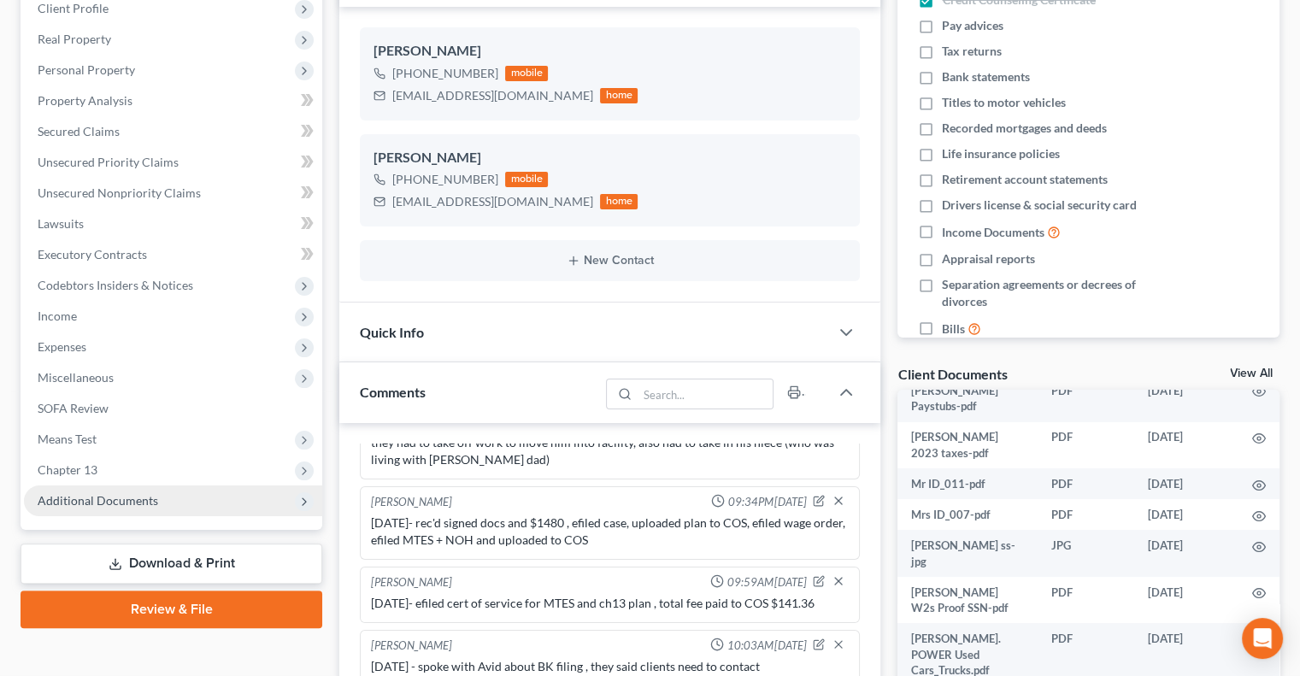
click at [168, 496] on span "Additional Documents" at bounding box center [173, 501] width 298 height 31
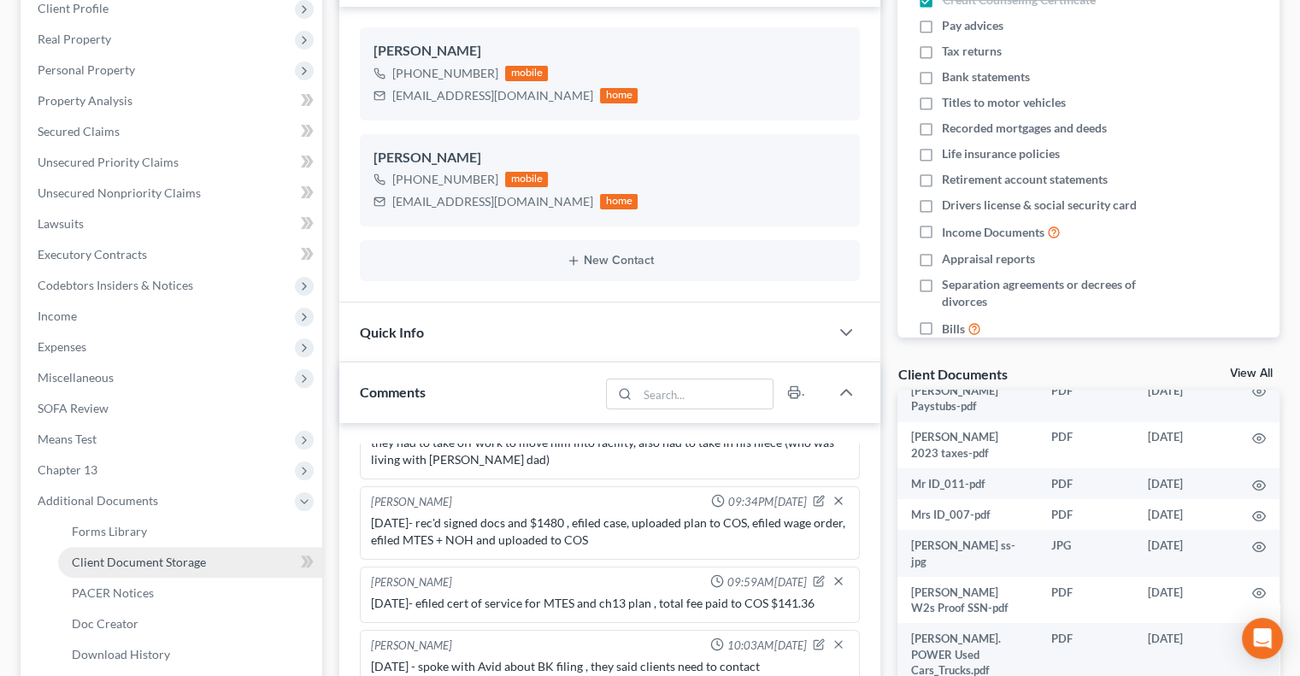
click at [199, 556] on span "Client Document Storage" at bounding box center [139, 562] width 134 height 15
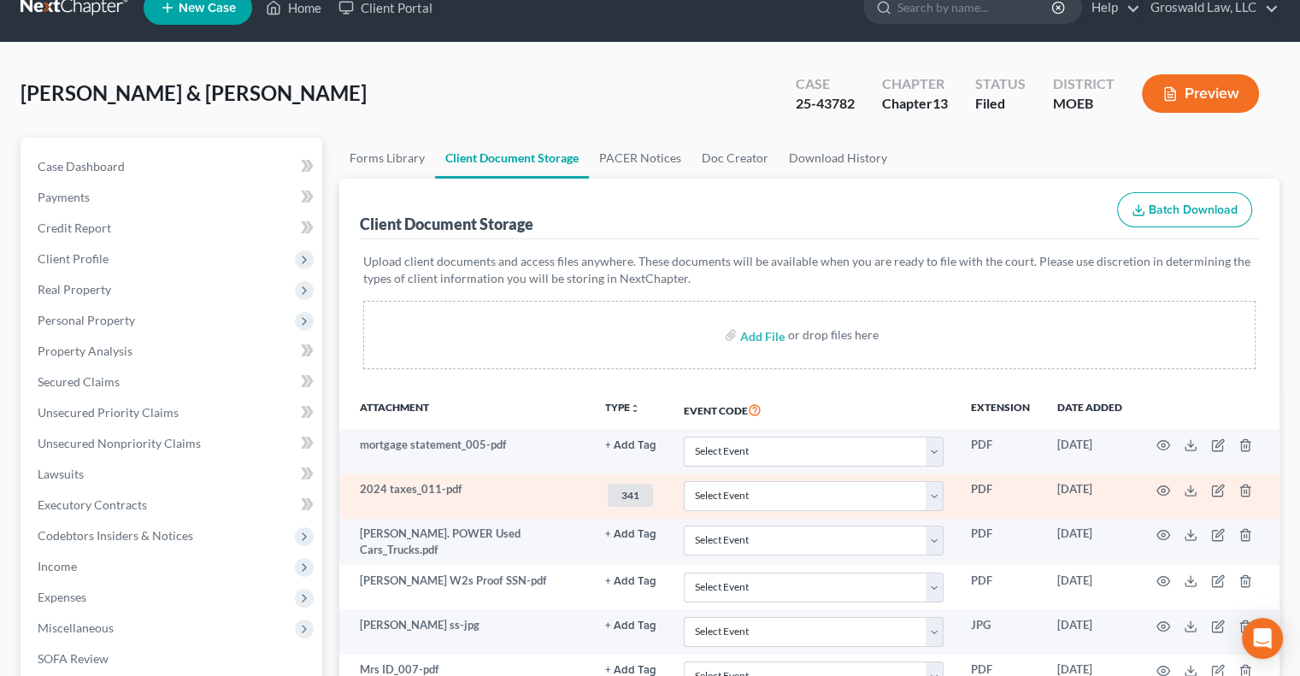
scroll to position [27, 0]
click at [1054, 488] on circle "button" at bounding box center [1163, 489] width 3 height 3
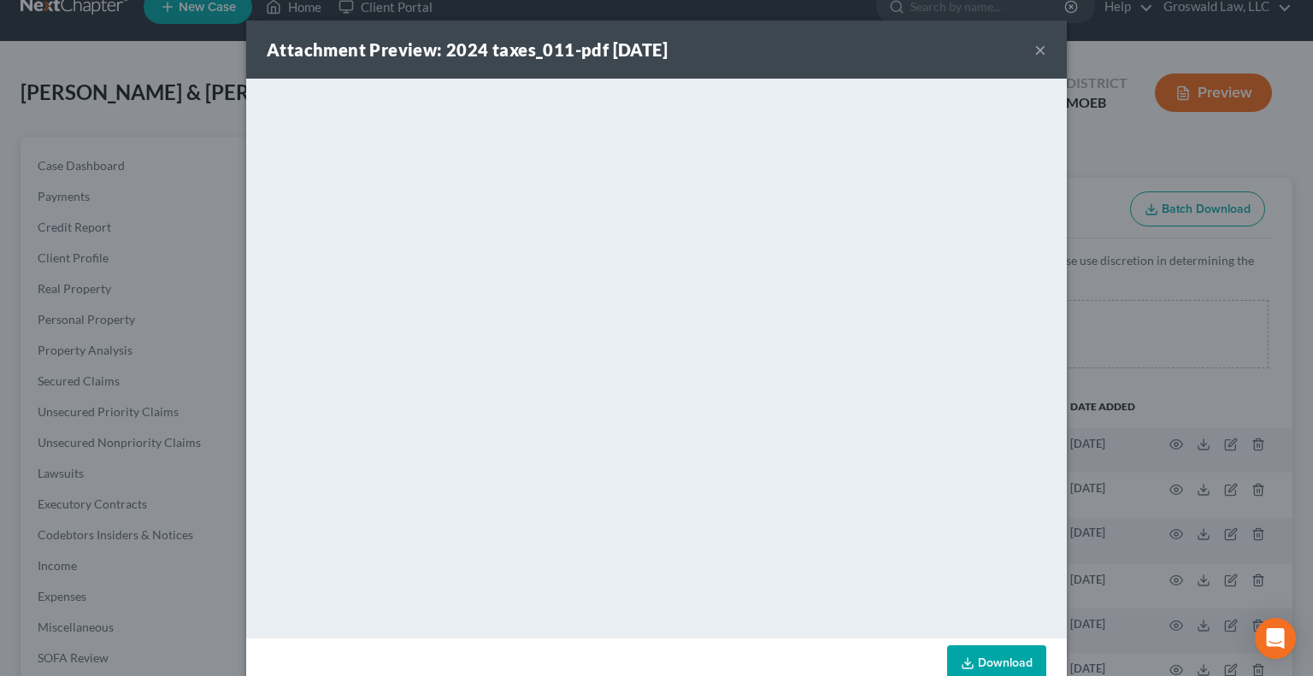
click at [1041, 55] on div "Attachment Preview: 2024 taxes_011-pdf [DATE] ×" at bounding box center [656, 50] width 821 height 58
click at [1035, 50] on button "×" at bounding box center [1041, 49] width 12 height 21
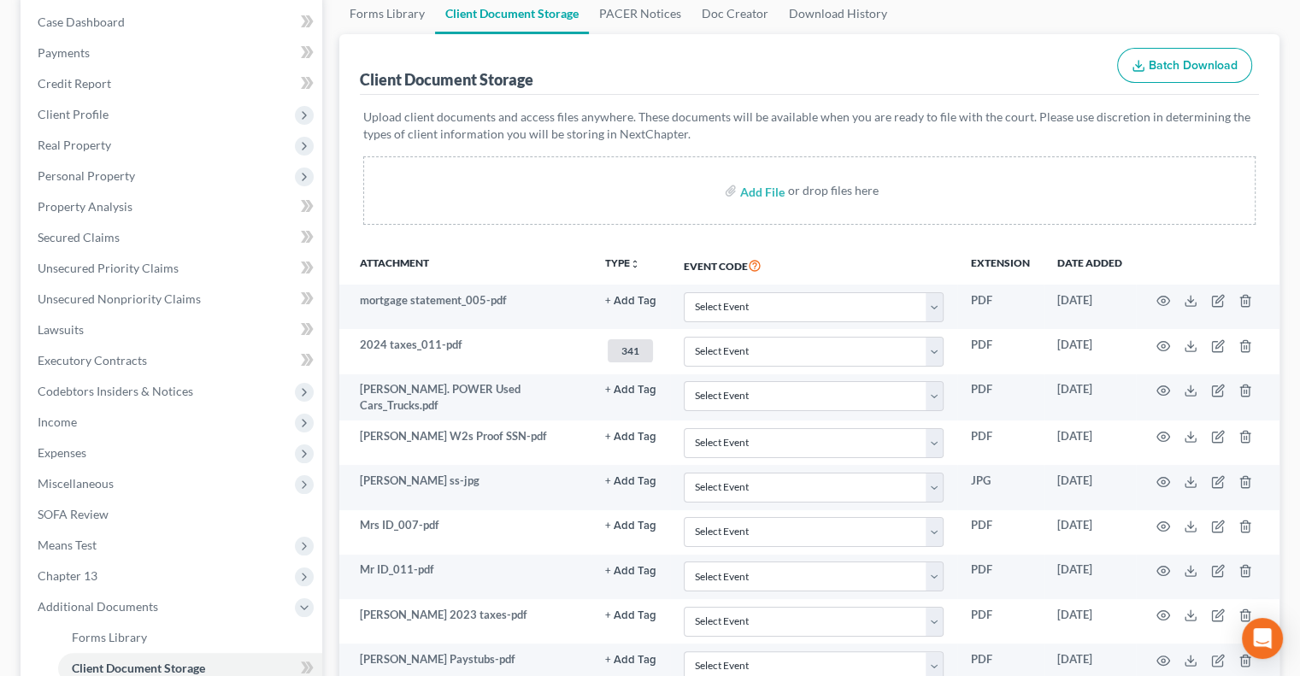
scroll to position [171, 0]
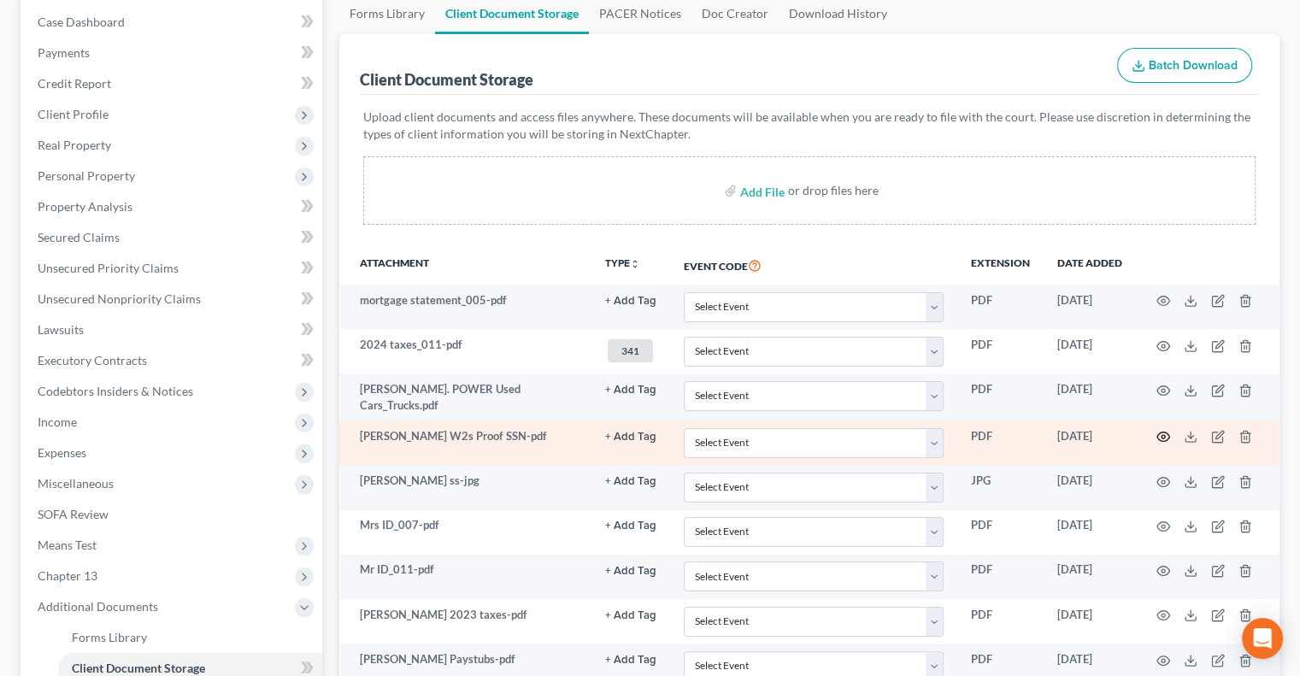
click at [1054, 435] on circle "button" at bounding box center [1163, 436] width 3 height 3
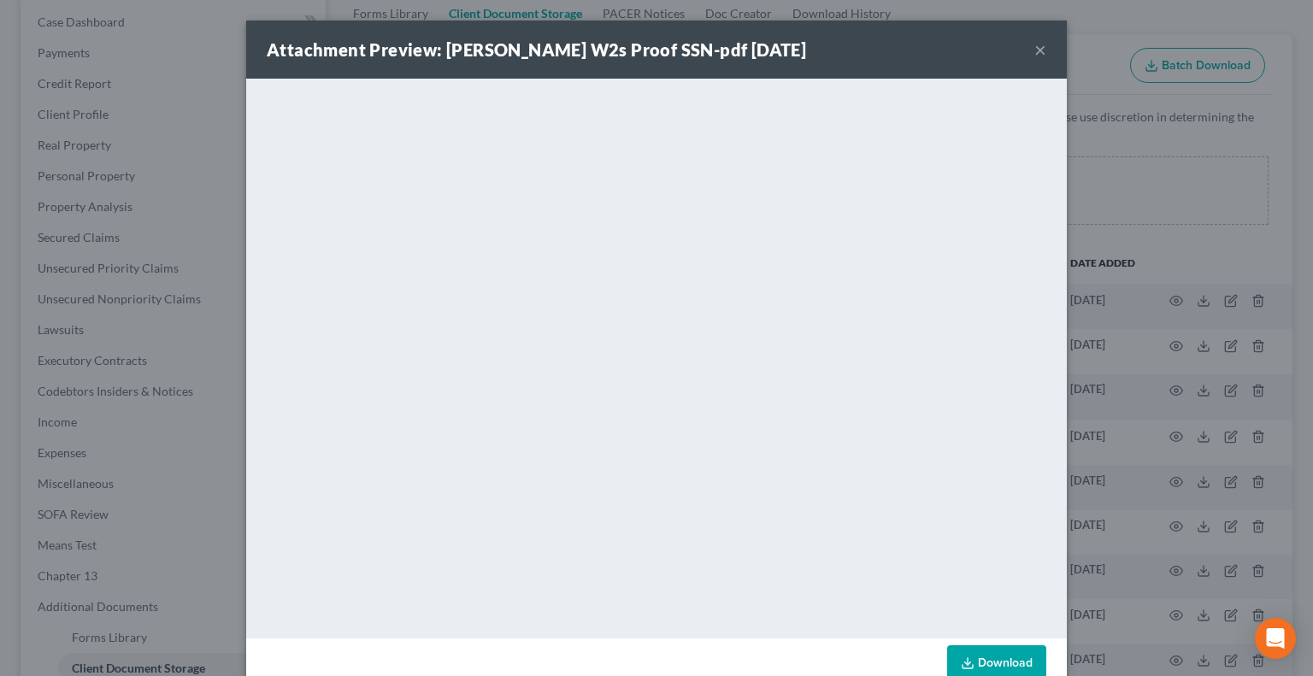
click at [1035, 50] on button "×" at bounding box center [1041, 49] width 12 height 21
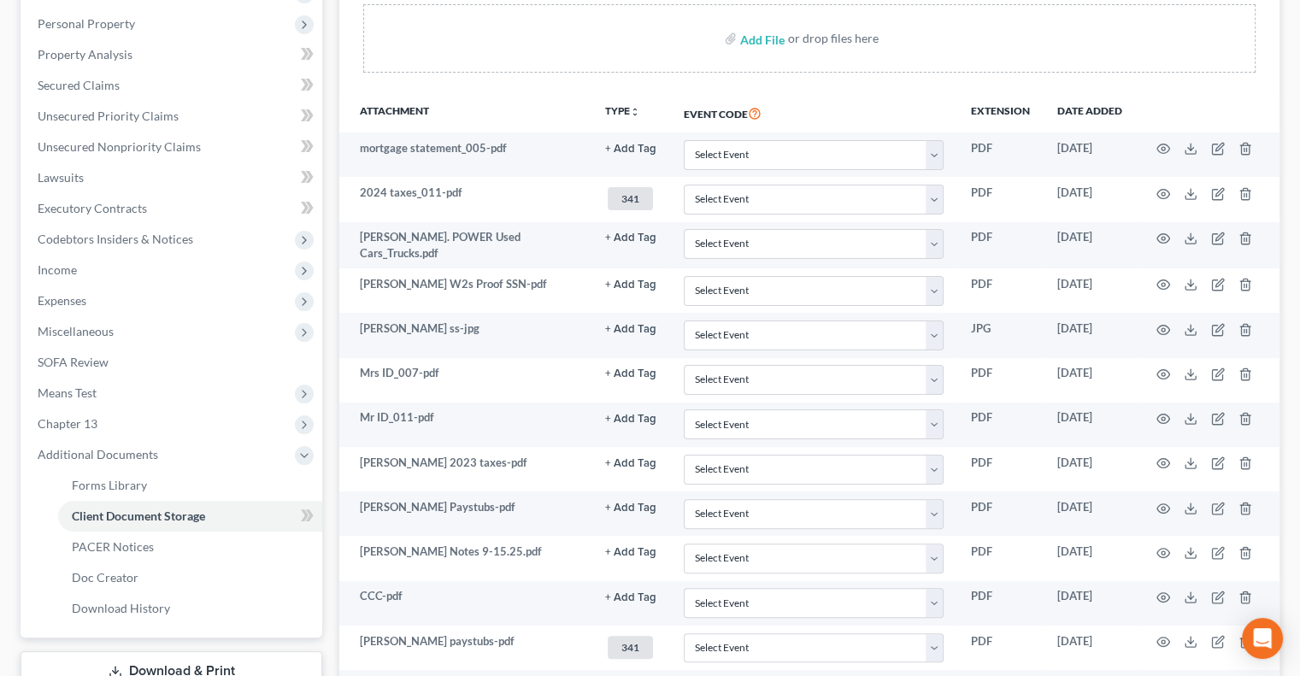
scroll to position [328, 0]
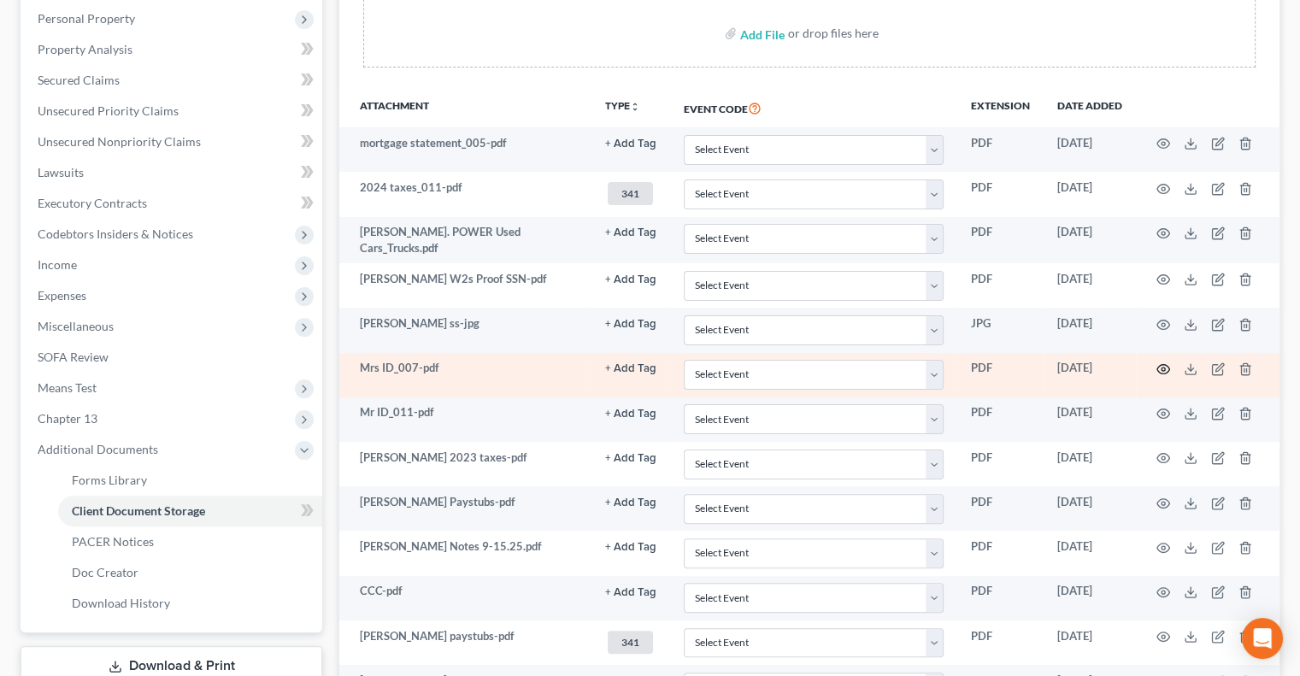
click at [1054, 363] on icon "button" at bounding box center [1164, 370] width 14 height 14
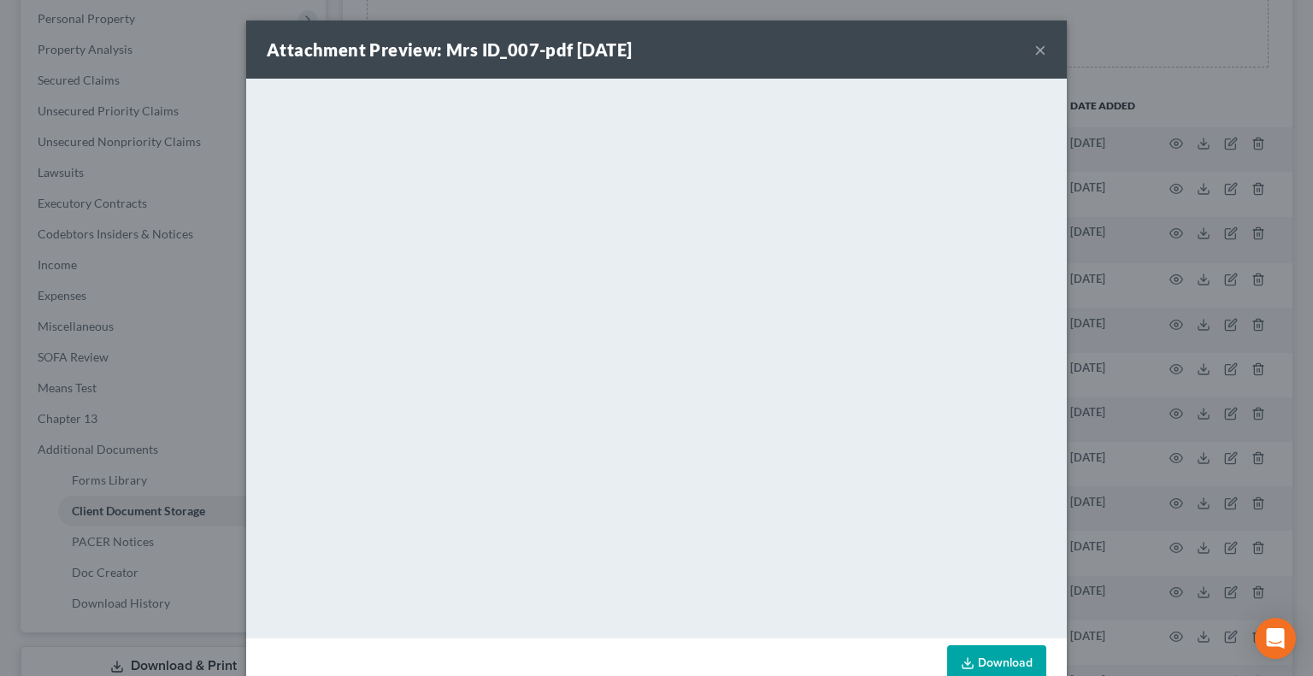
click at [1035, 50] on button "×" at bounding box center [1041, 49] width 12 height 21
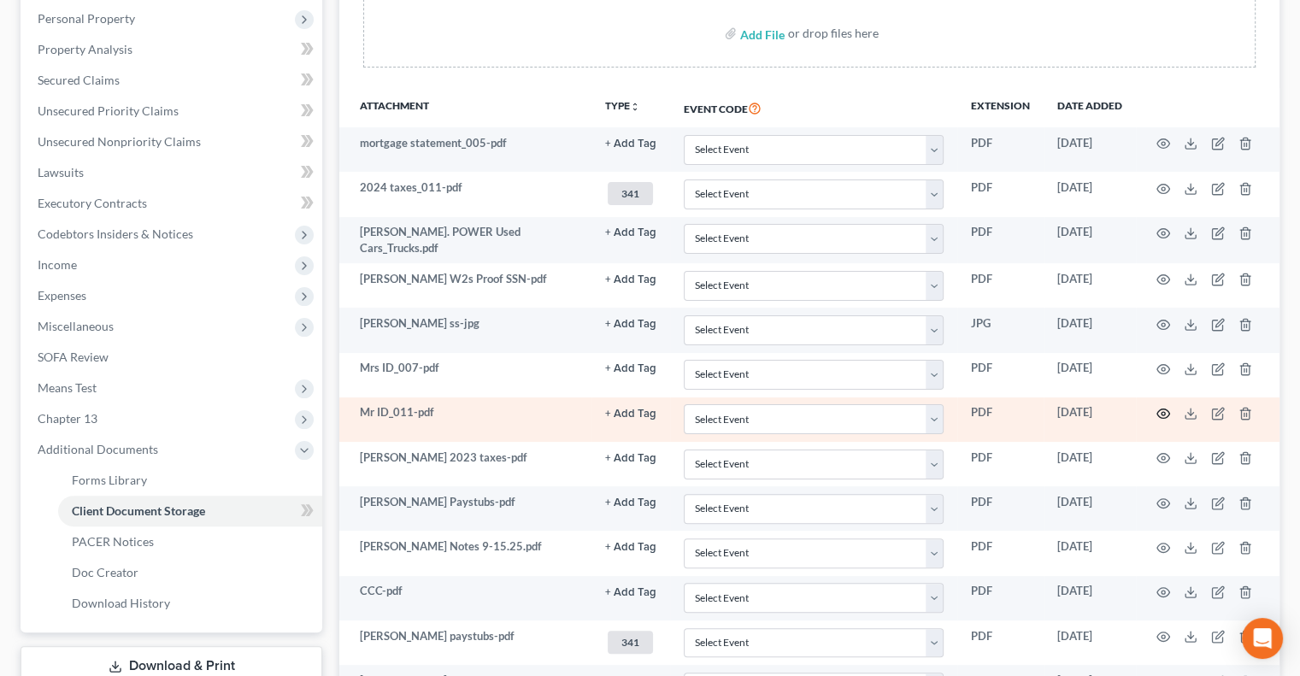
click at [1054, 412] on circle "button" at bounding box center [1163, 413] width 3 height 3
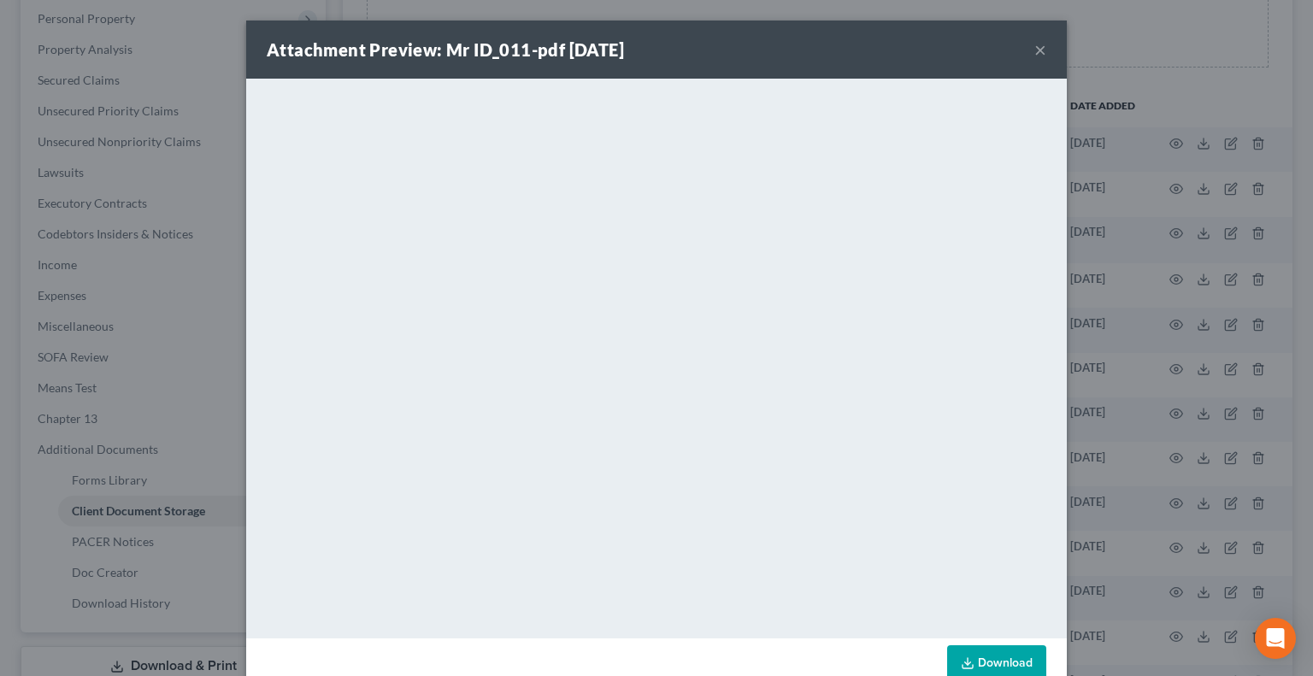
click at [1035, 50] on button "×" at bounding box center [1041, 49] width 12 height 21
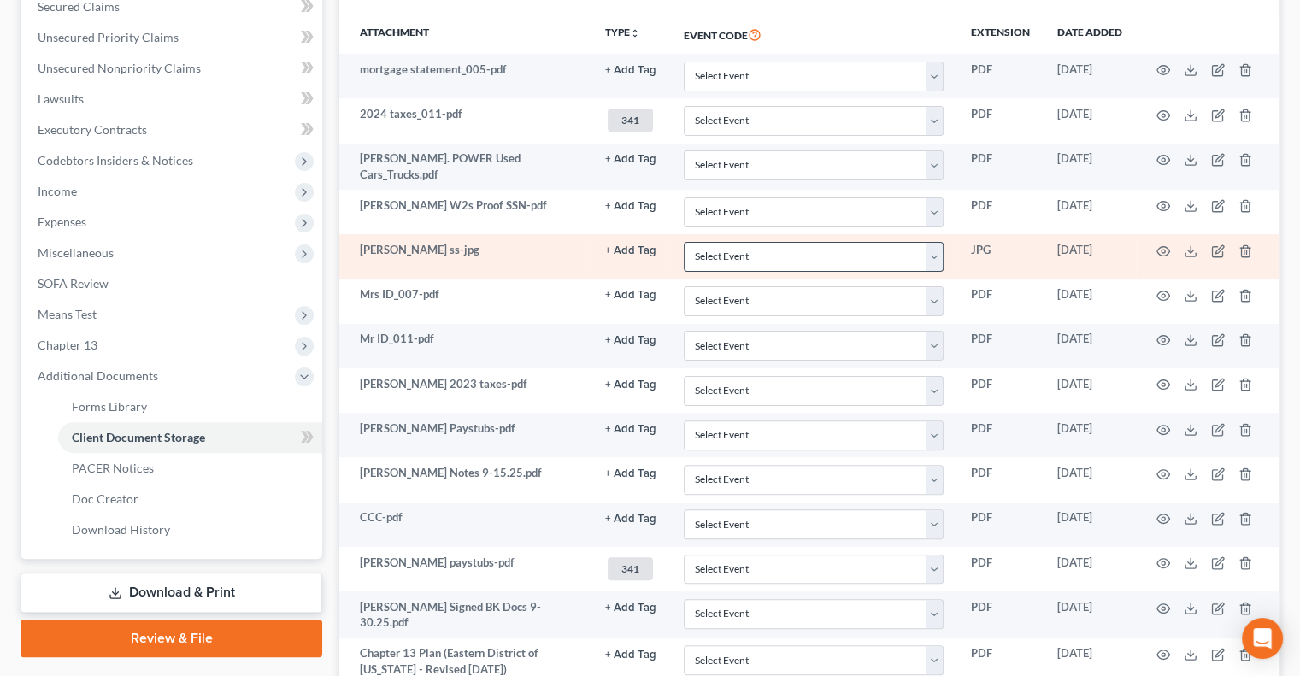
scroll to position [403, 0]
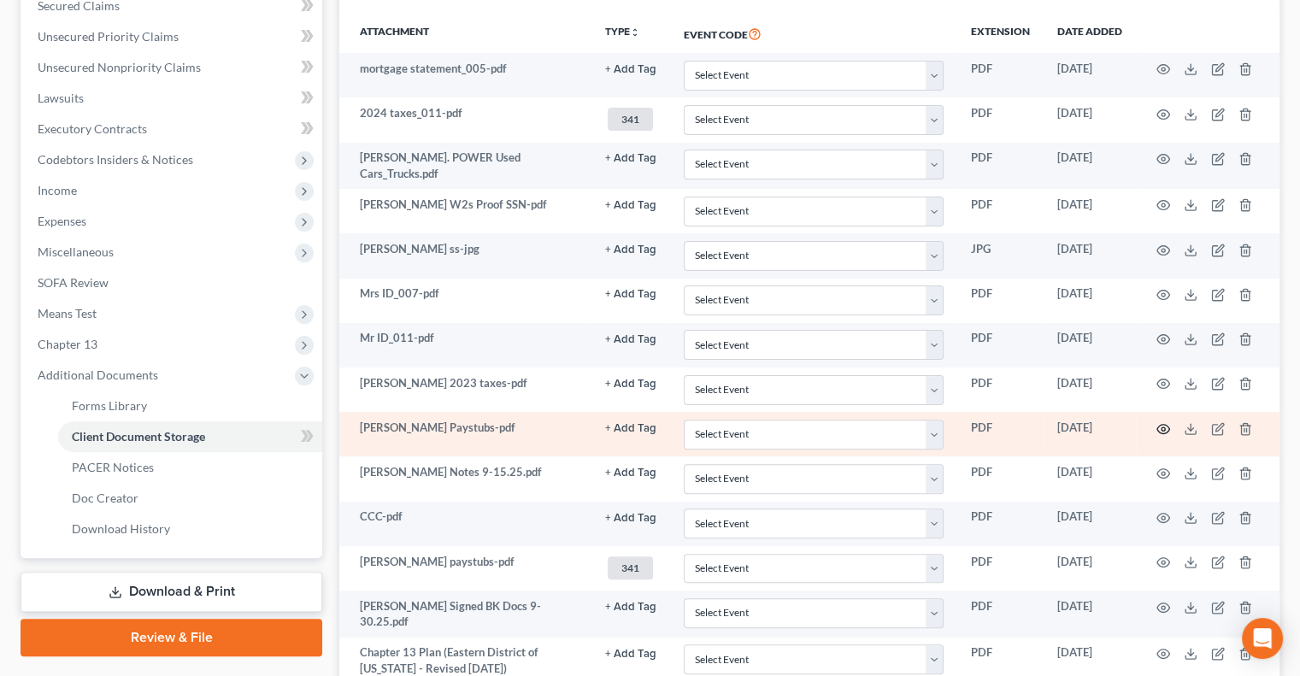
click at [1054, 423] on icon "button" at bounding box center [1164, 429] width 14 height 14
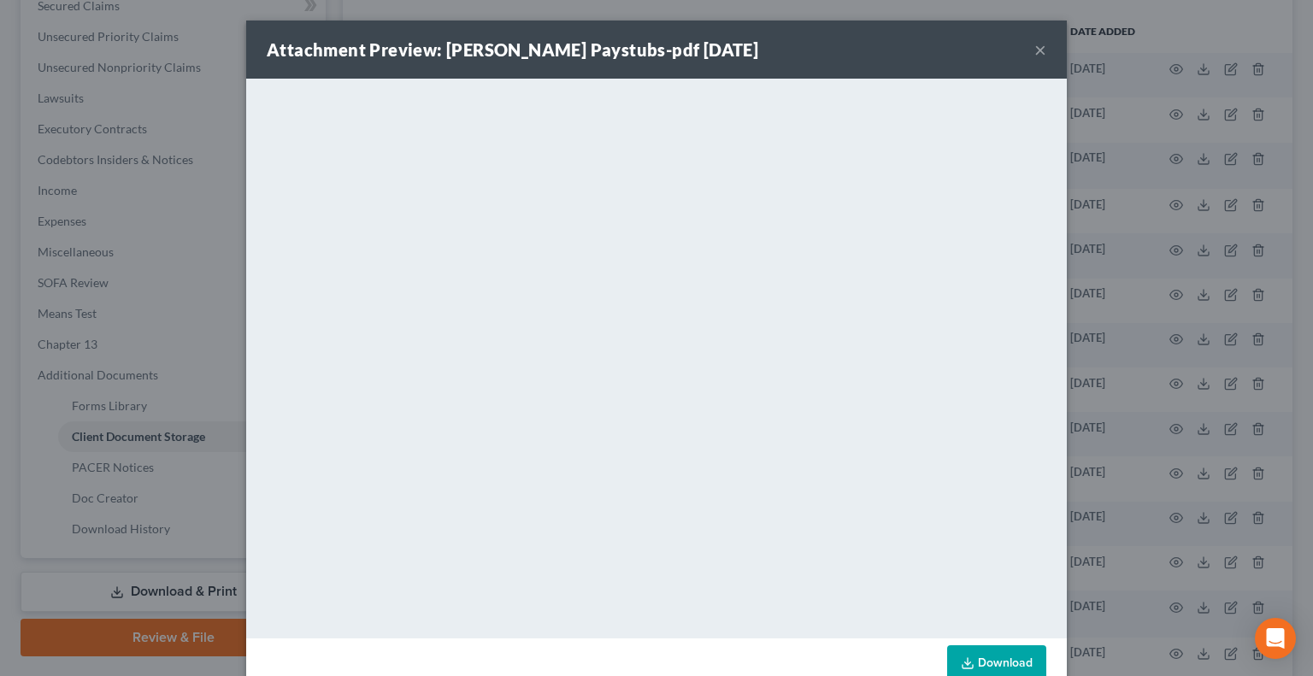
click at [1035, 47] on button "×" at bounding box center [1041, 49] width 12 height 21
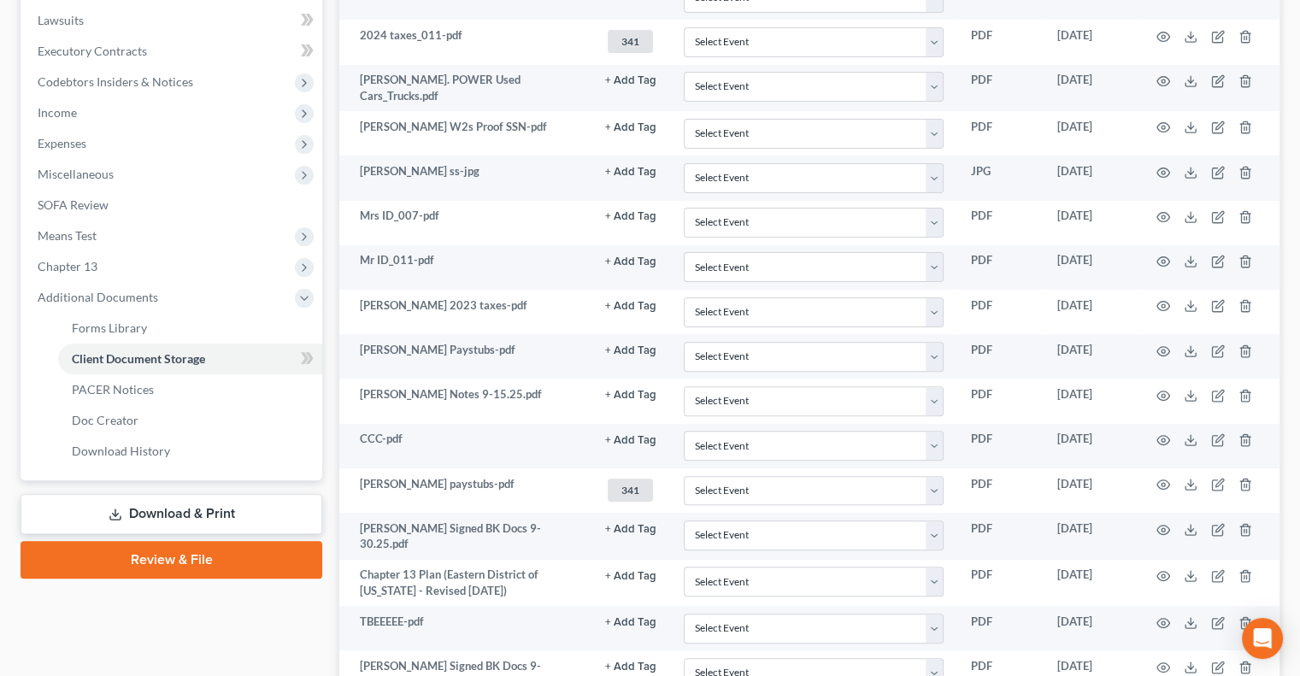
scroll to position [481, 0]
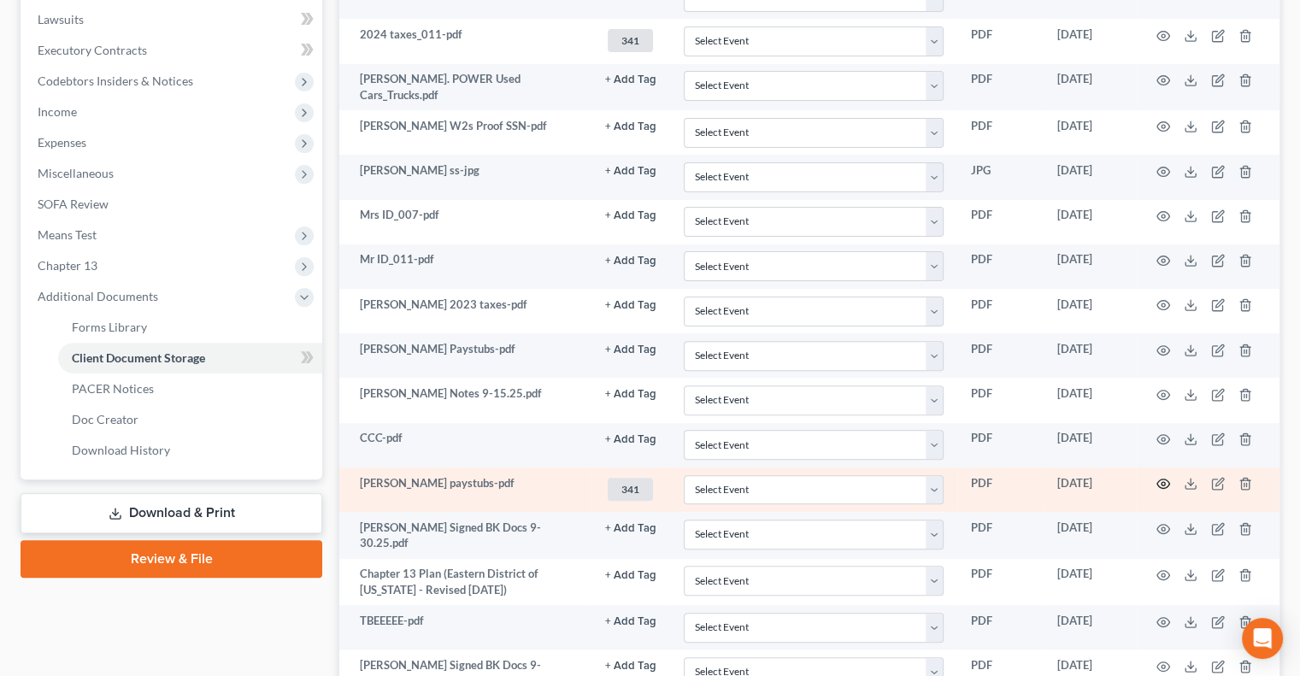
click at [1054, 482] on circle "button" at bounding box center [1163, 483] width 3 height 3
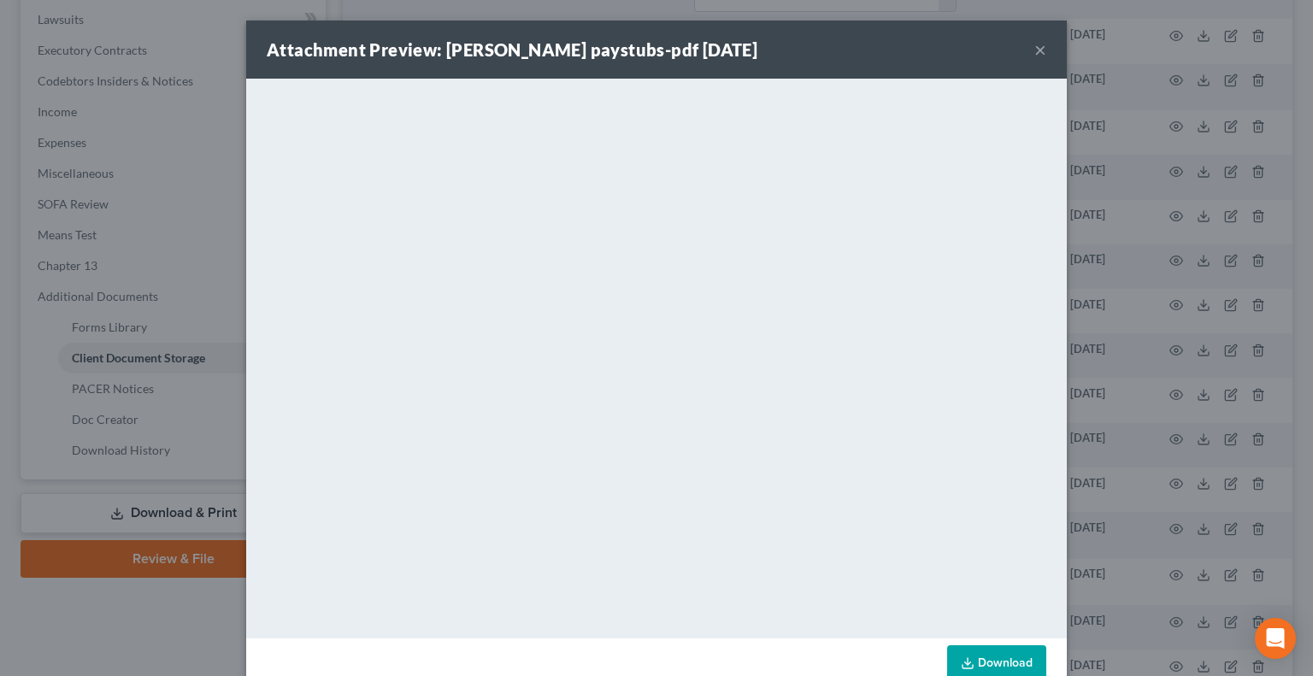
click at [1035, 53] on button "×" at bounding box center [1041, 49] width 12 height 21
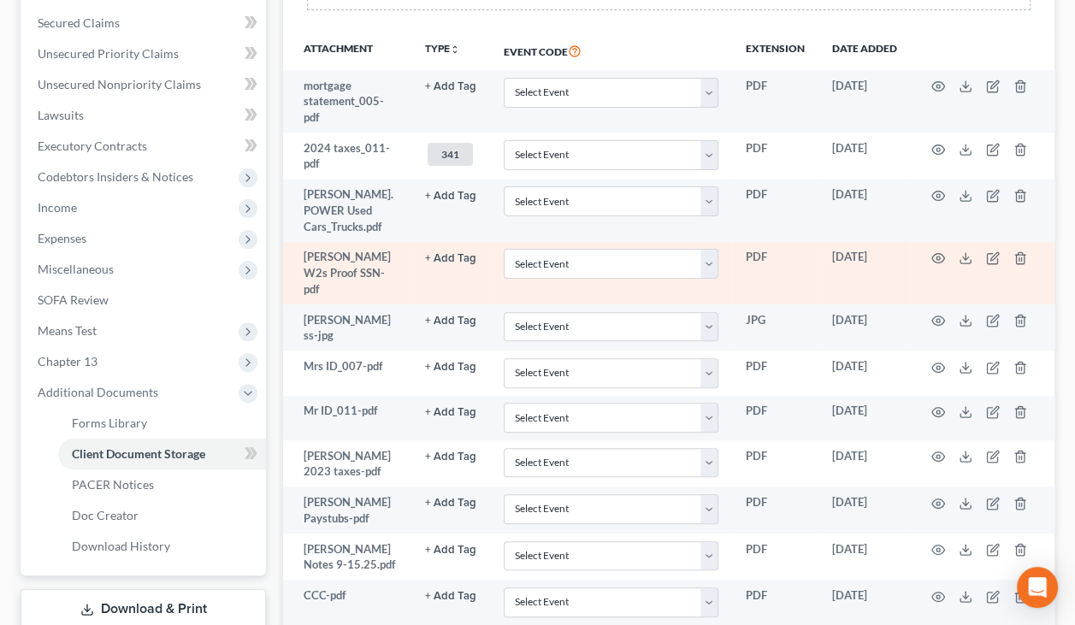
scroll to position [0, 0]
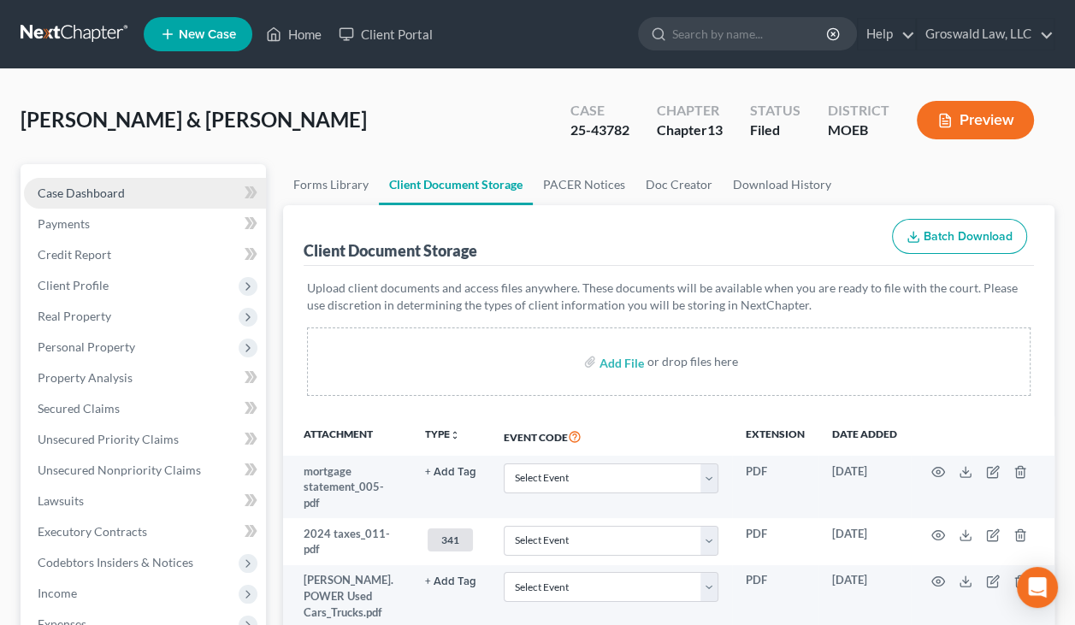
click at [72, 189] on span "Case Dashboard" at bounding box center [81, 193] width 87 height 15
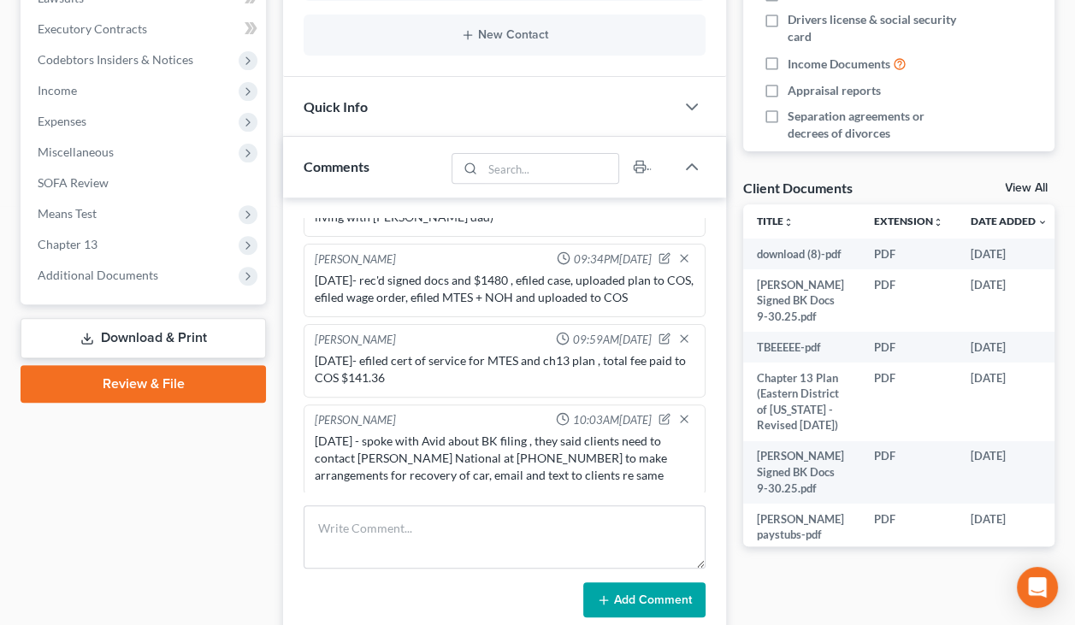
scroll to position [519, 0]
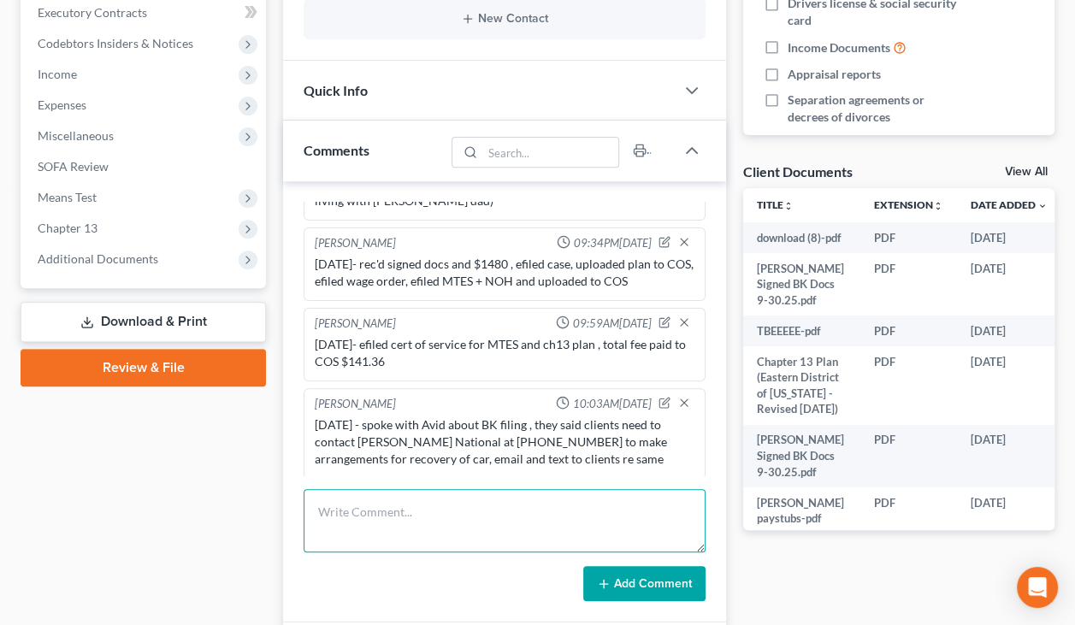
click at [390, 524] on textarea at bounding box center [505, 520] width 402 height 63
type textarea "[DATE] - emailed 341 info + sent all docs to trustee"
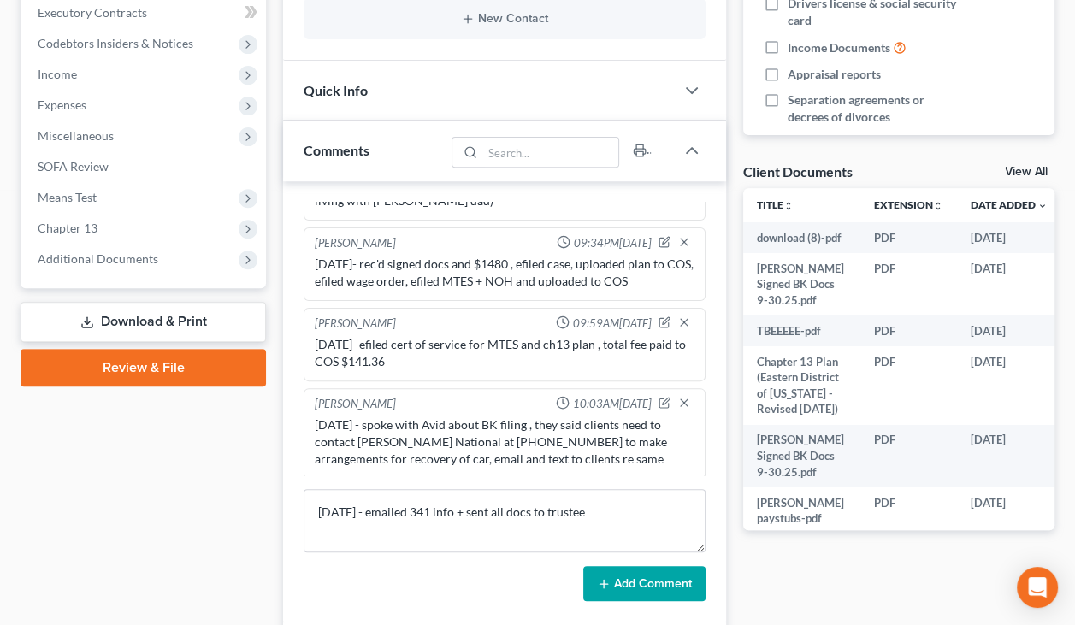
click at [667, 582] on button "Add Comment" at bounding box center [644, 584] width 122 height 36
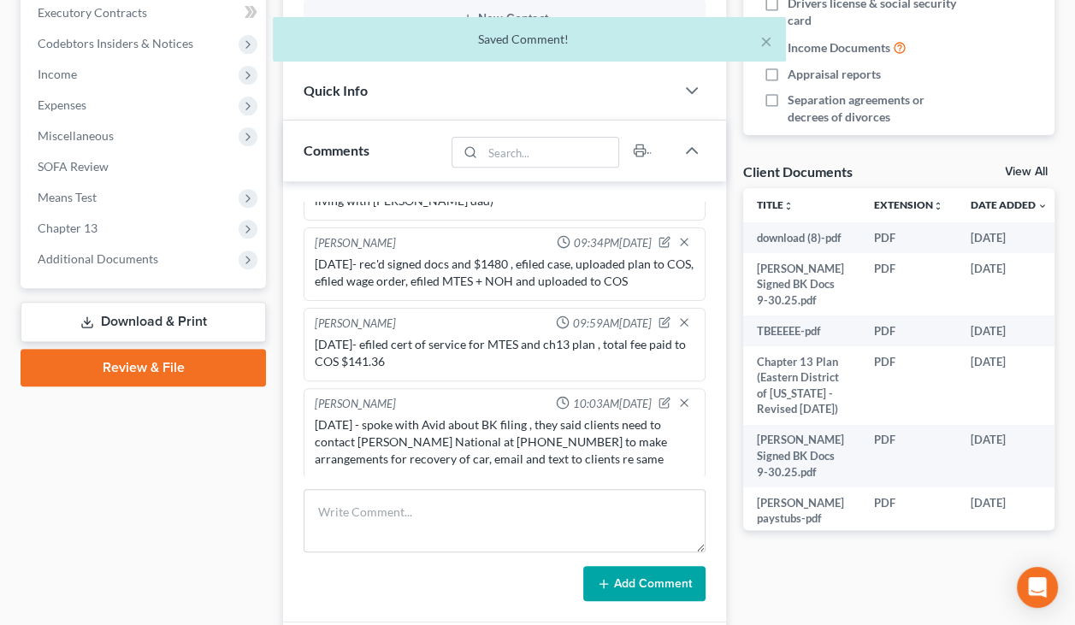
scroll to position [576, 0]
